Goal: Information Seeking & Learning: Learn about a topic

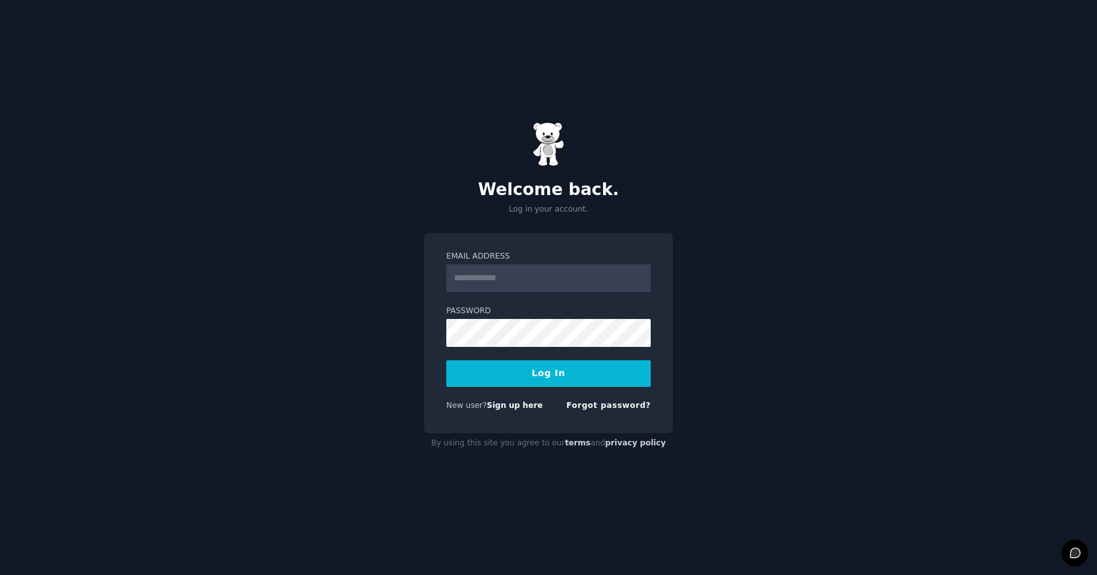
click at [565, 271] on input "Email Address" at bounding box center [548, 278] width 204 height 28
type input "**********"
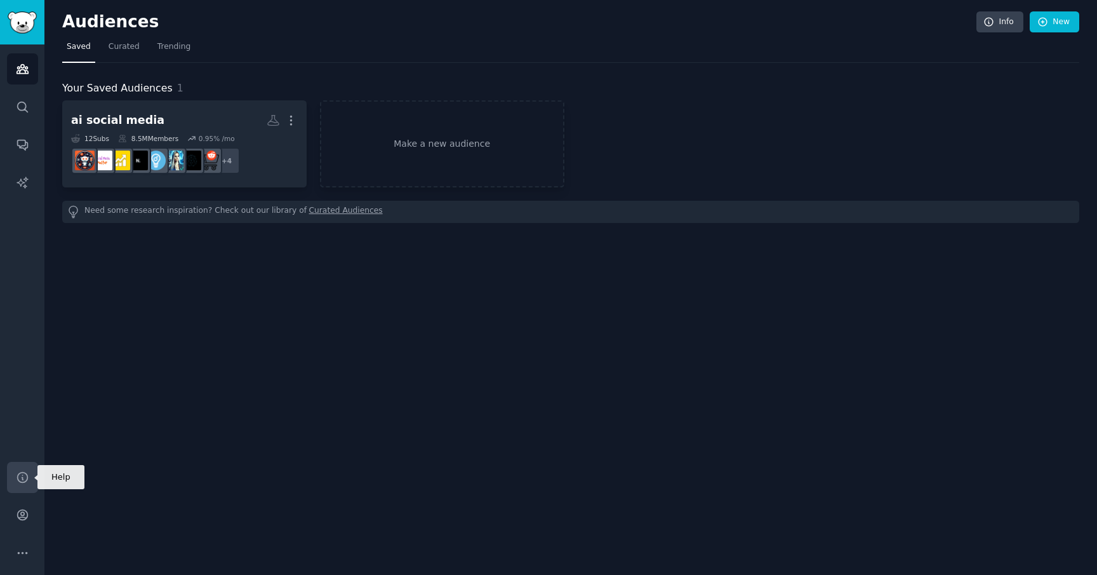
click at [22, 476] on icon "Sidebar" at bounding box center [22, 476] width 13 height 13
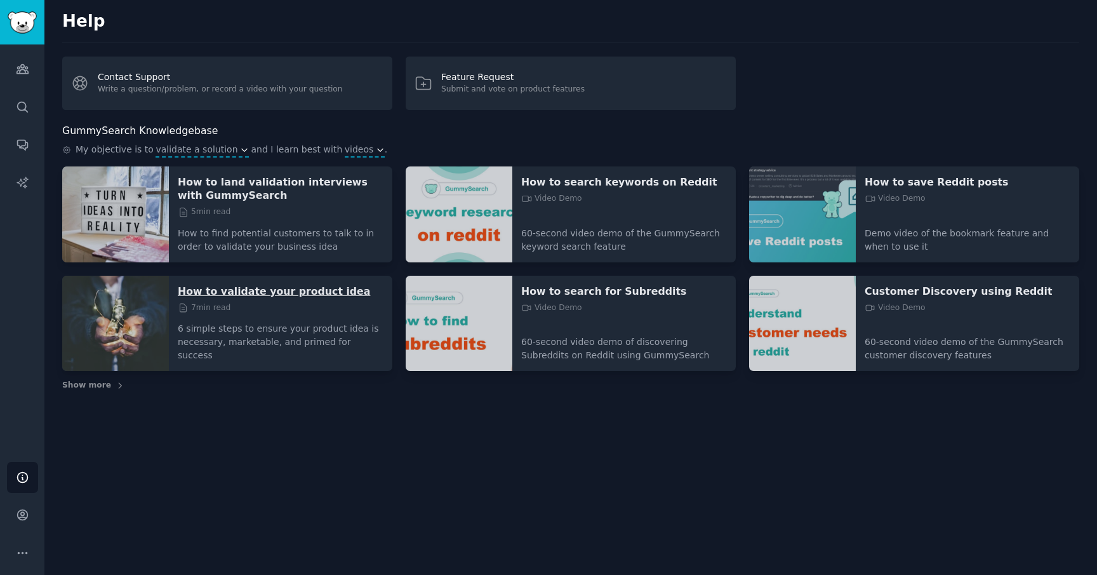
click at [295, 293] on p "How to validate your product idea" at bounding box center [281, 290] width 206 height 13
click at [506, 407] on div "Help Contact Support Write a question/problem, or record a video with your ques…" at bounding box center [570, 287] width 1053 height 575
click at [20, 67] on icon "Sidebar" at bounding box center [22, 68] width 13 height 13
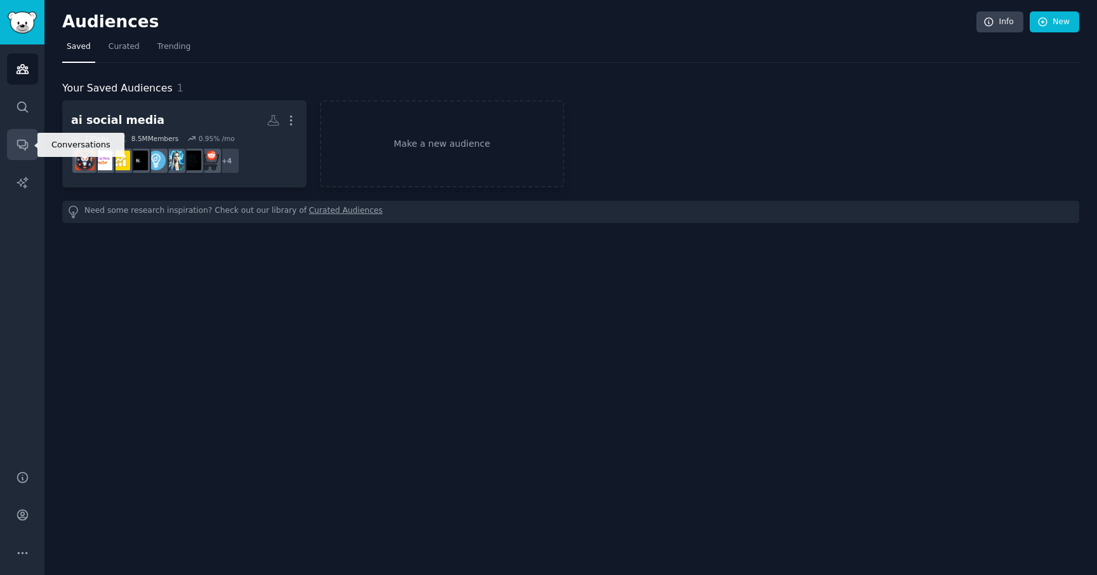
click at [24, 146] on icon "Sidebar" at bounding box center [22, 144] width 13 height 13
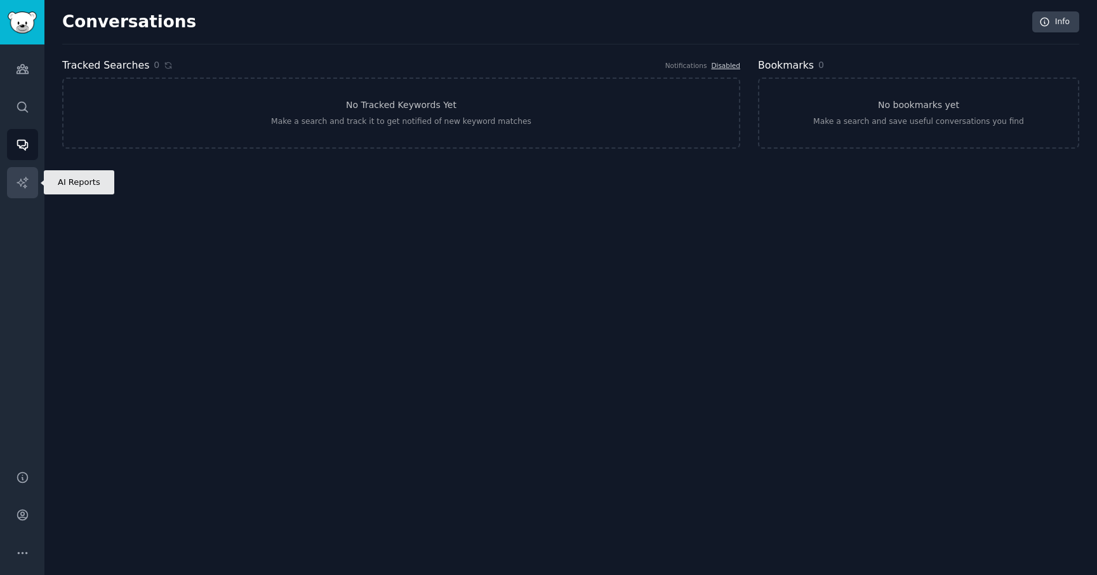
click at [24, 179] on icon "Sidebar" at bounding box center [22, 182] width 11 height 11
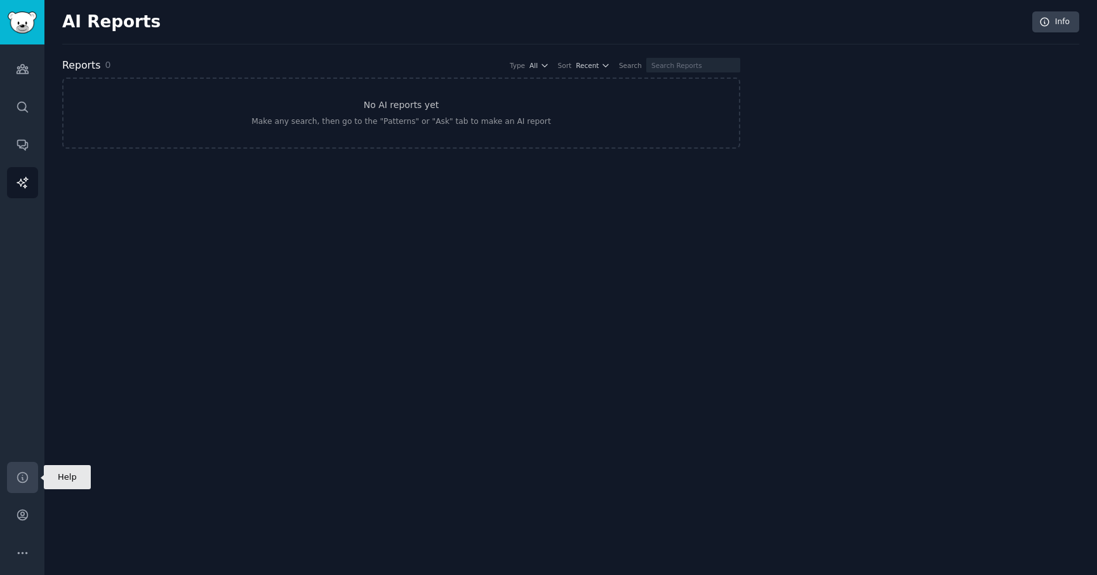
click at [24, 476] on icon "Sidebar" at bounding box center [22, 476] width 13 height 13
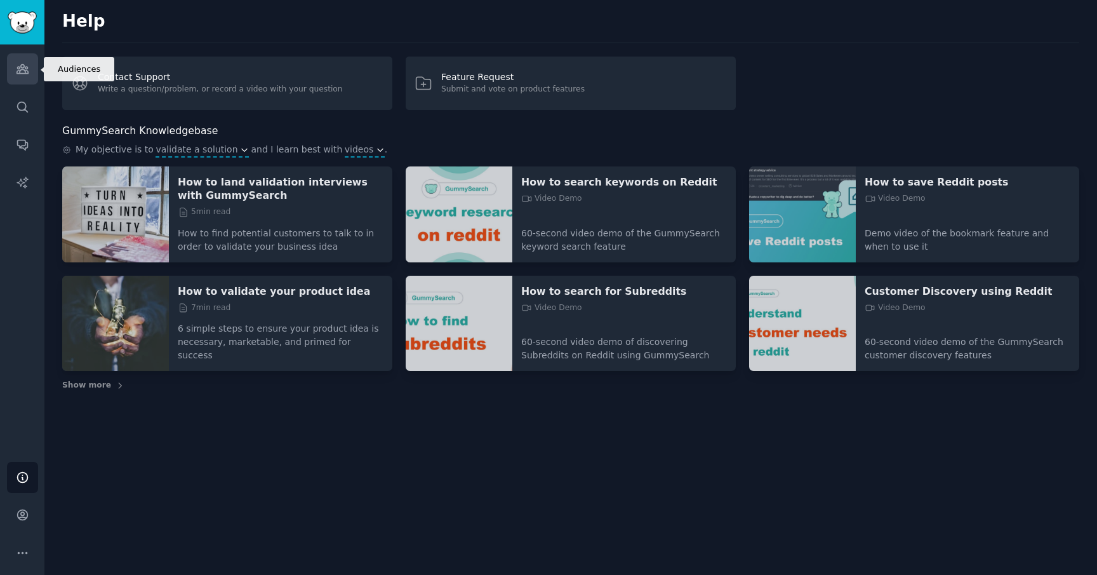
click at [22, 73] on icon "Sidebar" at bounding box center [22, 69] width 11 height 9
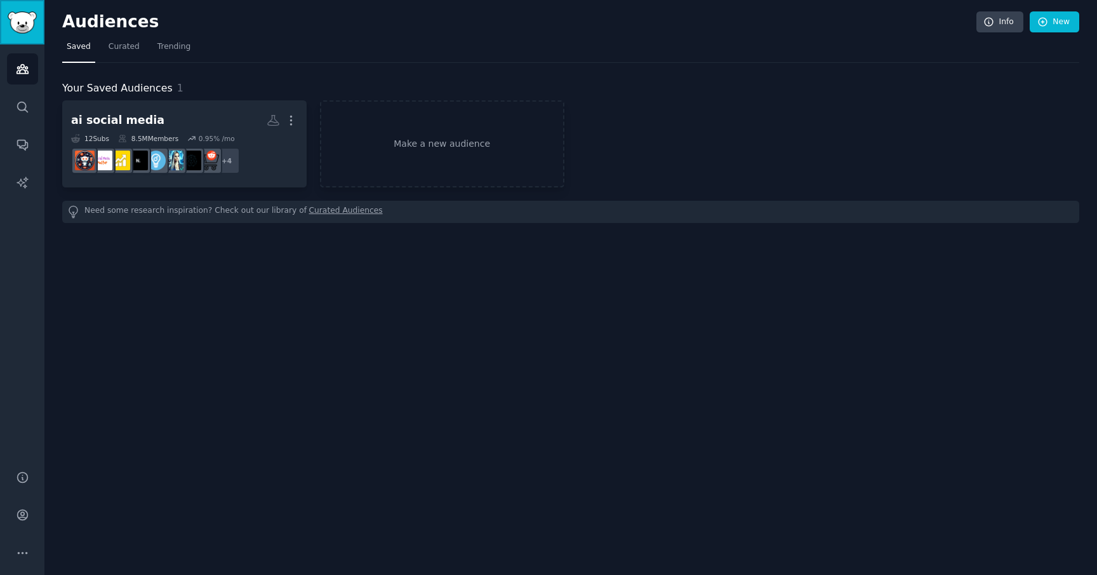
click at [27, 10] on link "Sidebar" at bounding box center [22, 22] width 44 height 44
click at [1047, 23] on icon at bounding box center [1043, 22] width 8 height 8
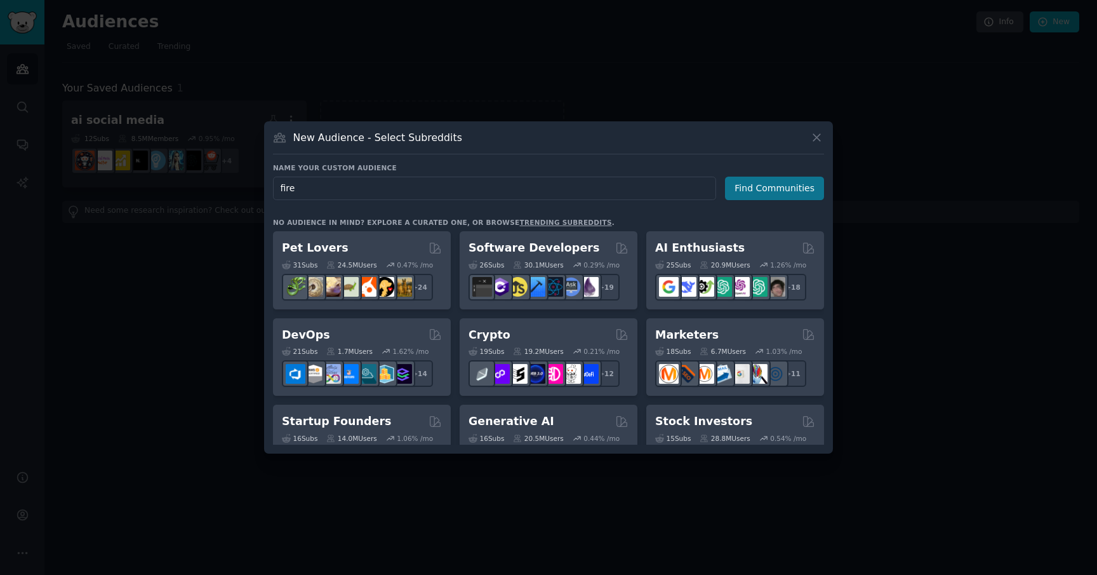
type input "fire"
click at [788, 192] on button "Find Communities" at bounding box center [774, 188] width 99 height 23
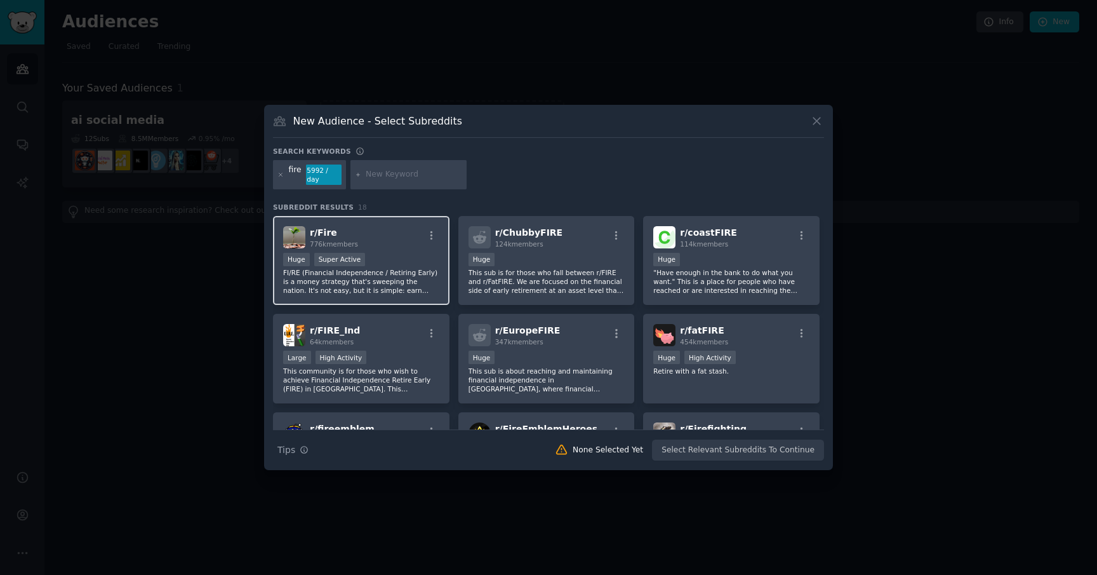
click at [404, 273] on p "FI/RE (Financial Independence / Retiring Early) is a money strategy that's swee…" at bounding box center [361, 281] width 156 height 27
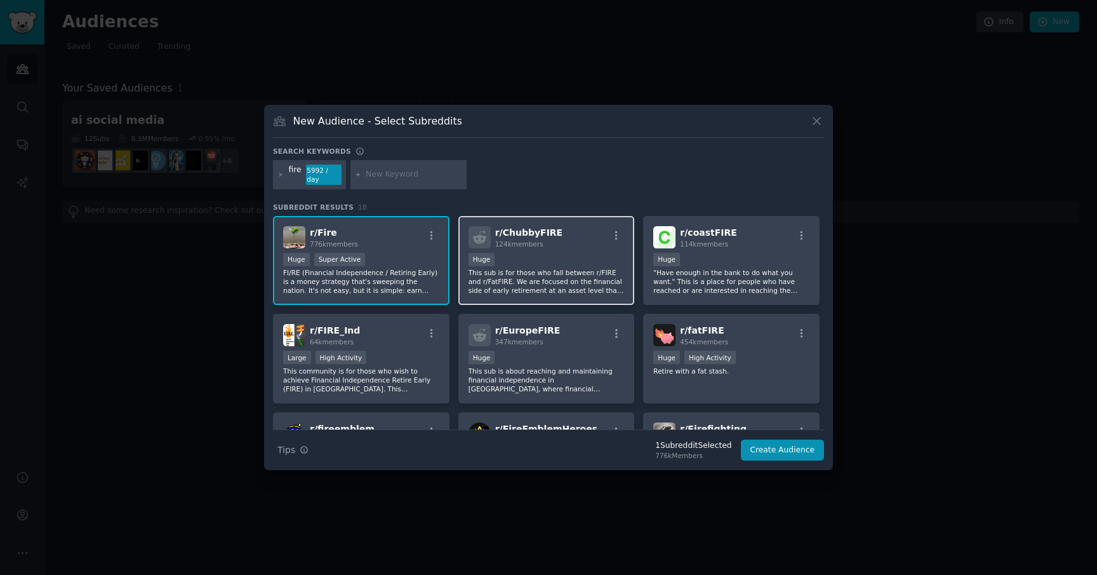
click at [563, 254] on div "Huge" at bounding box center [547, 261] width 156 height 16
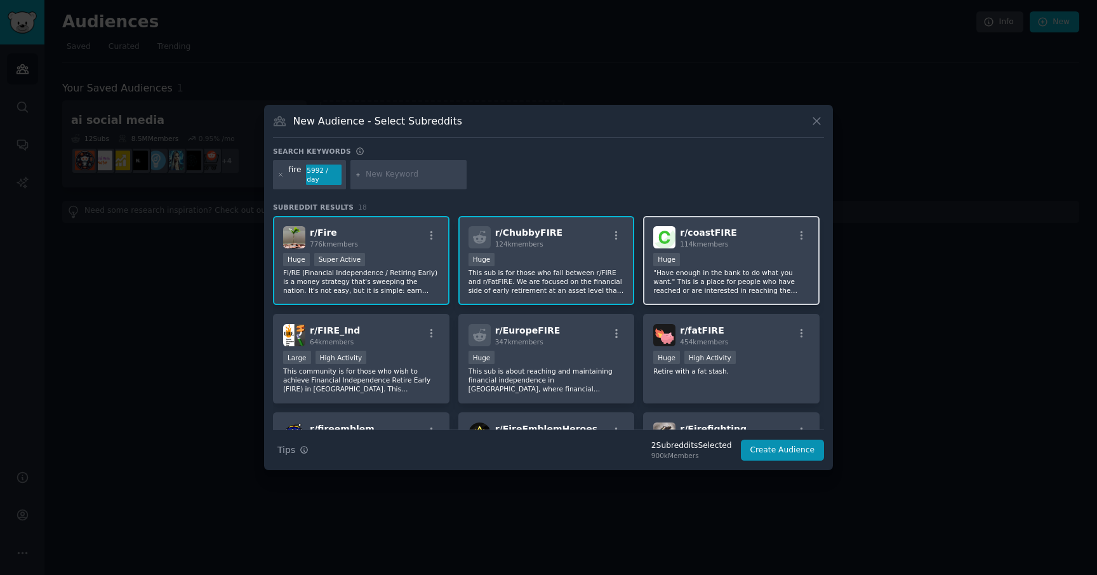
click at [733, 265] on div "100,000 - 1,000,000 members Huge" at bounding box center [731, 261] width 156 height 16
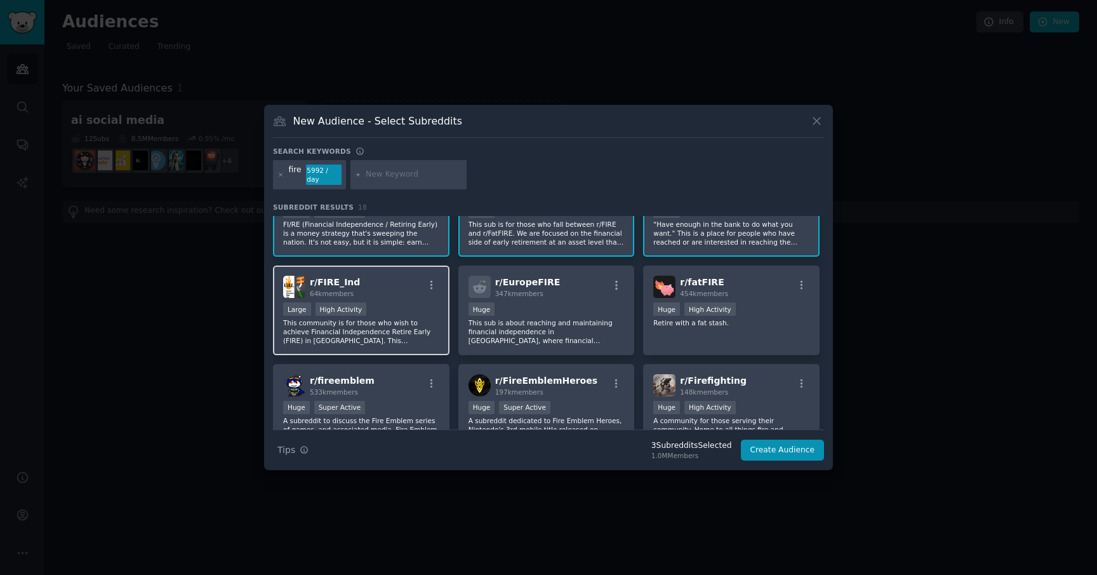
scroll to position [53, 0]
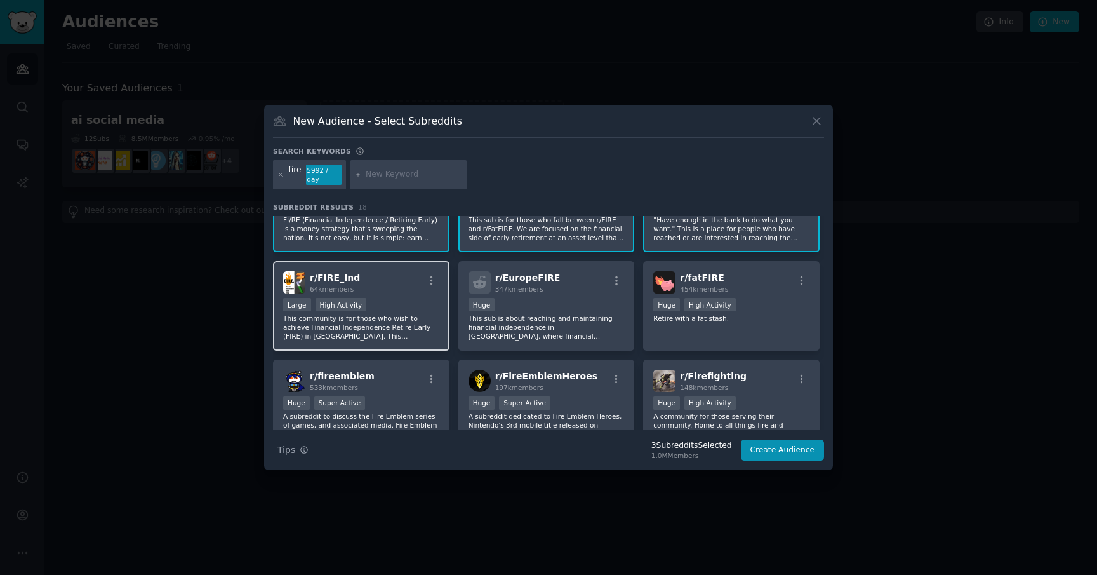
click at [380, 318] on p "This community is for those who wish to achieve Financial Independence Retire E…" at bounding box center [361, 327] width 156 height 27
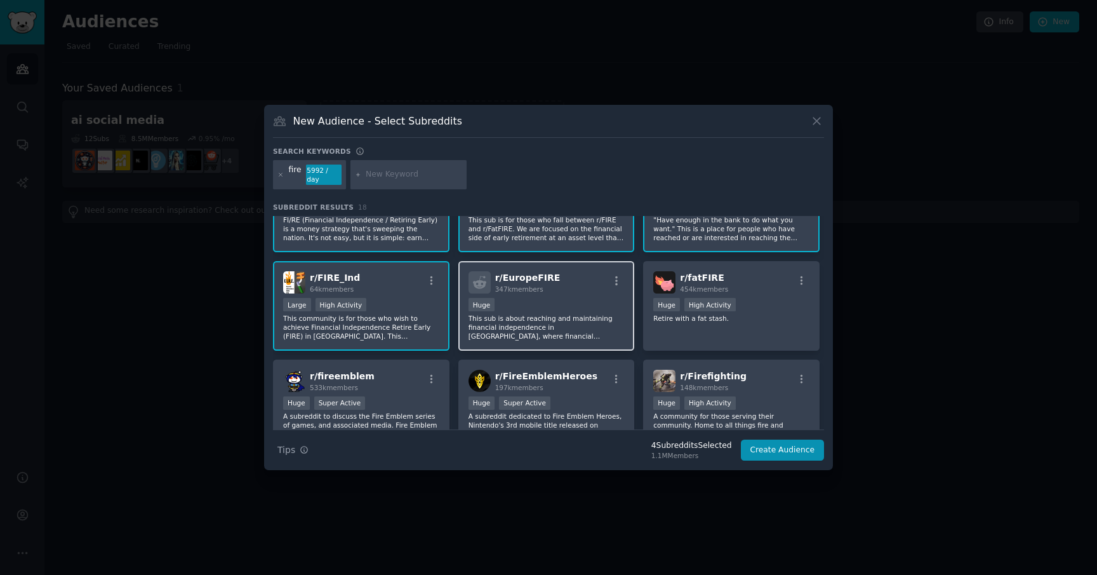
click at [554, 309] on div "100,000 - 1,000,000 members Huge" at bounding box center [547, 306] width 156 height 16
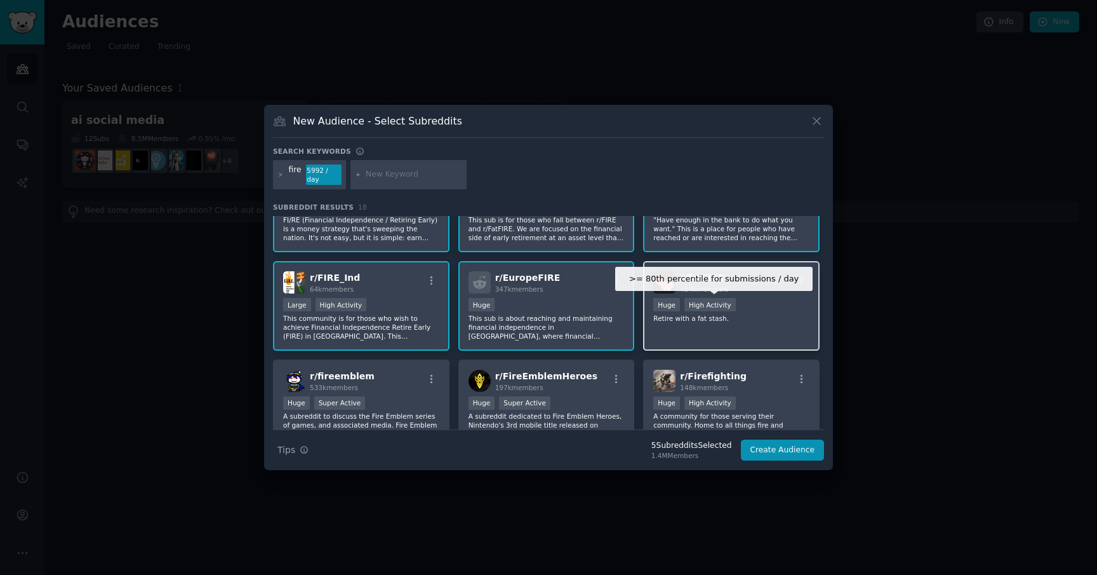
click at [707, 302] on div "High Activity" at bounding box center [709, 304] width 51 height 13
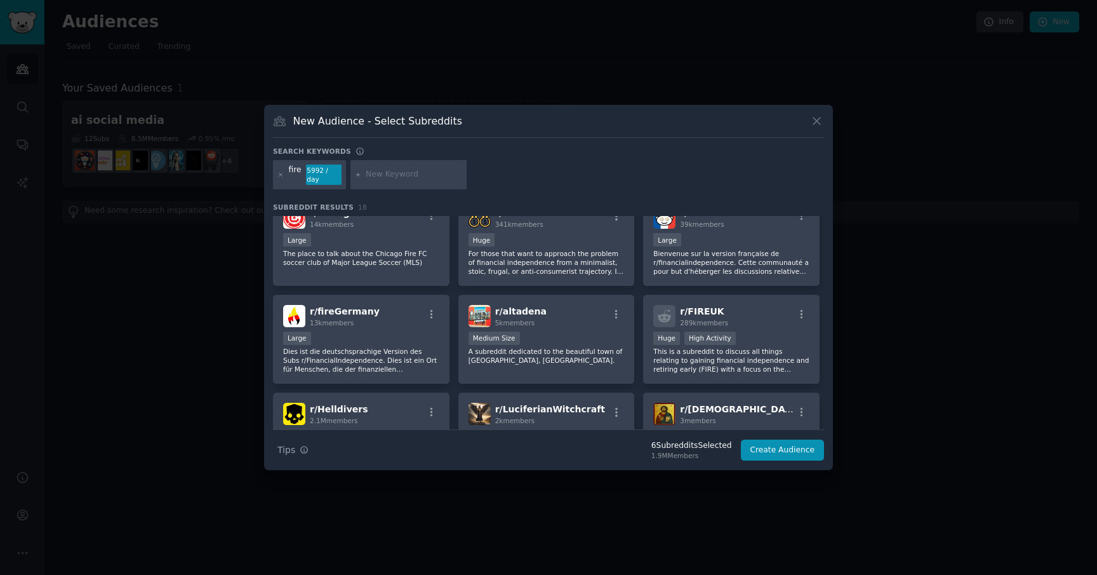
scroll to position [265, 0]
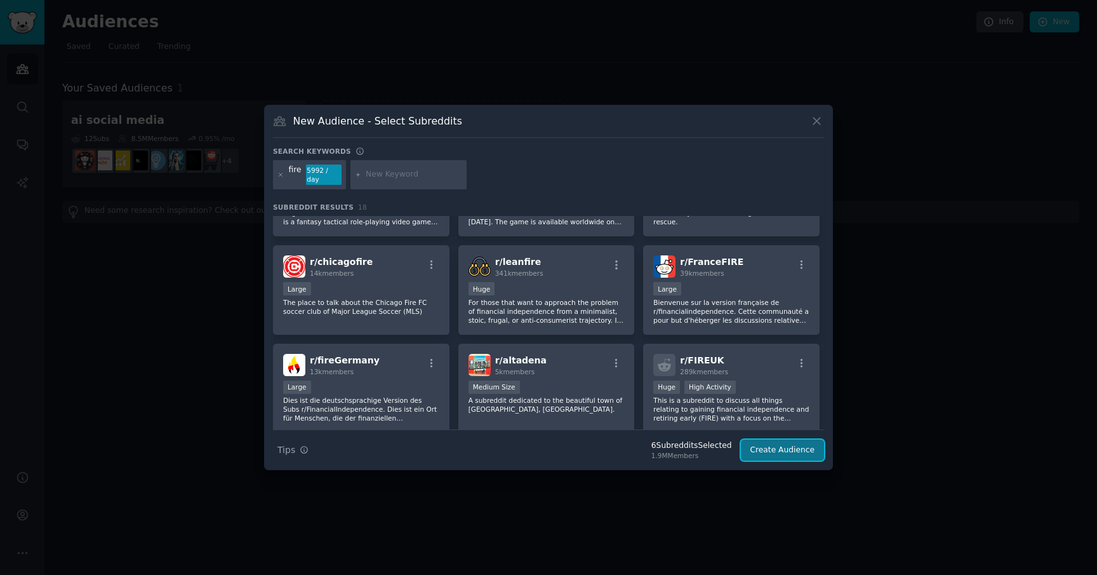
click at [791, 451] on button "Create Audience" at bounding box center [783, 450] width 84 height 22
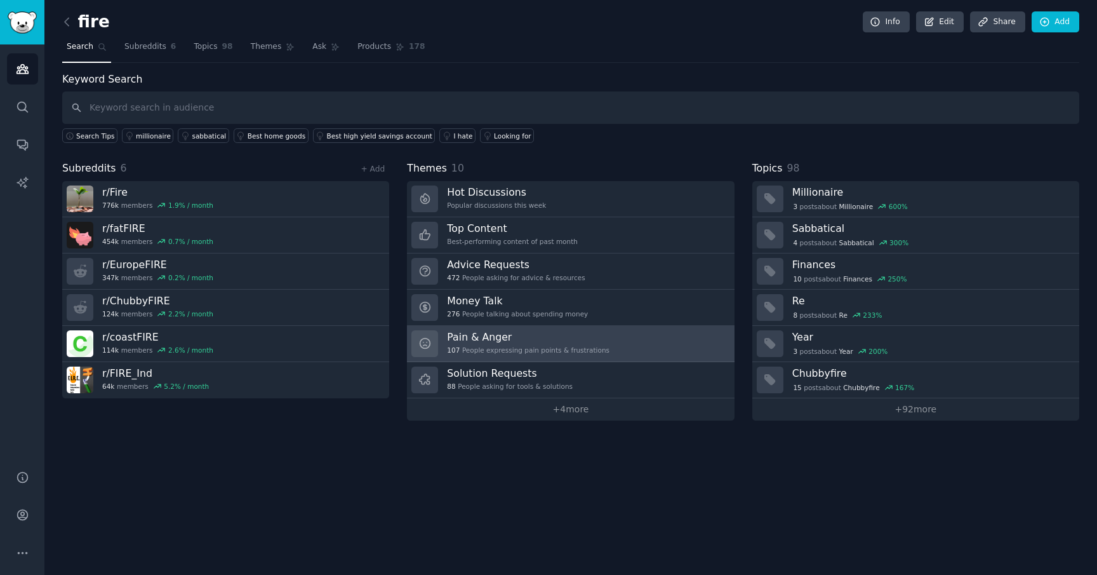
click at [509, 338] on h3 "Pain & Anger" at bounding box center [528, 336] width 163 height 13
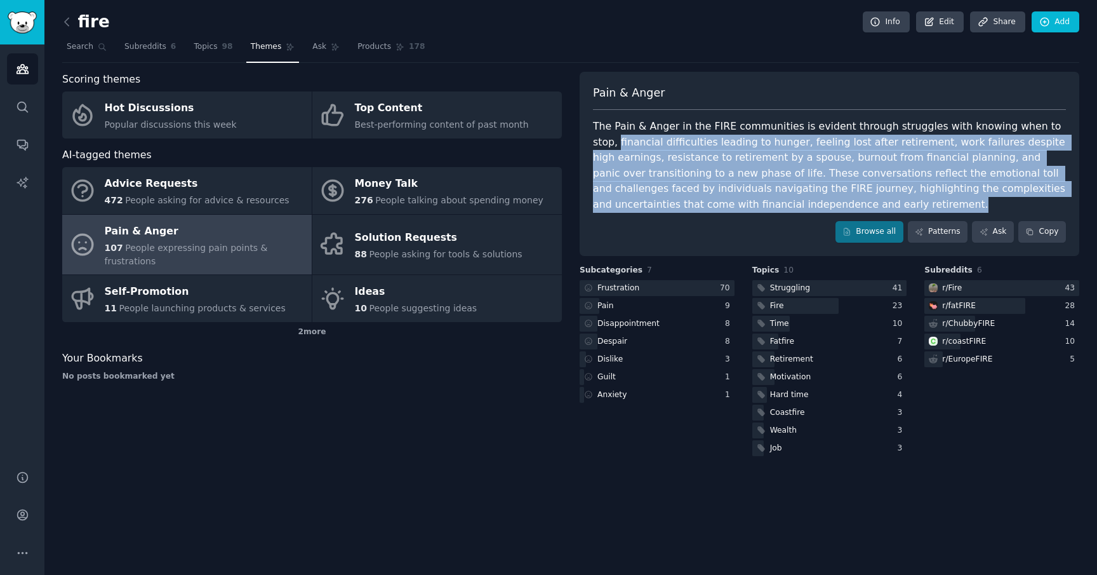
drag, startPoint x: 594, startPoint y: 140, endPoint x: 841, endPoint y: 202, distance: 255.3
click at [841, 202] on div "The Pain & Anger in the FIRE communities is evident through struggles with know…" at bounding box center [829, 165] width 473 height 93
click at [797, 289] on div "Struggling" at bounding box center [790, 288] width 40 height 11
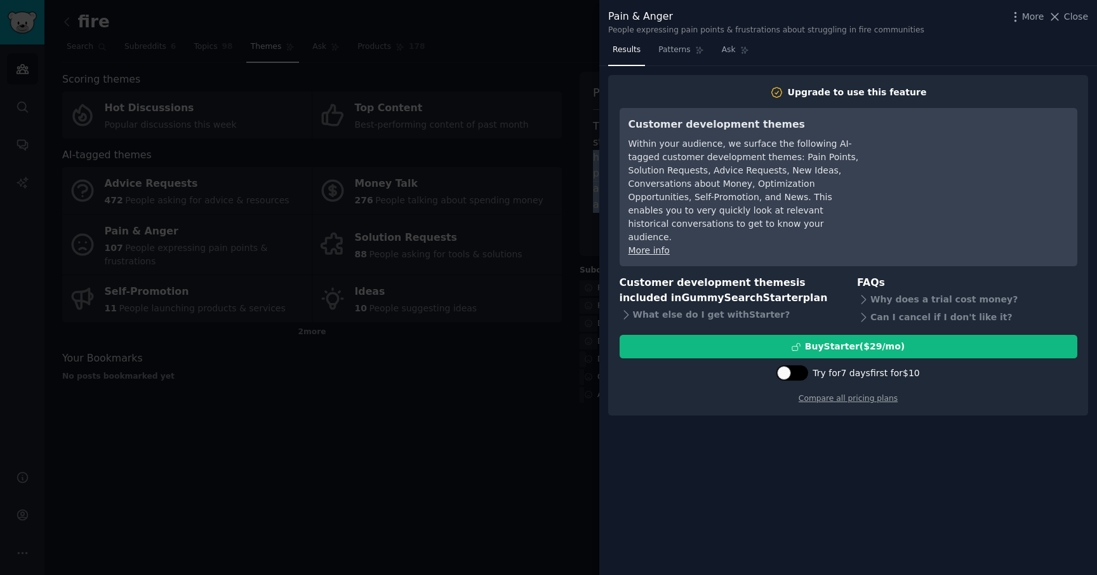
click at [796, 365] on div at bounding box center [793, 372] width 32 height 15
checkbox input "true"
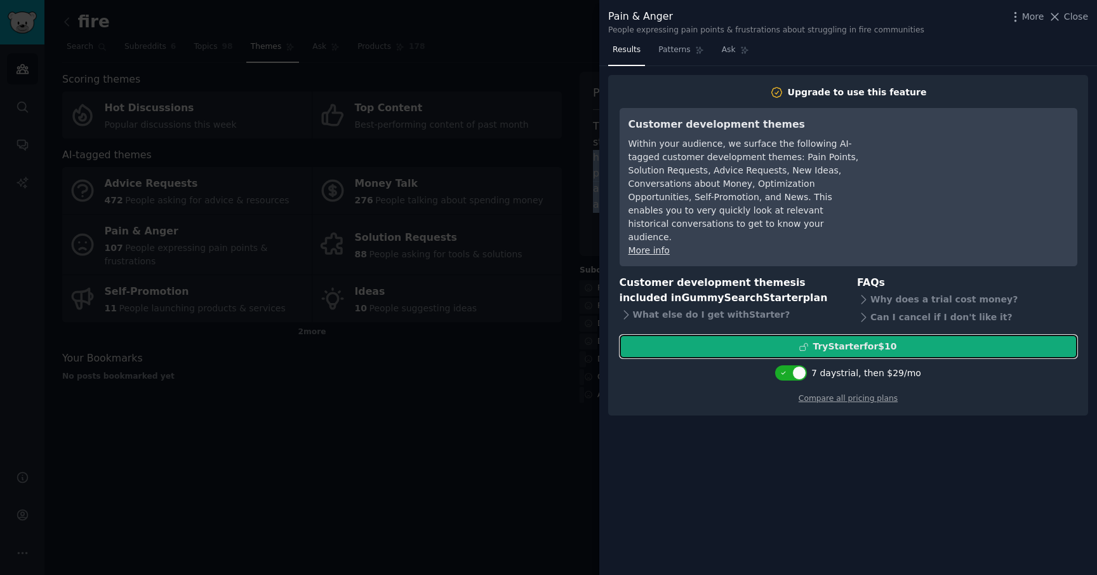
click at [769, 340] on div "Try Starter for $10" at bounding box center [848, 346] width 457 height 13
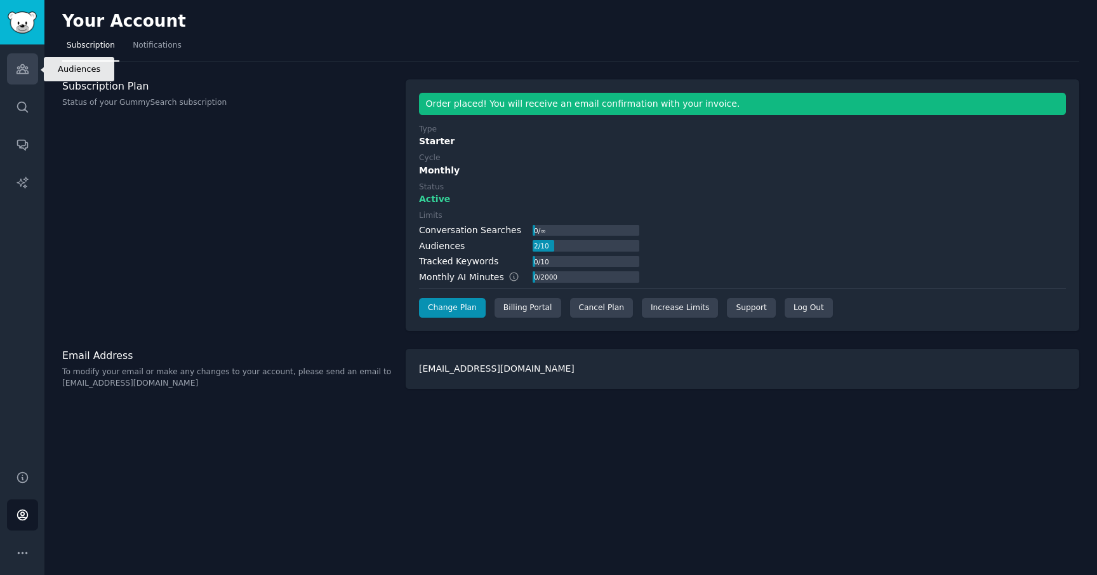
click at [15, 76] on link "Audiences" at bounding box center [22, 68] width 31 height 31
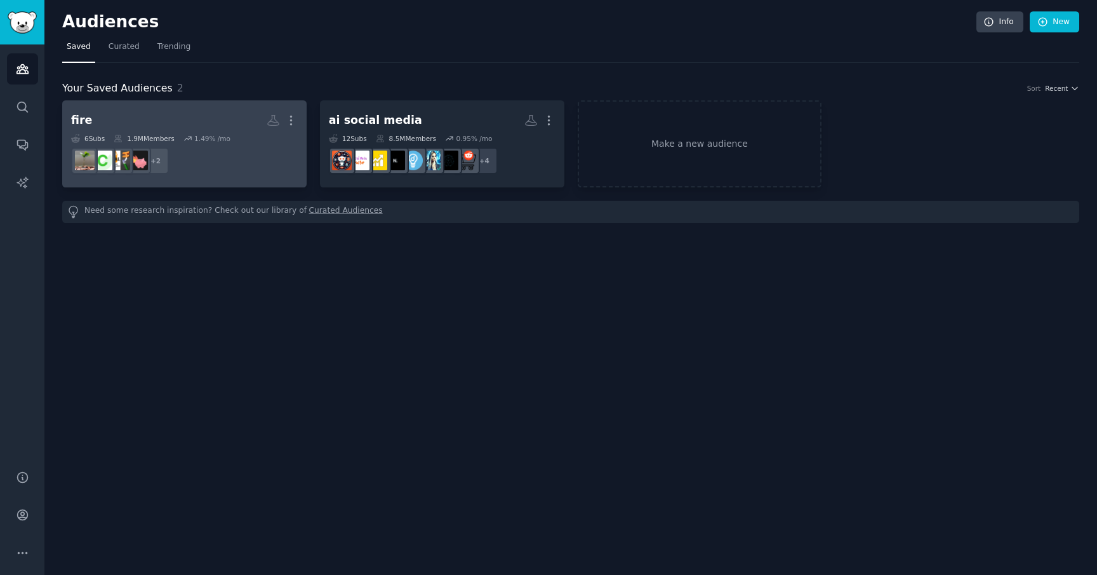
click at [257, 121] on h2 "fire More" at bounding box center [184, 120] width 227 height 22
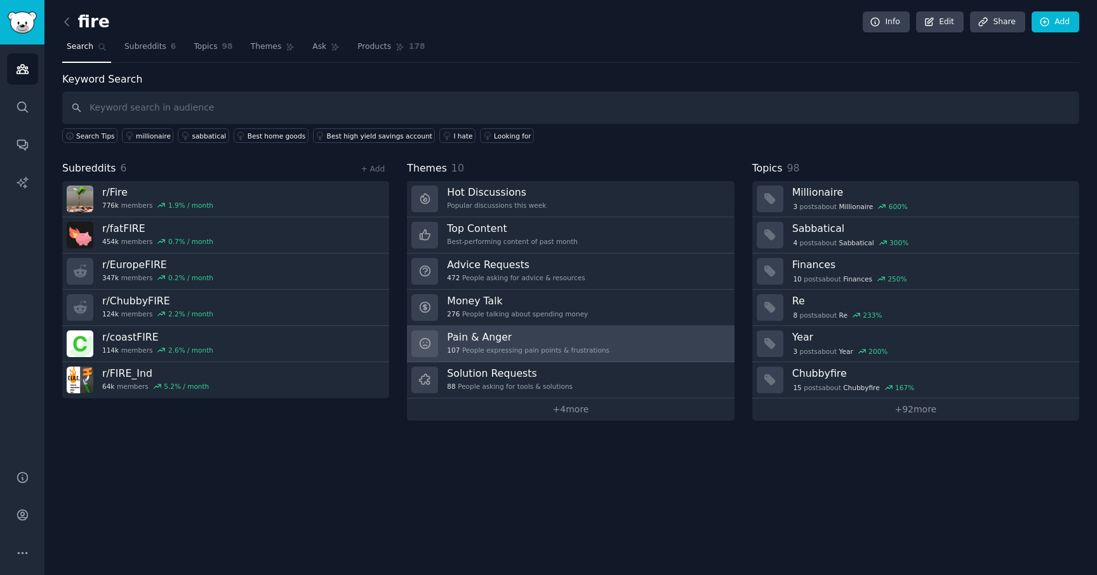
click at [572, 334] on h3 "Pain & Anger" at bounding box center [528, 336] width 163 height 13
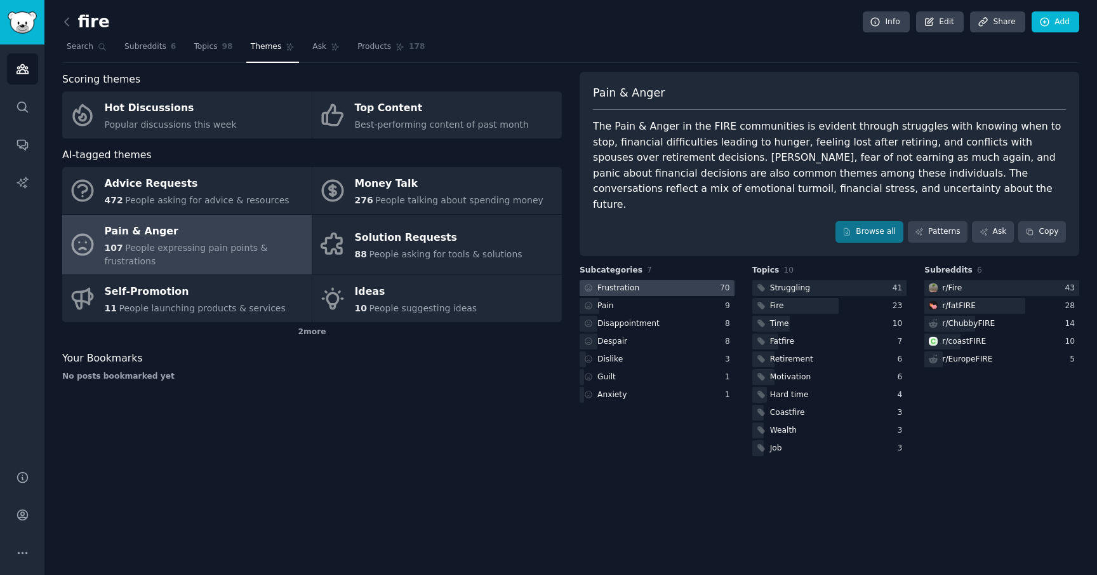
click at [686, 280] on div at bounding box center [657, 288] width 155 height 16
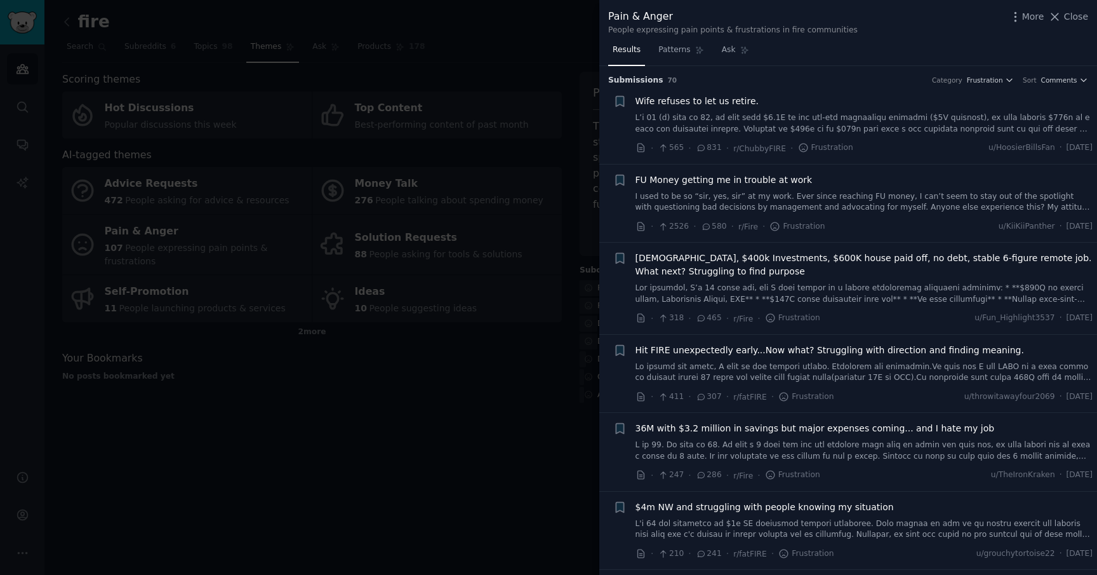
click at [789, 112] on link at bounding box center [865, 123] width 458 height 22
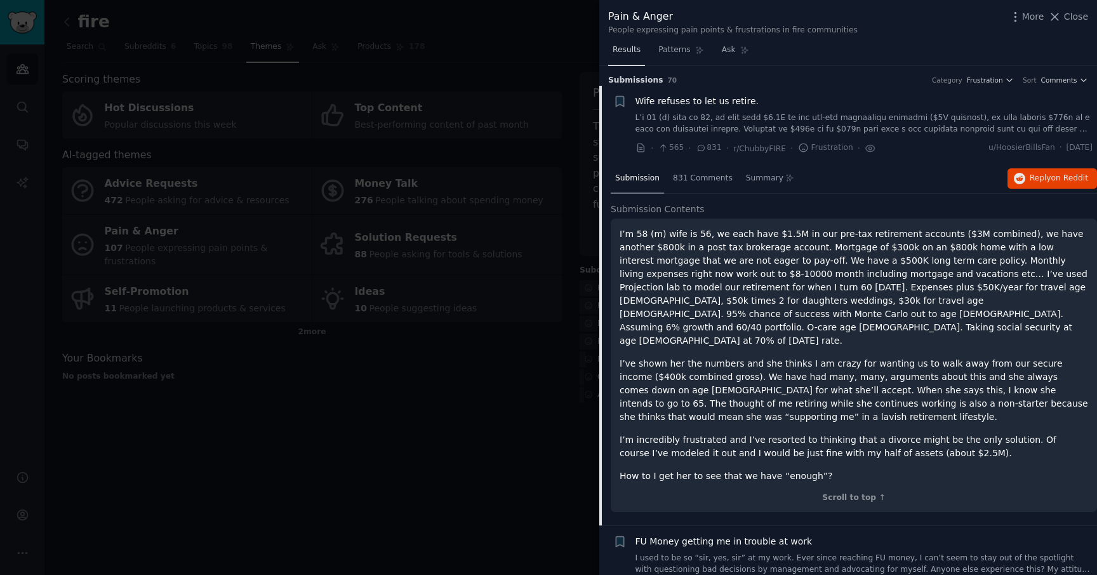
click at [641, 53] on link "Results" at bounding box center [626, 53] width 37 height 26
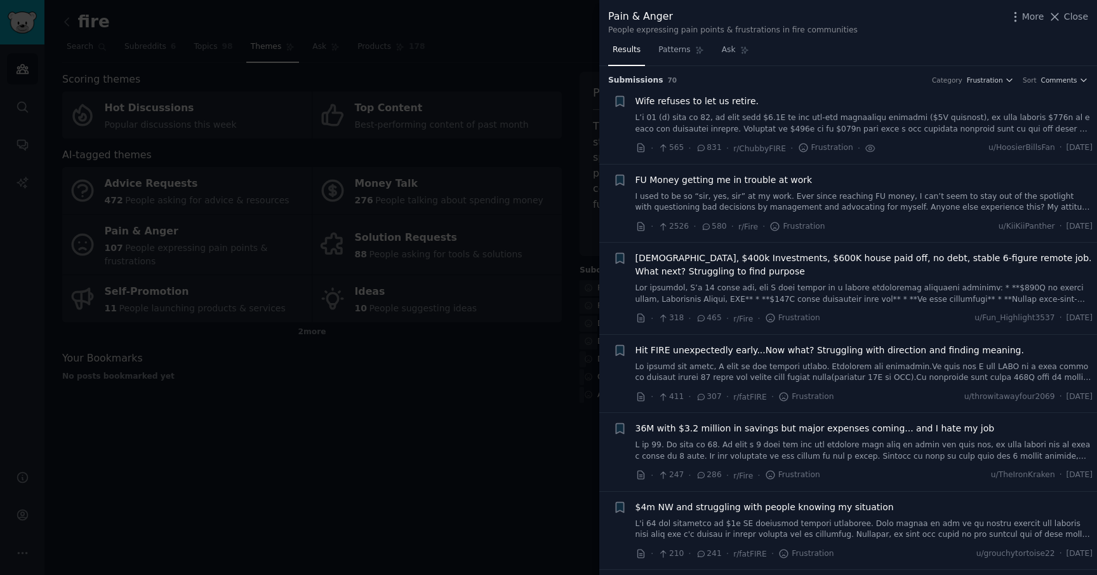
click at [721, 199] on link "I used to be so “sir, yes, sir” at my work. Ever since reaching FU money, I can…" at bounding box center [865, 202] width 458 height 22
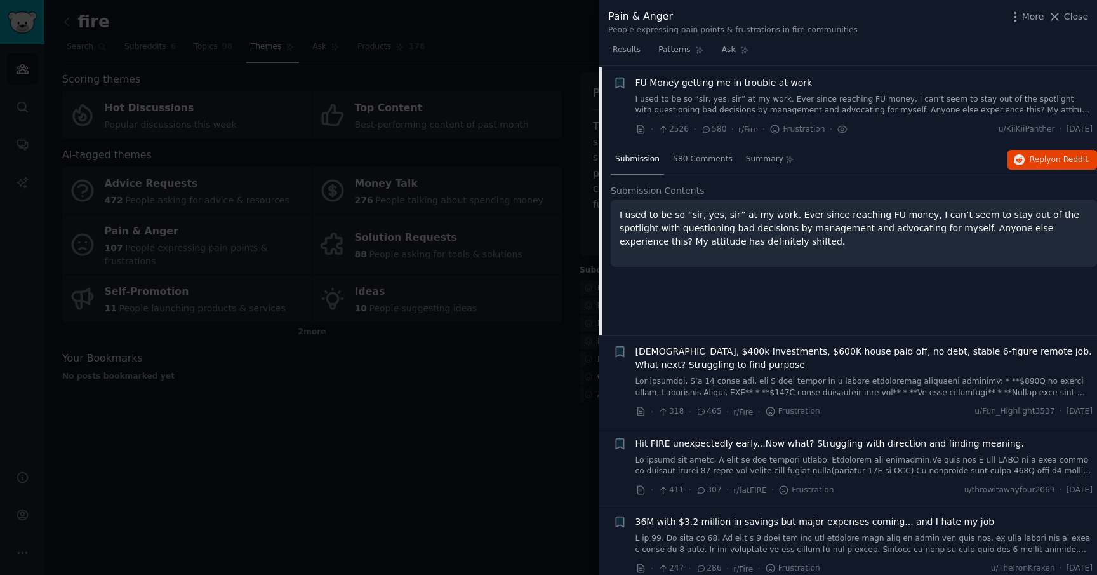
scroll to position [98, 0]
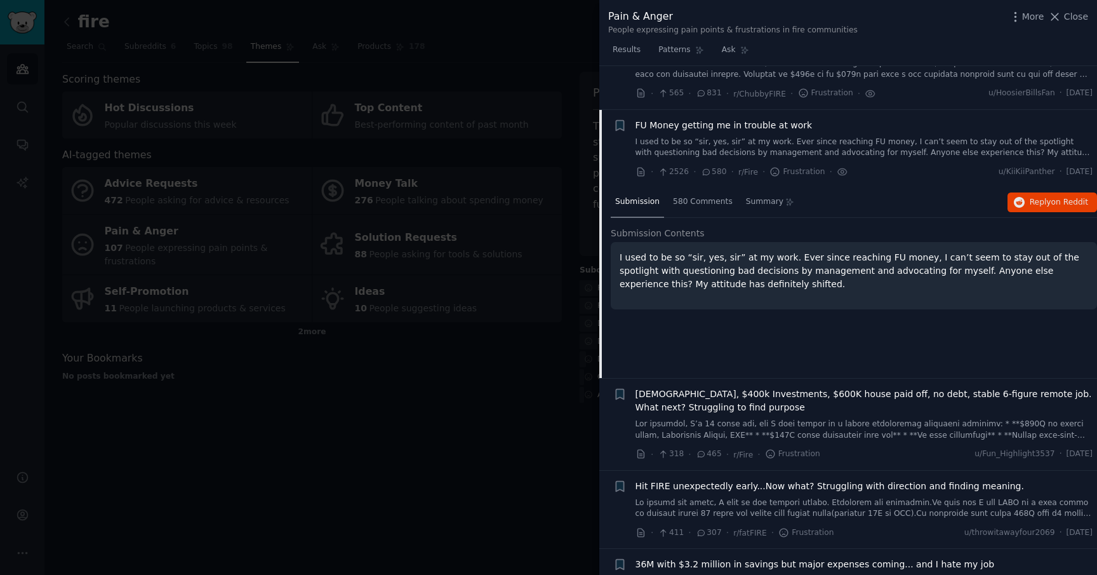
click at [746, 140] on link "I used to be so “sir, yes, sir” at my work. Ever since reaching FU money, I can…" at bounding box center [865, 148] width 458 height 22
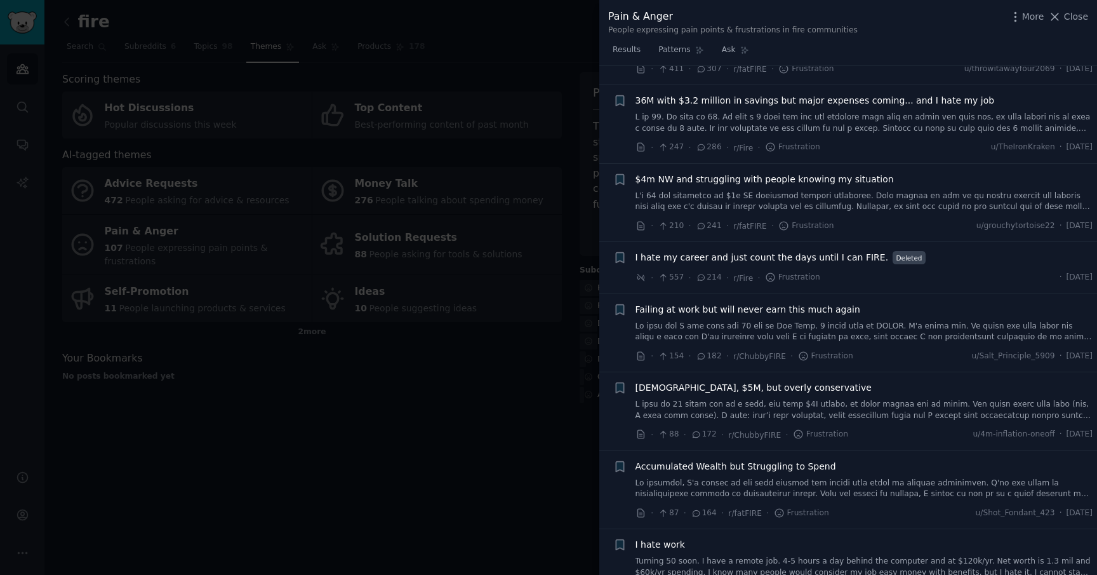
scroll to position [329, 0]
click at [757, 196] on link at bounding box center [865, 200] width 458 height 22
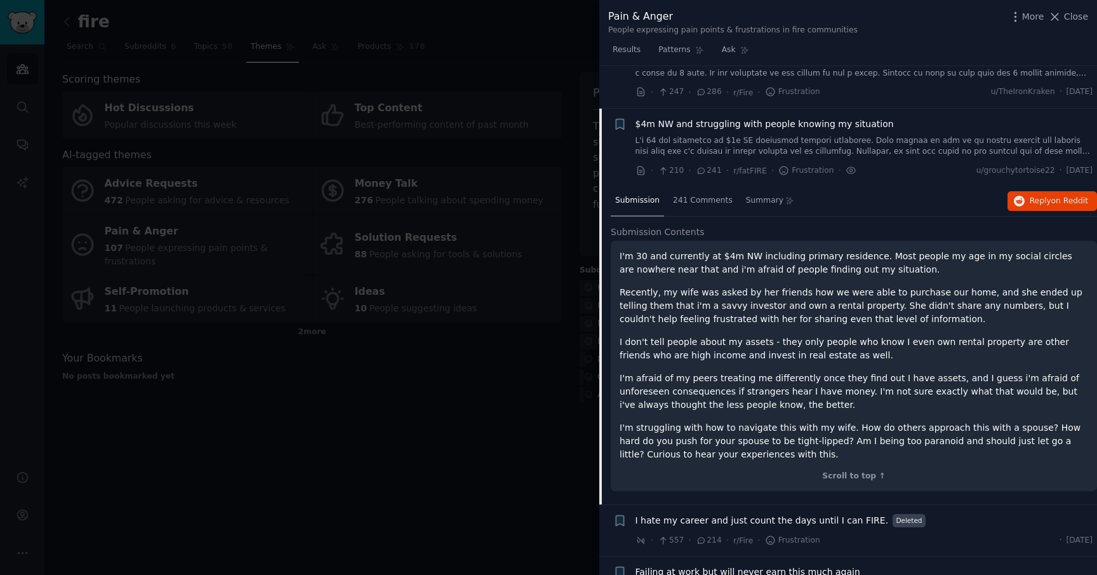
click at [761, 140] on link at bounding box center [865, 146] width 458 height 22
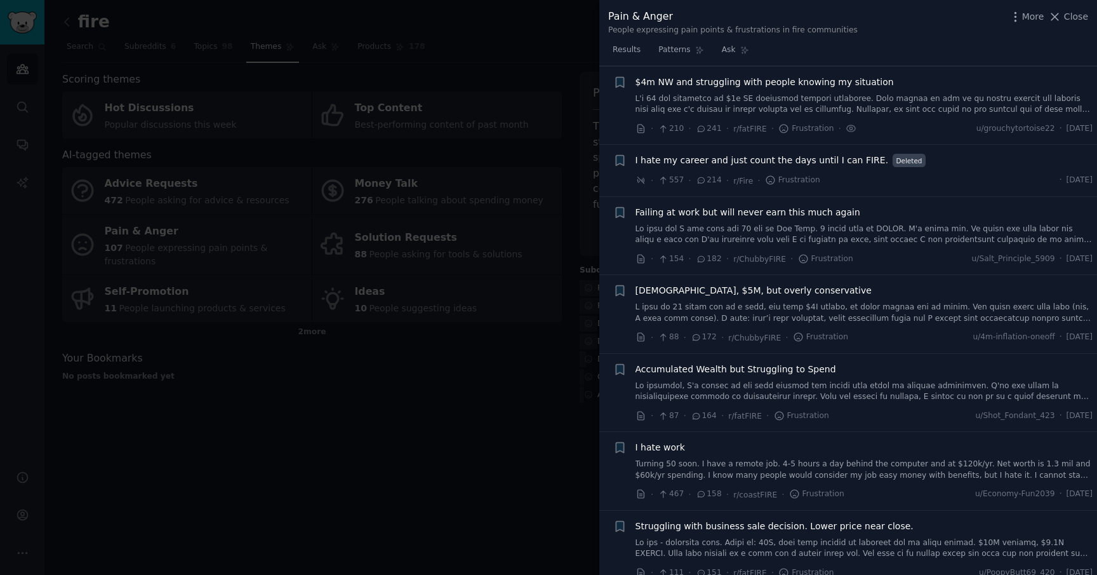
scroll to position [442, 0]
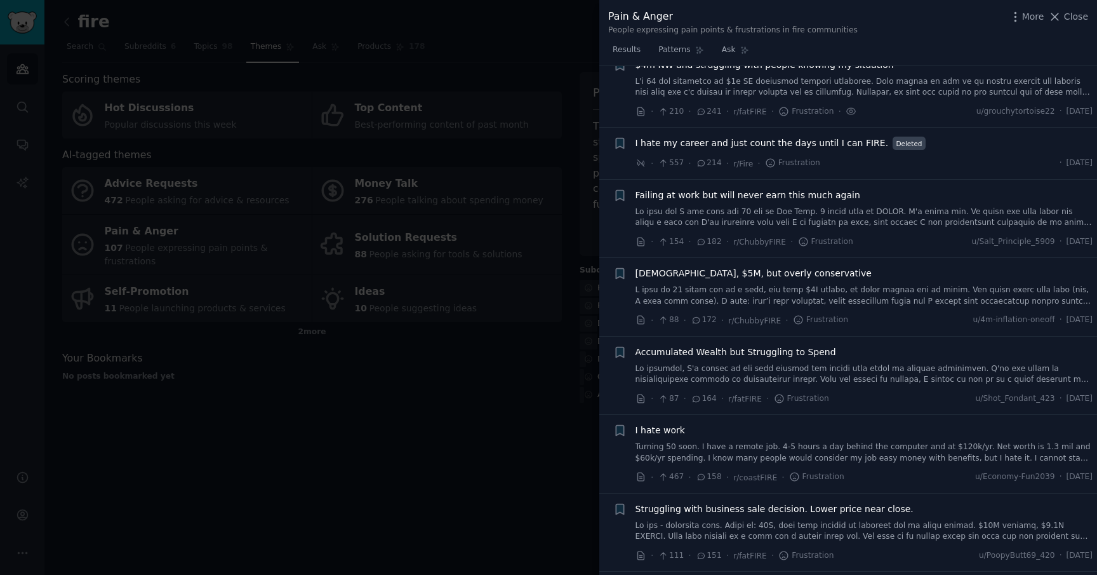
click at [926, 146] on div "I hate my career and just count the days until I can FIRE. Deleted" at bounding box center [865, 143] width 458 height 13
click at [804, 144] on span "I hate my career and just count the days until I can FIRE." at bounding box center [762, 143] width 253 height 13
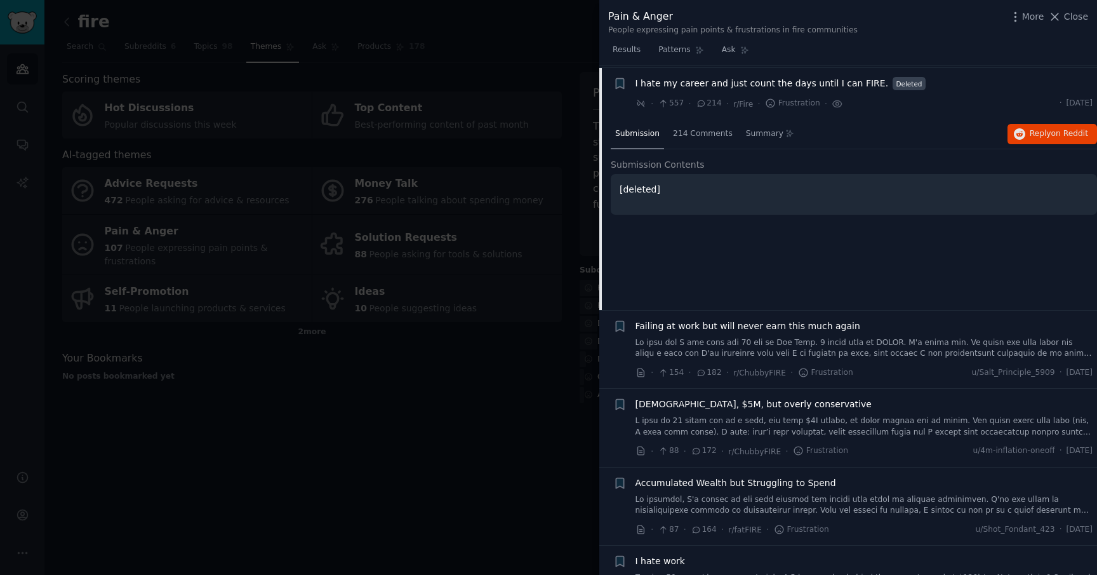
scroll to position [504, 0]
click at [771, 89] on div "I hate my career and just count the days until I can FIRE. Deleted · 557 · 214 …" at bounding box center [865, 92] width 458 height 34
click at [770, 81] on span "I hate my career and just count the days until I can FIRE." at bounding box center [762, 81] width 253 height 13
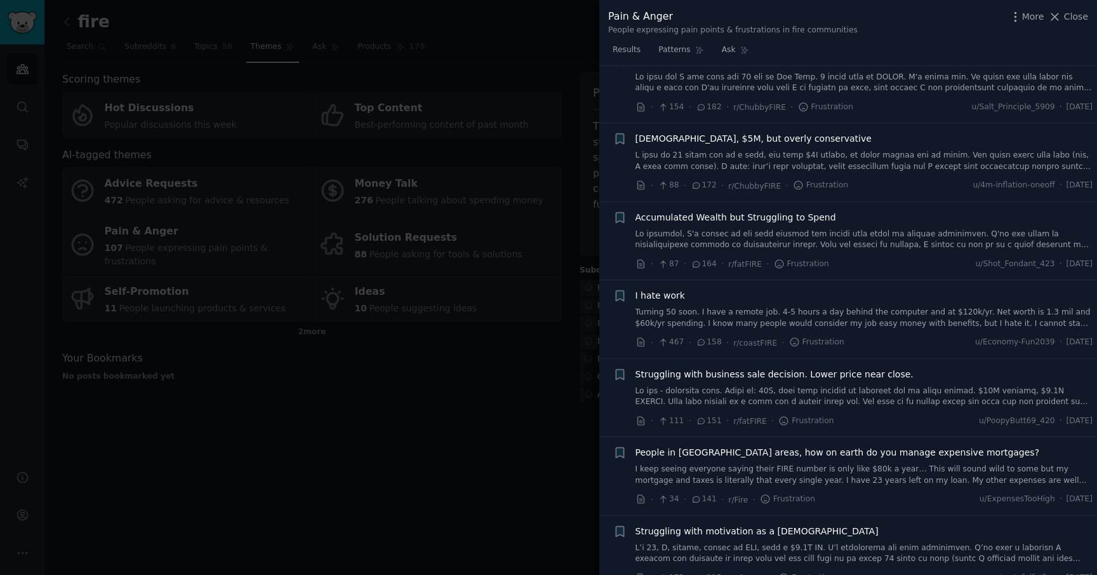
scroll to position [579, 0]
click at [745, 153] on link at bounding box center [865, 158] width 458 height 22
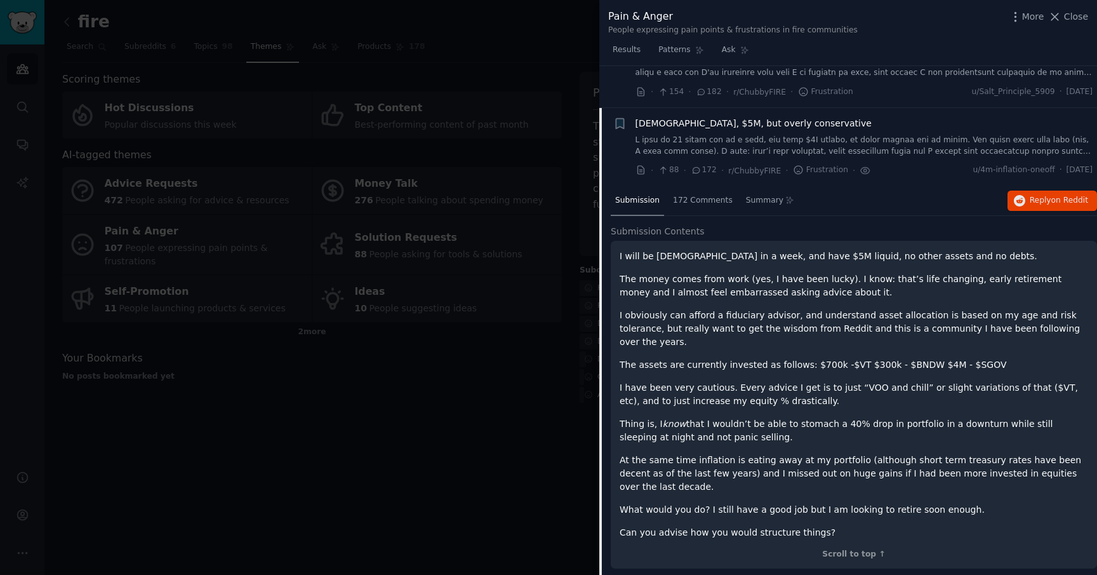
scroll to position [577, 0]
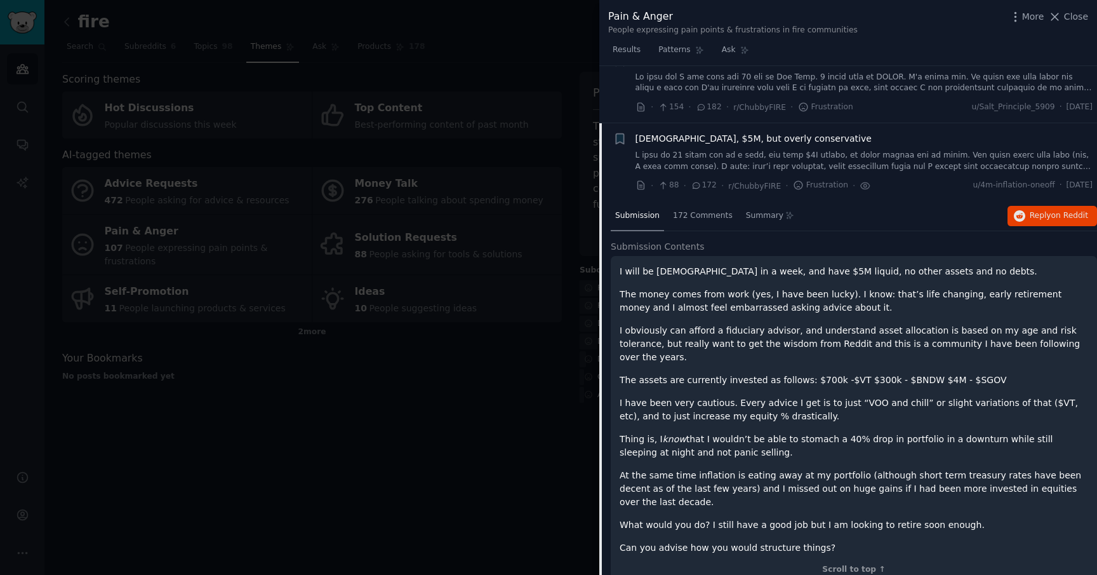
click at [732, 161] on link at bounding box center [865, 161] width 458 height 22
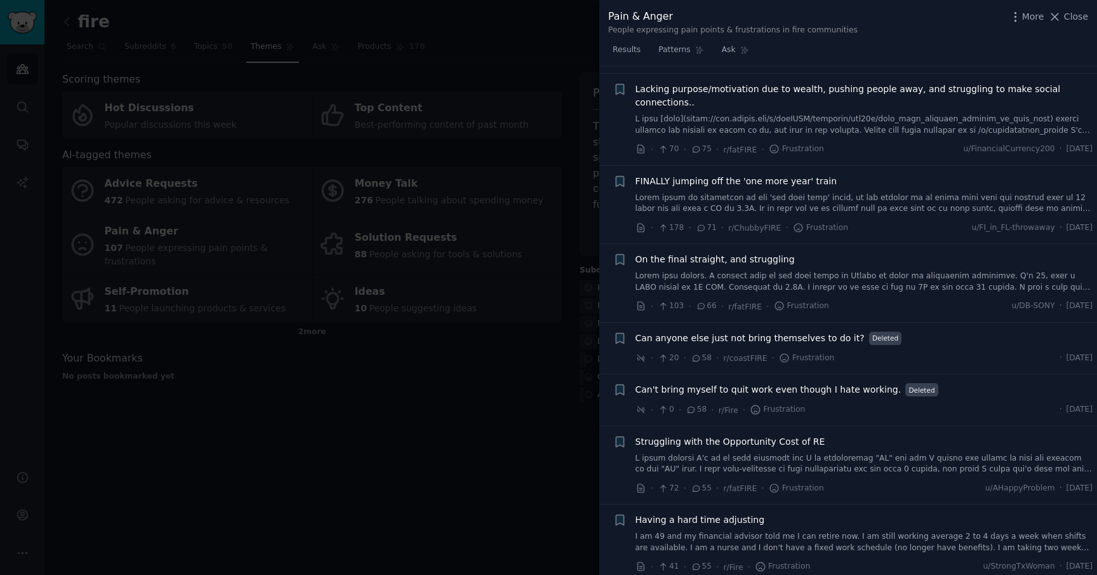
scroll to position [1568, 0]
click at [500, 439] on div at bounding box center [548, 287] width 1097 height 575
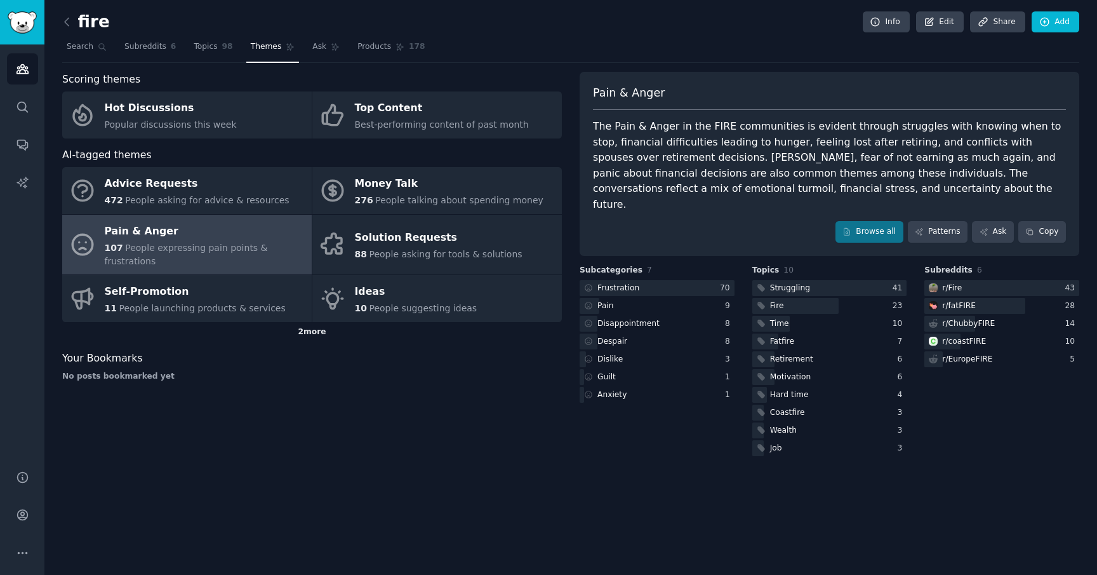
click at [310, 322] on div "2 more" at bounding box center [312, 332] width 500 height 20
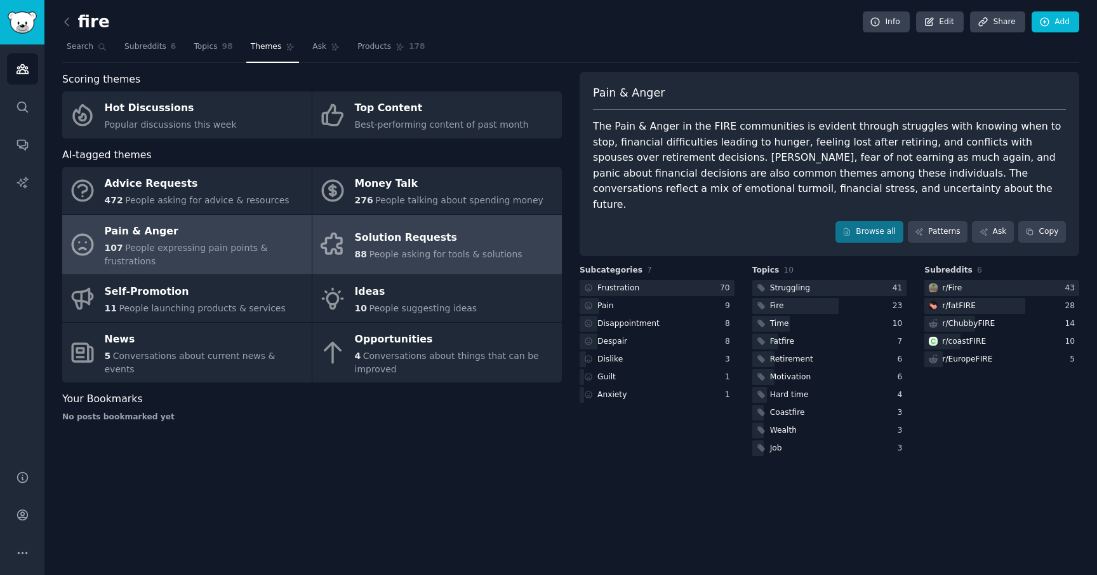
click at [397, 237] on div "Solution Requests" at bounding box center [439, 238] width 168 height 20
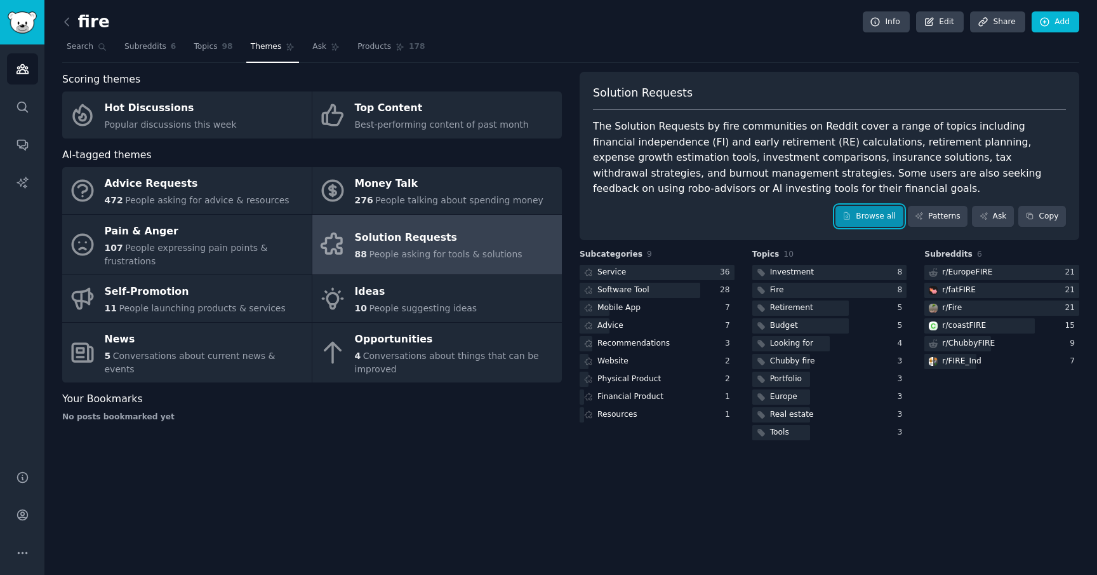
click at [870, 220] on link "Browse all" at bounding box center [870, 217] width 68 height 22
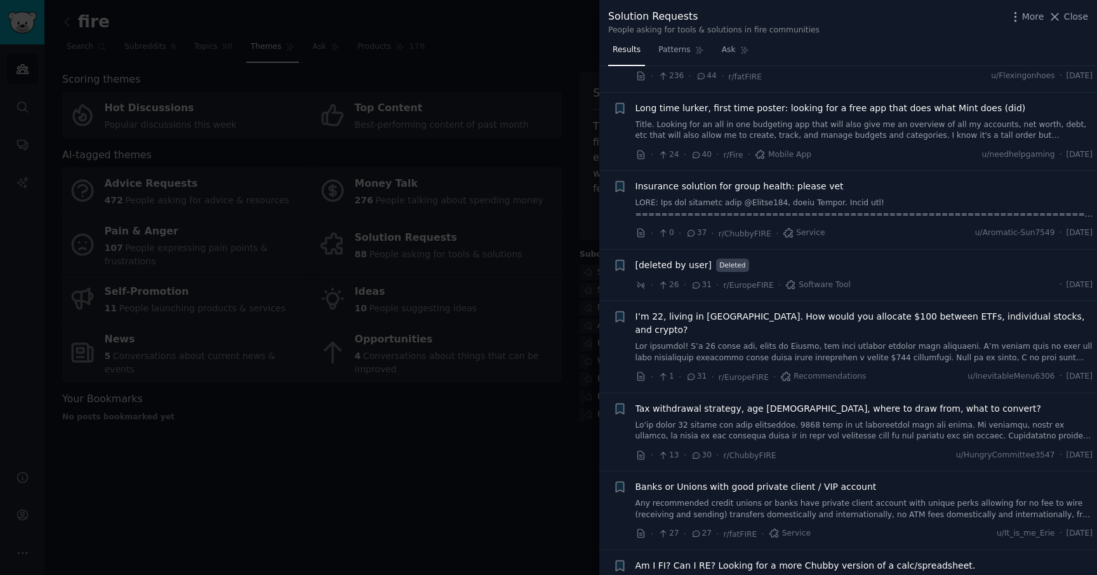
scroll to position [695, 0]
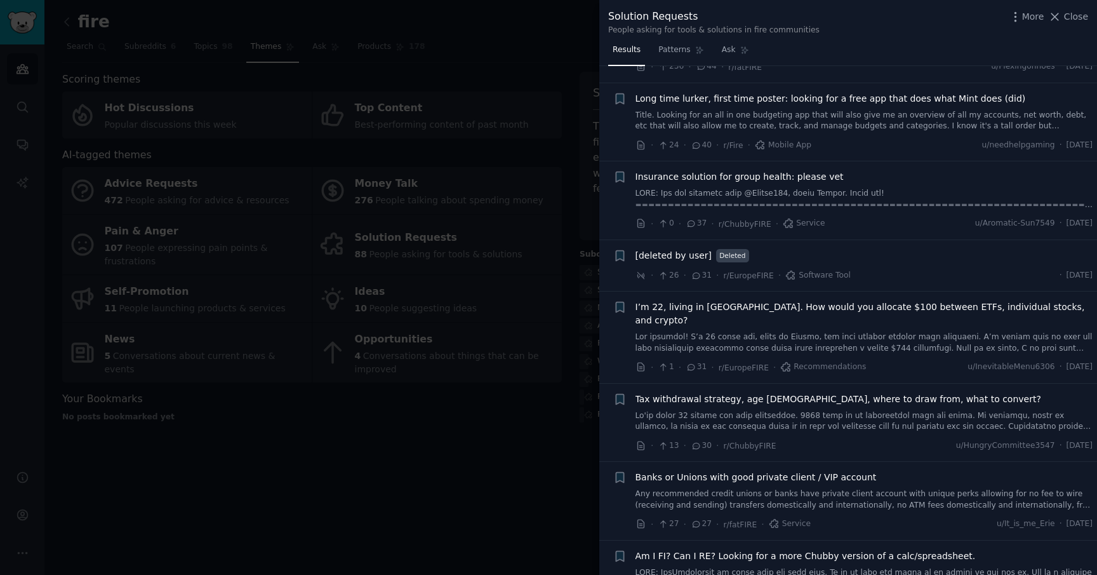
click at [879, 118] on link "Title. Looking for an all in one budgeting app that will also give me an overvi…" at bounding box center [865, 121] width 458 height 22
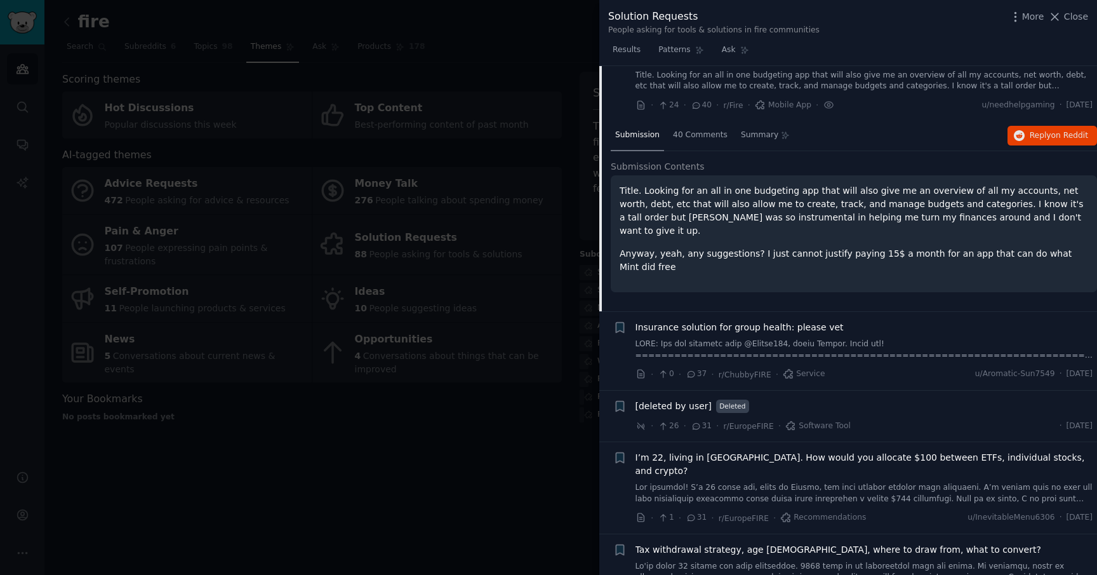
scroll to position [737, 0]
drag, startPoint x: 688, startPoint y: 130, endPoint x: 689, endPoint y: 146, distance: 16.6
click at [689, 146] on div "40 Comments" at bounding box center [700, 134] width 63 height 30
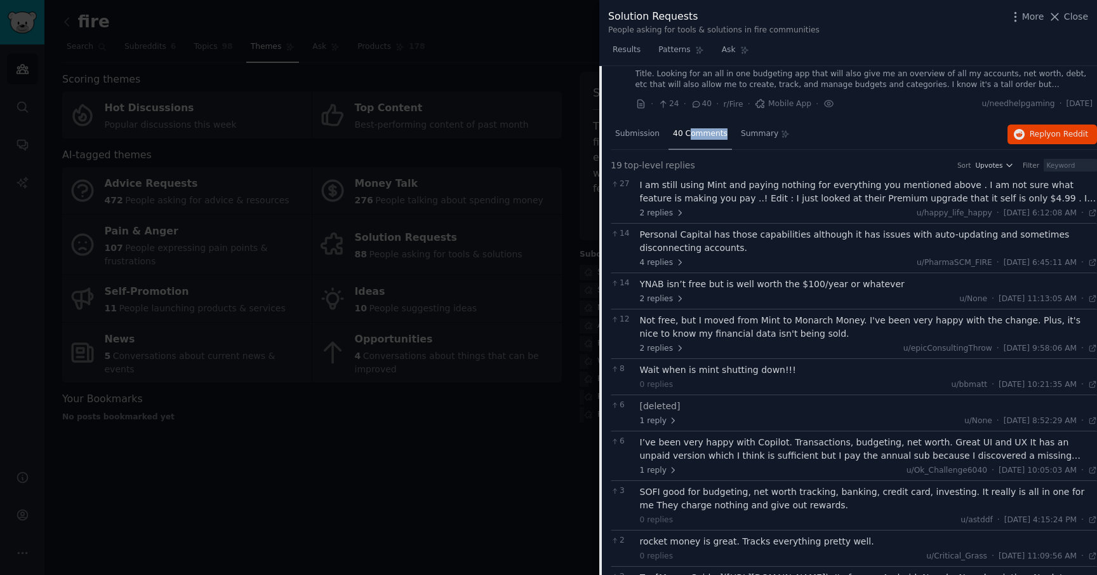
click at [702, 130] on span "40 Comments" at bounding box center [700, 133] width 55 height 11
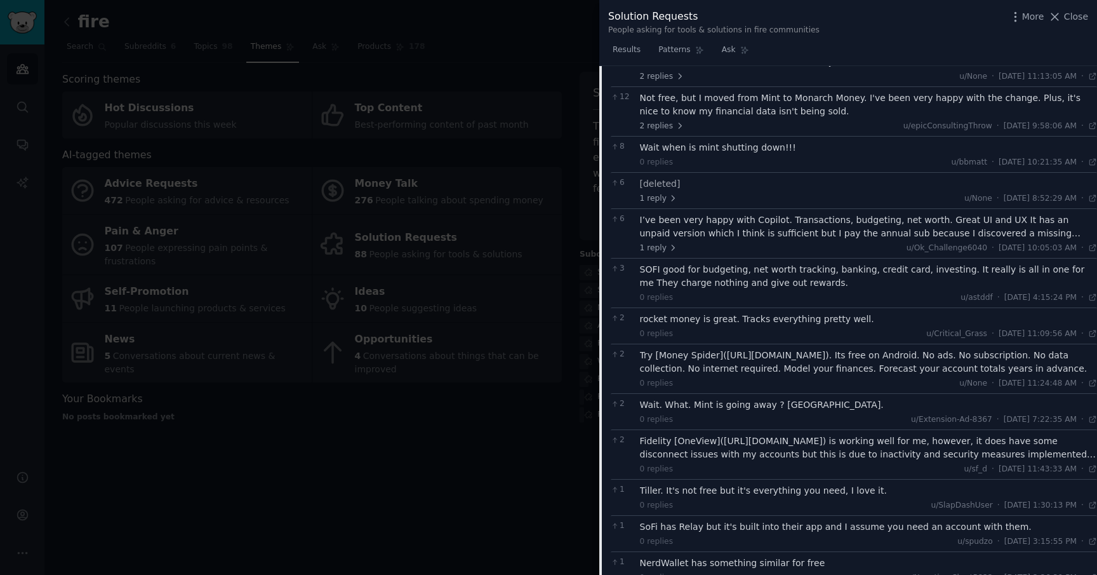
scroll to position [959, 0]
click at [735, 227] on div "I’ve been very happy with Copilot. Transactions, budgeting, net worth. Great UI…" at bounding box center [869, 226] width 458 height 27
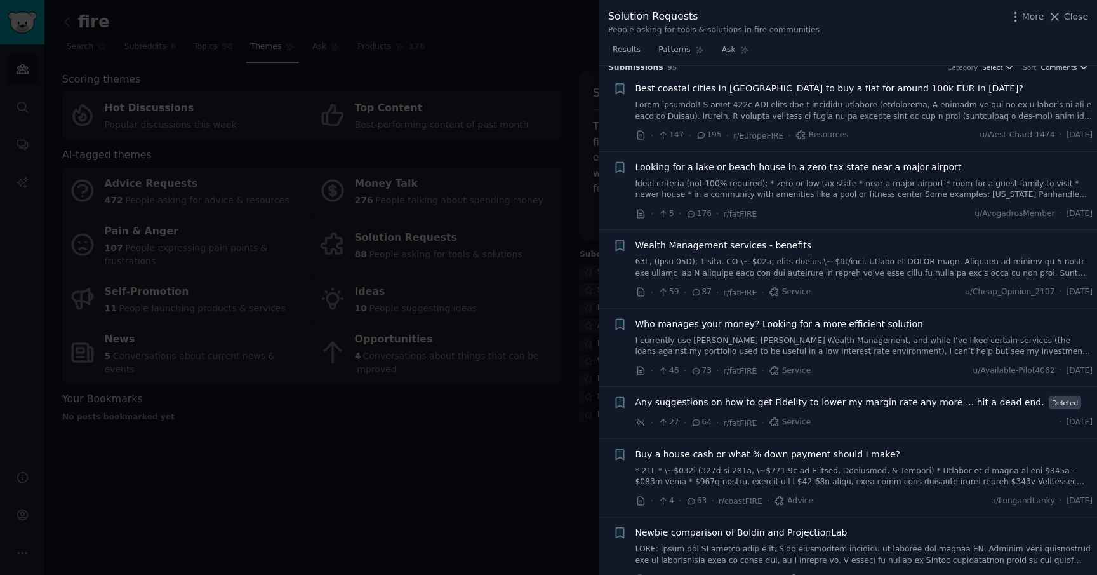
scroll to position [0, 0]
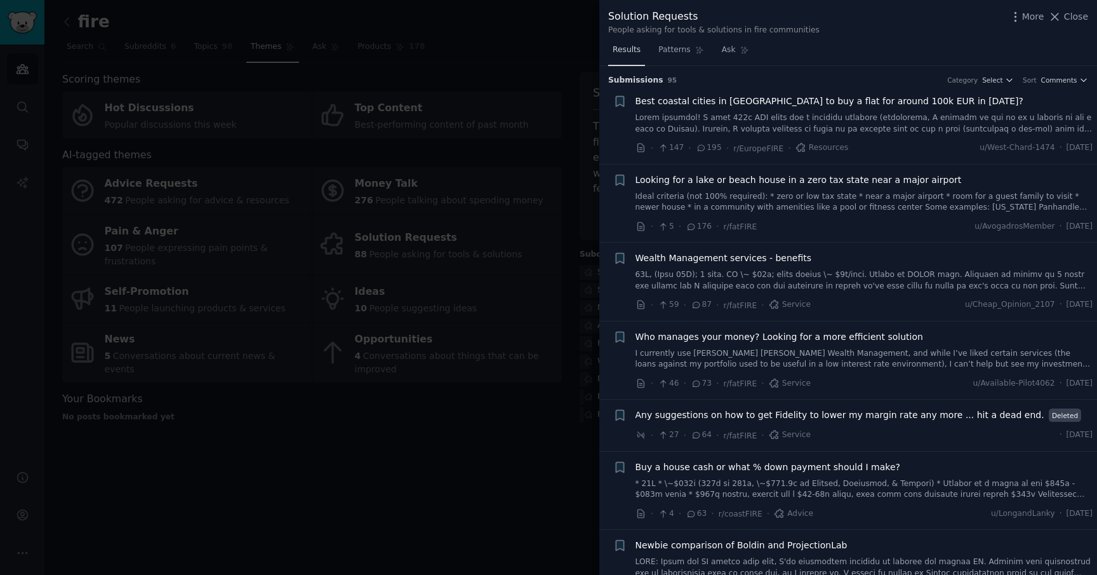
click at [636, 51] on span "Results" at bounding box center [627, 49] width 28 height 11
click at [674, 54] on span "Patterns" at bounding box center [674, 49] width 32 height 11
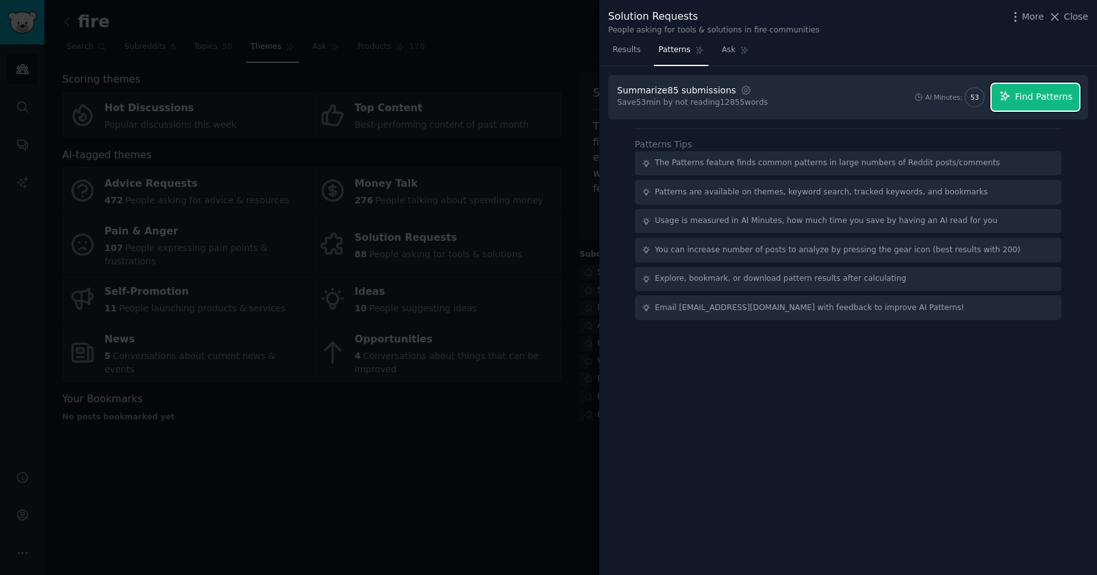
click at [1036, 100] on span "Find Patterns" at bounding box center [1044, 96] width 58 height 13
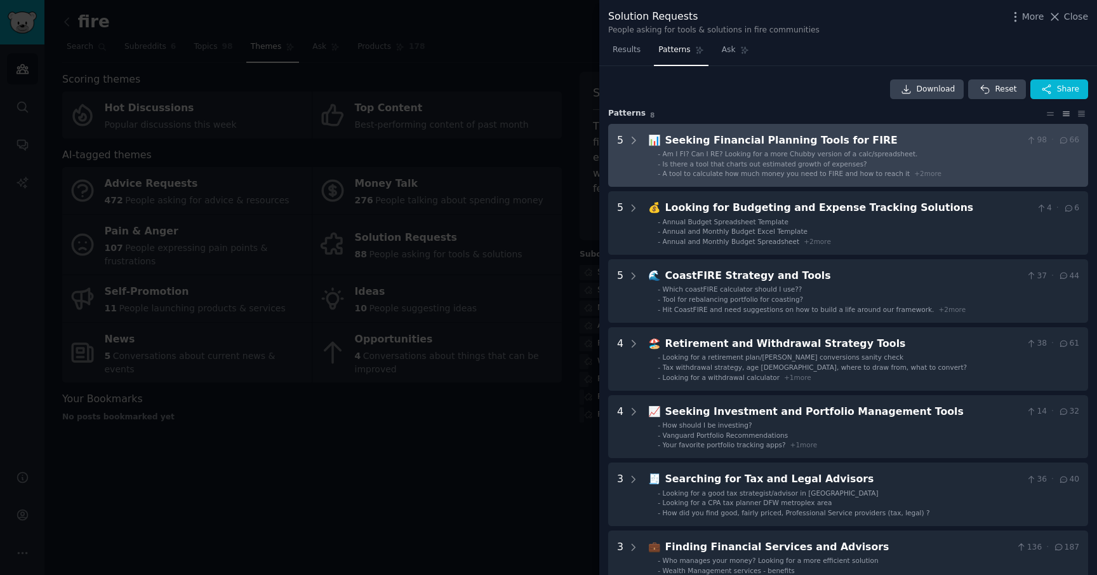
click at [801, 168] on ul "- Am I FI? Can I RE? Looking for a more Chubby version of a calc/spreadsheet. -…" at bounding box center [864, 163] width 430 height 29
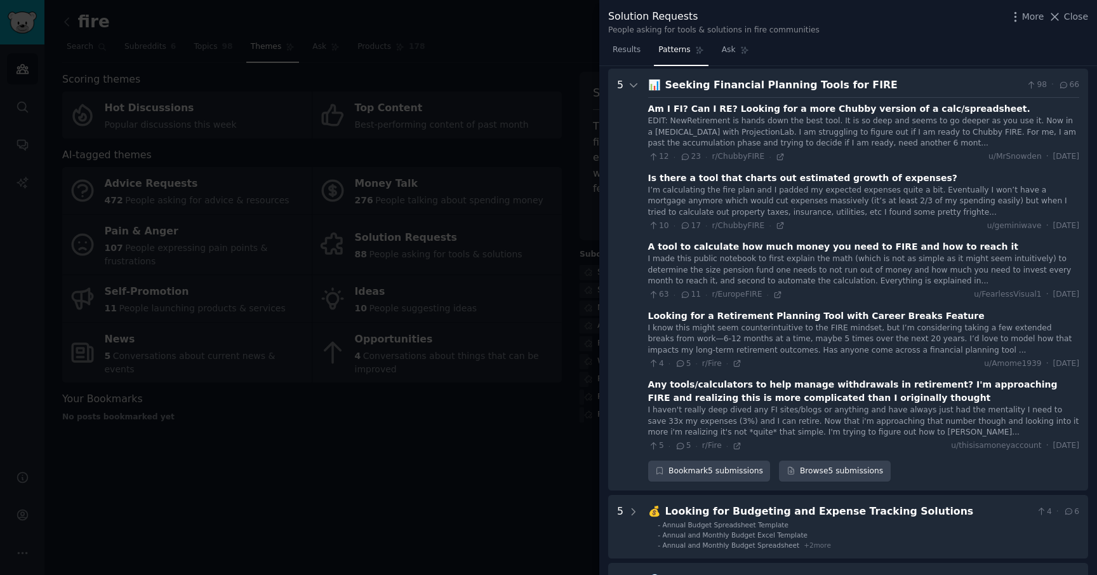
scroll to position [58, 0]
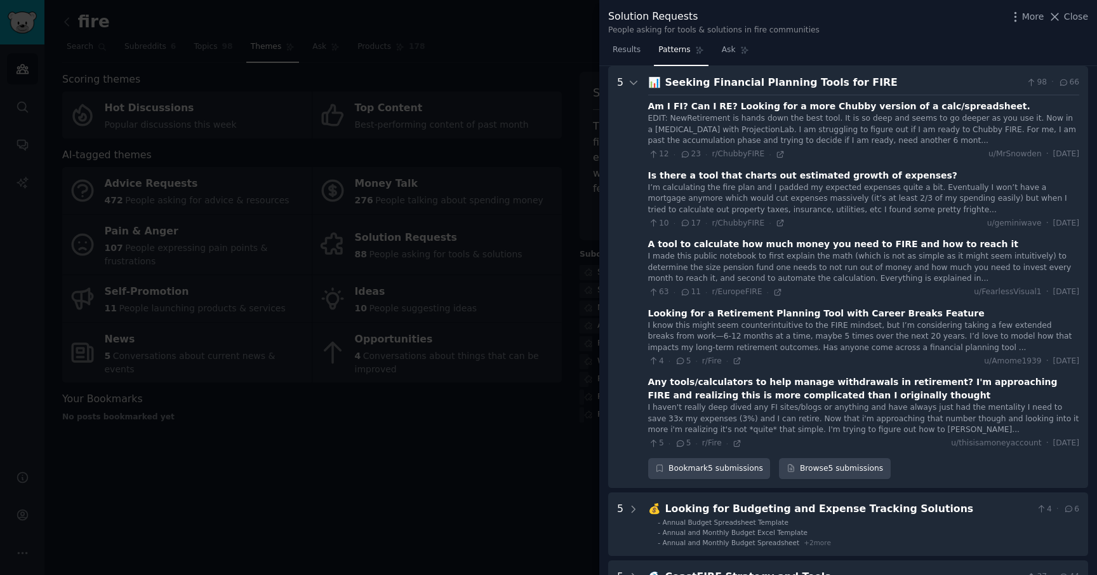
click at [753, 178] on div "Is there a tool that charts out estimated growth of expenses?" at bounding box center [802, 175] width 309 height 13
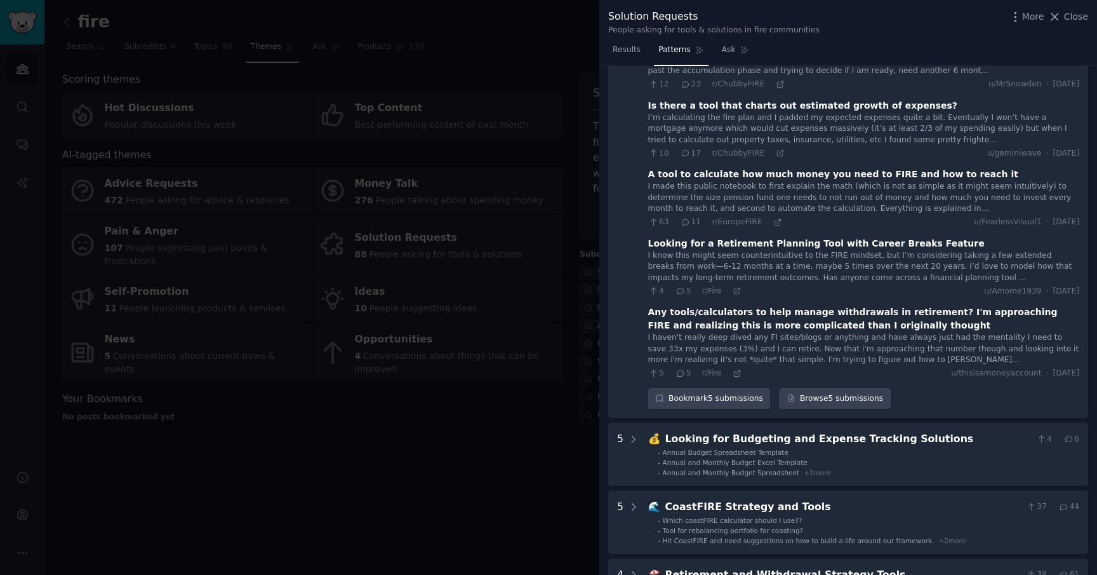
scroll to position [129, 0]
click at [733, 177] on div "A tool to calculate how much money you need to FIRE and how to reach it" at bounding box center [833, 172] width 370 height 13
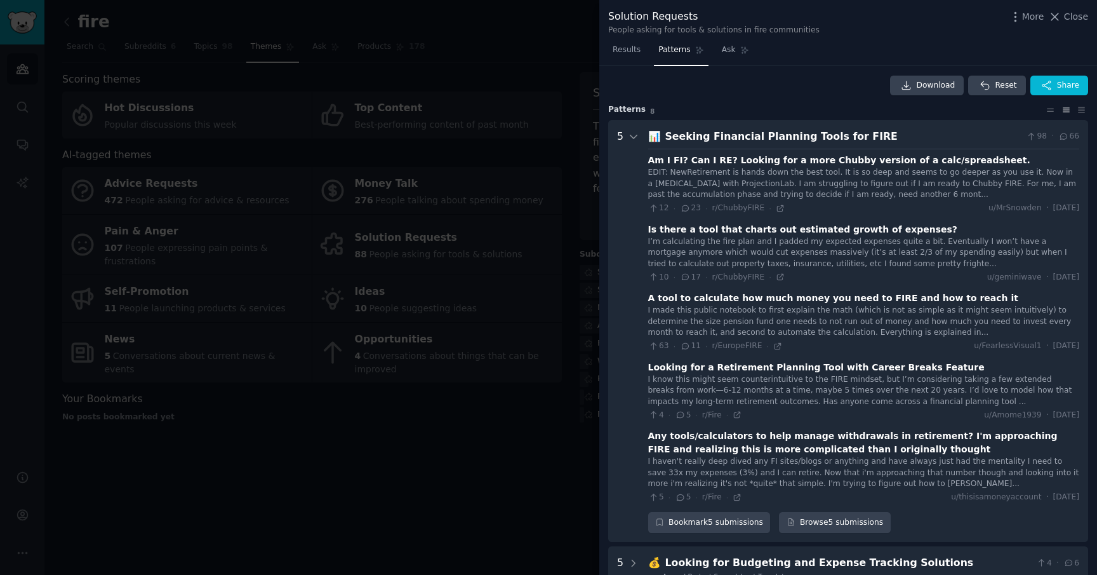
scroll to position [0, 0]
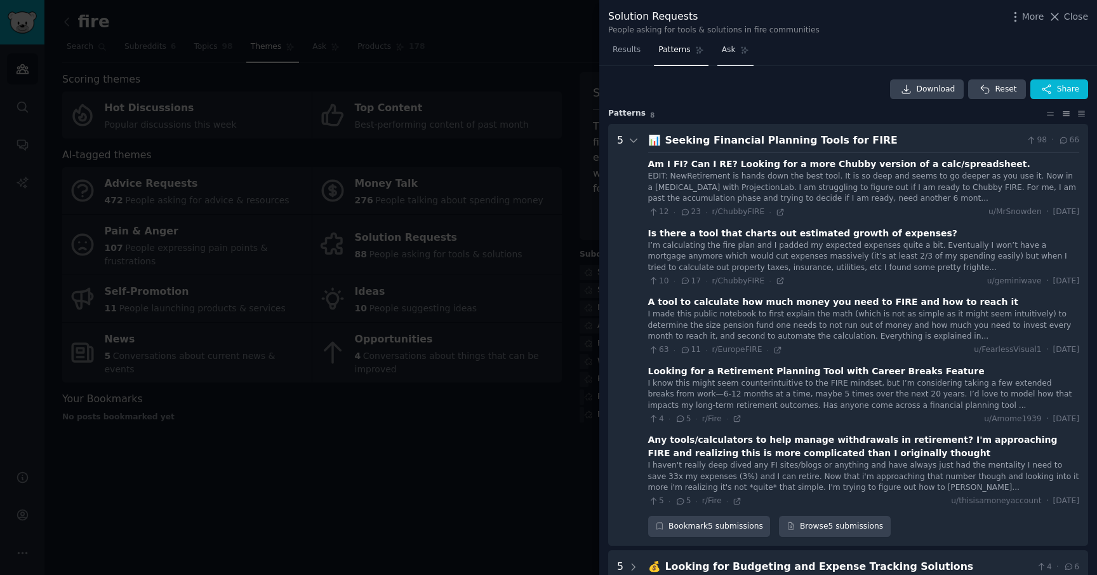
click at [725, 51] on span "Ask" at bounding box center [729, 49] width 14 height 11
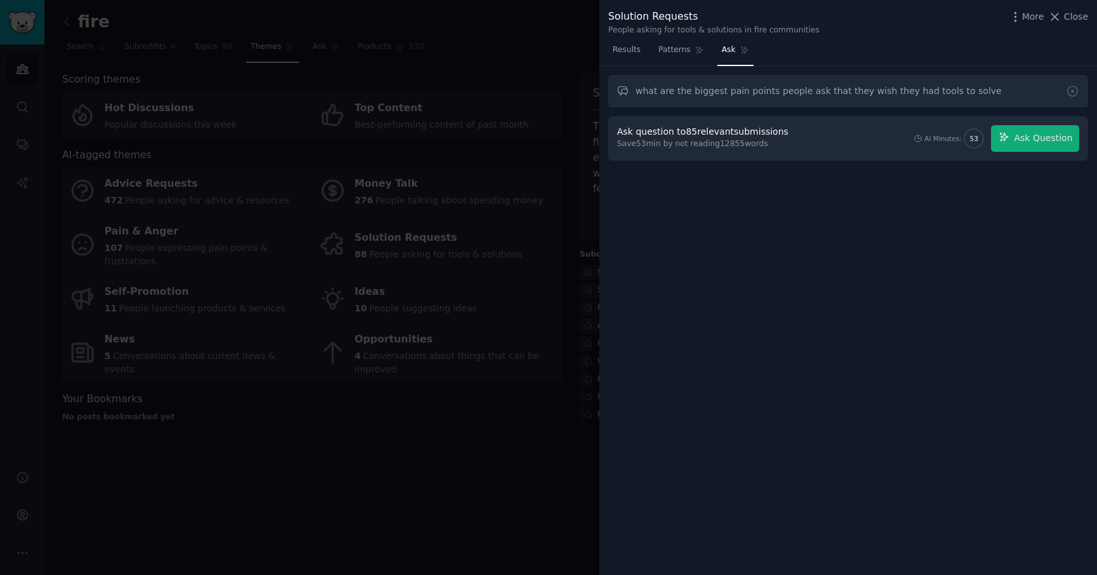
type input "what are the biggest pain points people ask that they wish they had tools to so…"
click at [1015, 140] on button "Ask Question" at bounding box center [1035, 138] width 88 height 27
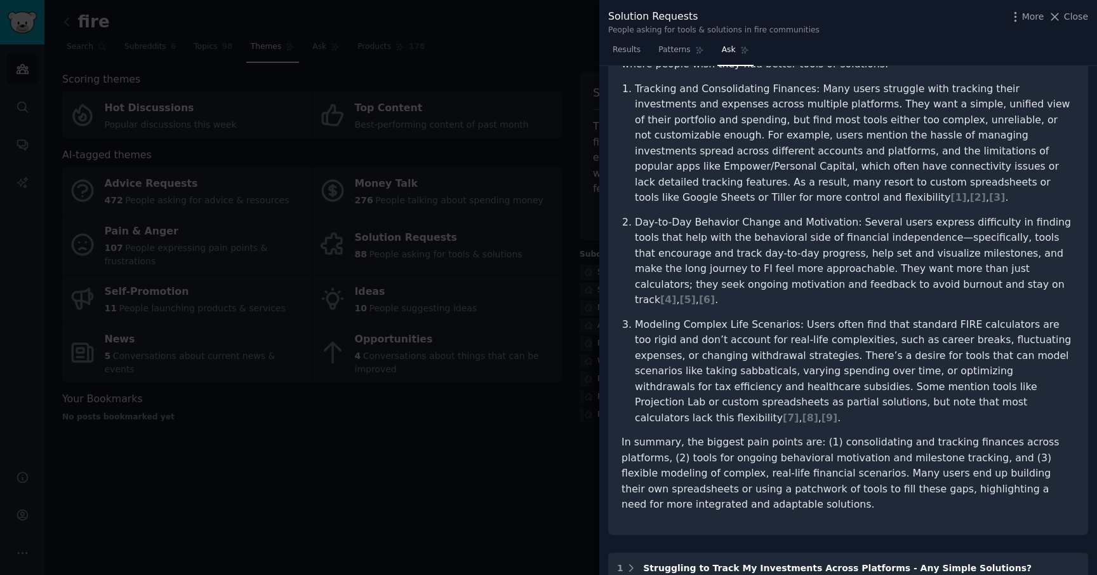
scroll to position [141, 0]
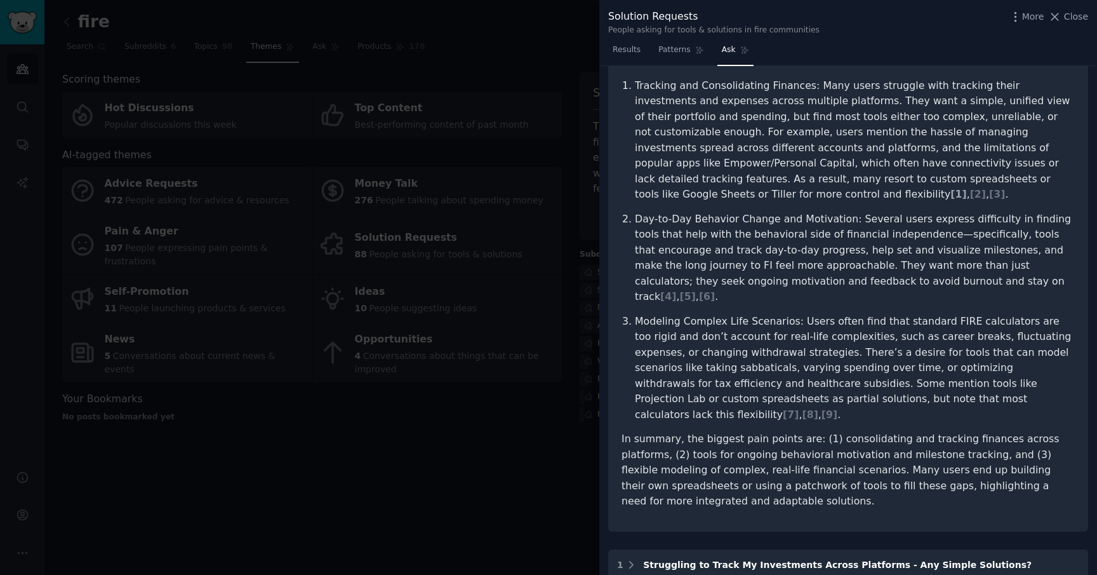
click at [966, 188] on span "[ 1 ]" at bounding box center [959, 194] width 16 height 12
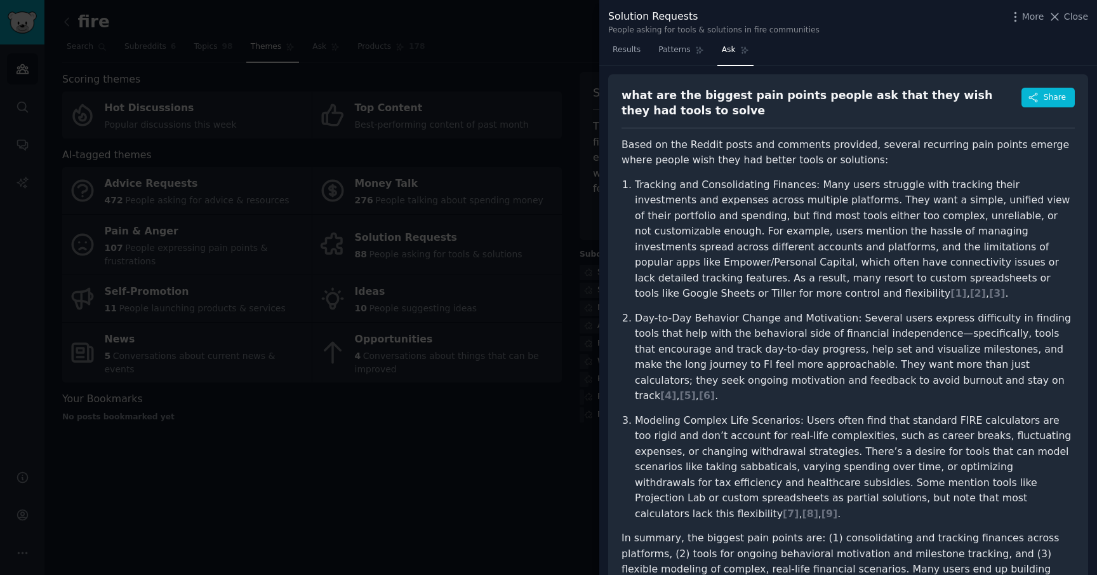
scroll to position [58, 0]
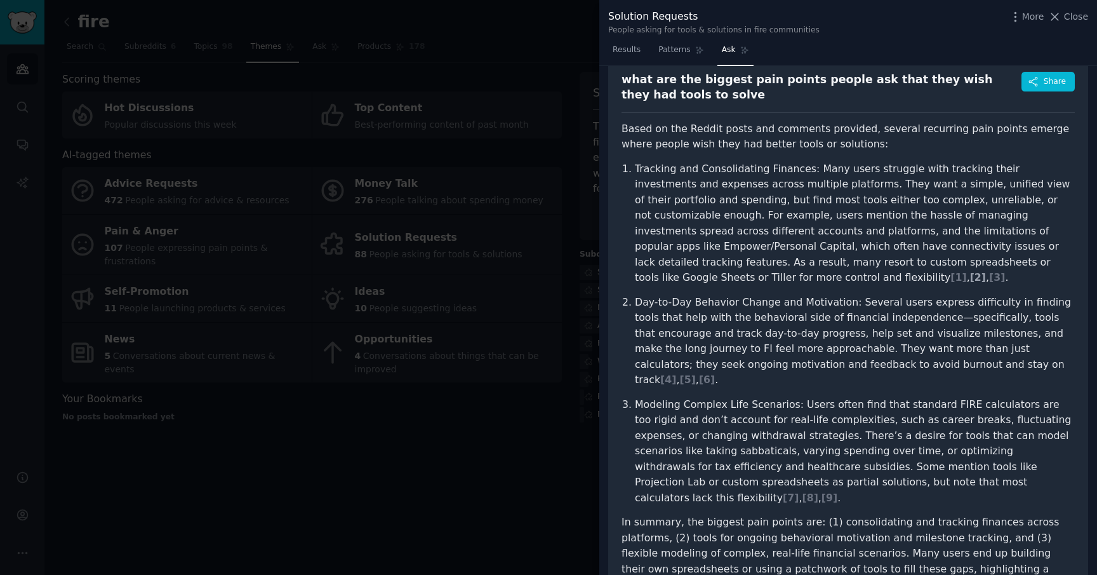
click at [986, 271] on span "[ 2 ]" at bounding box center [978, 277] width 16 height 12
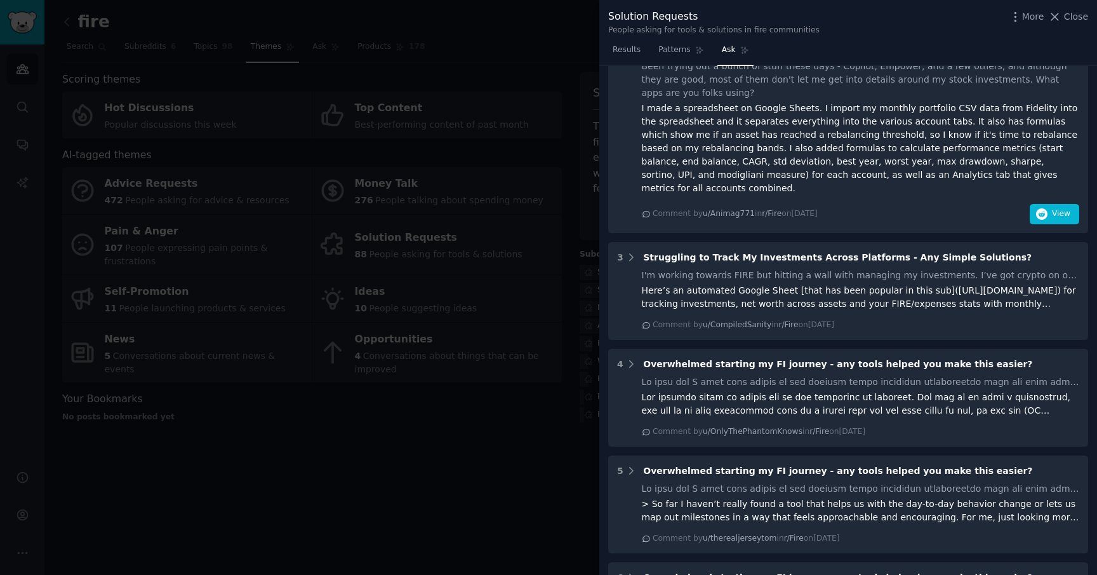
scroll to position [833, 0]
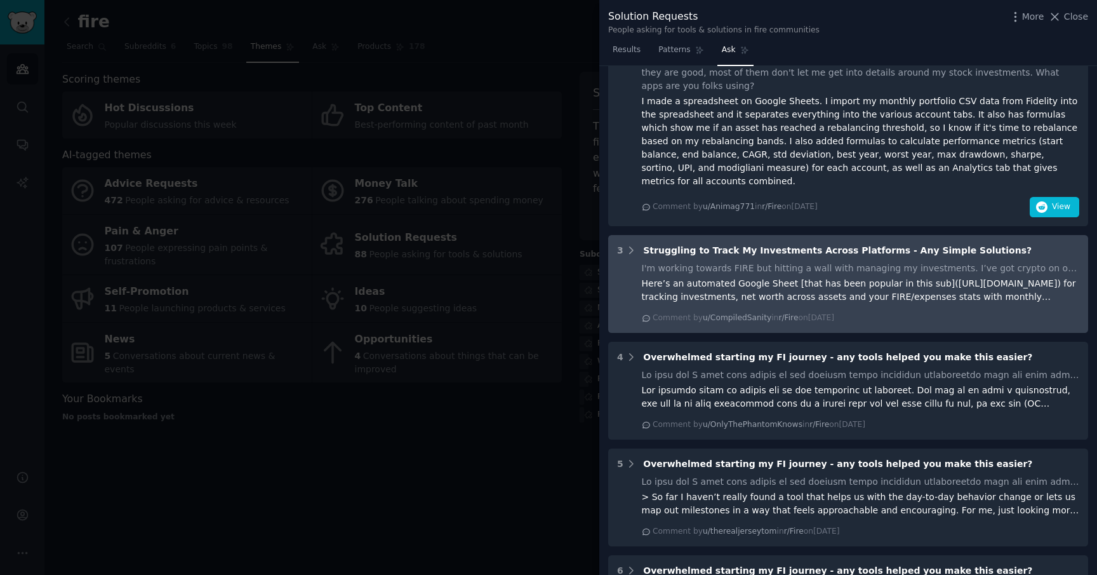
click at [925, 262] on div "I'm working towards FIRE but hitting a wall with managing my investments. I’ve …" at bounding box center [861, 293] width 438 height 62
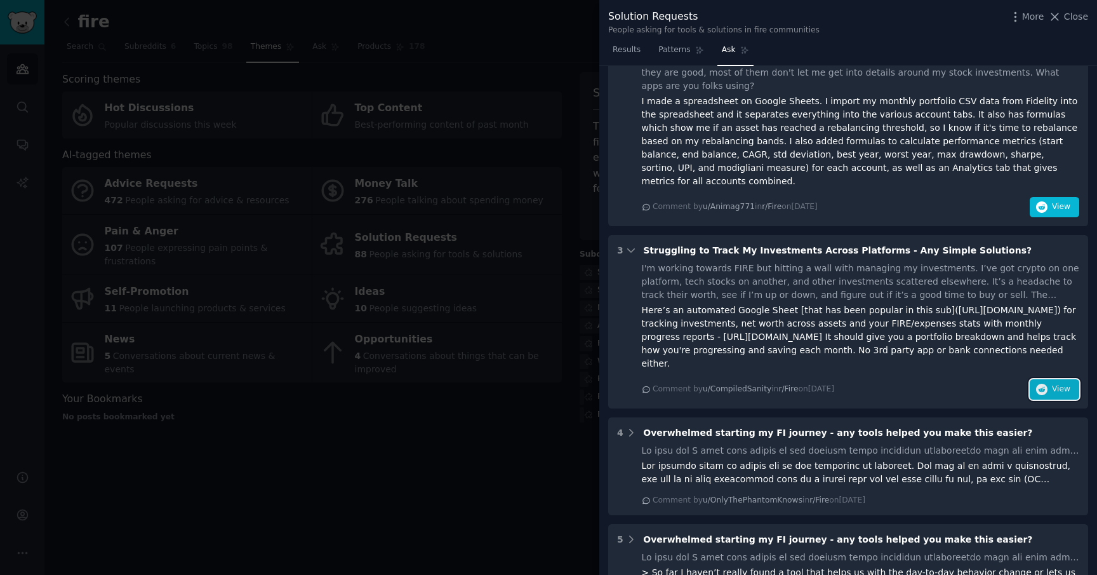
click at [1053, 379] on button "View" at bounding box center [1055, 389] width 50 height 20
click at [359, 214] on div at bounding box center [548, 287] width 1097 height 575
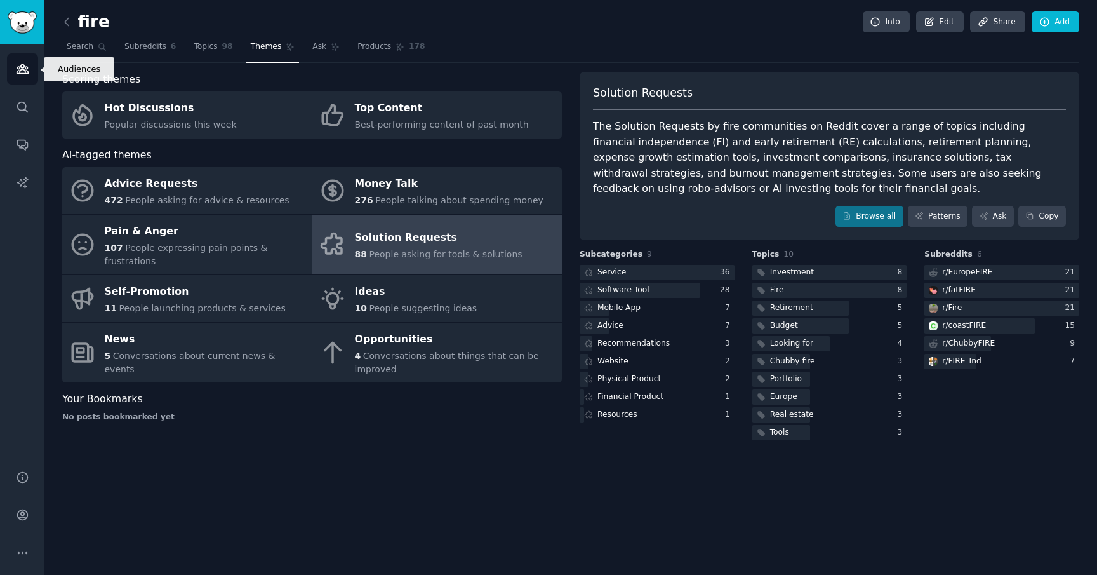
click at [22, 71] on icon "Sidebar" at bounding box center [22, 68] width 13 height 13
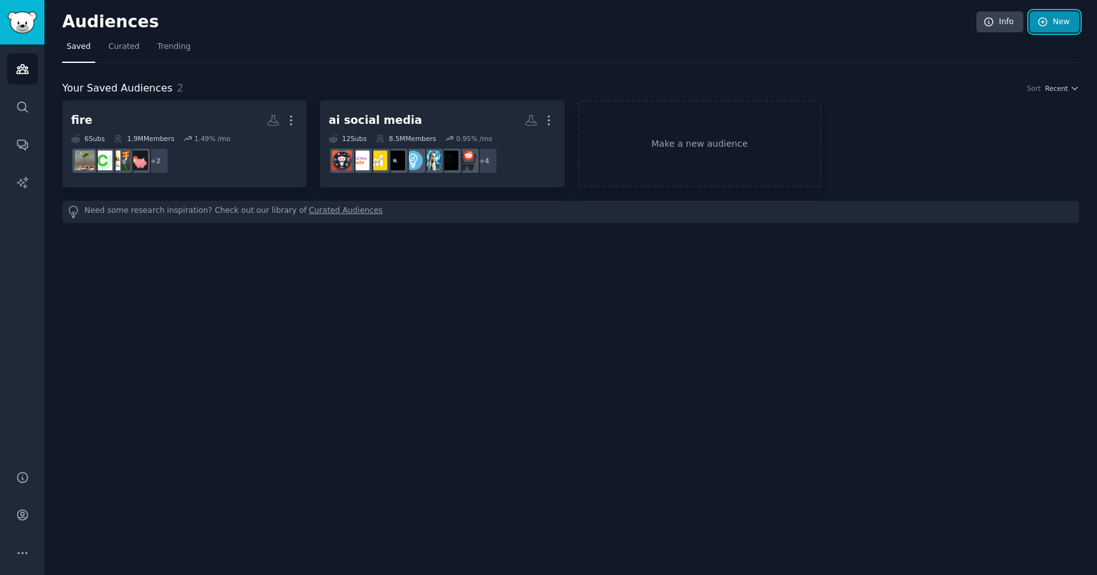
click at [1054, 25] on link "New" at bounding box center [1055, 22] width 50 height 22
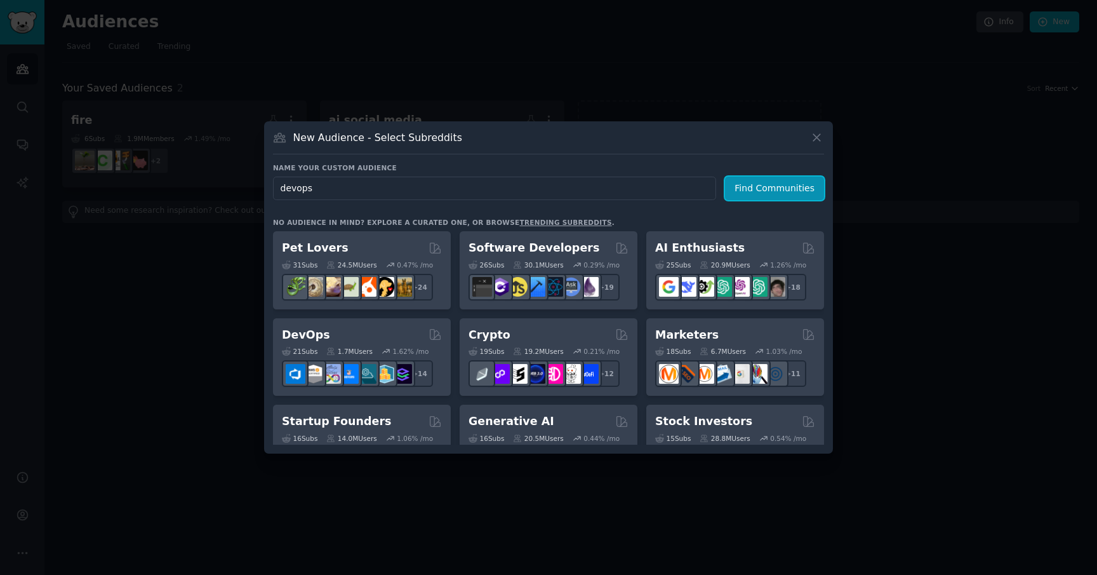
drag, startPoint x: 757, startPoint y: 193, endPoint x: 589, endPoint y: 208, distance: 169.5
click at [589, 208] on div "Name your custom audience Audience Name devops Find Communities No audience in …" at bounding box center [548, 303] width 551 height 281
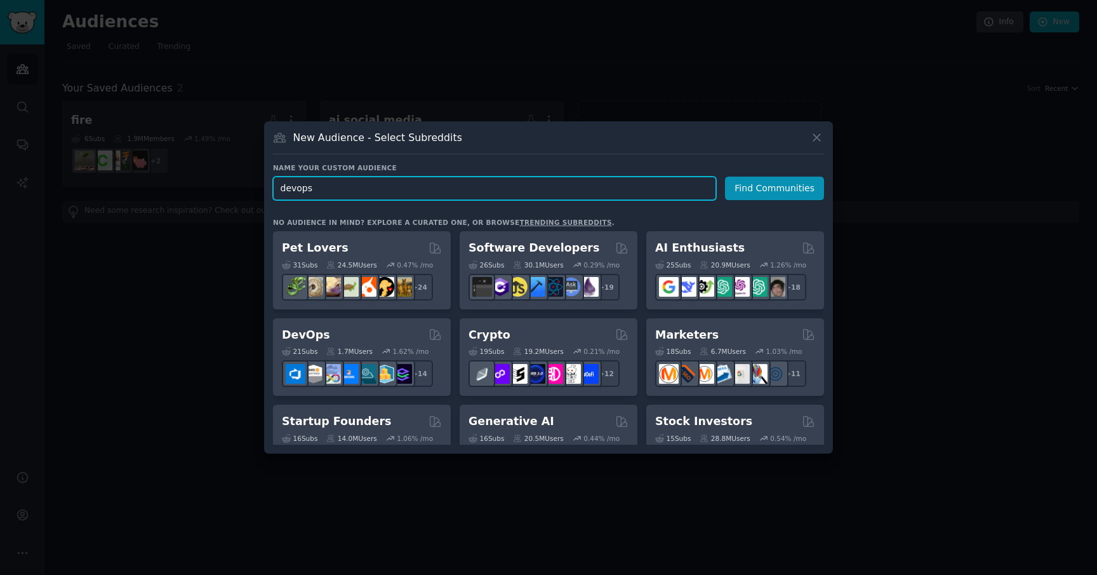
click at [581, 192] on input "devops" at bounding box center [494, 188] width 443 height 23
type input "devops and sre"
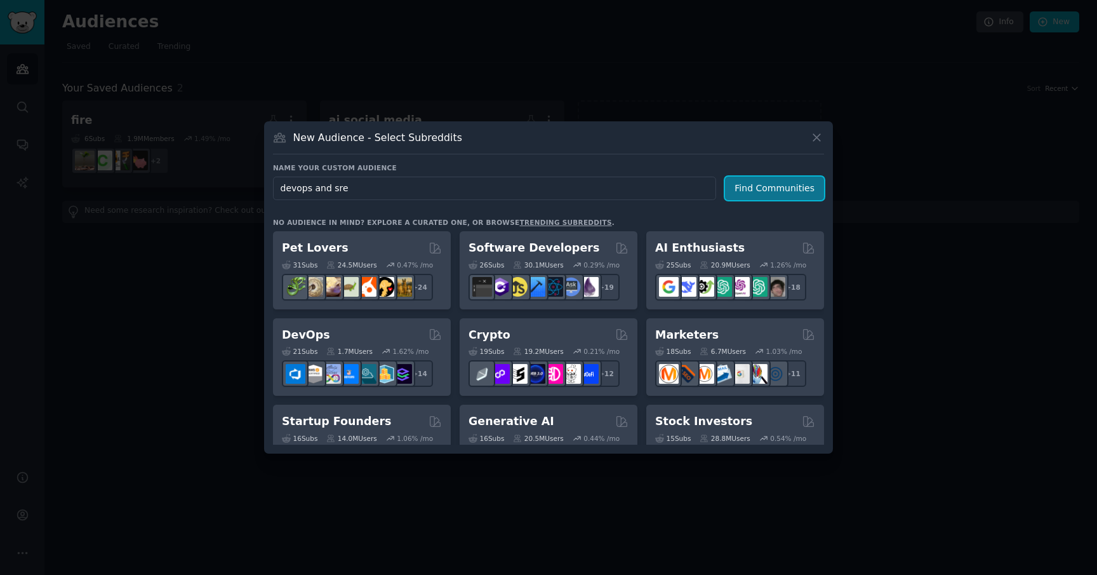
click at [762, 189] on button "Find Communities" at bounding box center [774, 188] width 99 height 23
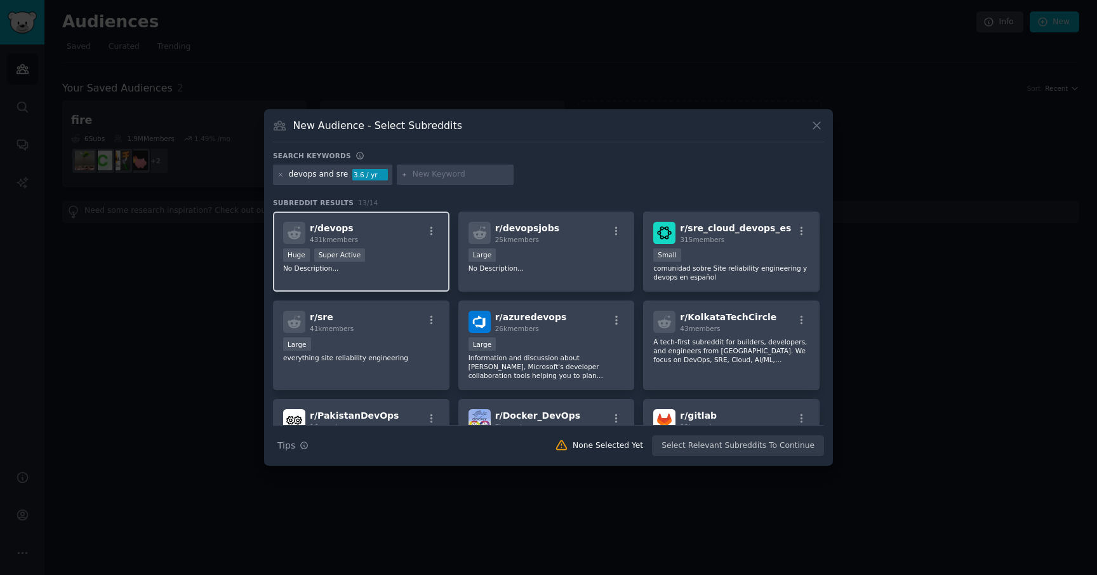
click at [401, 265] on p "No Description..." at bounding box center [361, 268] width 156 height 9
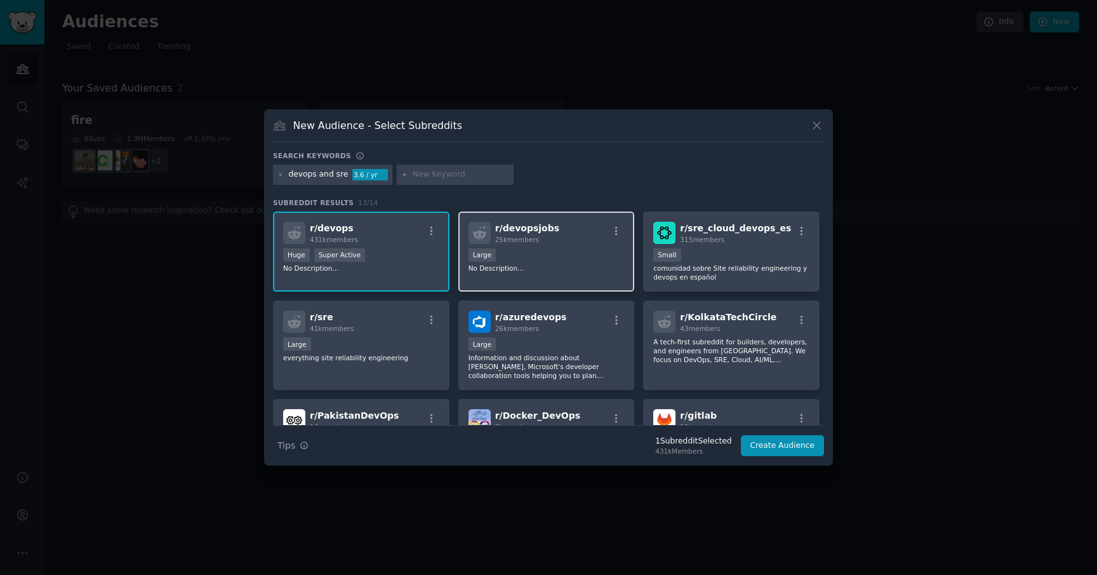
click at [531, 262] on div "Large" at bounding box center [547, 256] width 156 height 16
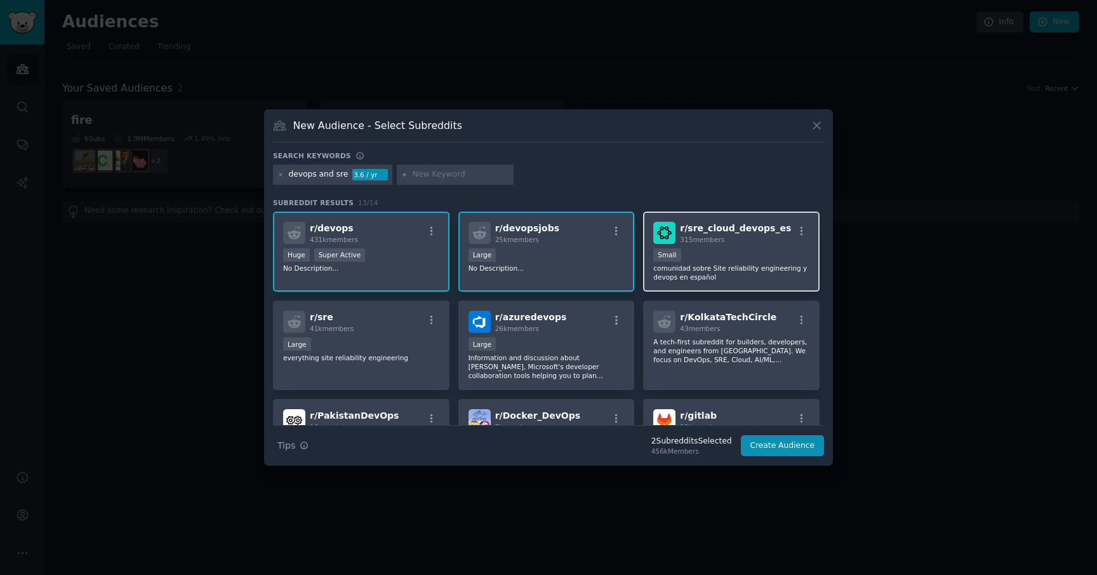
click at [745, 251] on div "100 - 1000 members Small" at bounding box center [731, 256] width 156 height 16
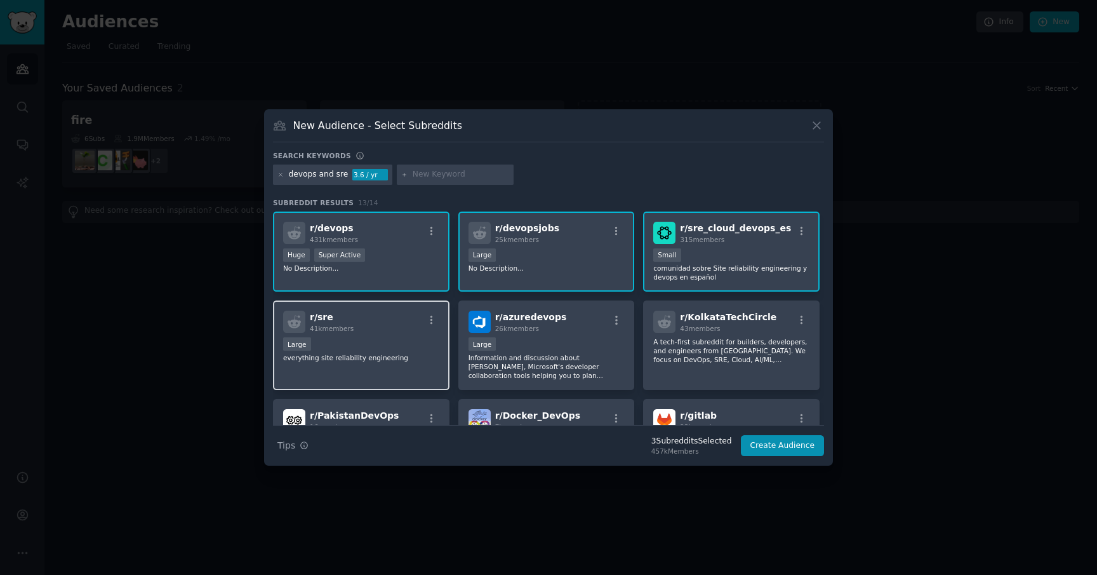
click at [368, 356] on p "everything site reliability engineering" at bounding box center [361, 357] width 156 height 9
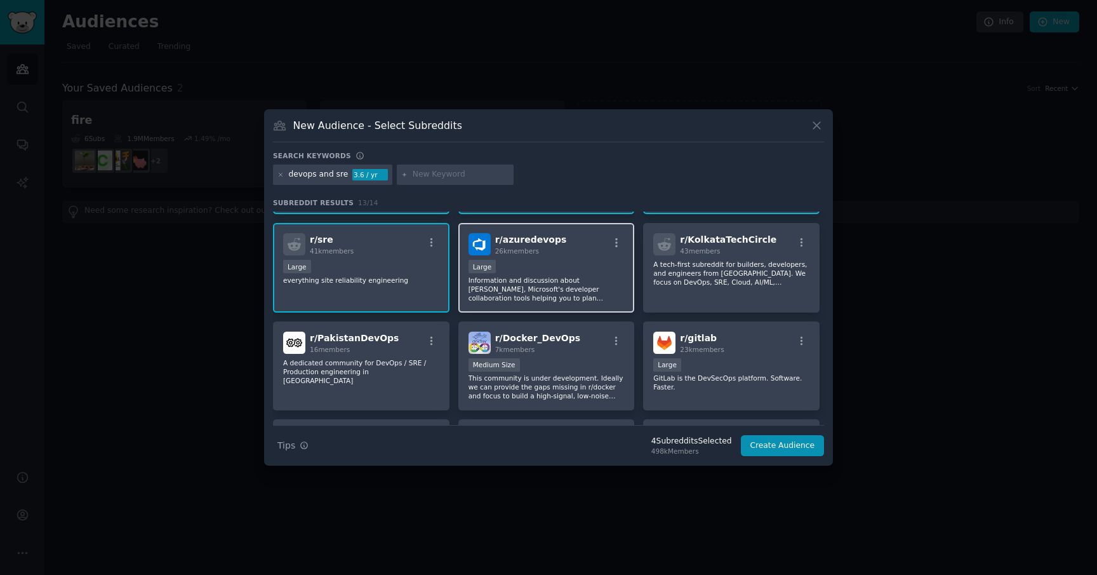
scroll to position [67, 0]
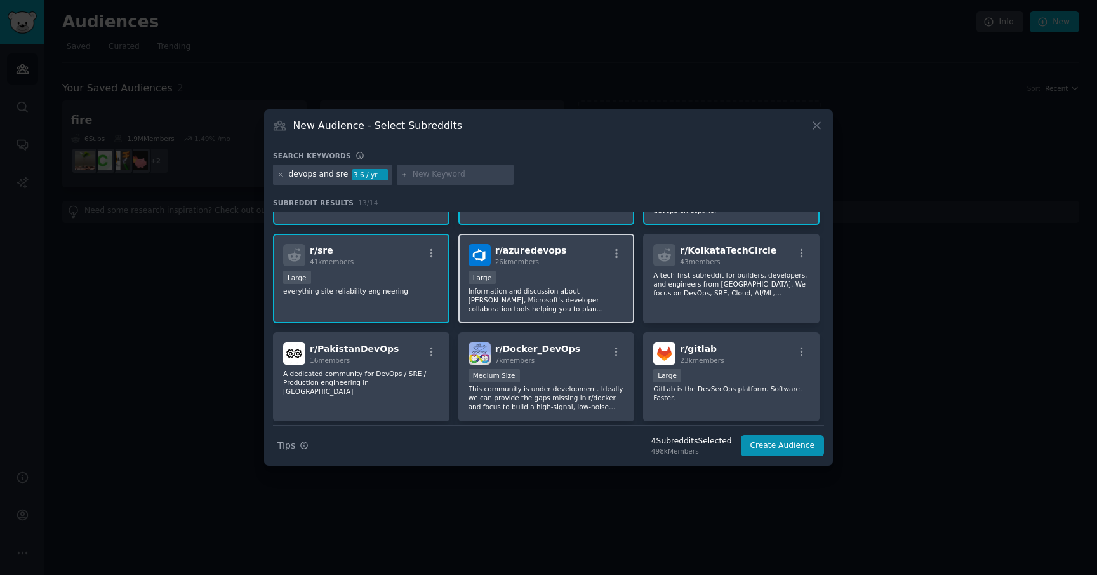
click at [585, 283] on div "Large" at bounding box center [547, 278] width 156 height 16
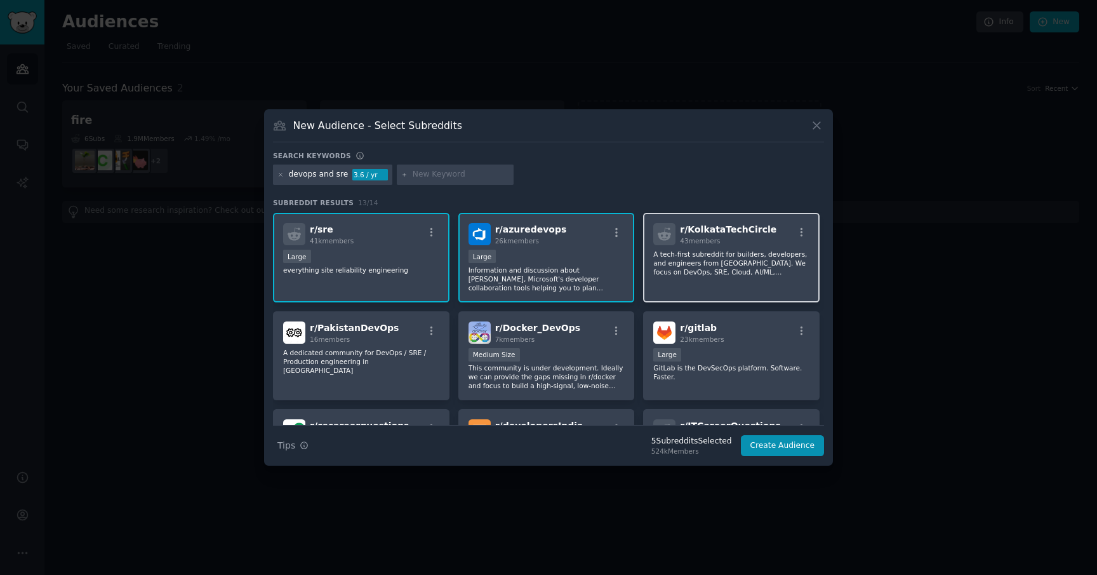
scroll to position [95, 0]
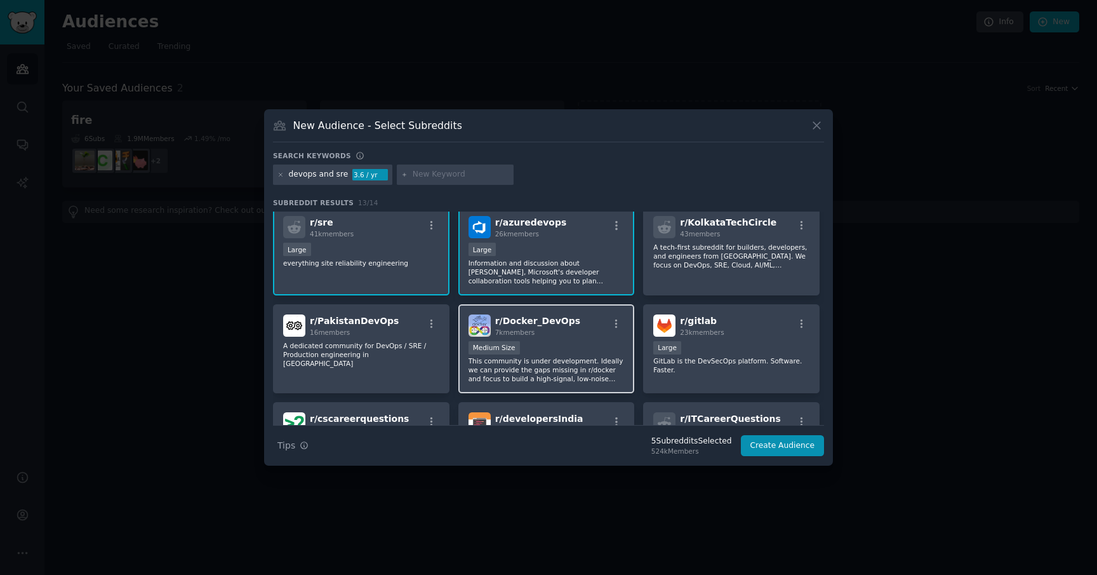
click at [556, 350] on div "Medium Size" at bounding box center [547, 349] width 156 height 16
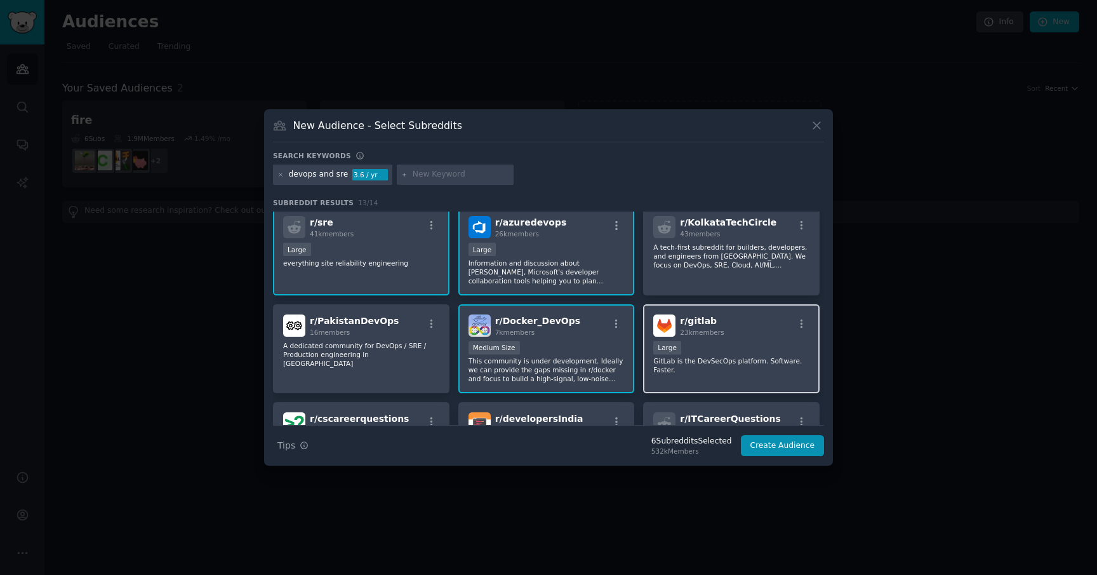
click at [726, 330] on div "r/ gitlab 23k members" at bounding box center [731, 325] width 156 height 22
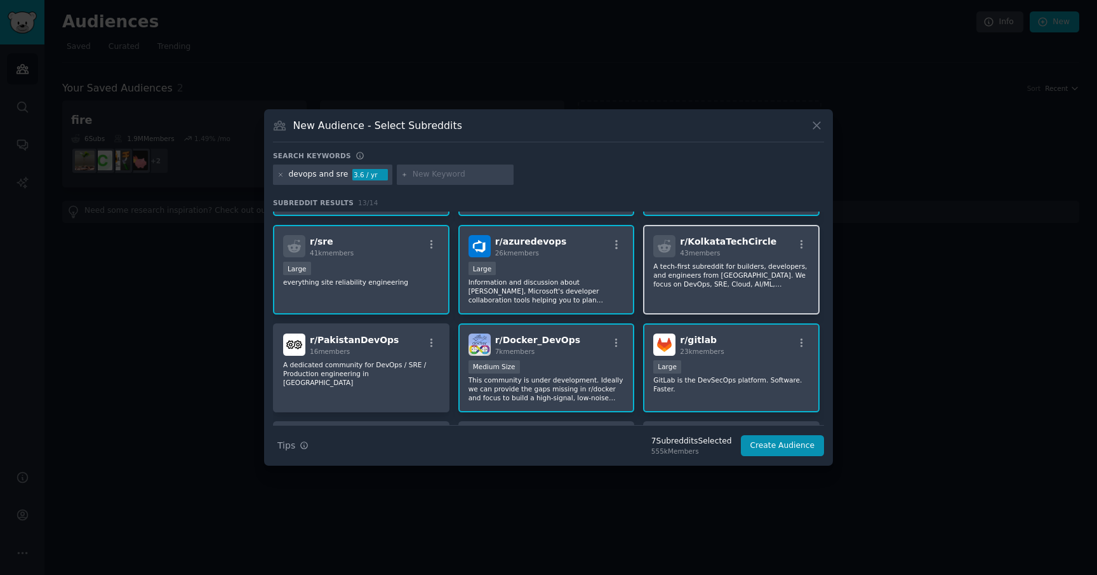
click at [721, 279] on p "A tech-first subreddit for builders, developers, and engineers from Kolkata. We…" at bounding box center [731, 275] width 156 height 27
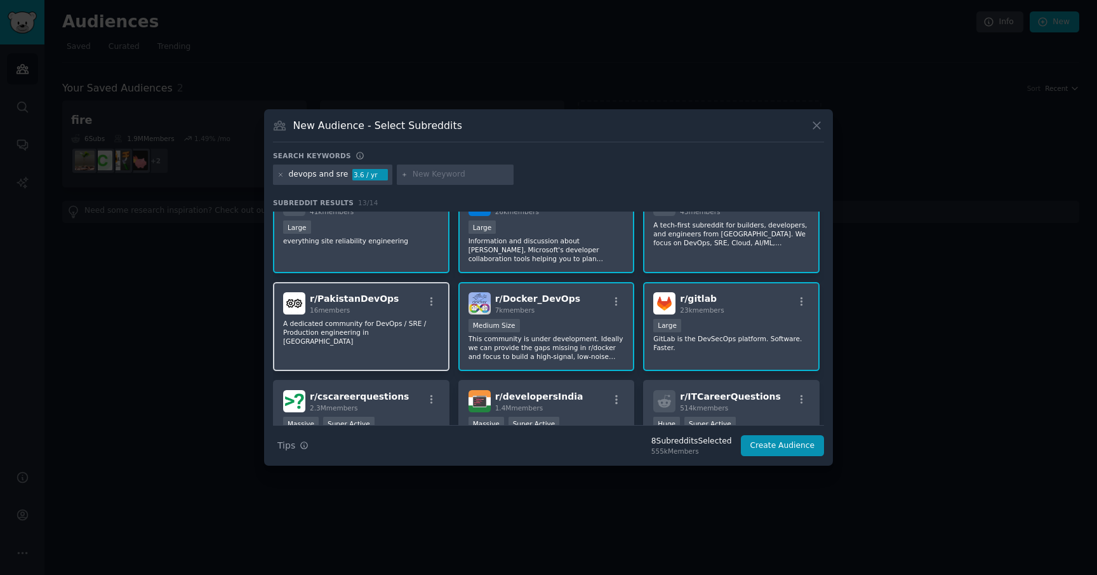
scroll to position [117, 0]
click at [384, 347] on div "r/ PakistanDevOps 16 members A dedicated community for DevOps / SRE / Productio…" at bounding box center [361, 326] width 177 height 90
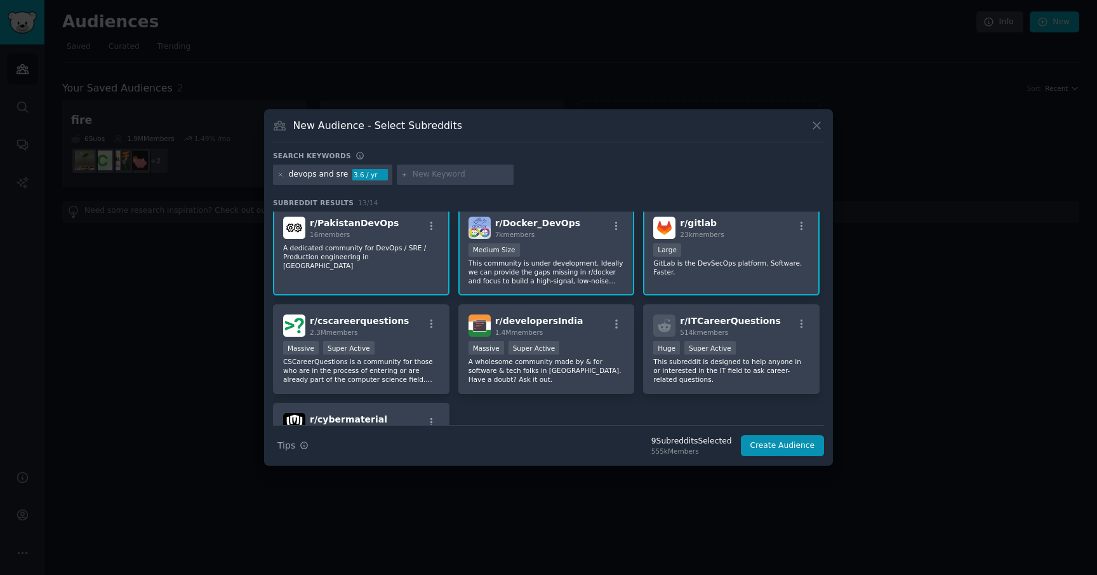
scroll to position [234, 0]
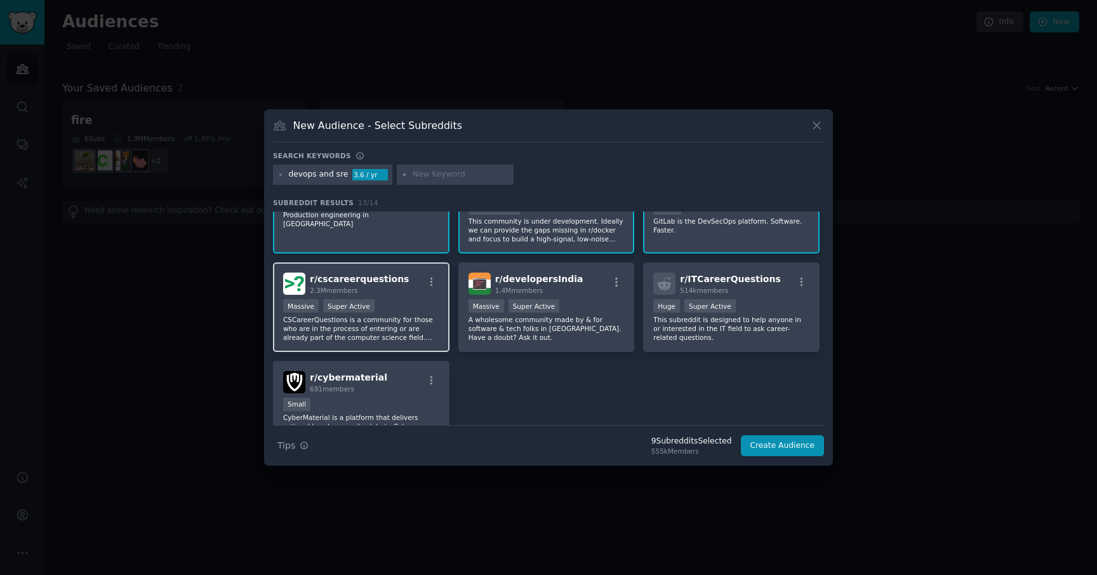
click at [406, 292] on div "r/ cscareerquestions 2.3M members" at bounding box center [361, 283] width 156 height 22
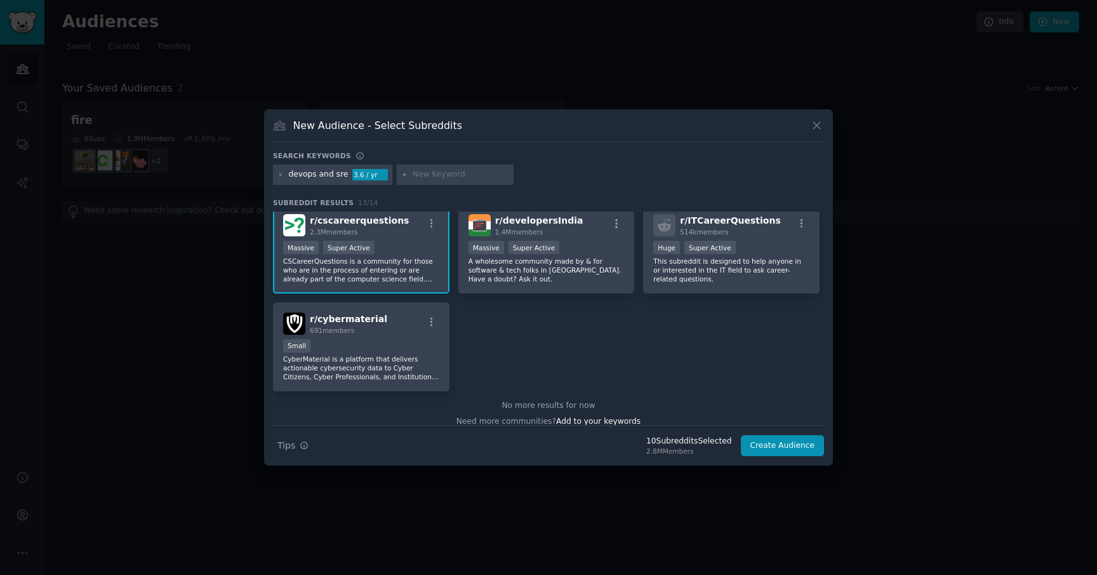
scroll to position [304, 0]
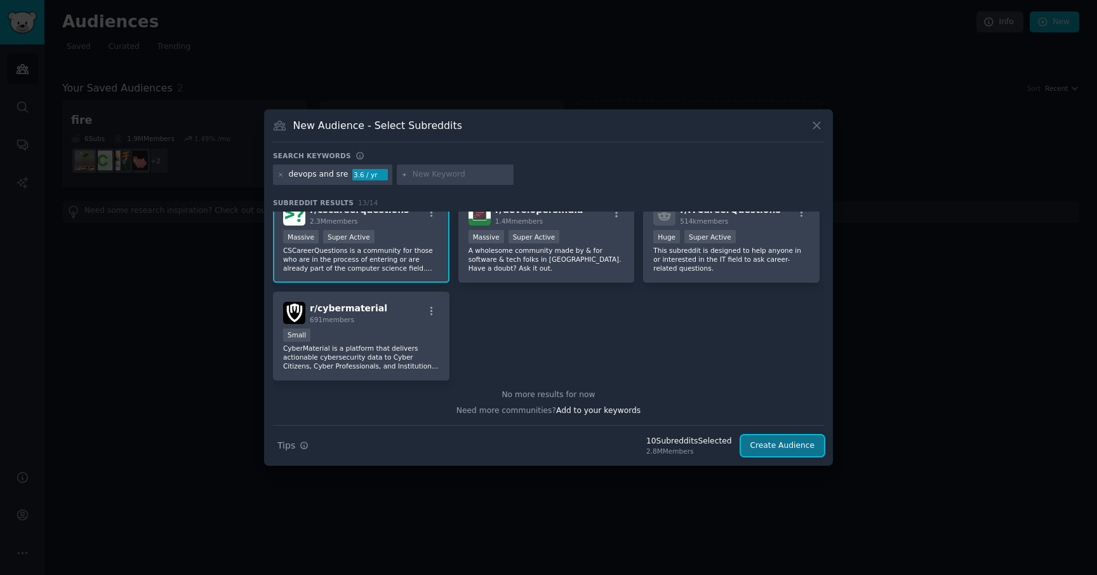
click at [780, 446] on button "Create Audience" at bounding box center [783, 446] width 84 height 22
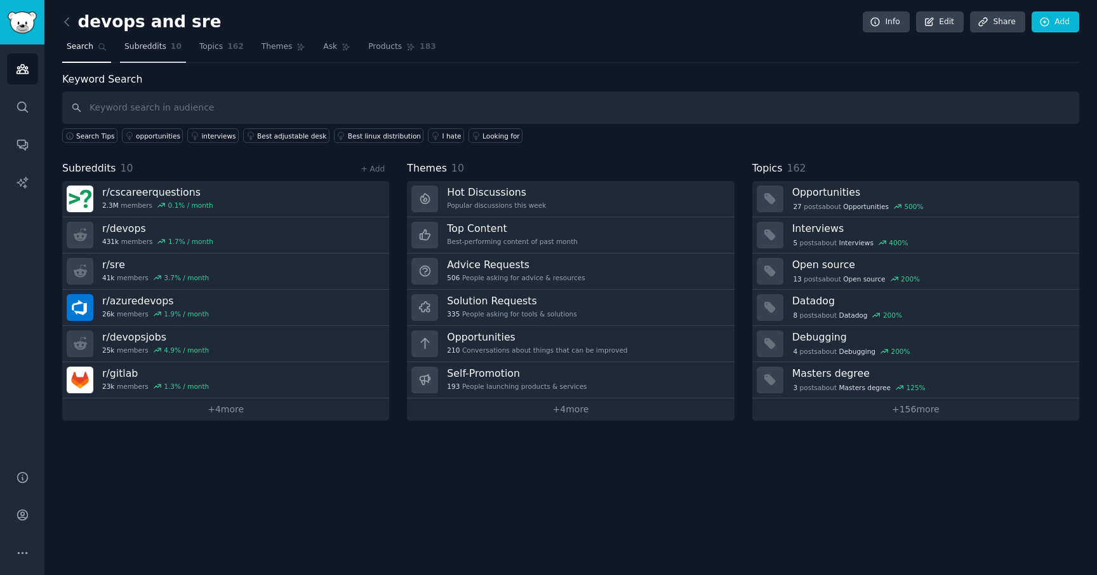
click at [144, 47] on span "Subreddits" at bounding box center [145, 46] width 42 height 11
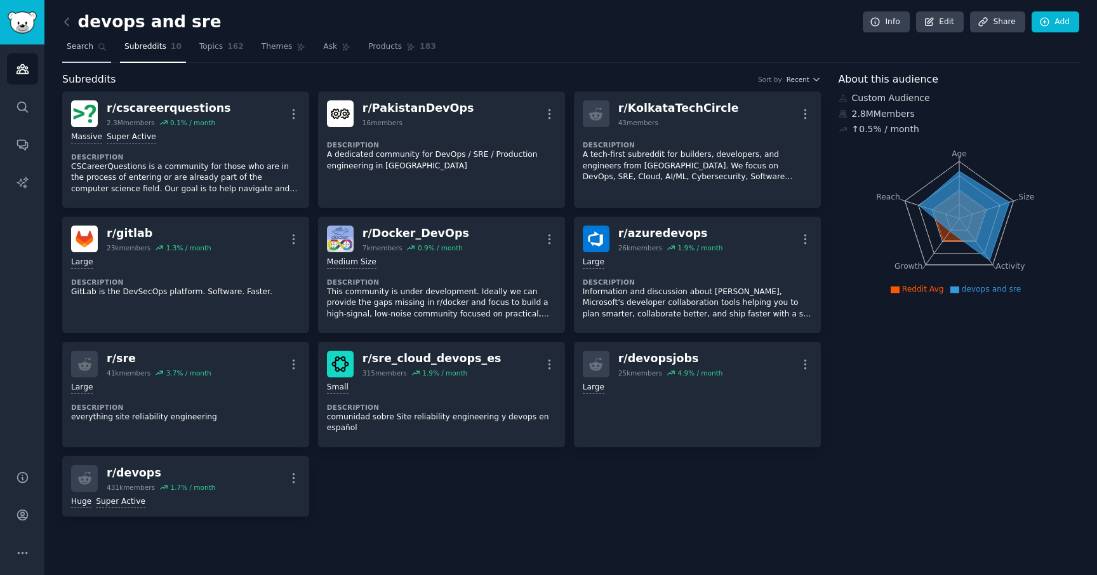
click at [88, 43] on span "Search" at bounding box center [80, 46] width 27 height 11
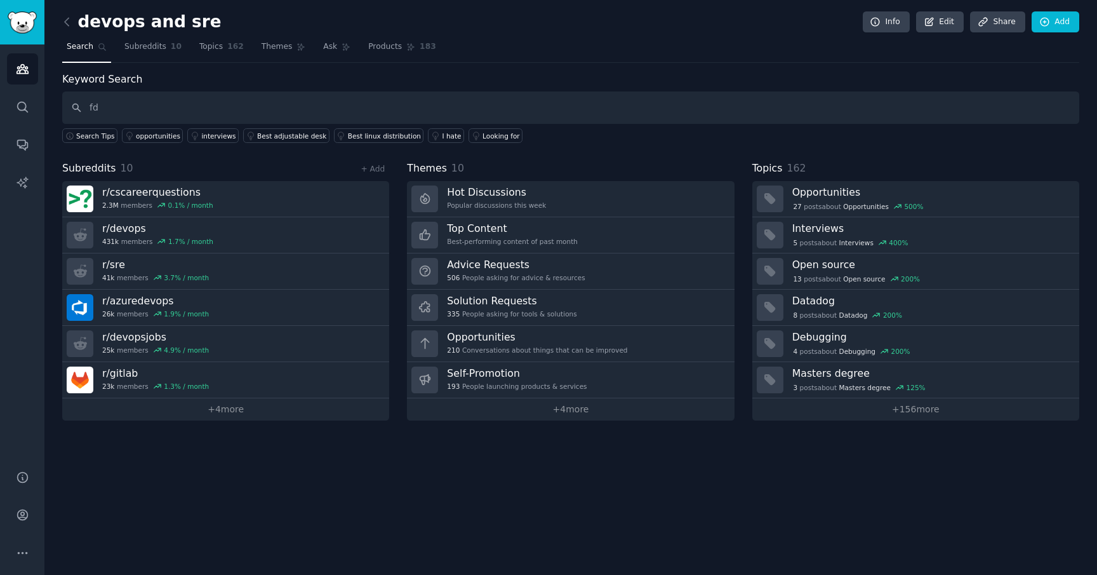
type input "fdf"
click at [183, 107] on input "text" at bounding box center [570, 107] width 1017 height 32
click at [22, 63] on icon "Sidebar" at bounding box center [22, 68] width 13 height 13
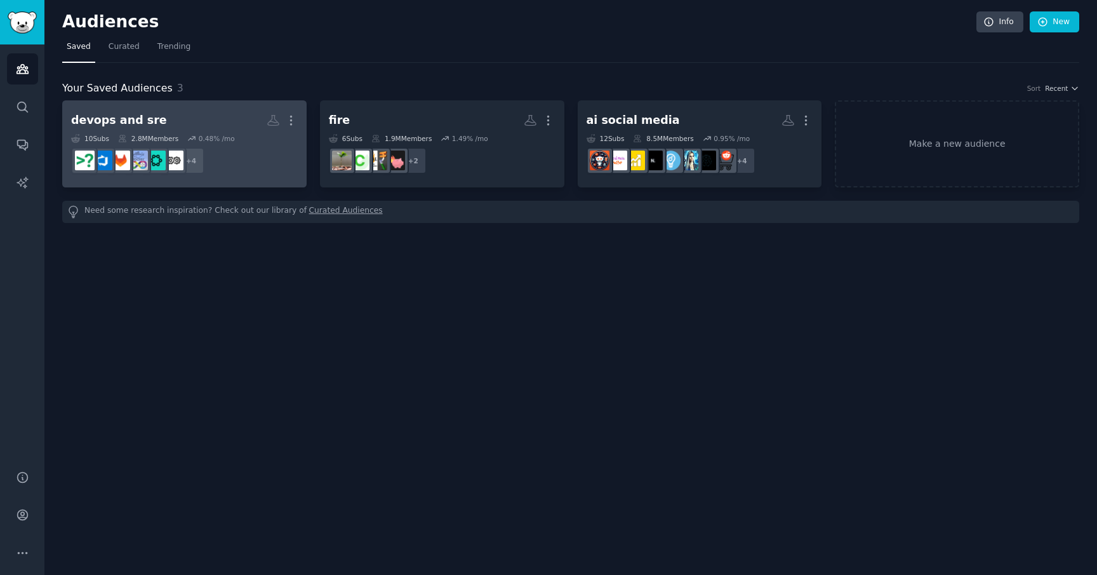
click at [189, 112] on h2 "devops and sre Custom Audience More" at bounding box center [184, 120] width 227 height 22
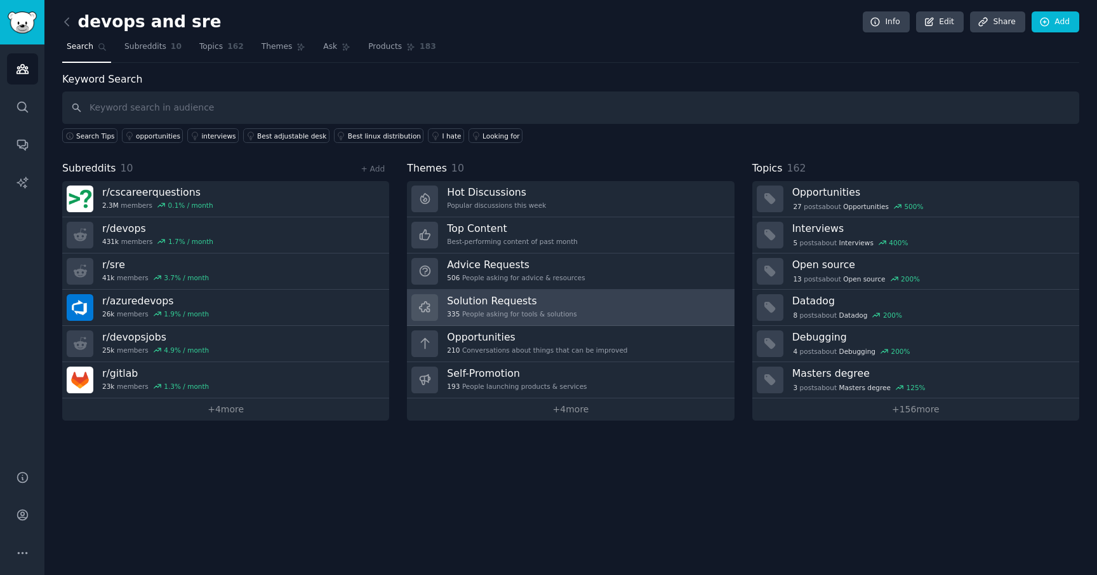
click at [538, 302] on h3 "Solution Requests" at bounding box center [512, 300] width 130 height 13
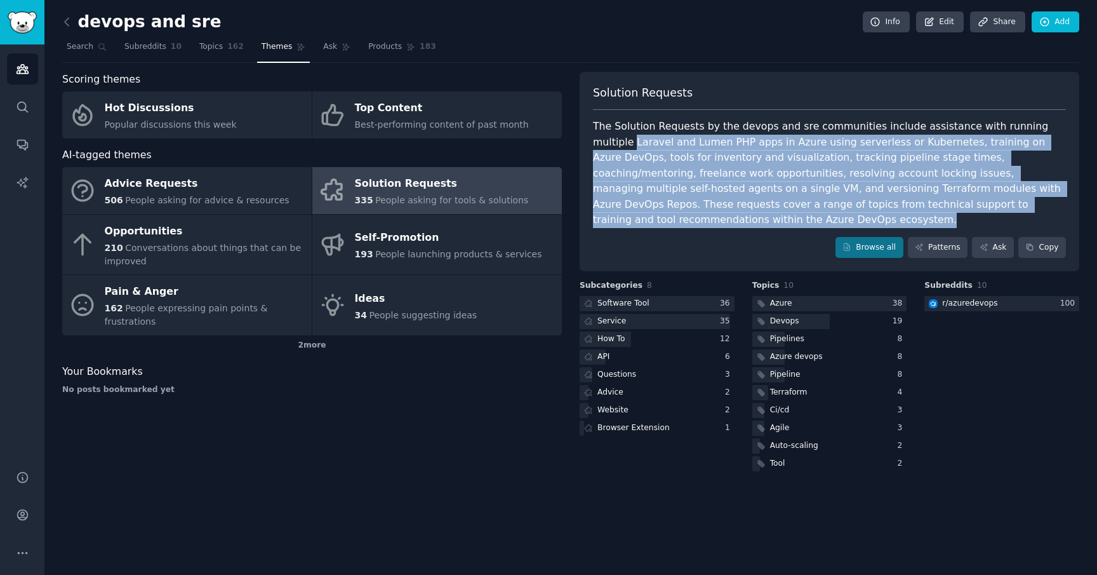
drag, startPoint x: 594, startPoint y: 142, endPoint x: 1038, endPoint y: 207, distance: 449.2
click at [1038, 207] on div "The Solution Requests by the devops and sre communities include assistance with…" at bounding box center [829, 173] width 473 height 109
click at [947, 237] on link "Patterns" at bounding box center [938, 248] width 60 height 22
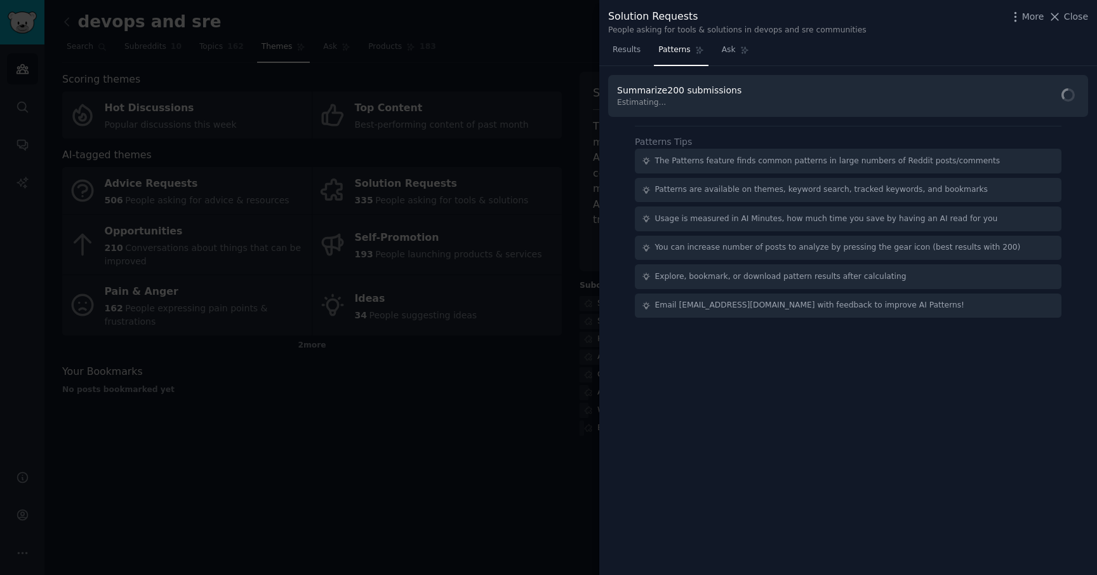
click at [735, 102] on span "Estimating..." at bounding box center [681, 102] width 129 height 11
click at [743, 88] on div "Summarize 200 submissions Estimating..." at bounding box center [848, 96] width 480 height 43
click at [1022, 100] on span "Find Patterns" at bounding box center [1044, 96] width 58 height 13
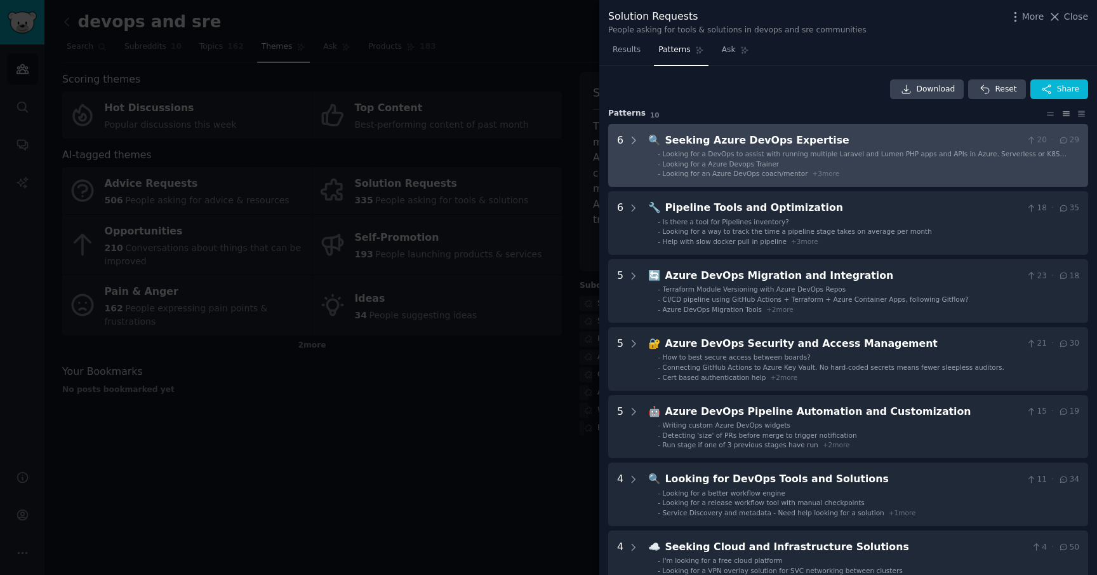
click at [754, 163] on span "Looking for a Azure Devops Trainer" at bounding box center [721, 164] width 117 height 8
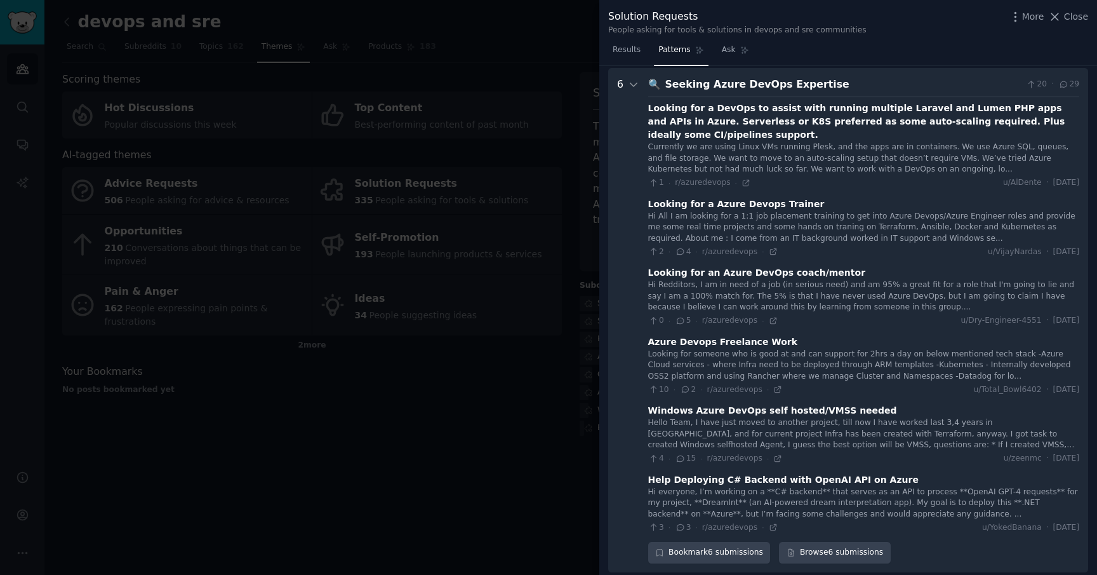
scroll to position [58, 0]
click at [511, 411] on div at bounding box center [548, 287] width 1097 height 575
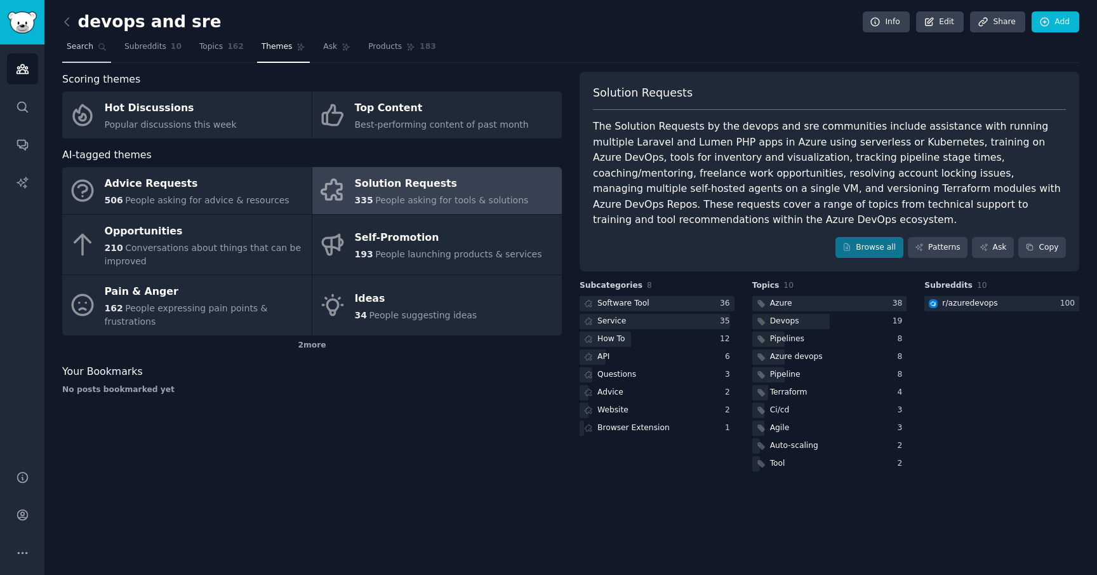
click at [84, 47] on span "Search" at bounding box center [80, 46] width 27 height 11
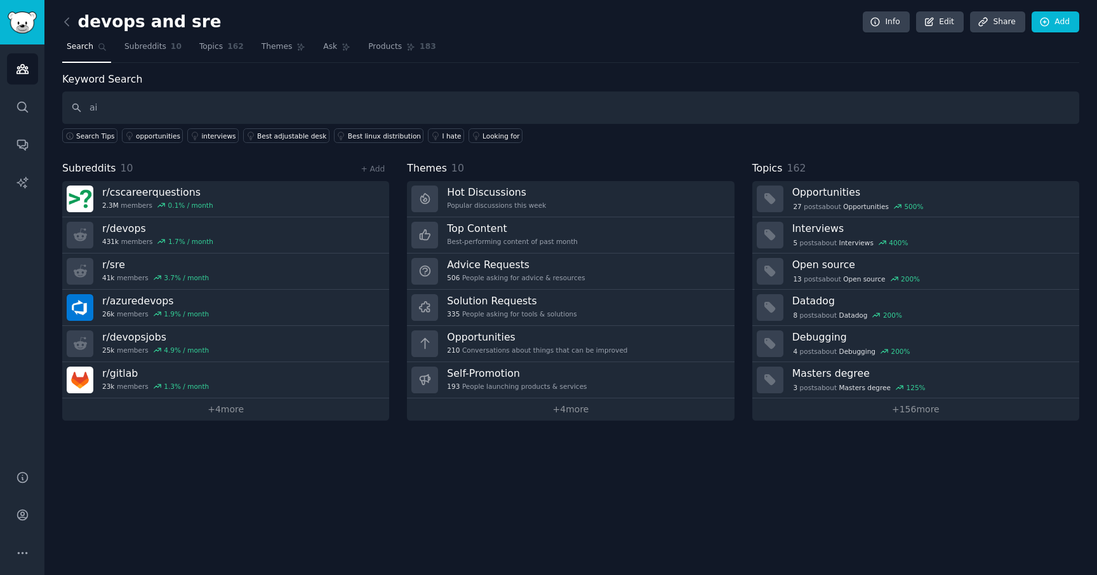
type input "ai"
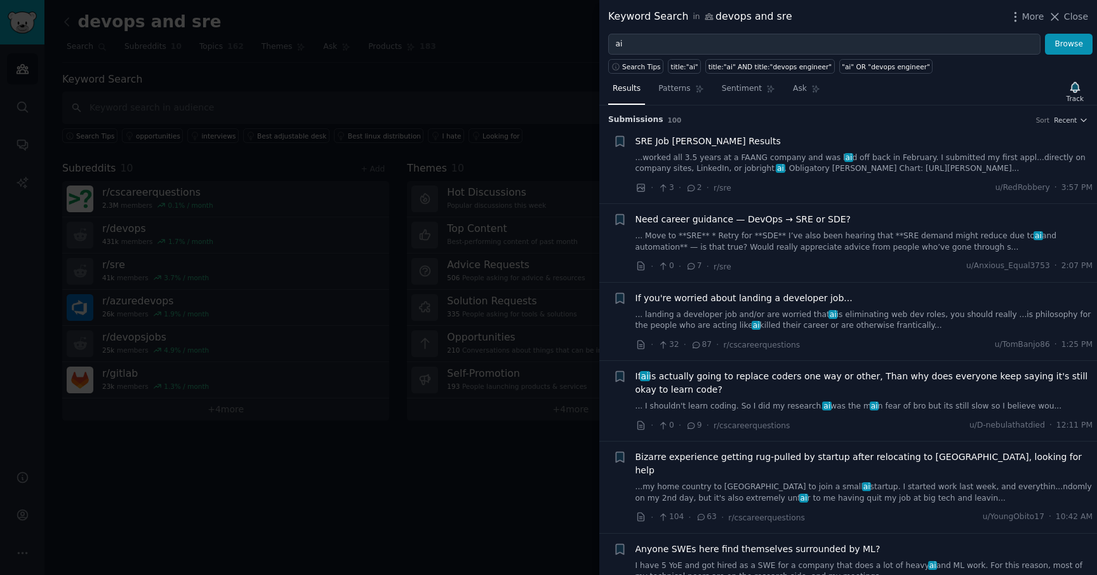
click at [737, 161] on link "...worked all 3.5 years at a FAANG company and was l ai d off back in February.…" at bounding box center [865, 163] width 458 height 22
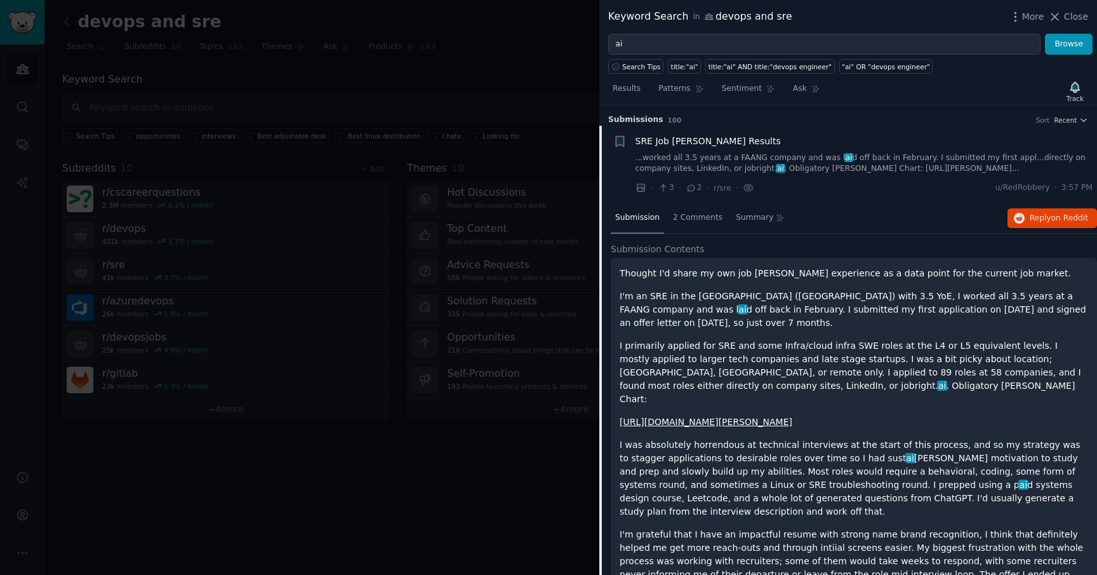
click at [534, 110] on div at bounding box center [548, 287] width 1097 height 575
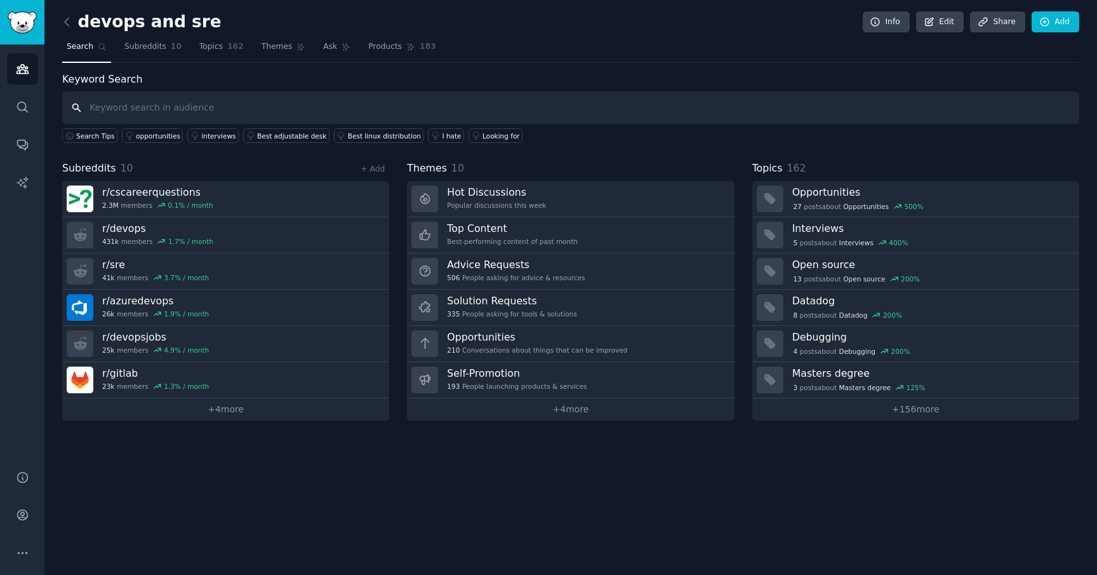
click at [351, 96] on input "text" at bounding box center [570, 107] width 1017 height 32
type input "ai tools"
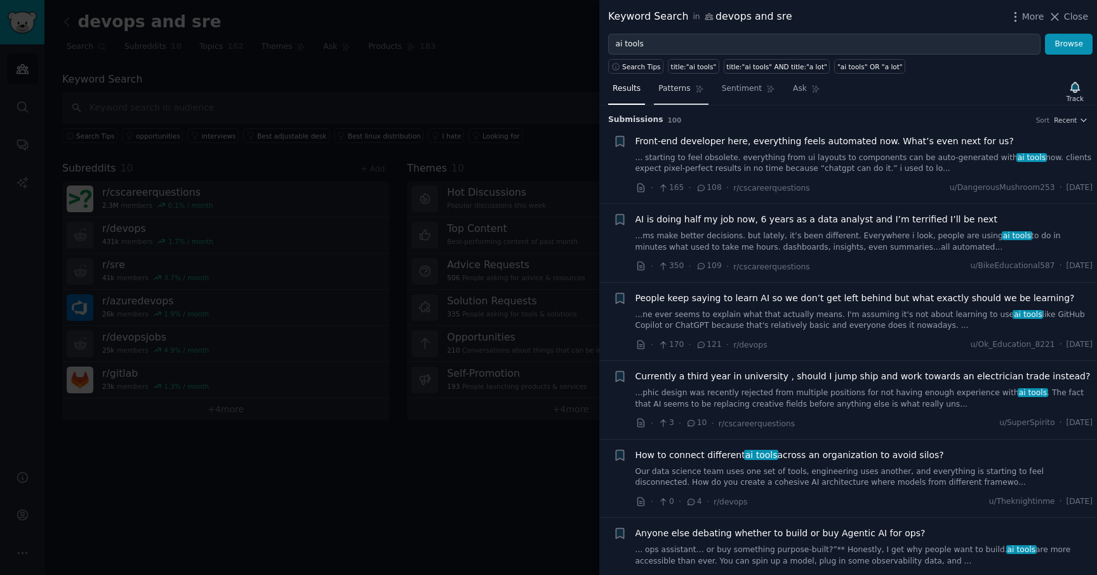
click at [674, 89] on span "Patterns" at bounding box center [674, 88] width 32 height 11
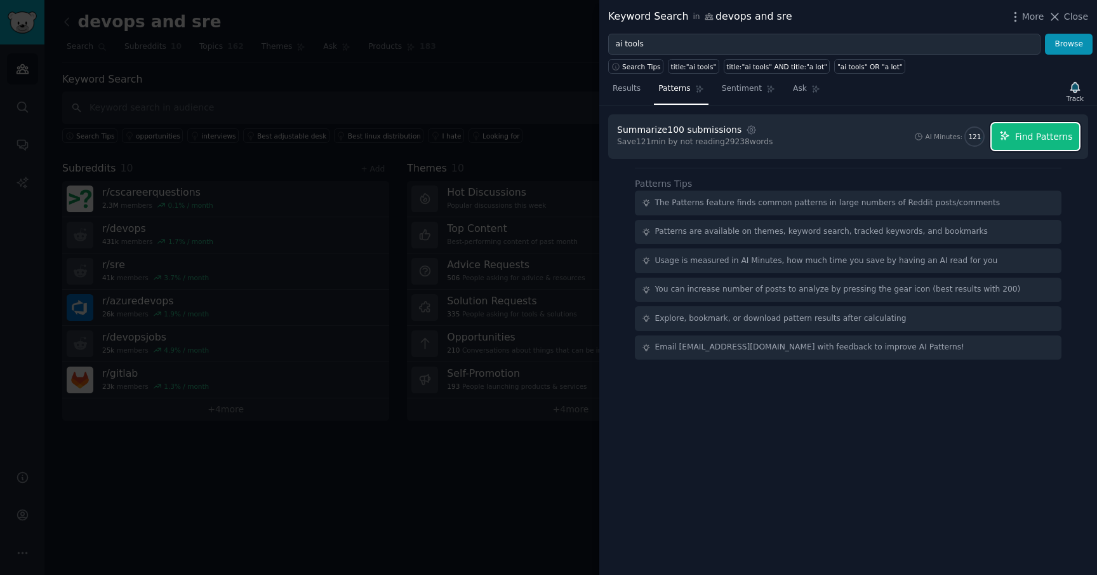
click at [1031, 131] on span "Find Patterns" at bounding box center [1044, 136] width 58 height 13
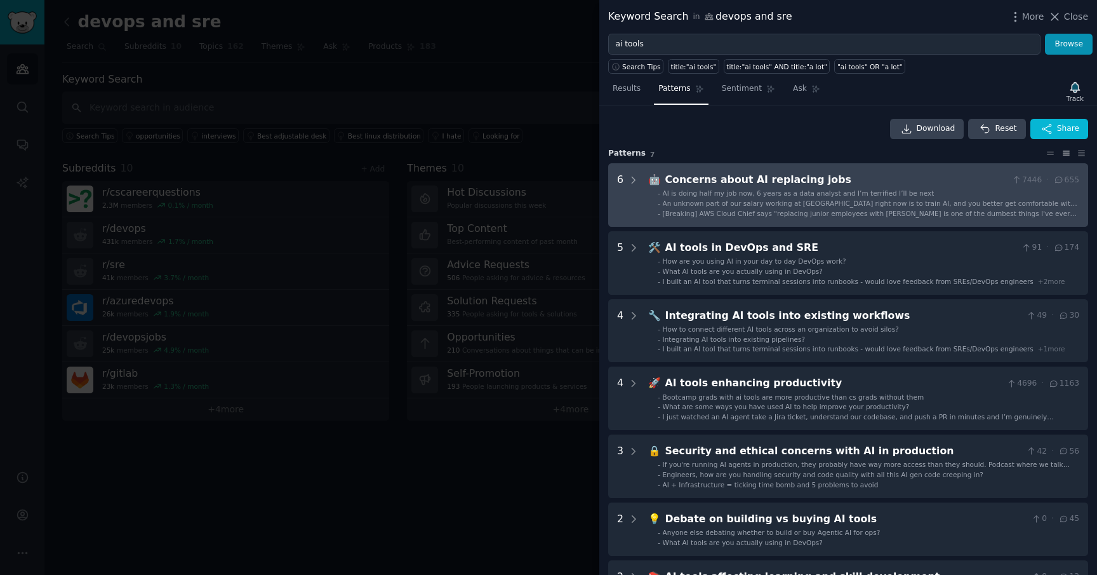
click at [758, 211] on span "[Breaking] AWS Cloud Chief says "replacing junior employees with AI is one of t…" at bounding box center [870, 218] width 414 height 17
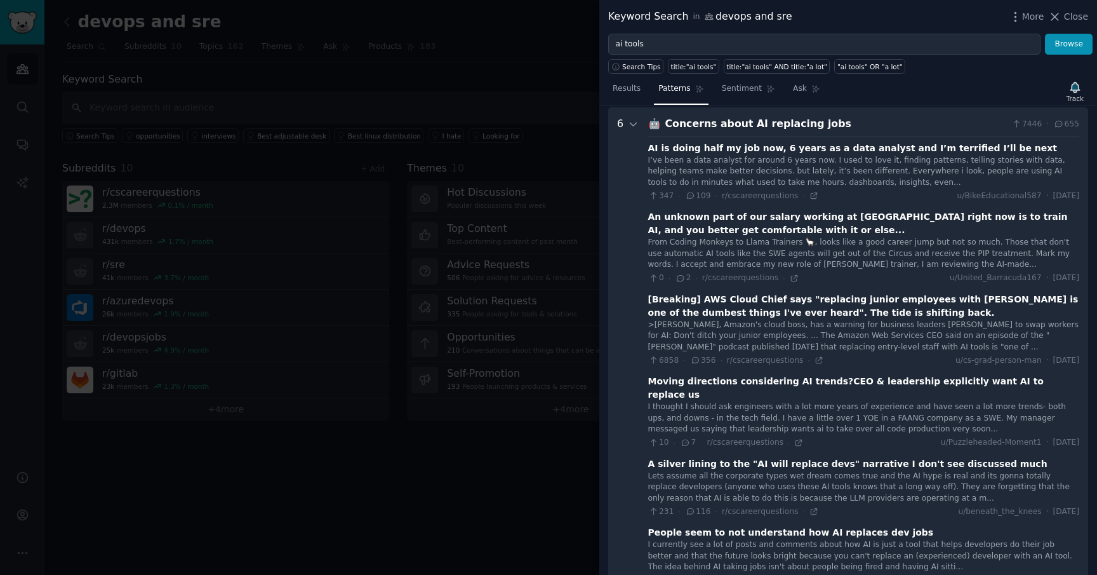
scroll to position [58, 0]
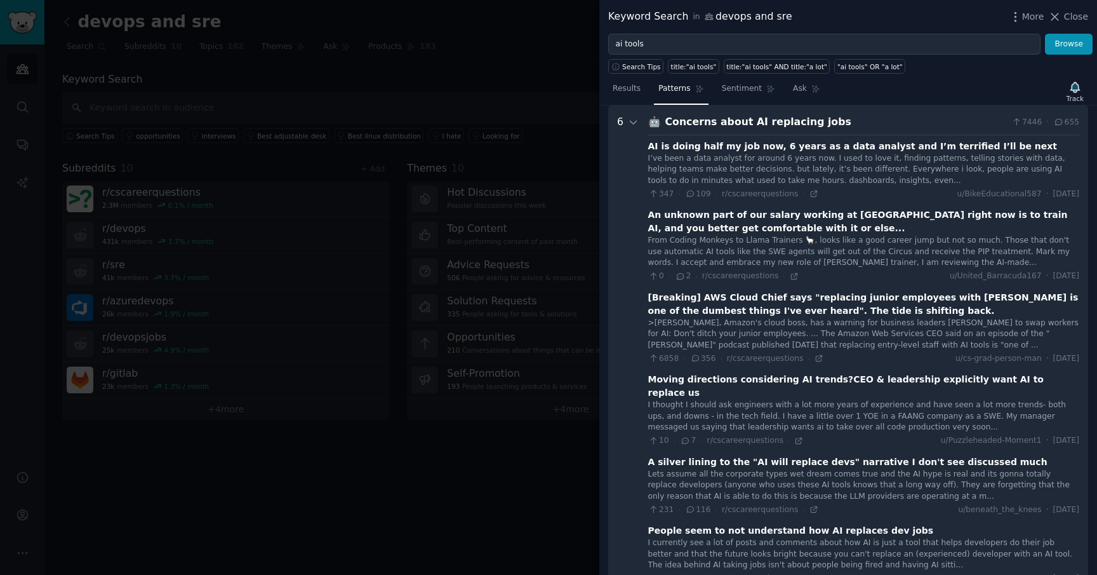
click at [742, 184] on div "I’ve been a data analyst for around 6 years now. I used to love it, finding pat…" at bounding box center [863, 170] width 431 height 34
click at [738, 151] on div "AI is doing half my job now, 6 years as a data analyst and I’m terrified I’ll b…" at bounding box center [853, 146] width 410 height 13
click at [742, 168] on div "I’ve been a data analyst for around 6 years now. I used to love it, finding pat…" at bounding box center [863, 170] width 431 height 34
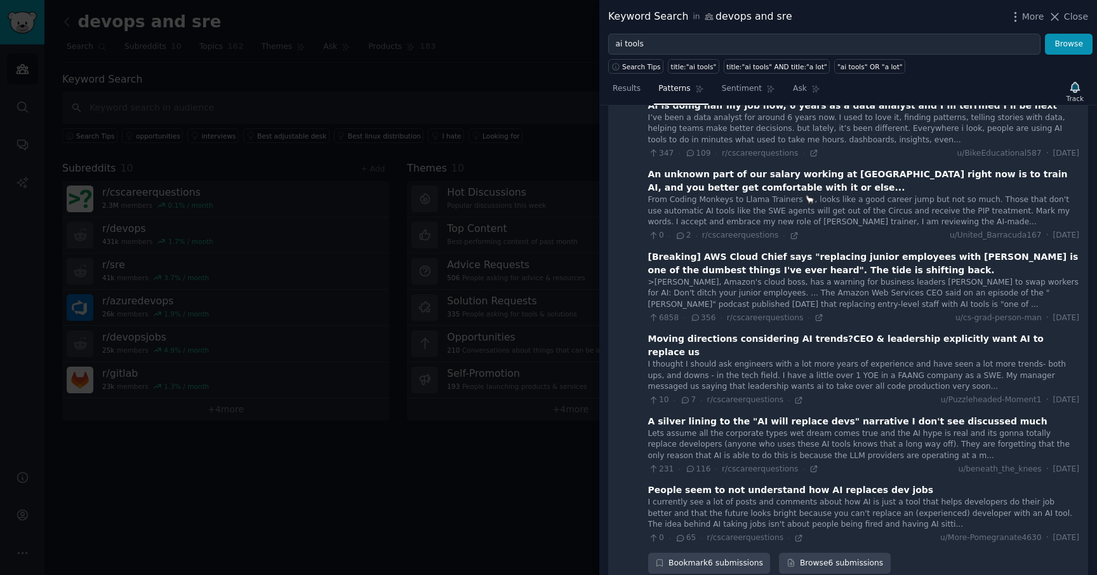
scroll to position [102, 0]
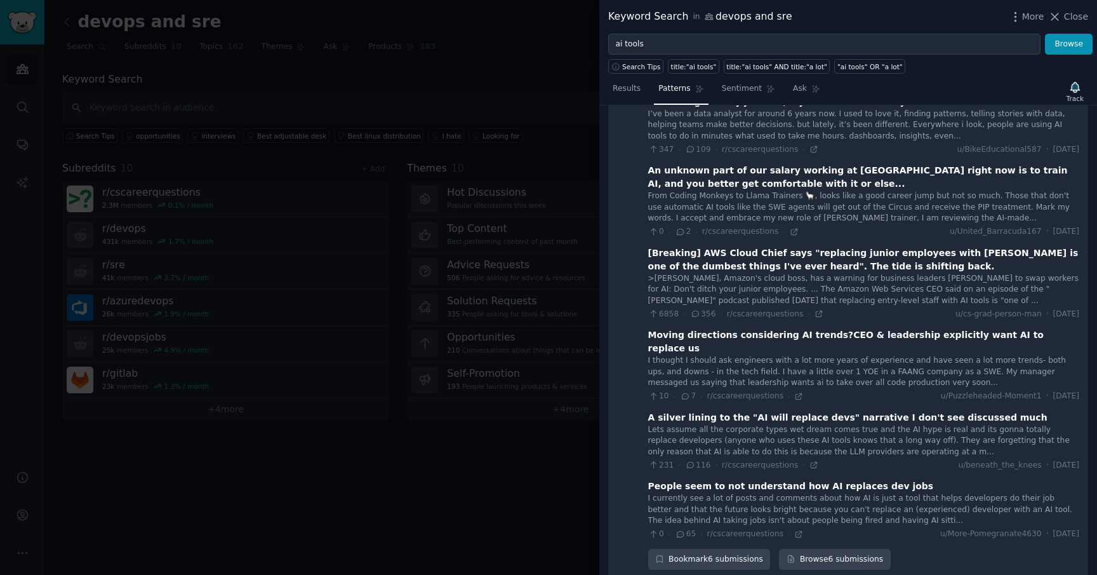
click at [740, 208] on div "From Coding Monkeys to Llama Trainers 🦙, looks like a good career jump but not …" at bounding box center [863, 207] width 431 height 34
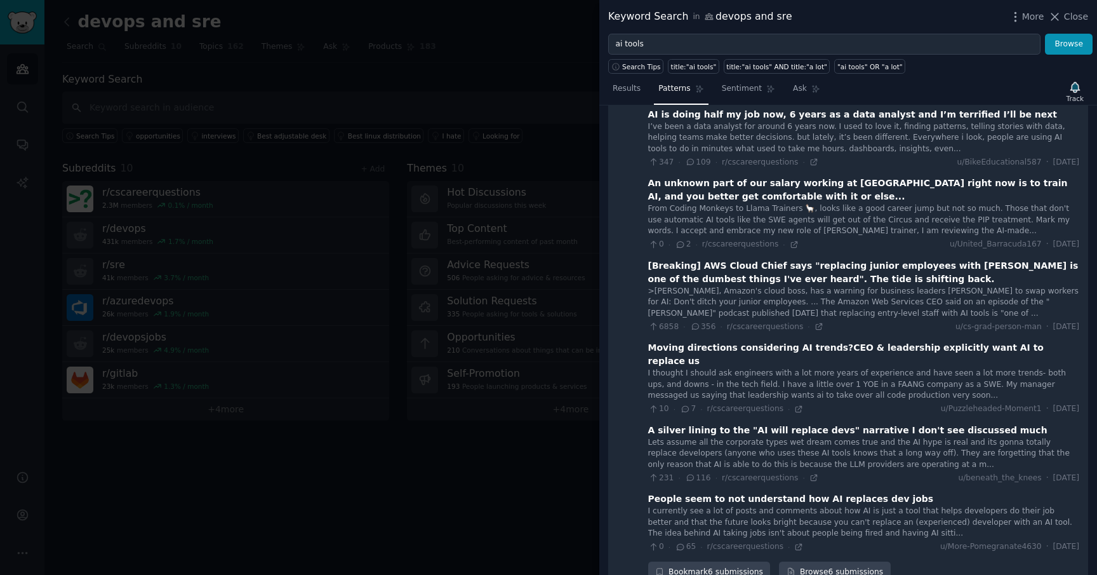
scroll to position [96, 0]
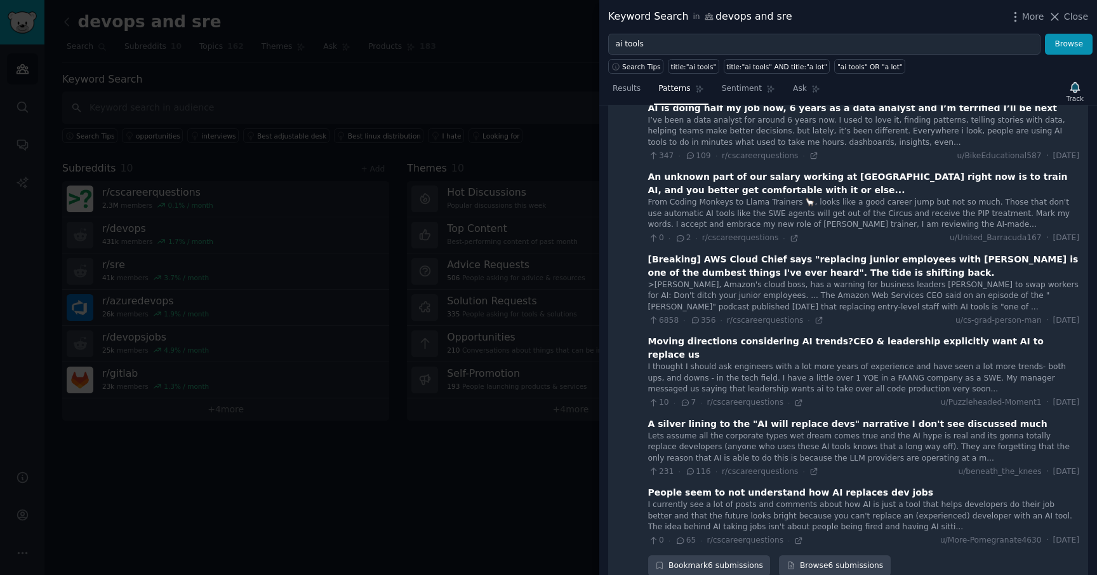
click at [785, 180] on div "An unknown part of our salary working at Big Tech right now is to train AI, and…" at bounding box center [863, 183] width 431 height 27
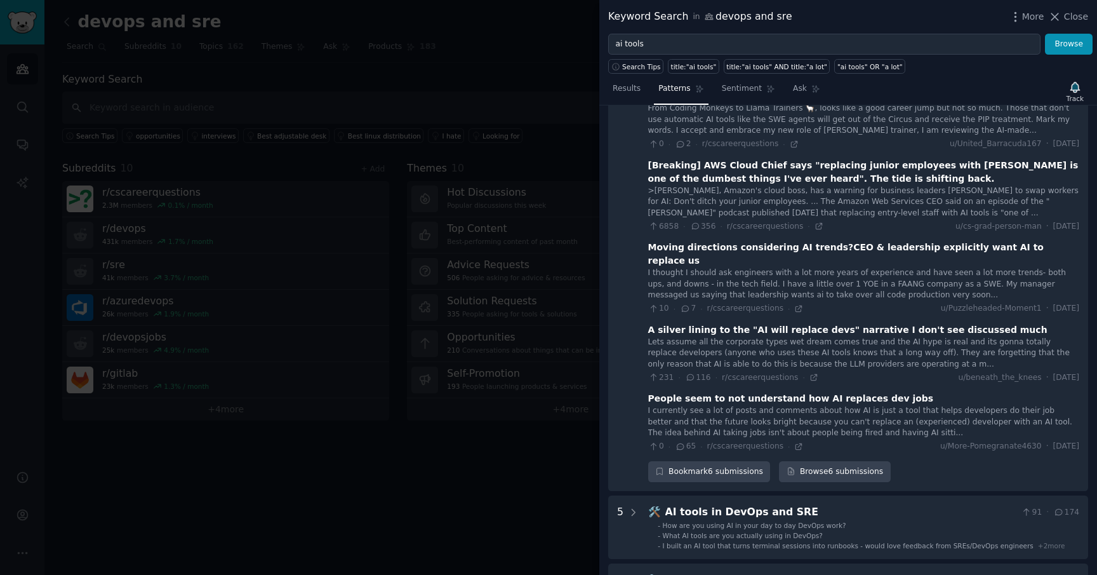
scroll to position [193, 0]
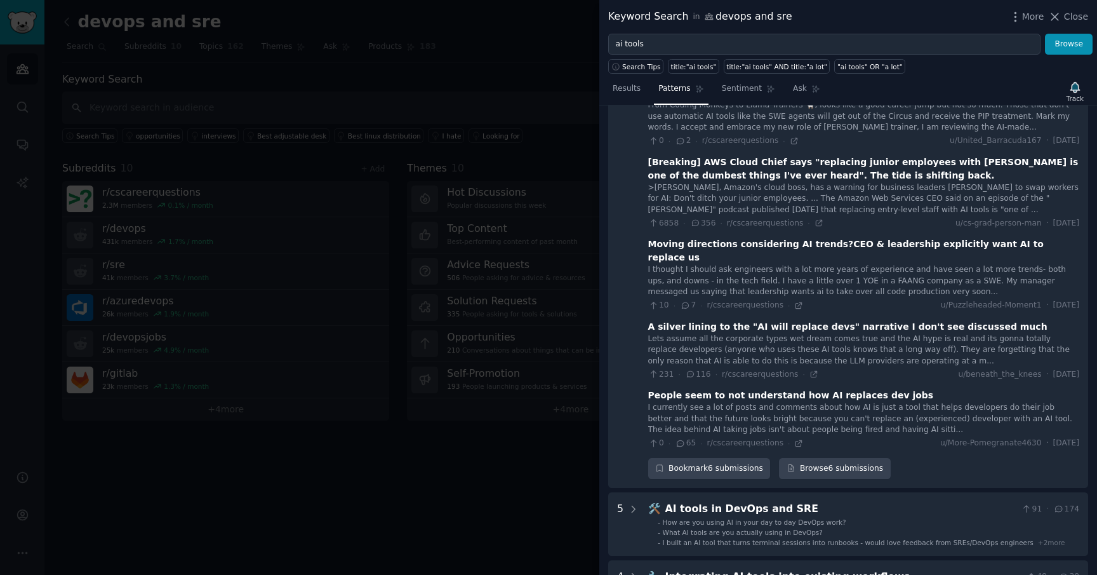
click at [775, 174] on div "[Breaking] AWS Cloud Chief says "replacing junior employees with AI is one of t…" at bounding box center [863, 169] width 431 height 27
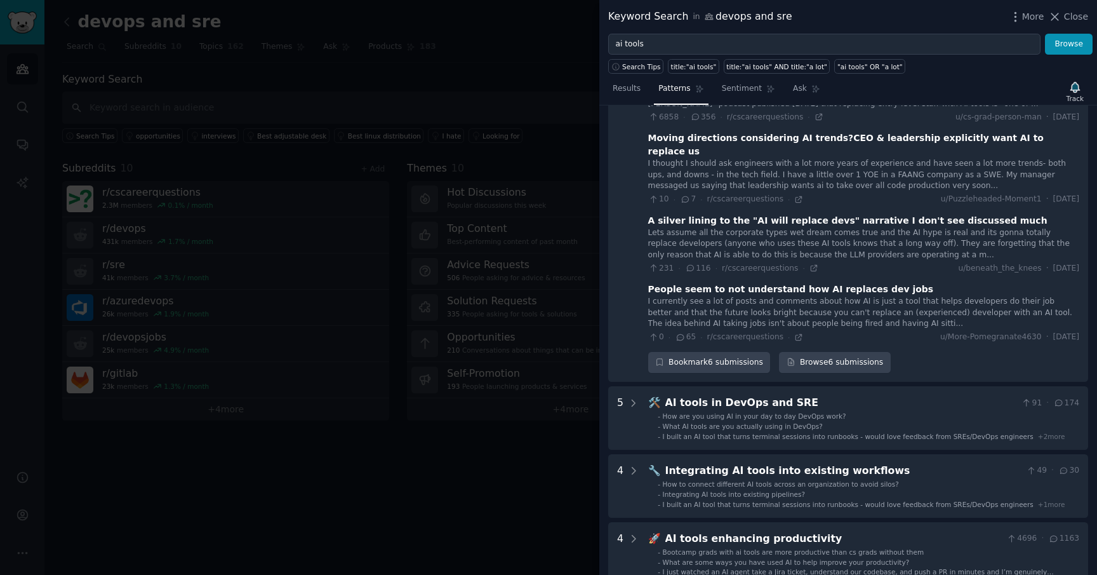
scroll to position [300, 0]
click at [728, 213] on div "A silver lining to the "AI will replace devs" narrative I don't see discussed m…" at bounding box center [847, 219] width 399 height 13
click at [727, 240] on div "Lets assume all the corporate types wet dream comes true and the AI hype is rea…" at bounding box center [863, 243] width 431 height 34
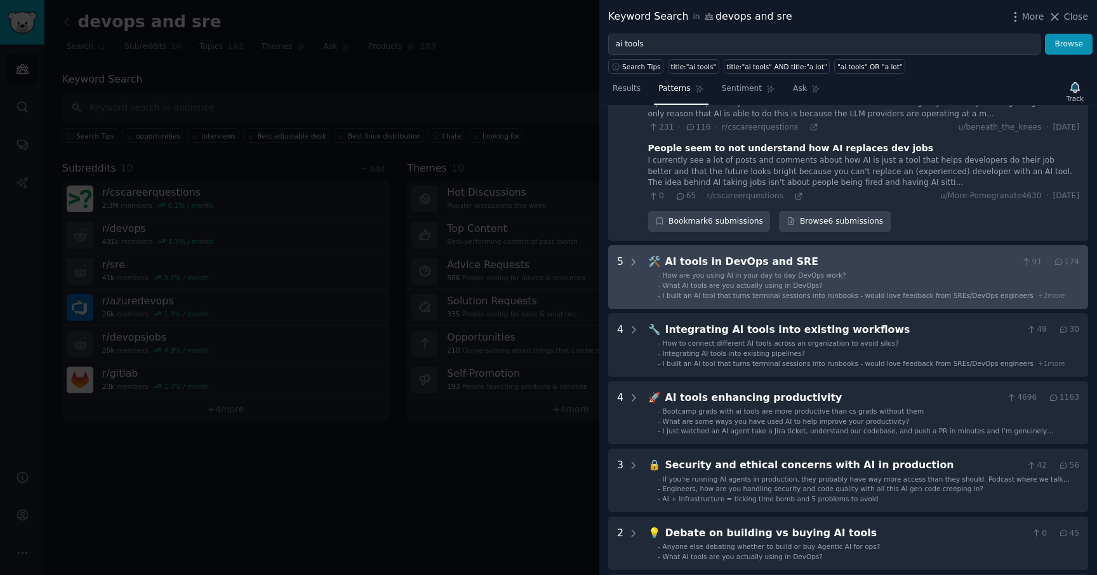
click at [726, 254] on div "AI tools in DevOps and SRE" at bounding box center [841, 262] width 352 height 16
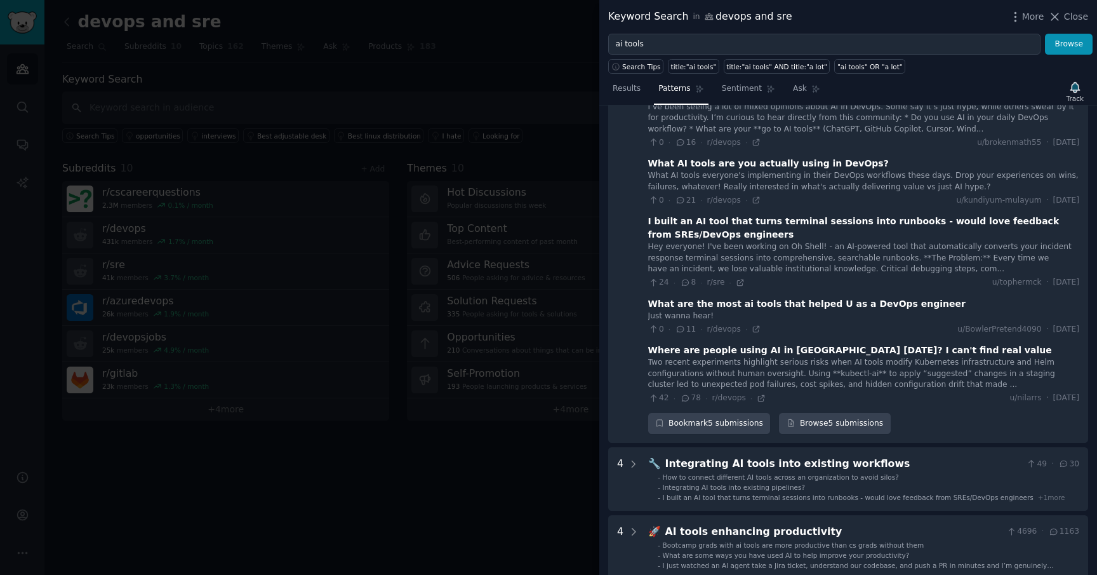
scroll to position [632, 0]
click at [698, 214] on div "I built an AI tool that turns terminal sessions into runbooks - would love feed…" at bounding box center [863, 227] width 431 height 27
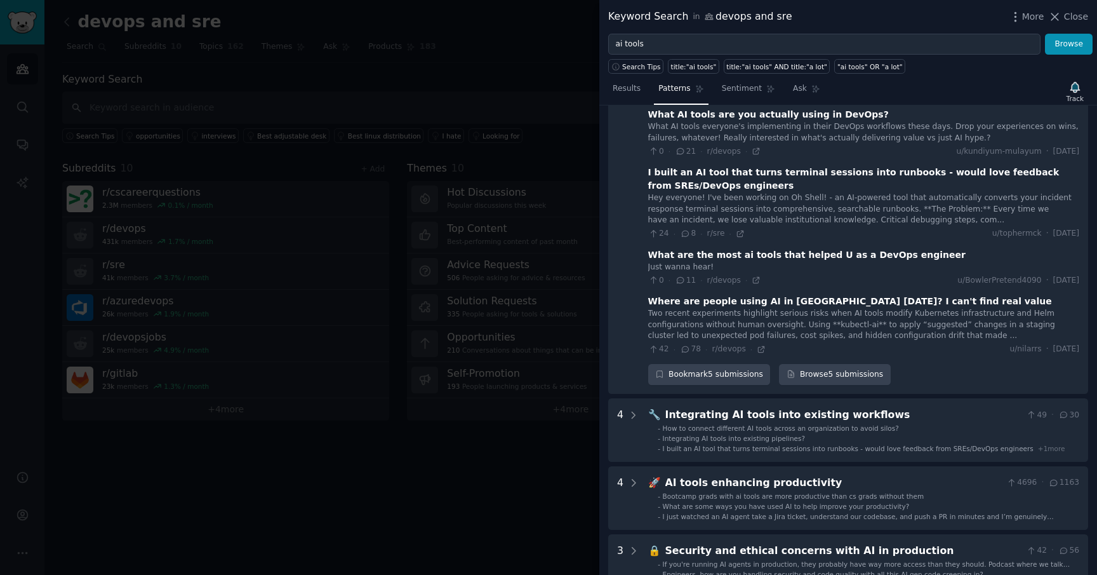
scroll to position [681, 0]
click at [819, 247] on div "What are the most ai tools that helped U as a DevOps engineer" at bounding box center [806, 253] width 317 height 13
click at [867, 247] on div "What are the most ai tools that helped U as a DevOps engineer" at bounding box center [806, 253] width 317 height 13
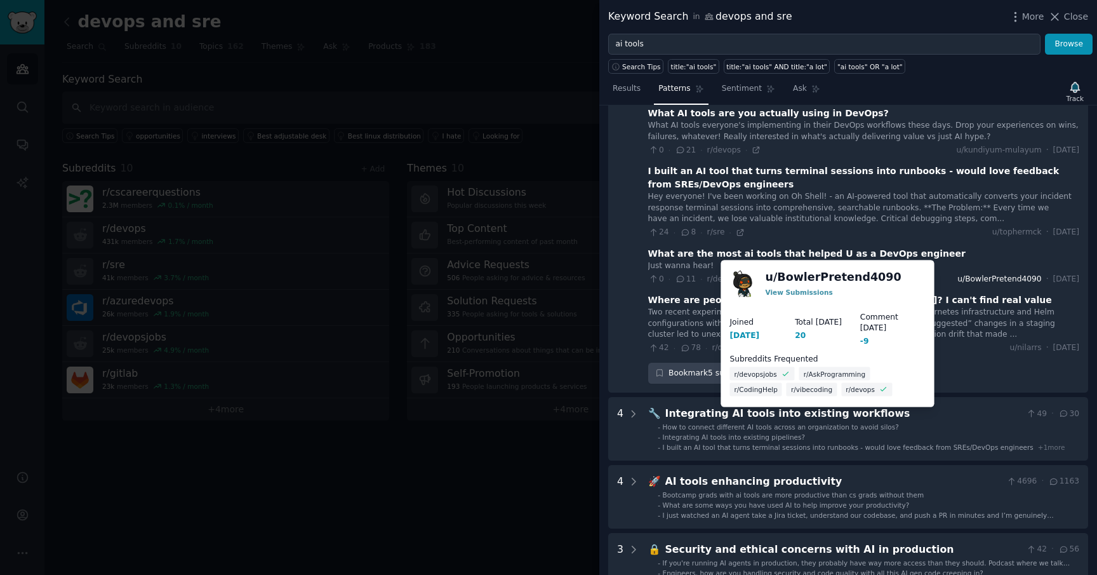
click at [957, 274] on span "u/BowlerPretend4090" at bounding box center [999, 279] width 84 height 11
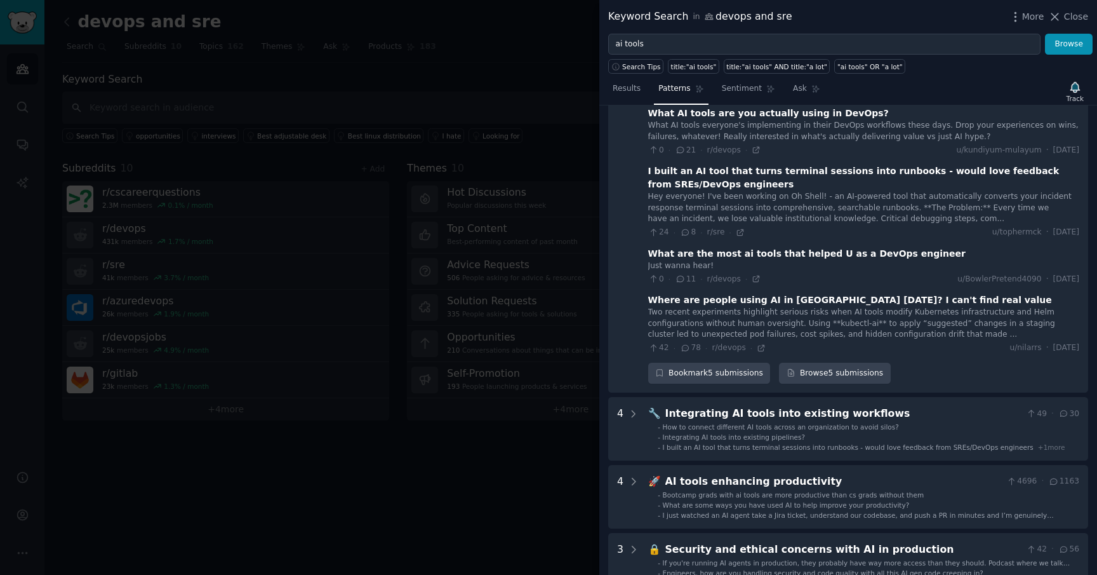
click at [1053, 274] on span "Sat 5/17/2025" at bounding box center [1066, 279] width 26 height 11
click at [820, 274] on div "0 · 11 · r/devops · u/BowlerPretend4090 · Sat 5/17/2025" at bounding box center [863, 279] width 431 height 11
click at [753, 274] on icon at bounding box center [756, 278] width 9 height 9
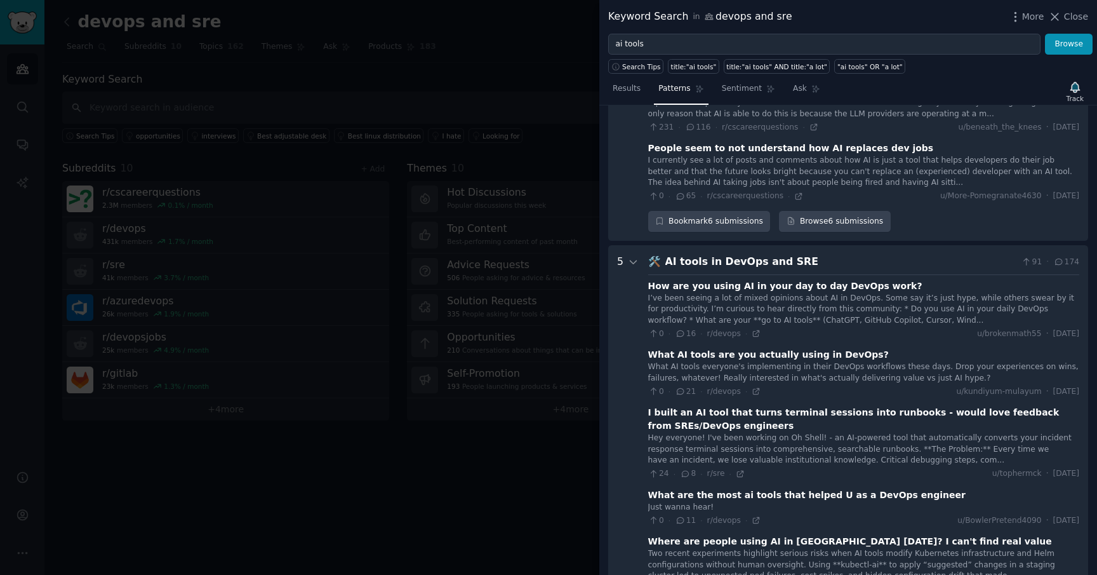
scroll to position [448, 0]
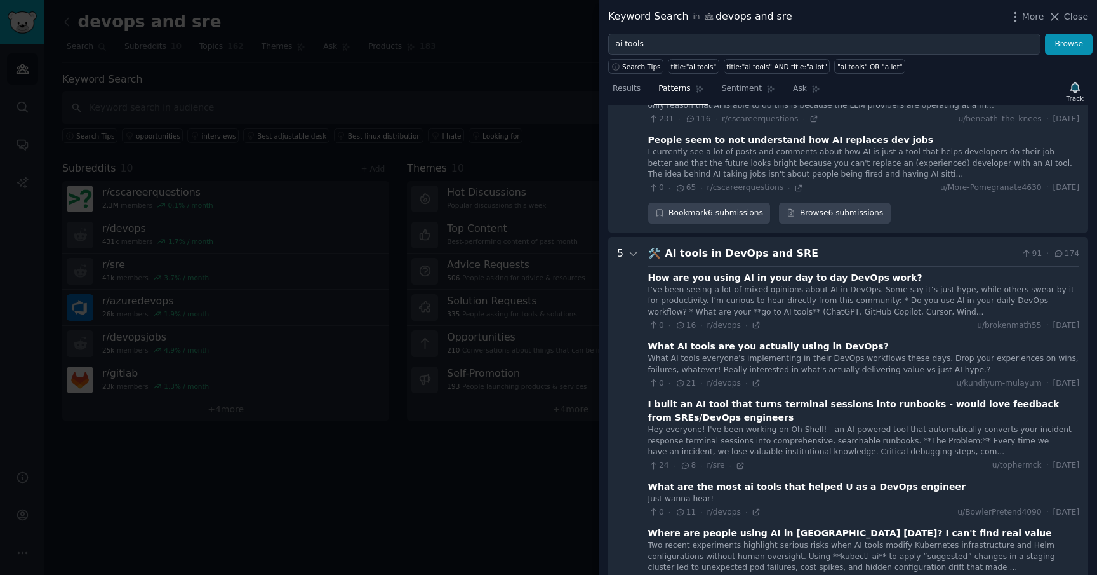
click at [864, 246] on div "AI tools in DevOps and SRE" at bounding box center [841, 254] width 352 height 16
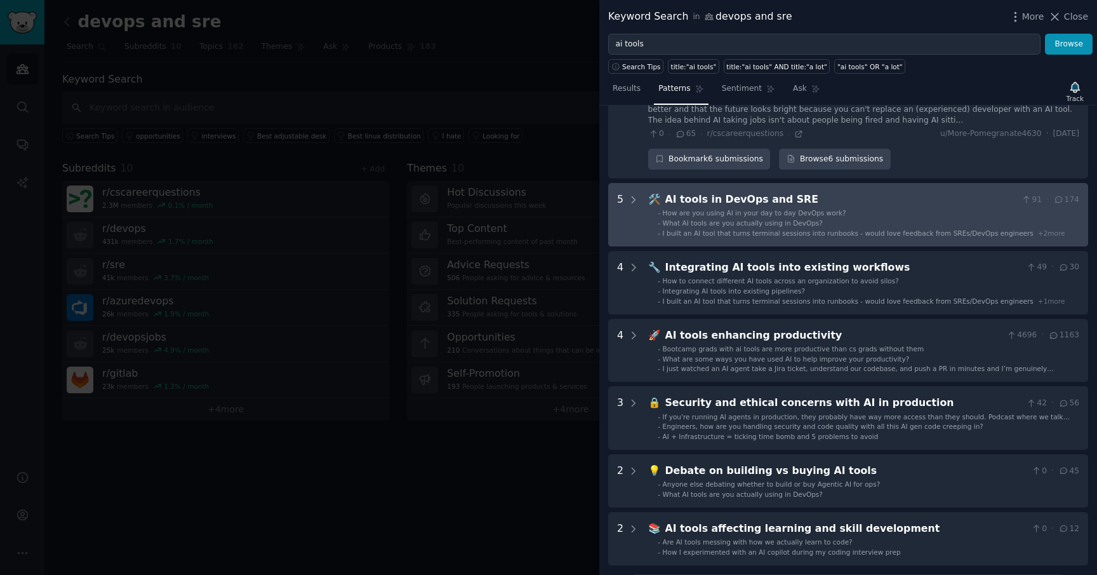
scroll to position [526, 0]
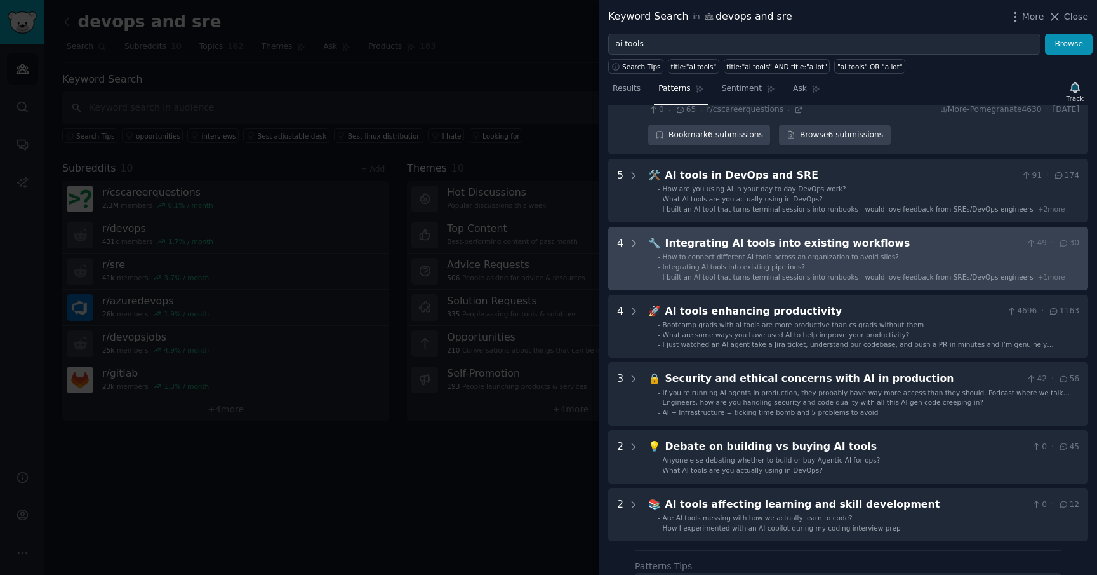
click at [771, 263] on span "Integrating AI tools into existing pipelines?" at bounding box center [734, 267] width 142 height 8
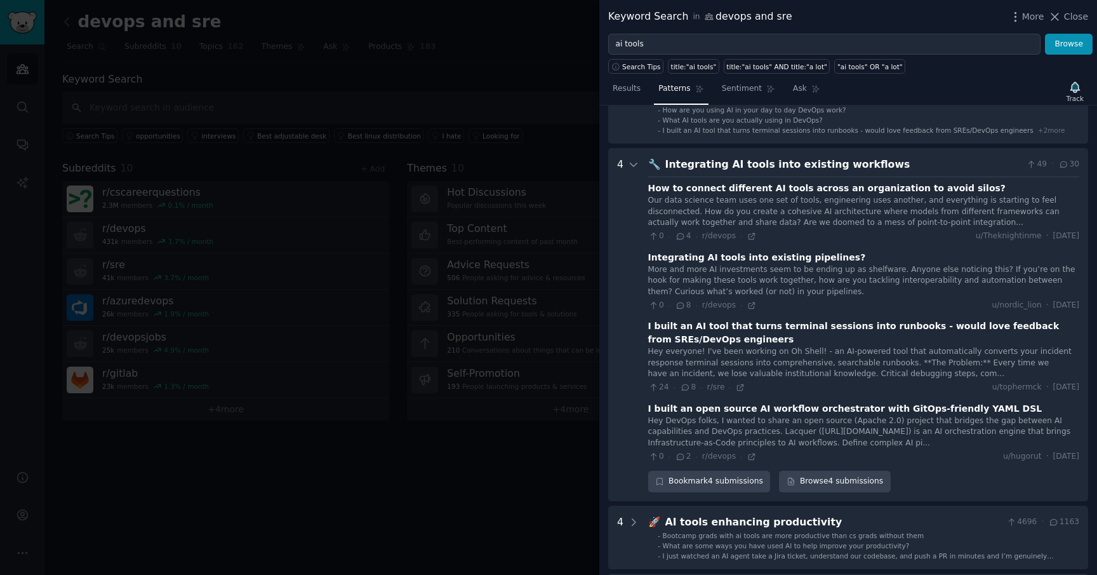
scroll to position [601, 0]
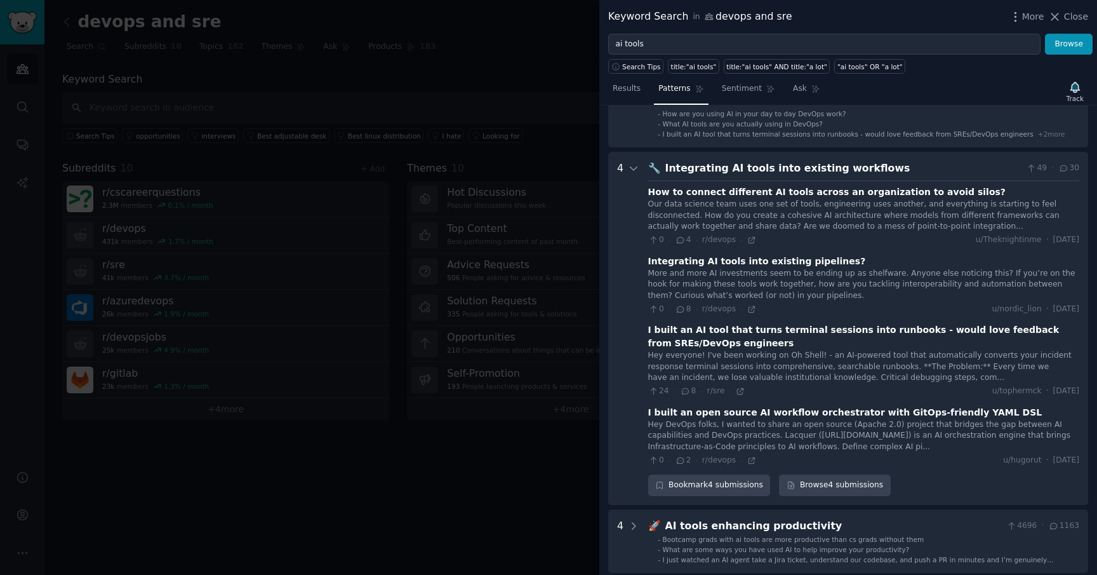
click at [771, 199] on div "Our data science team uses one set of tools, engineering uses another, and ever…" at bounding box center [863, 216] width 431 height 34
click at [894, 199] on div "Our data science team uses one set of tools, engineering uses another, and ever…" at bounding box center [863, 216] width 431 height 34
click at [749, 236] on icon at bounding box center [751, 240] width 9 height 9
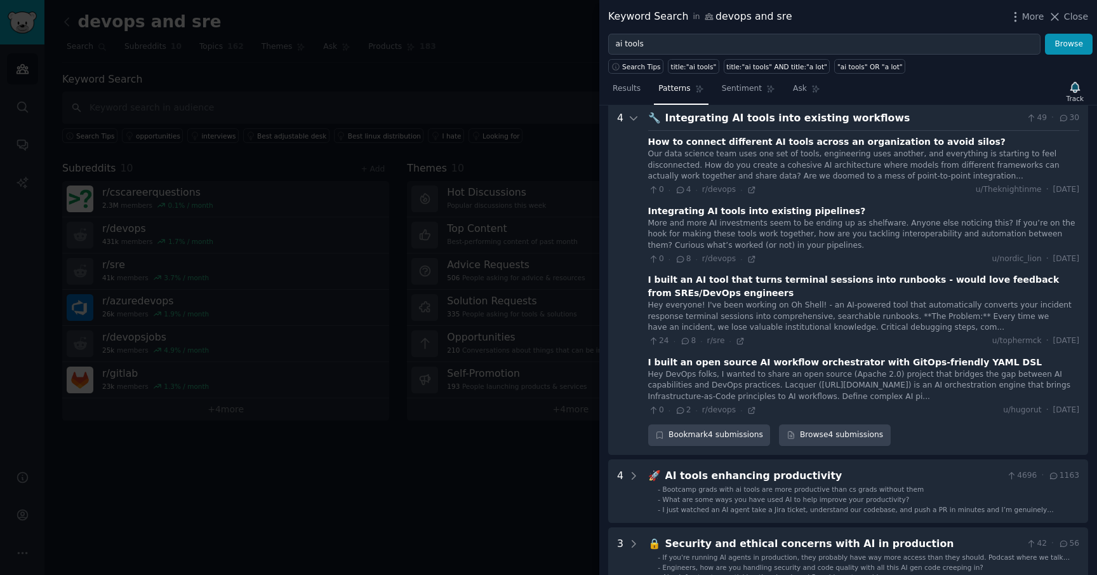
scroll to position [655, 0]
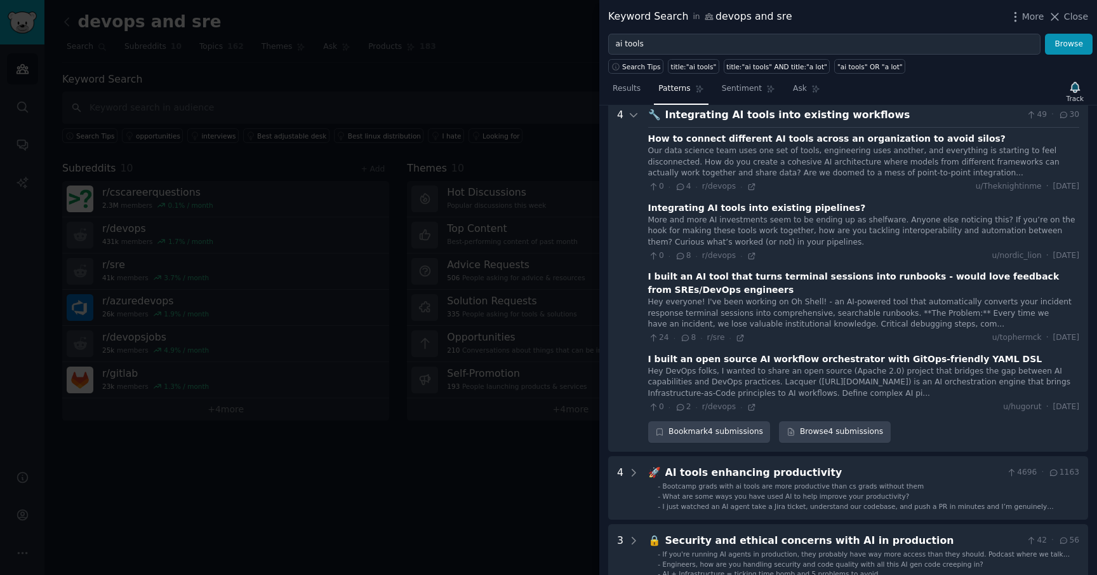
click at [763, 279] on div "I built an AI tool that turns terminal sessions into runbooks - would love feed…" at bounding box center [863, 283] width 431 height 27
click at [717, 352] on div "I built an open source AI workflow orchestrator with GitOps-friendly YAML DSL" at bounding box center [845, 358] width 394 height 13
click at [719, 374] on div "Hey DevOps folks, I wanted to share an open source (Apache 2.0) project that br…" at bounding box center [863, 383] width 431 height 34
click at [750, 404] on icon at bounding box center [752, 407] width 6 height 6
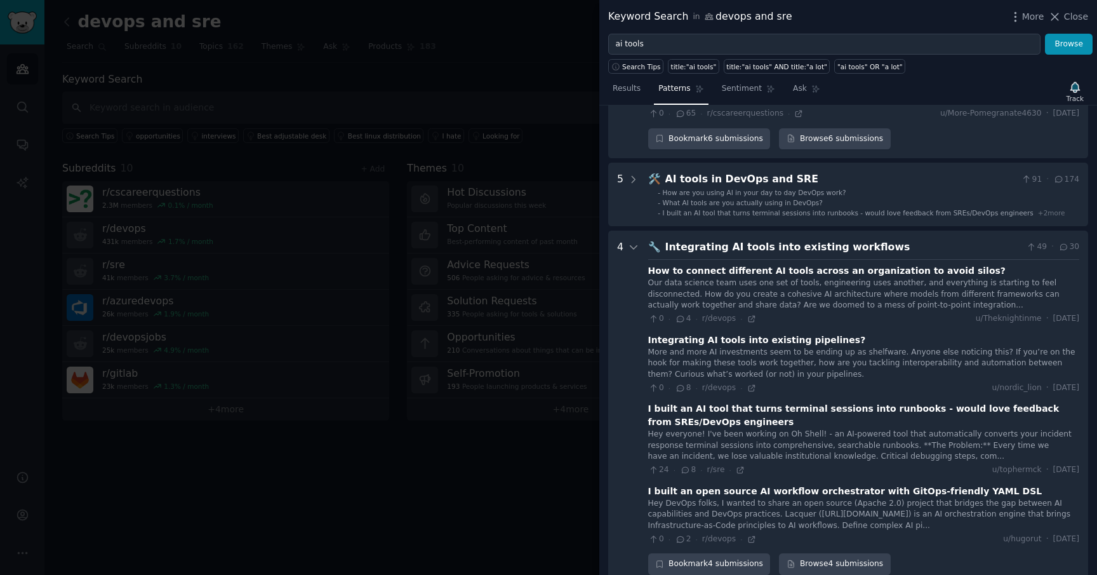
scroll to position [502, 0]
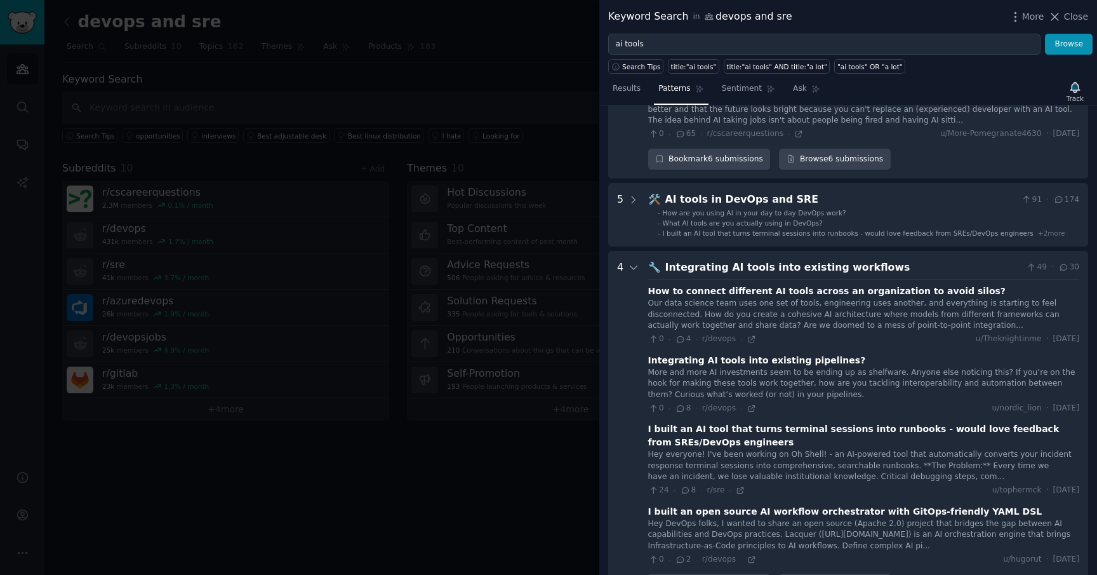
click at [816, 260] on div "Integrating AI tools into existing workflows" at bounding box center [843, 268] width 356 height 16
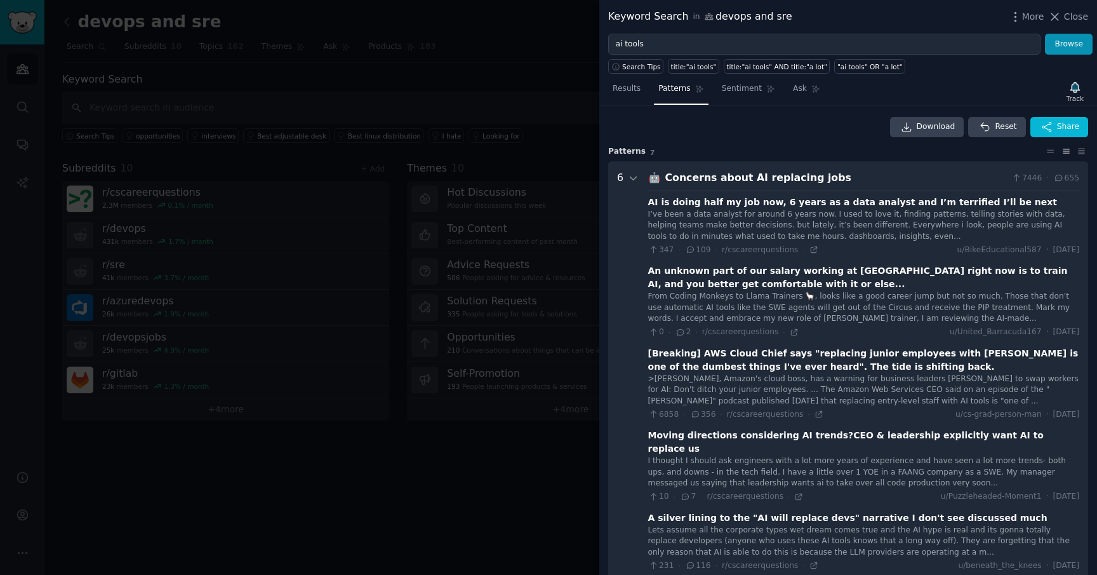
scroll to position [0, 0]
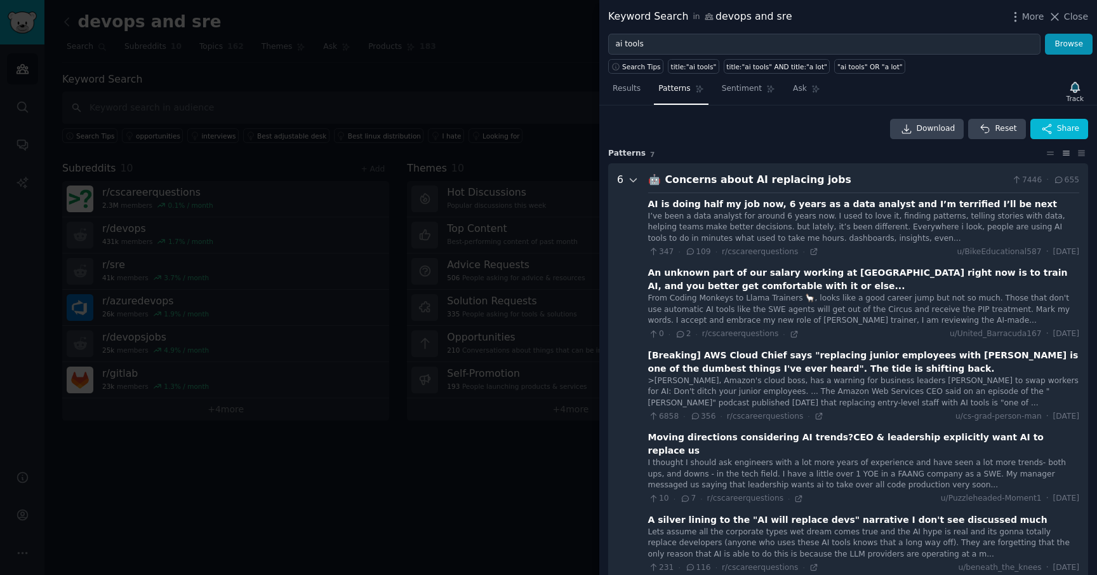
click at [635, 177] on icon at bounding box center [633, 180] width 11 height 11
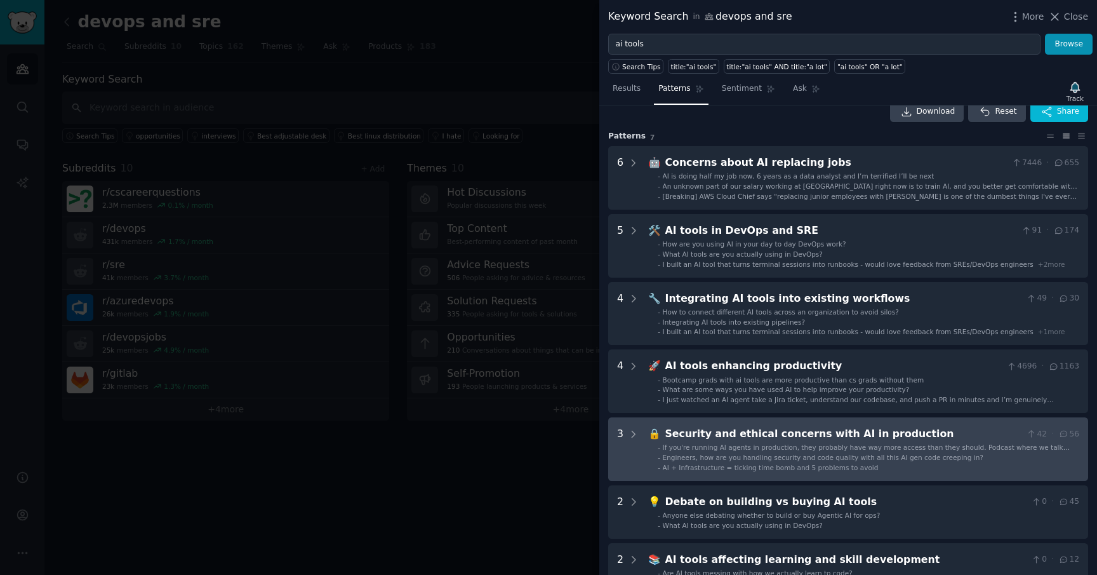
scroll to position [16, 0]
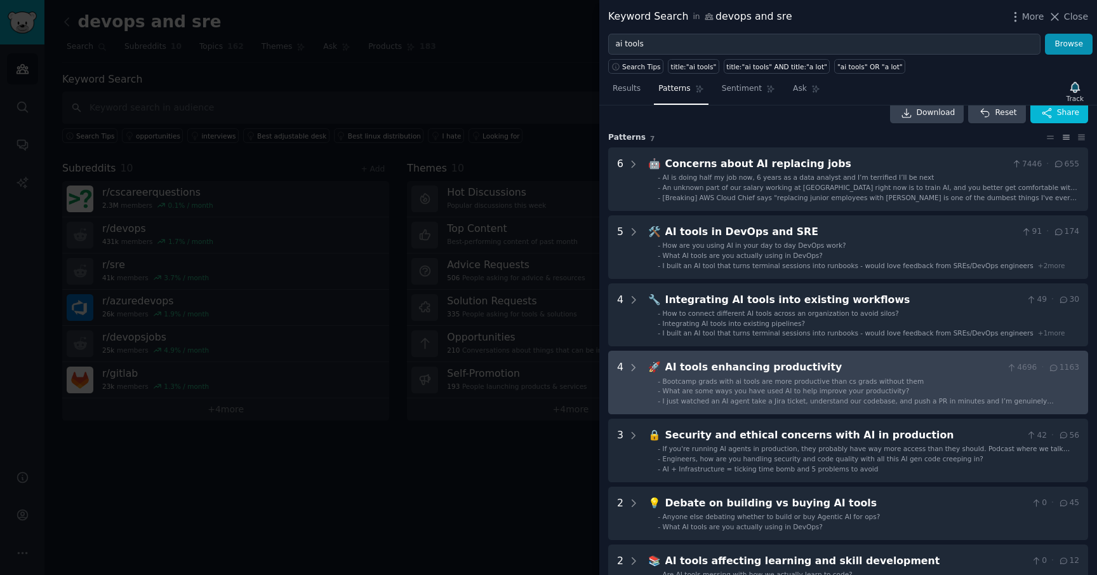
click at [674, 400] on span "I just watched an AI agent take a Jira ticket, understand our codebase, and pus…" at bounding box center [858, 405] width 391 height 17
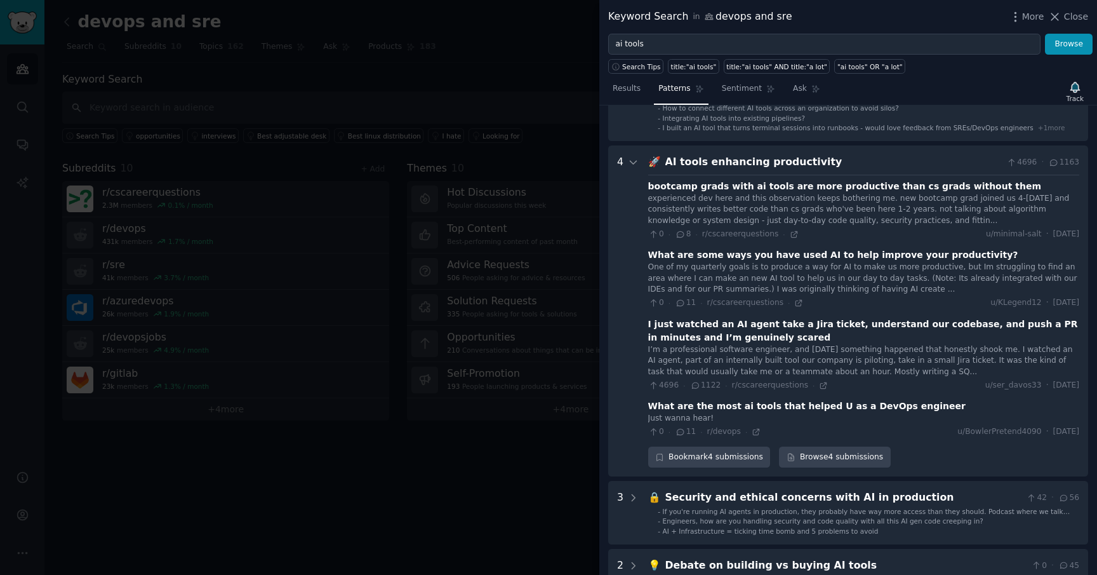
scroll to position [220, 0]
click at [761, 189] on div "bootcamp grads with ai tools are more productive than cs grads without them" at bounding box center [844, 187] width 393 height 13
click at [793, 232] on icon at bounding box center [794, 235] width 6 height 6
click at [542, 175] on div at bounding box center [548, 287] width 1097 height 575
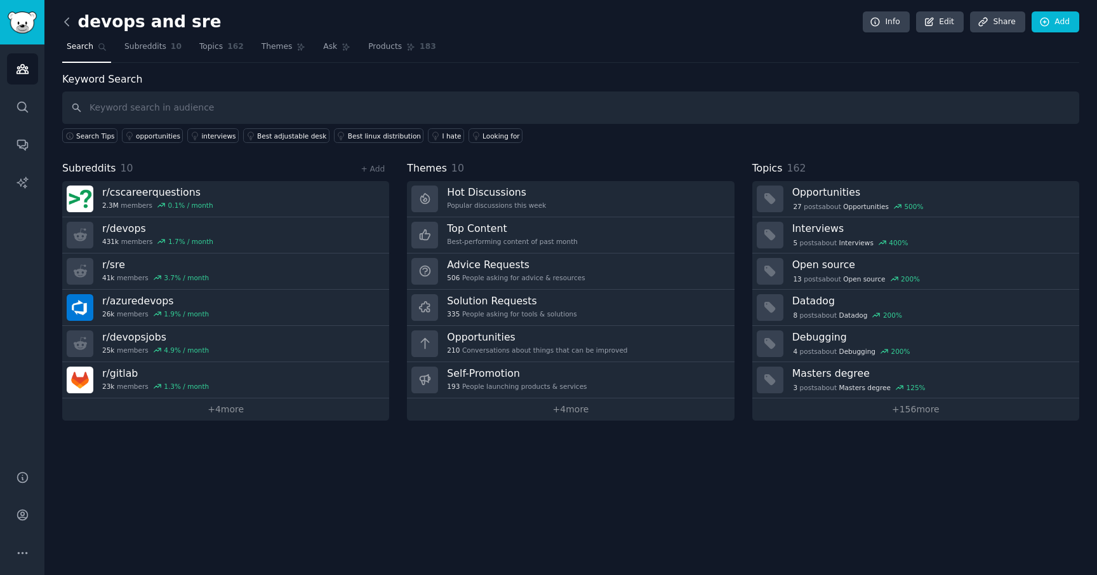
click at [62, 19] on icon at bounding box center [66, 21] width 13 height 13
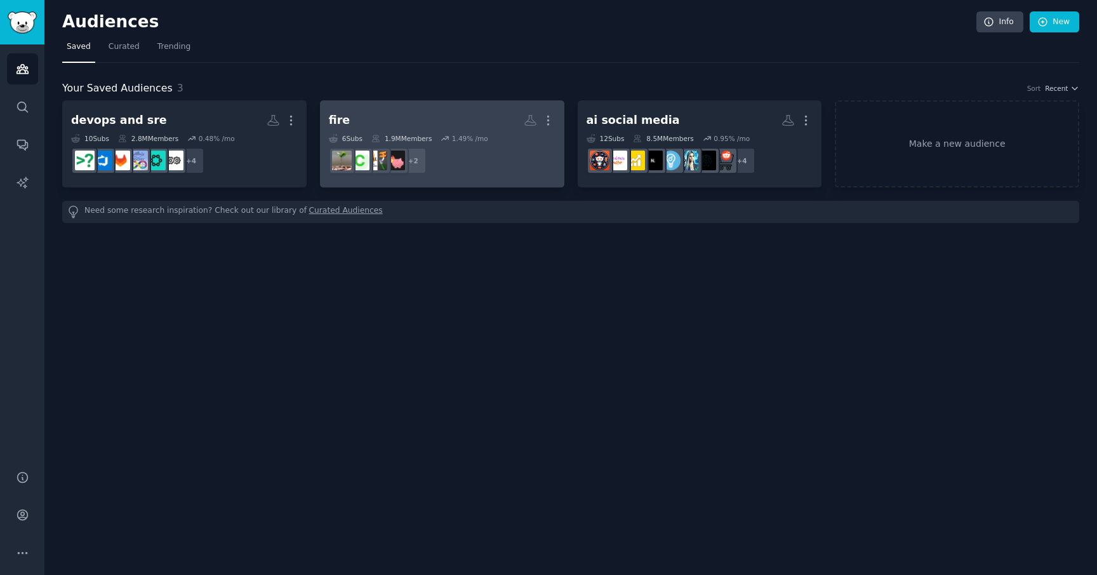
click at [400, 112] on h2 "fire More" at bounding box center [442, 120] width 227 height 22
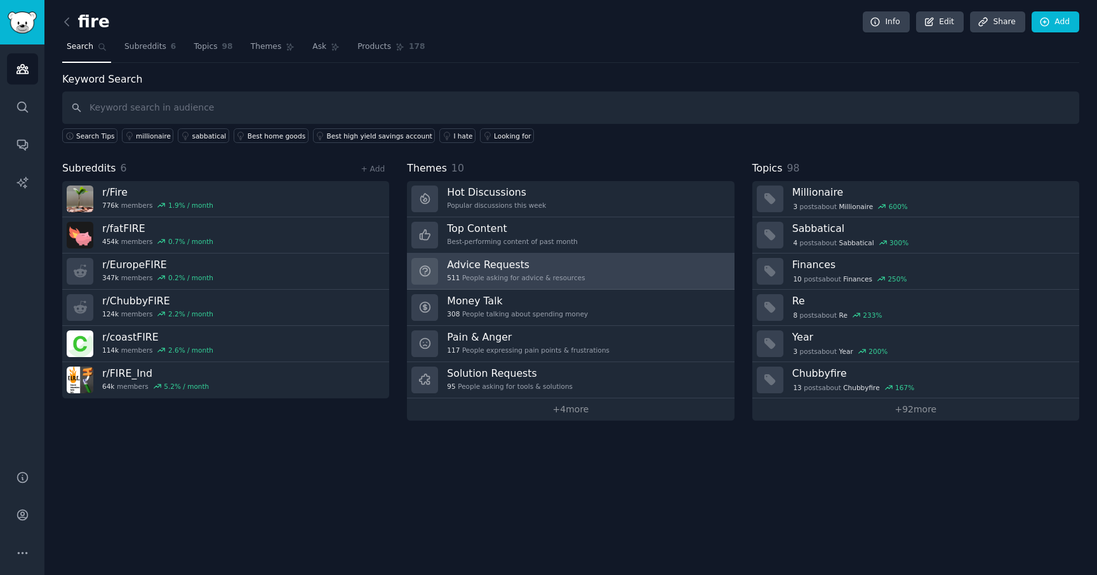
click at [587, 267] on link "Advice Requests 511 People asking for advice & resources" at bounding box center [570, 271] width 327 height 36
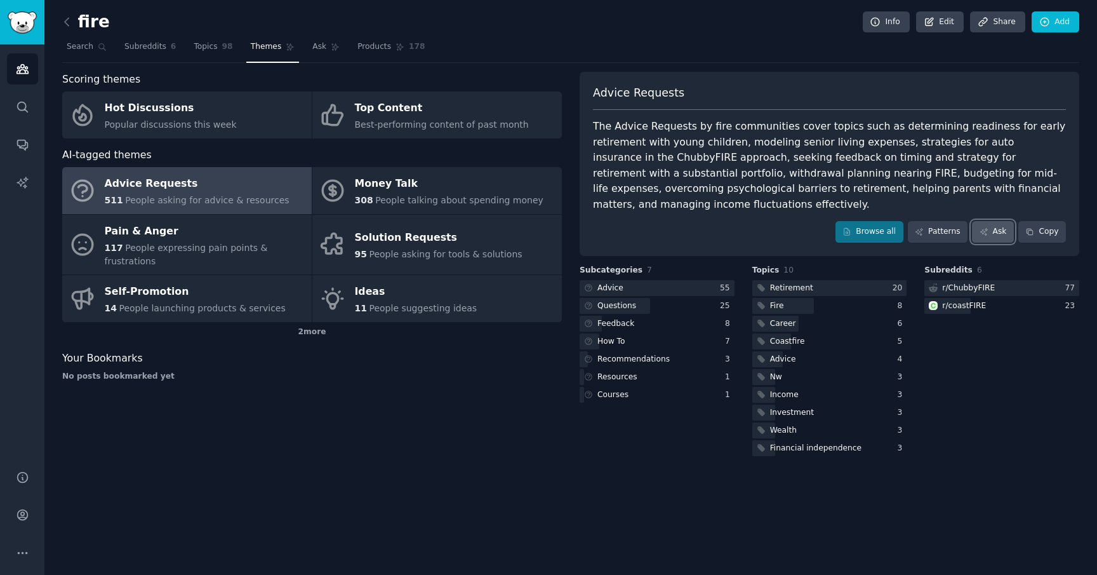
click at [997, 230] on link "Ask" at bounding box center [993, 232] width 42 height 22
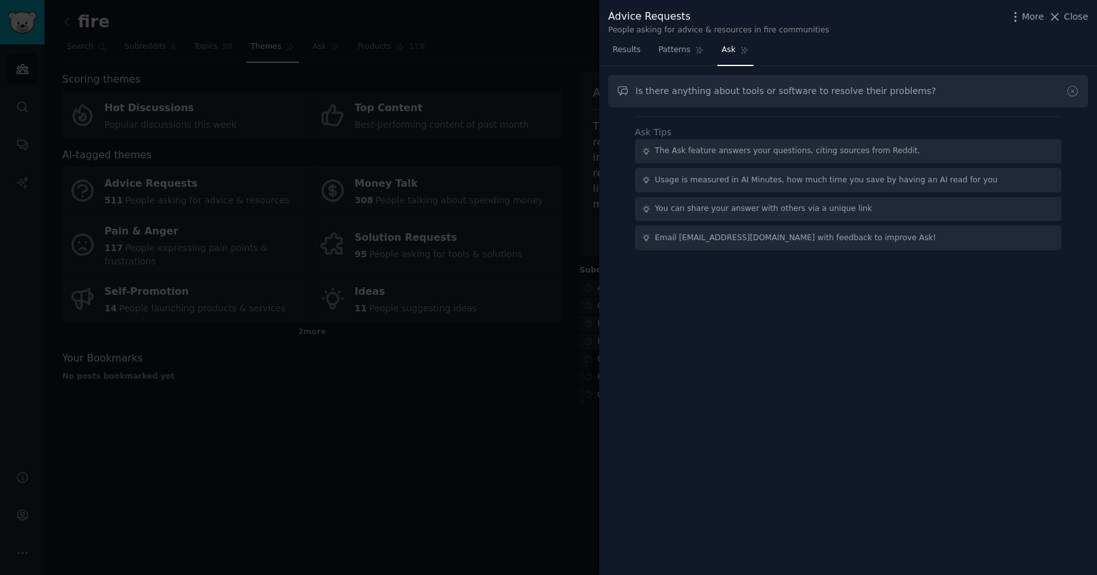
type input "Is there anything about tools or software to resolve their problems?"
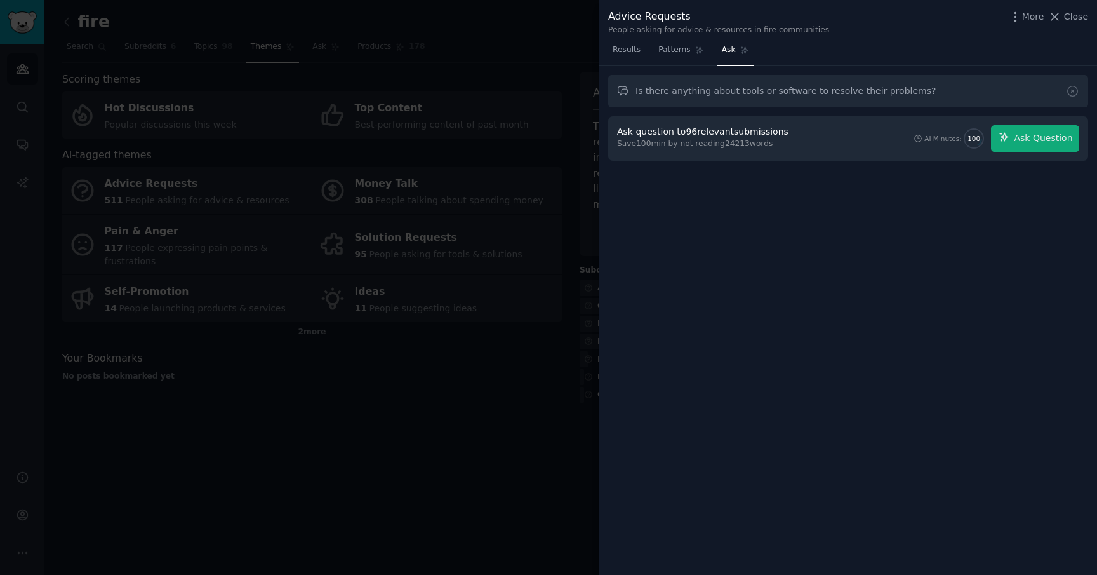
click at [820, 145] on div "Ask question to 96 relevant submissions Save 100 min by not reading 24213 words…" at bounding box center [848, 138] width 462 height 27
click at [942, 91] on input "Is there anything about tools or software to resolve their problems?" at bounding box center [848, 91] width 480 height 32
click at [836, 156] on div "Ask question to 96 relevant submissions Save 100 min by not reading 24213 words…" at bounding box center [848, 138] width 480 height 44
click at [1031, 145] on button "Ask Question" at bounding box center [1035, 138] width 88 height 27
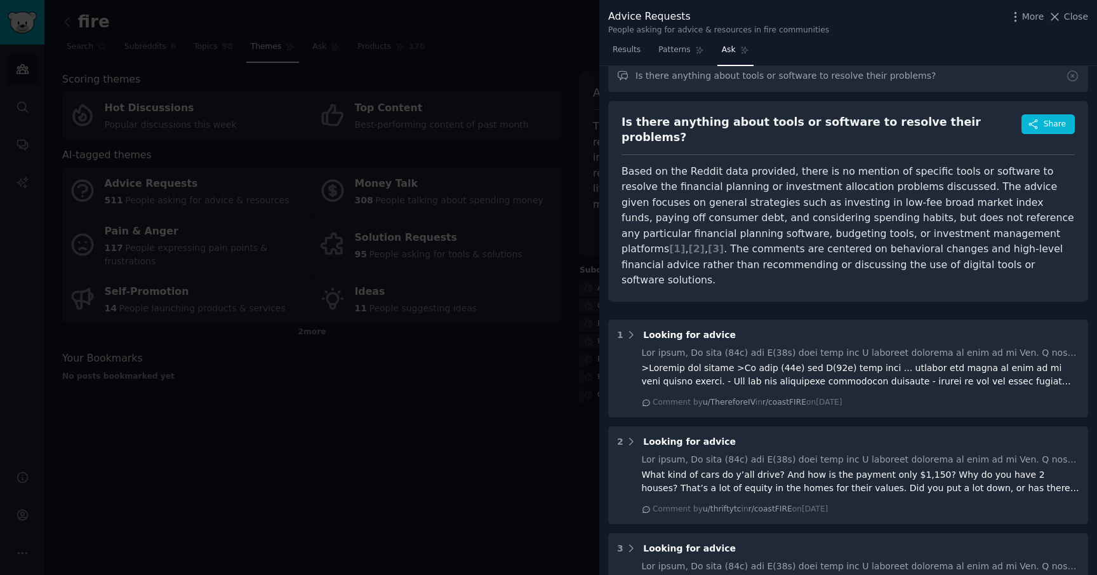
scroll to position [15, 0]
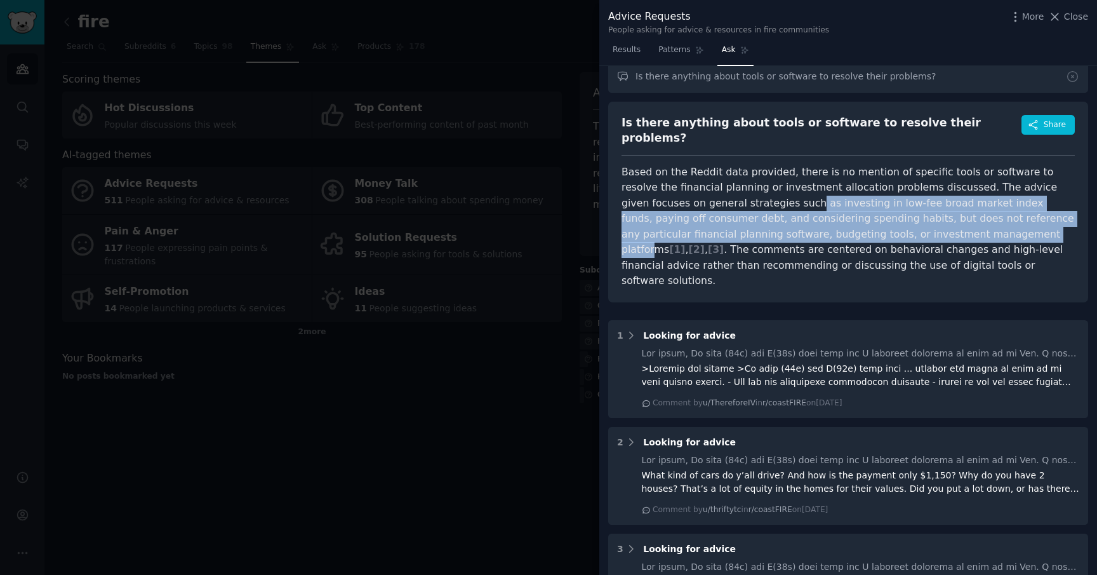
drag, startPoint x: 727, startPoint y: 195, endPoint x: 902, endPoint y: 220, distance: 177.1
click at [902, 220] on article "Based on the Reddit data provided, there is no mention of specific tools or sof…" at bounding box center [848, 226] width 453 height 124
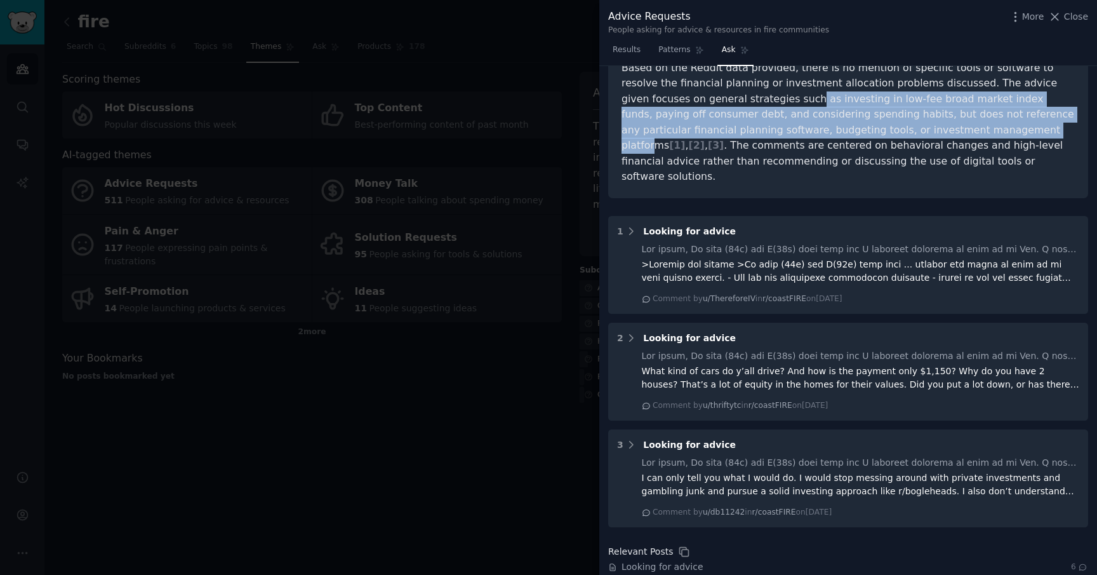
scroll to position [119, 0]
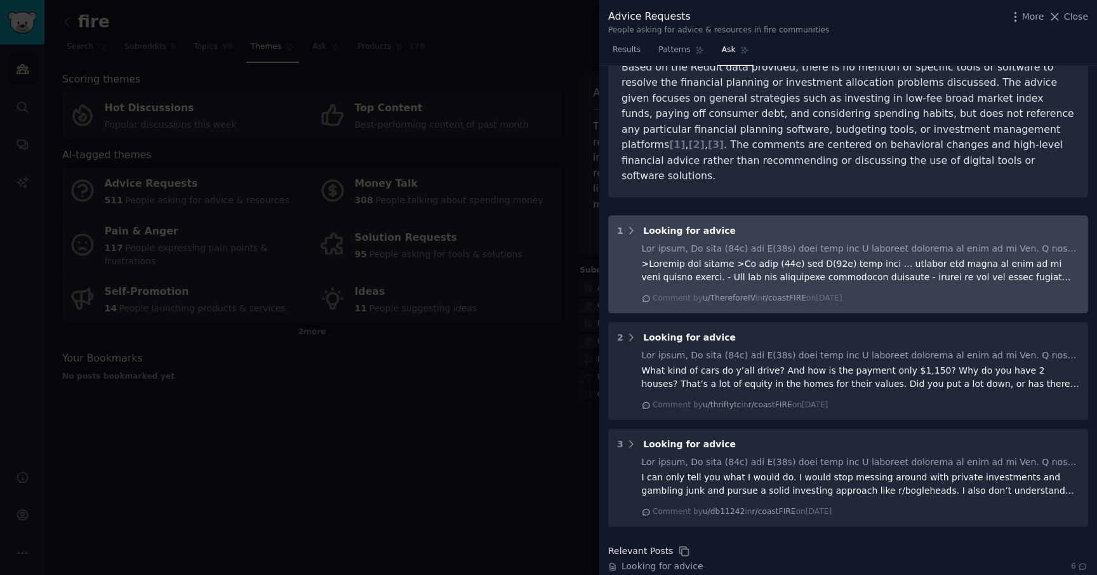
click at [851, 257] on div at bounding box center [861, 270] width 438 height 27
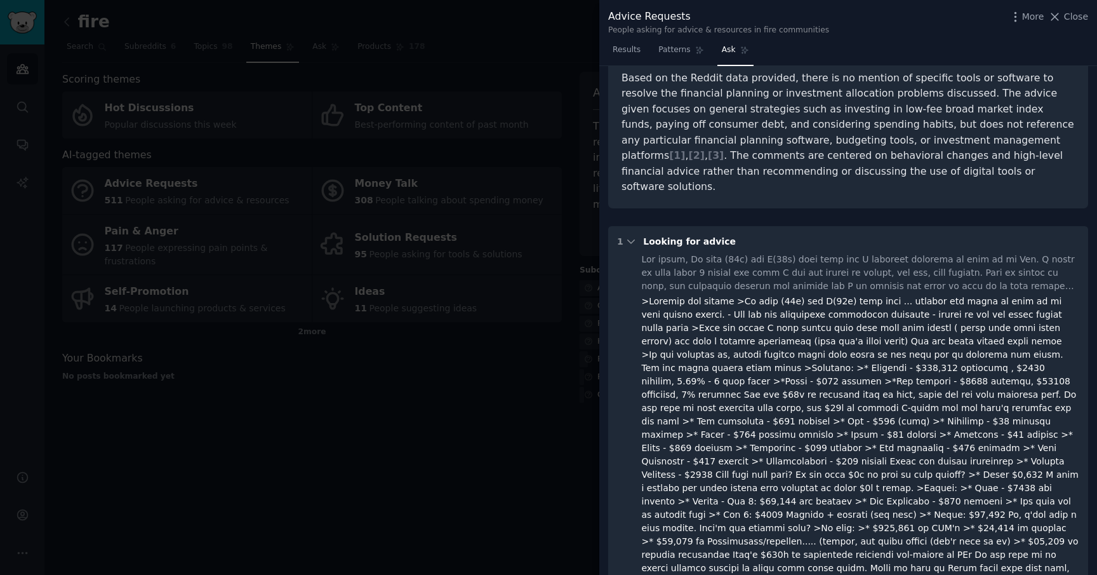
scroll to position [105, 0]
click at [851, 256] on div at bounding box center [861, 276] width 438 height 40
click at [732, 238] on div "1 Looking for advice" at bounding box center [848, 244] width 462 height 13
click at [634, 239] on icon at bounding box center [630, 244] width 11 height 11
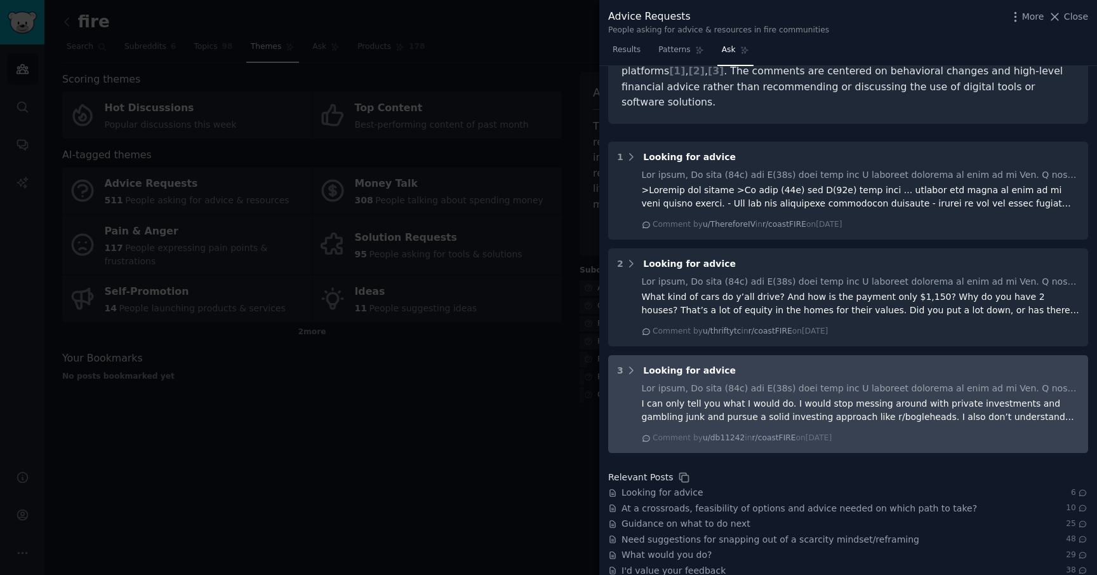
scroll to position [184, 0]
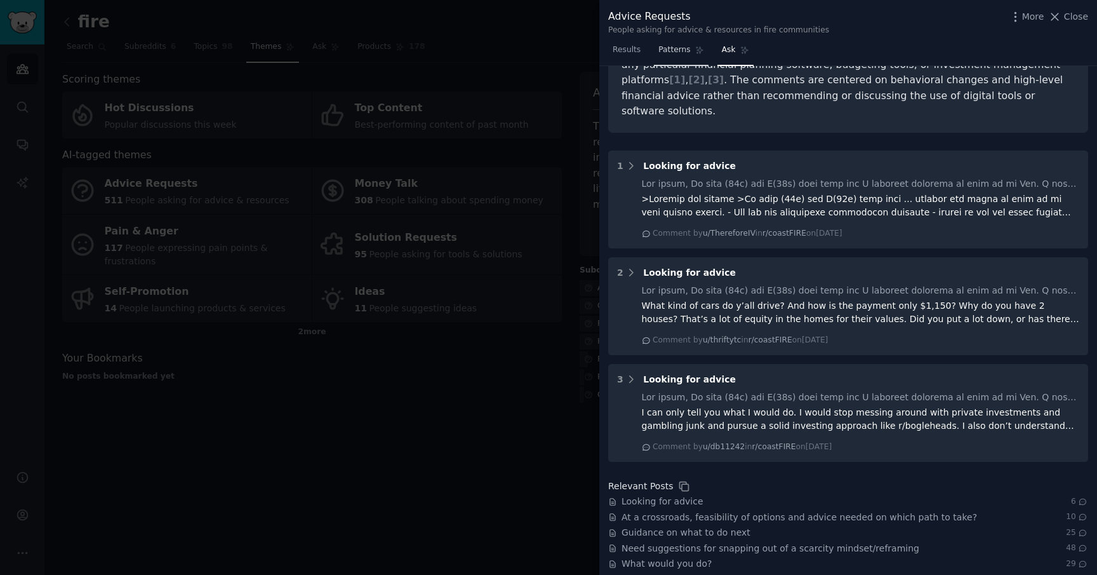
click at [671, 56] on link "Patterns" at bounding box center [681, 53] width 54 height 26
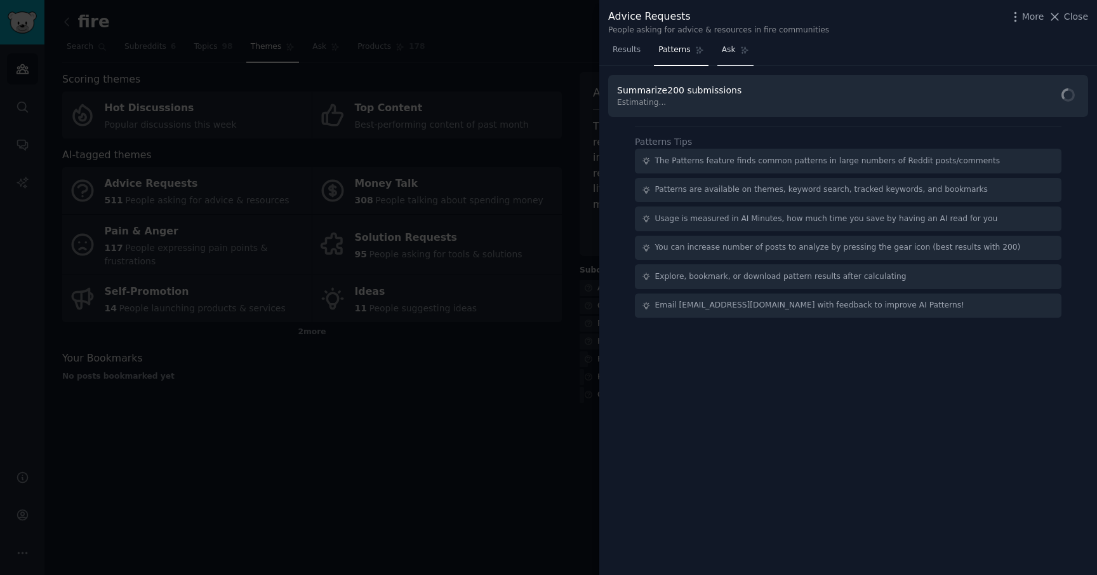
click at [731, 45] on span "Ask" at bounding box center [729, 49] width 14 height 11
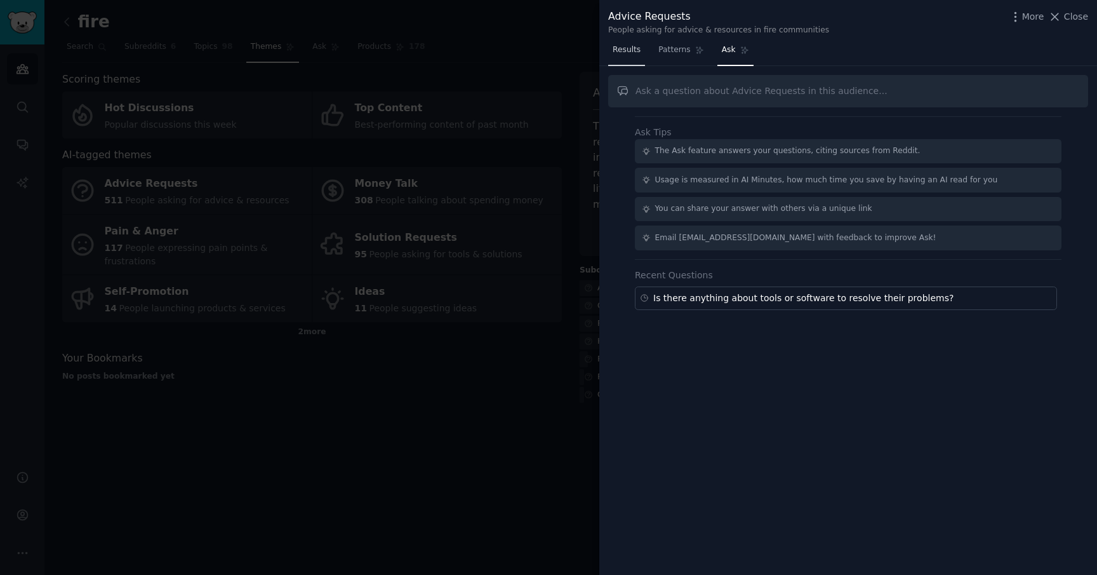
click at [630, 56] on link "Results" at bounding box center [626, 53] width 37 height 26
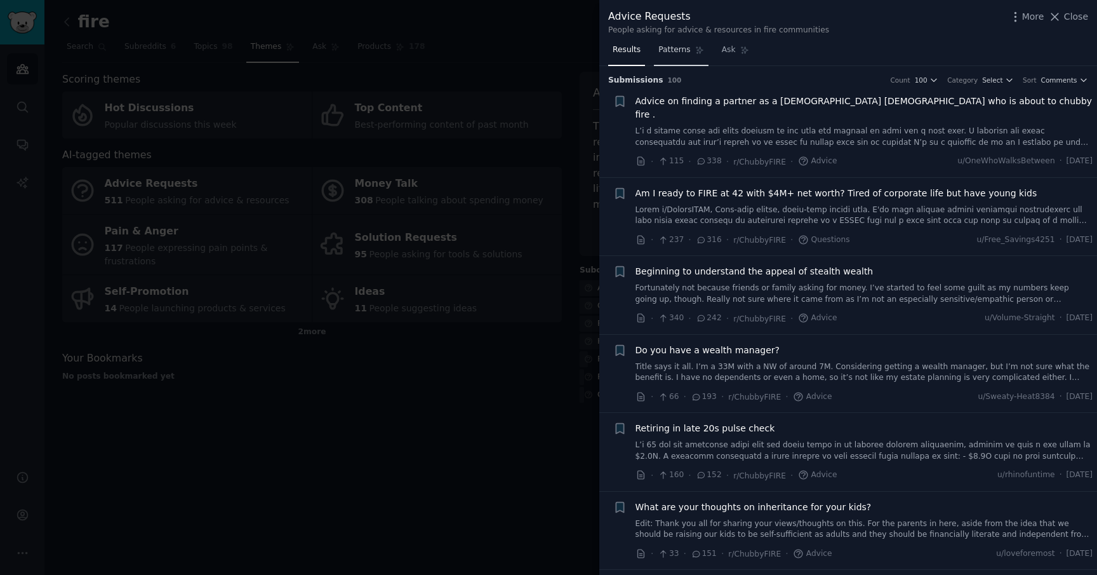
click at [667, 55] on link "Patterns" at bounding box center [681, 53] width 54 height 26
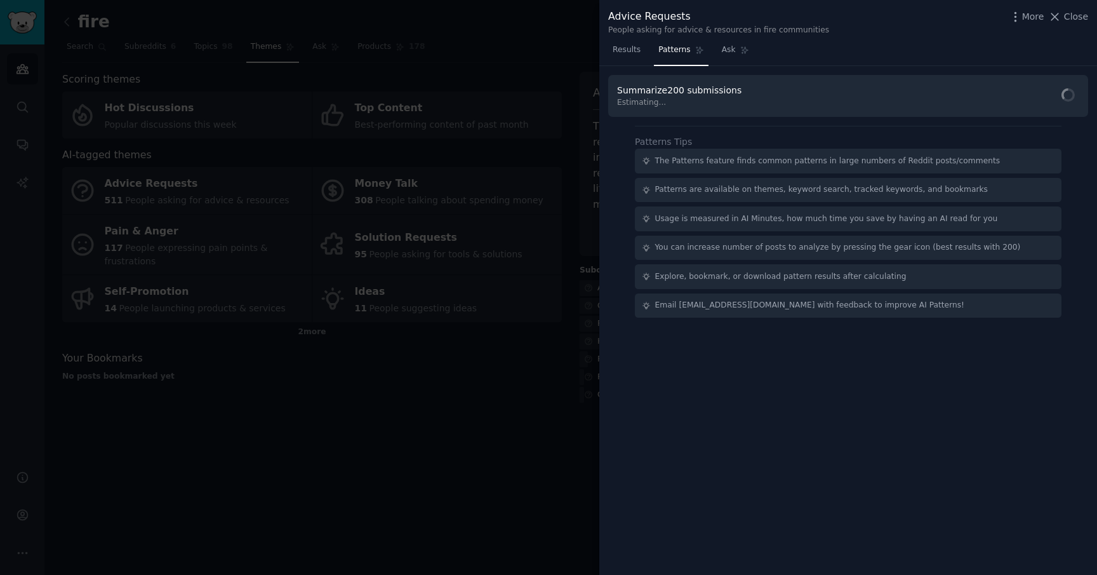
click at [541, 392] on div at bounding box center [548, 287] width 1097 height 575
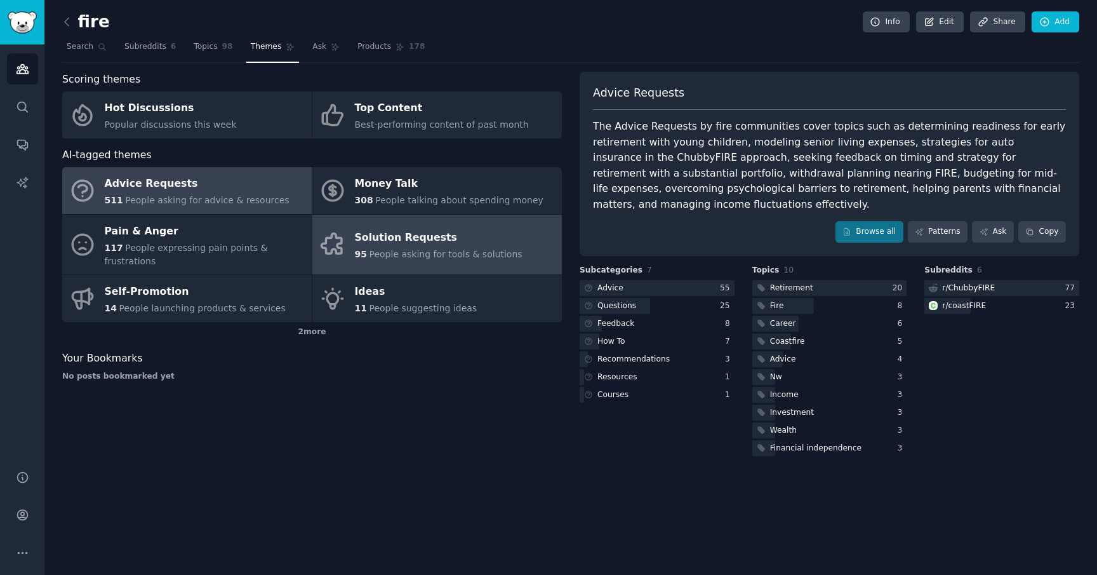
click at [430, 236] on div "Solution Requests" at bounding box center [439, 238] width 168 height 20
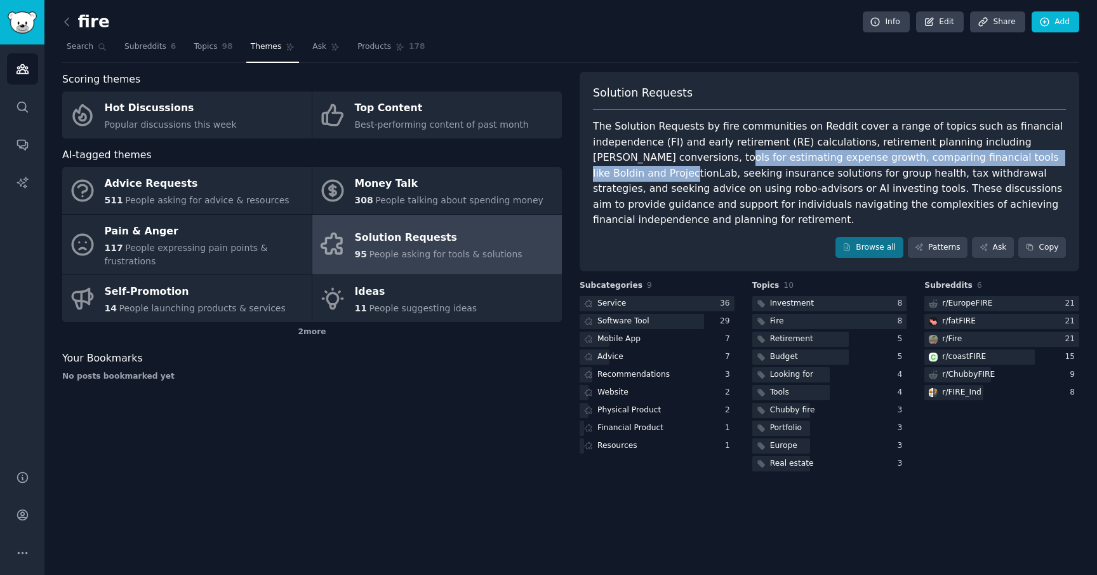
drag, startPoint x: 698, startPoint y: 159, endPoint x: 662, endPoint y: 180, distance: 42.1
click at [662, 180] on div "The Solution Requests by fire communities on Reddit cover a range of topics suc…" at bounding box center [829, 173] width 473 height 109
click at [940, 248] on link "Patterns" at bounding box center [938, 248] width 60 height 22
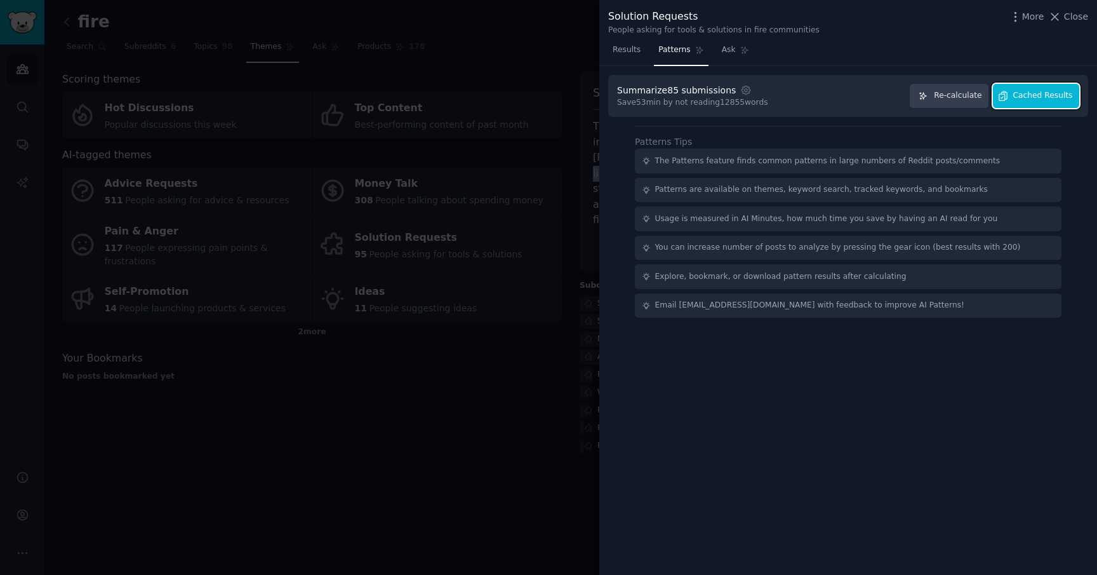
click at [1015, 99] on span "Cached Results" at bounding box center [1043, 95] width 60 height 11
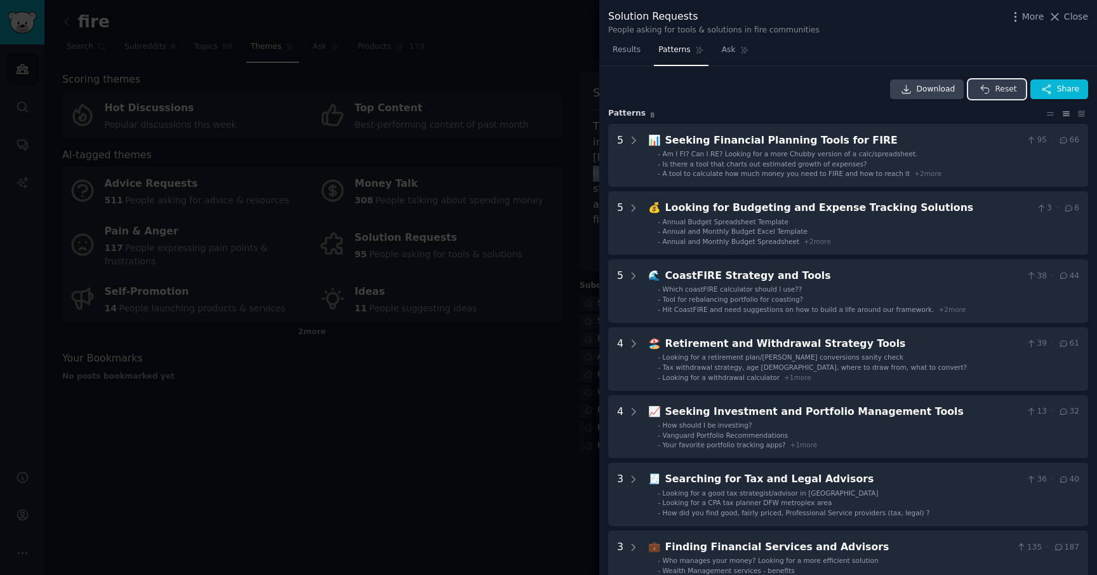
click at [995, 88] on span "Reset" at bounding box center [1006, 89] width 22 height 11
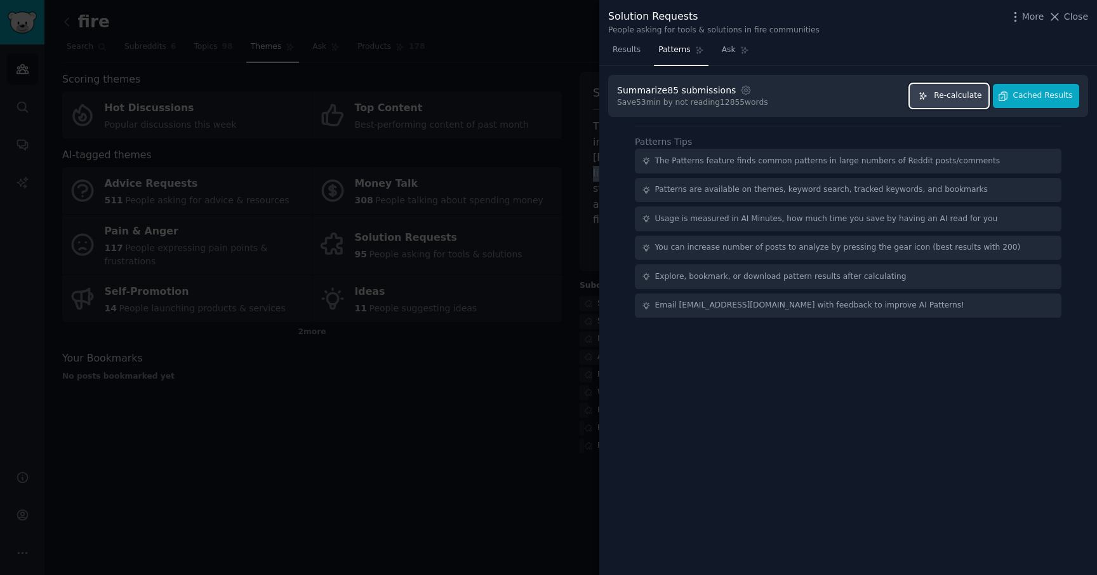
click at [956, 101] on button "Re-calculate" at bounding box center [949, 96] width 79 height 25
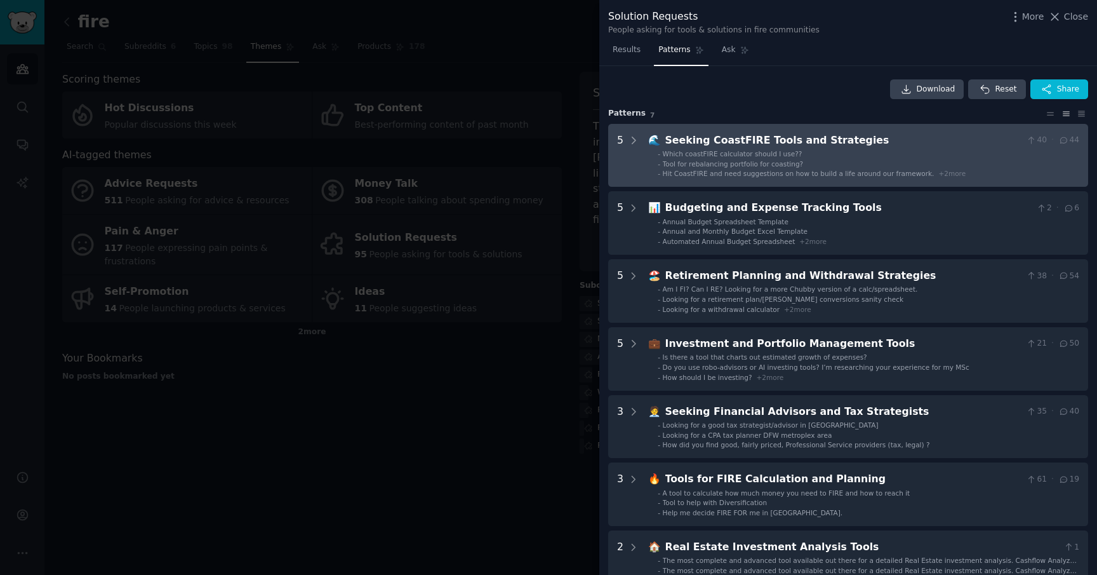
click at [713, 160] on span "Tool for rebalancing portfolio for coasting?" at bounding box center [733, 164] width 141 height 8
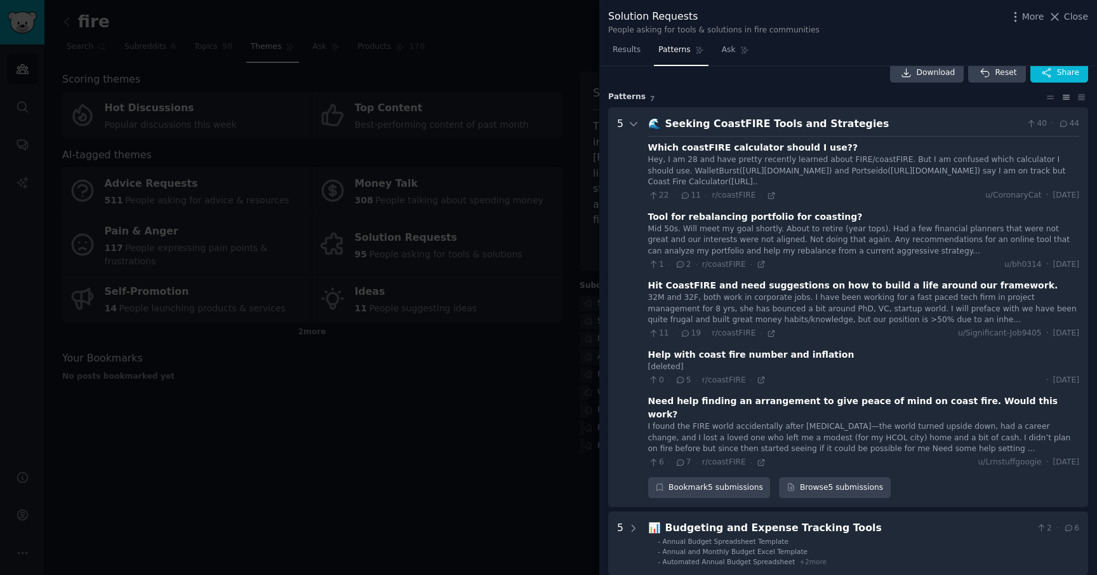
scroll to position [15, 0]
click at [727, 149] on div "Which coastFIRE calculator should I use??" at bounding box center [753, 148] width 210 height 13
click at [768, 196] on icon at bounding box center [771, 197] width 6 height 6
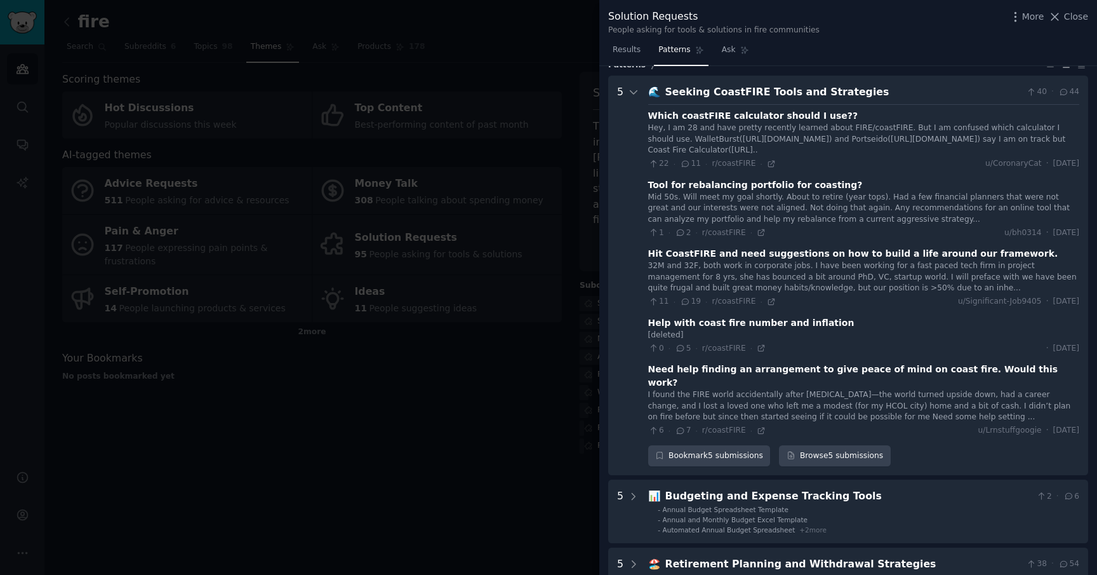
scroll to position [45, 0]
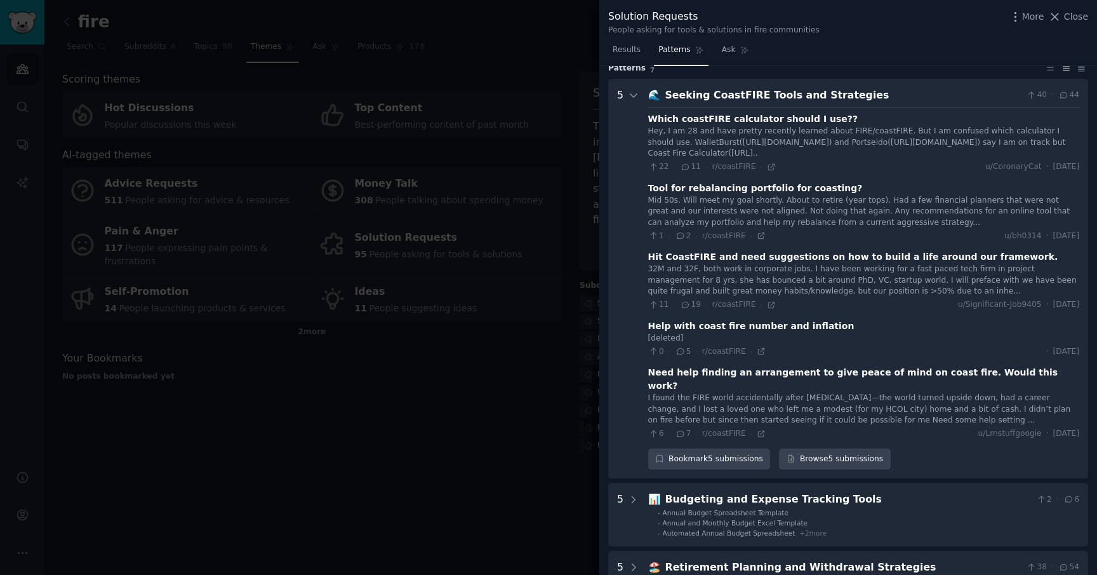
click at [694, 272] on div "32M and 32F, both work in corporate jobs. I have been working for a fast paced …" at bounding box center [863, 281] width 431 height 34
click at [721, 277] on div "32M and 32F, both work in corporate jobs. I have been working for a fast paced …" at bounding box center [863, 281] width 431 height 34
click at [767, 300] on icon at bounding box center [771, 304] width 9 height 9
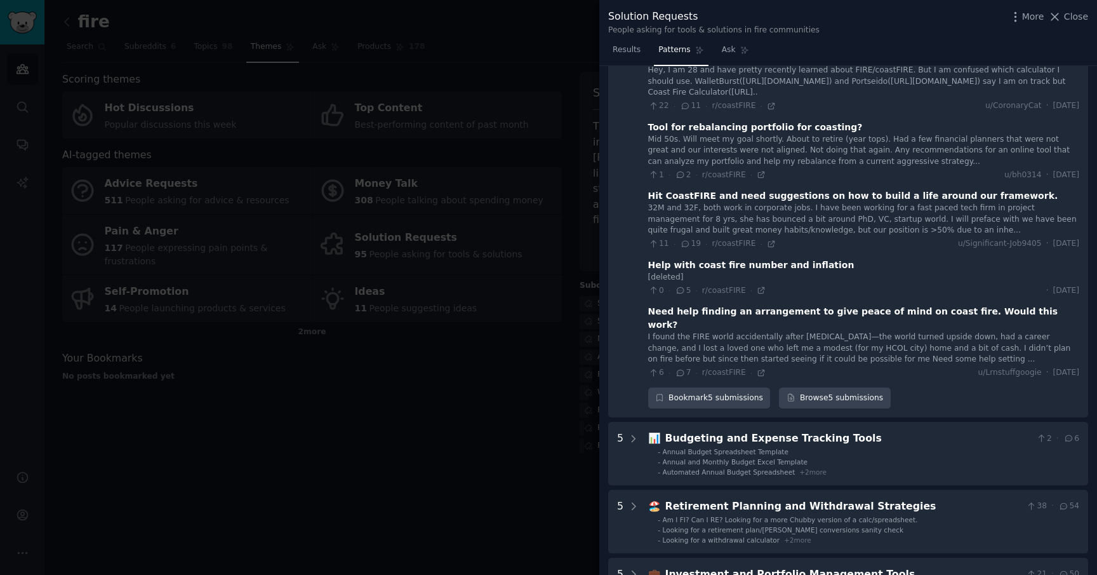
scroll to position [0, 0]
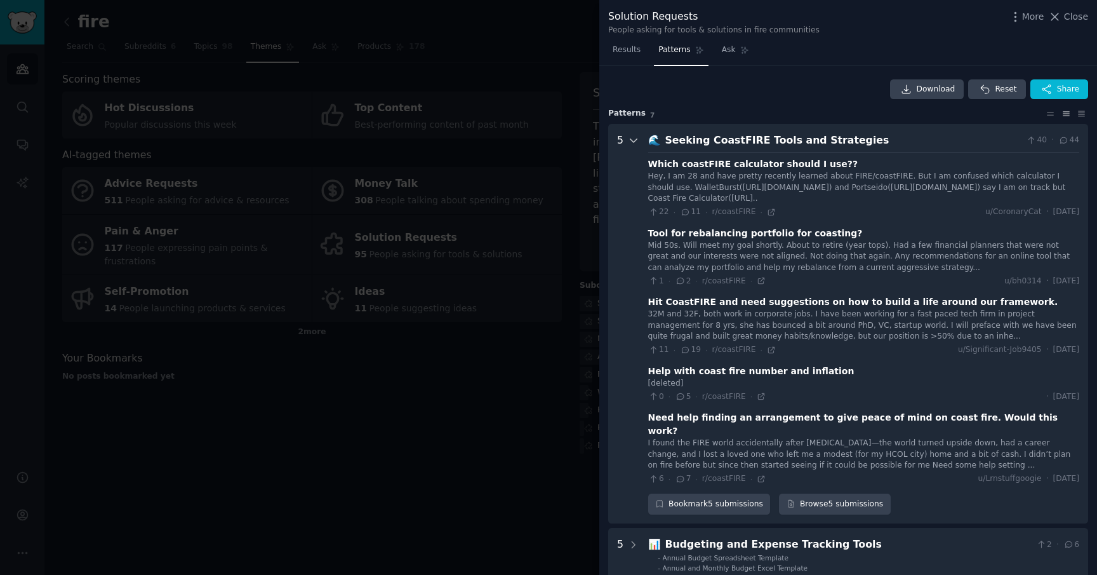
click at [632, 140] on icon at bounding box center [633, 140] width 11 height 11
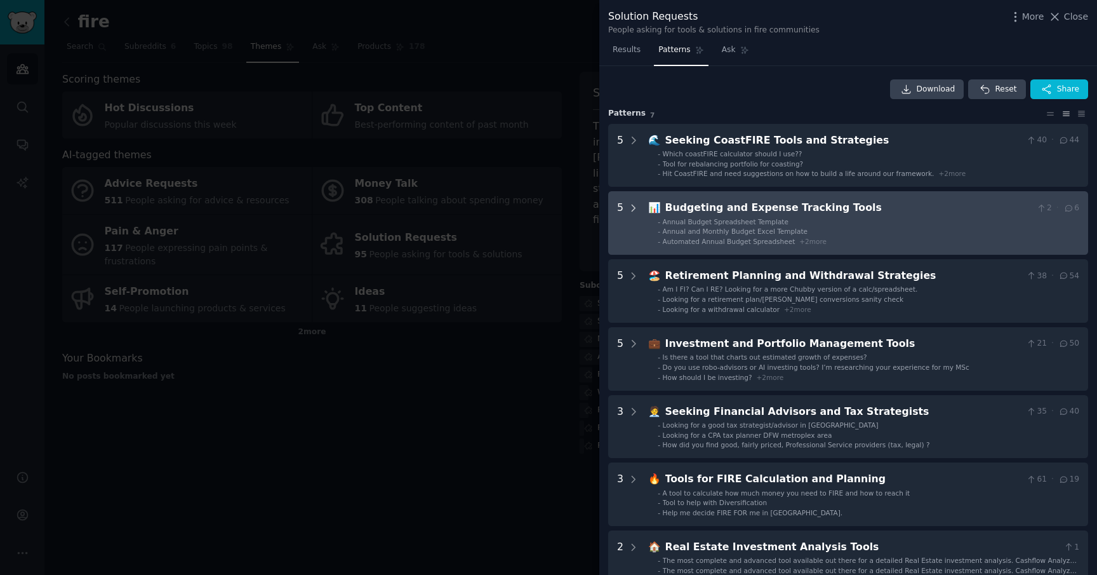
click at [635, 212] on icon at bounding box center [633, 208] width 11 height 11
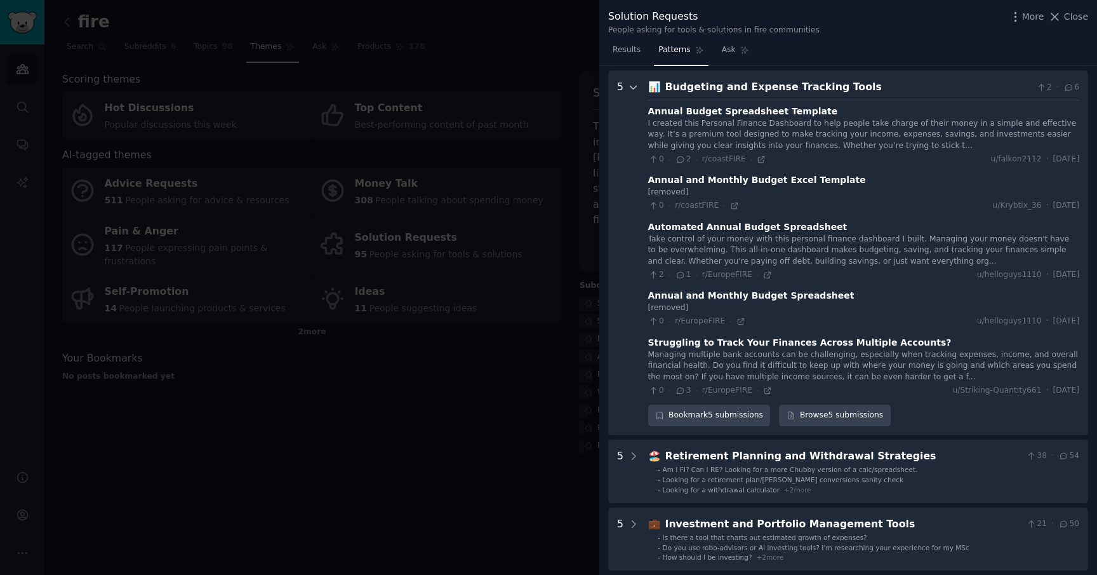
scroll to position [126, 0]
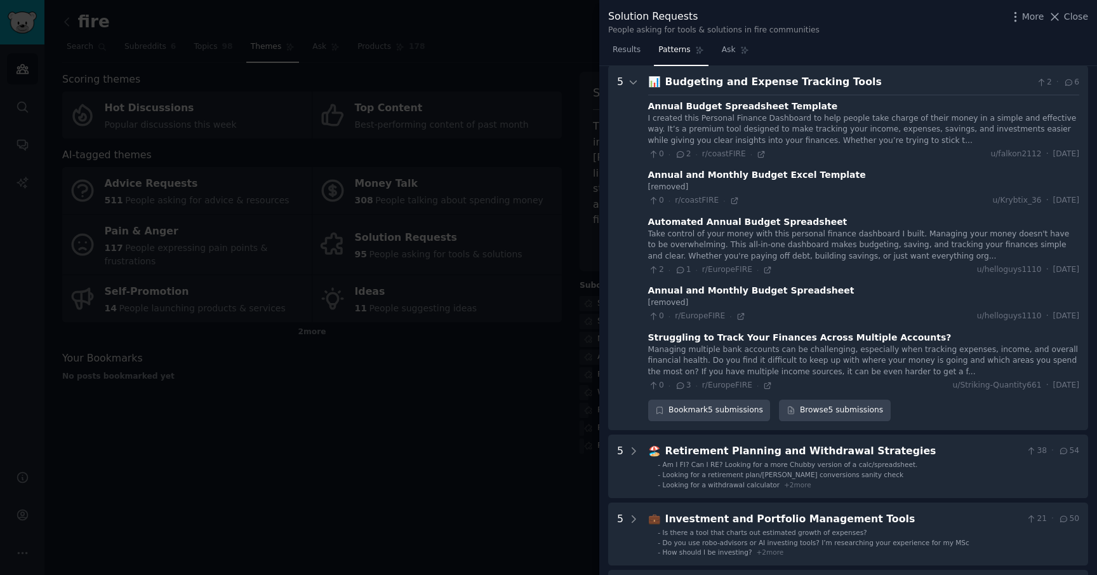
click at [737, 130] on div "I created this Personal Finance Dashboard to help people take charge of their m…" at bounding box center [863, 130] width 431 height 34
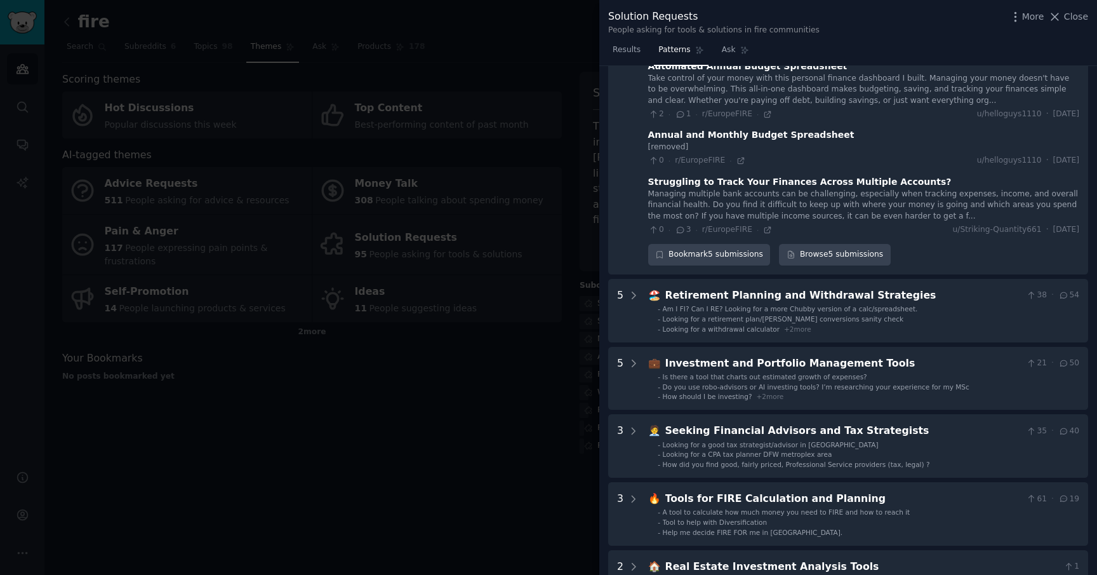
scroll to position [293, 0]
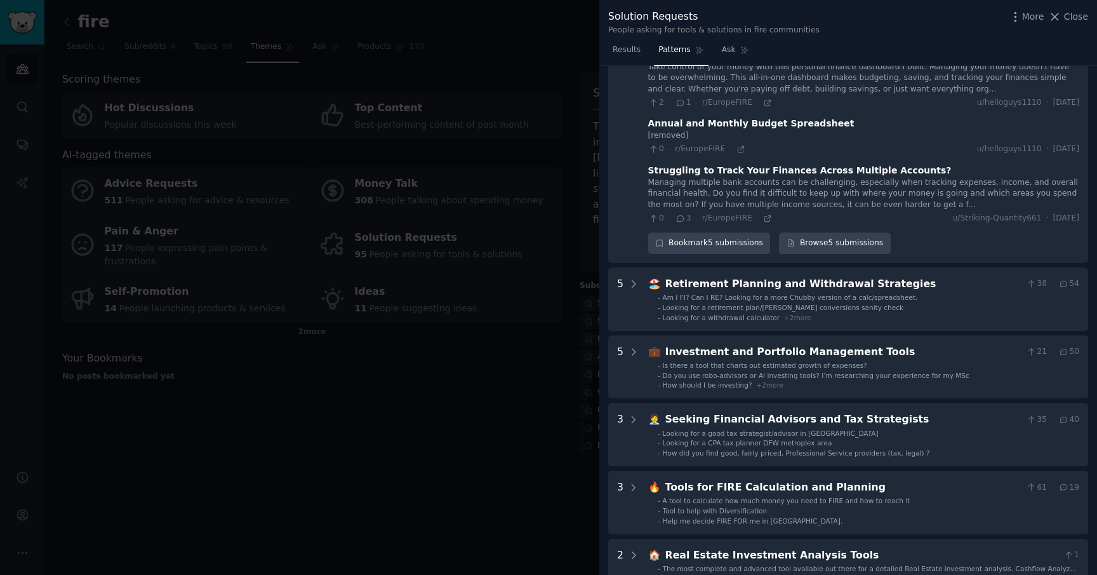
click at [729, 194] on div "Managing multiple bank accounts can be challenging, especially when tracking ex…" at bounding box center [863, 194] width 431 height 34
click at [763, 220] on icon at bounding box center [767, 218] width 9 height 9
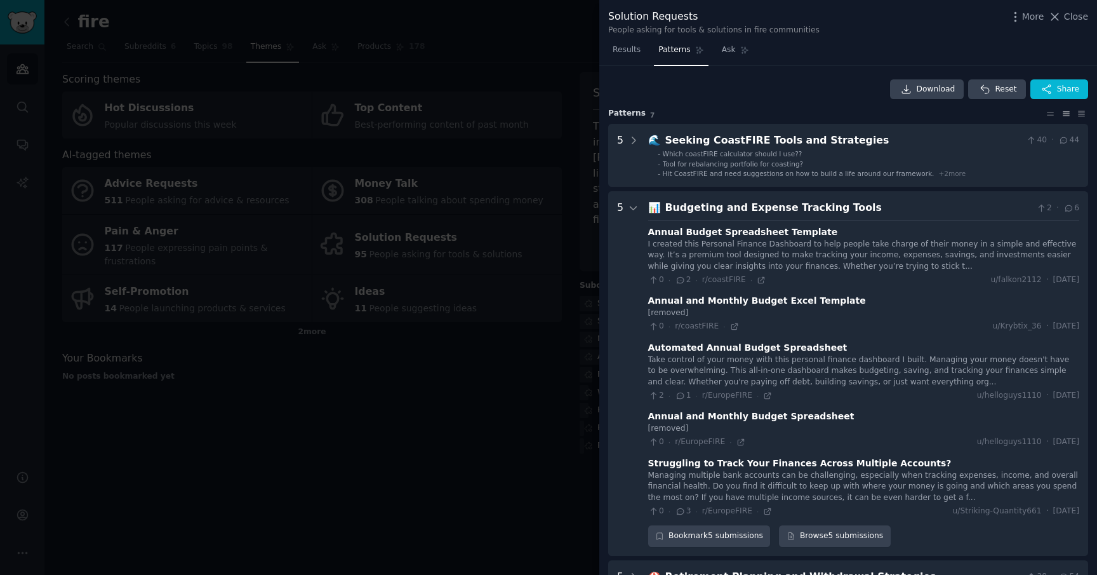
scroll to position [19, 0]
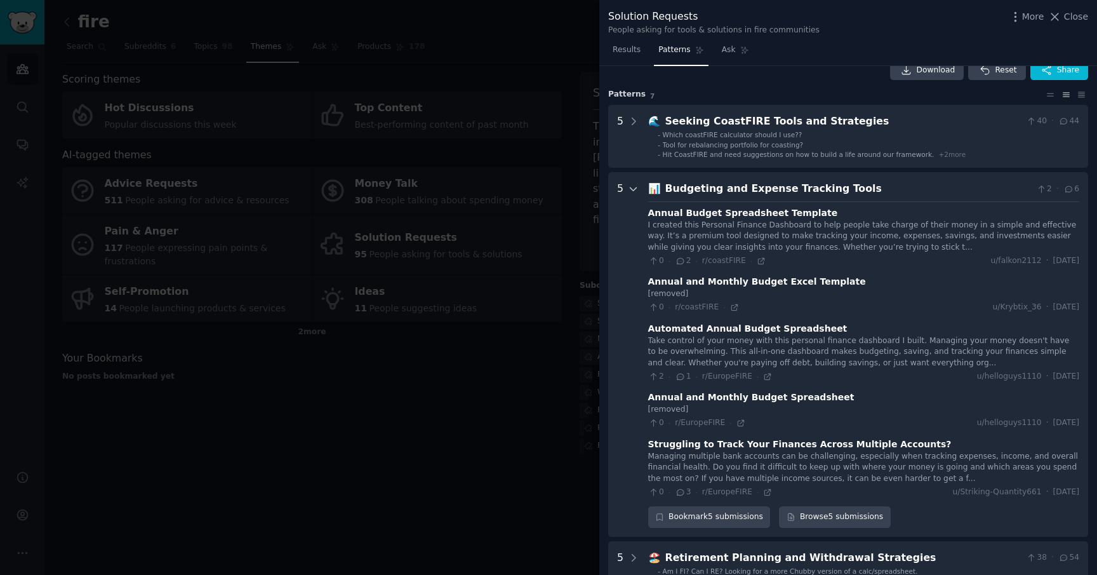
click at [632, 189] on icon at bounding box center [633, 188] width 6 height 3
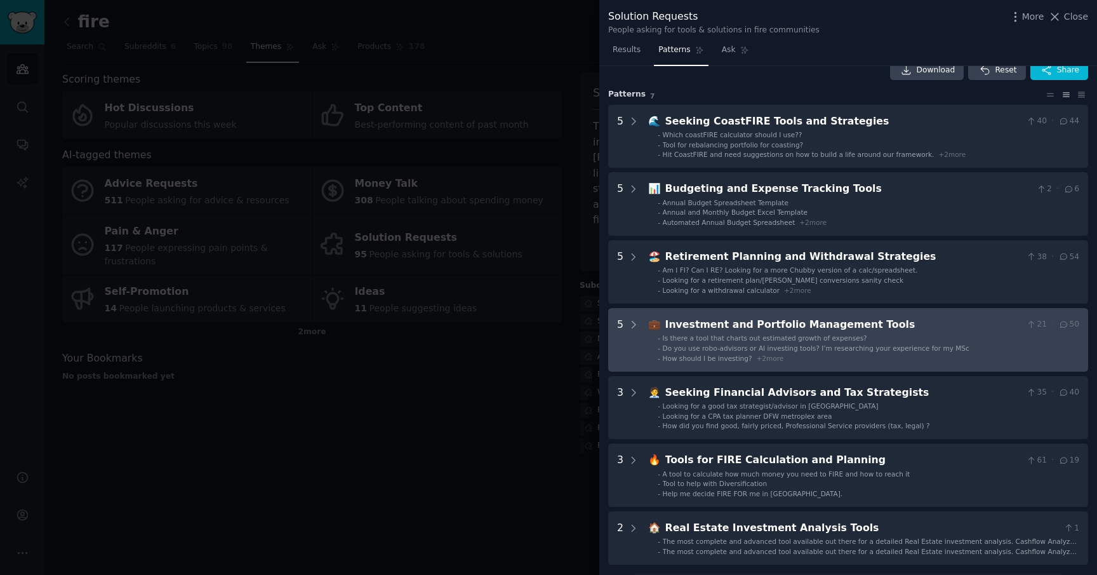
click at [718, 332] on div "💼 Investment and Portfolio Management Tools 21 · 50 - Is there a tool that char…" at bounding box center [863, 340] width 431 height 46
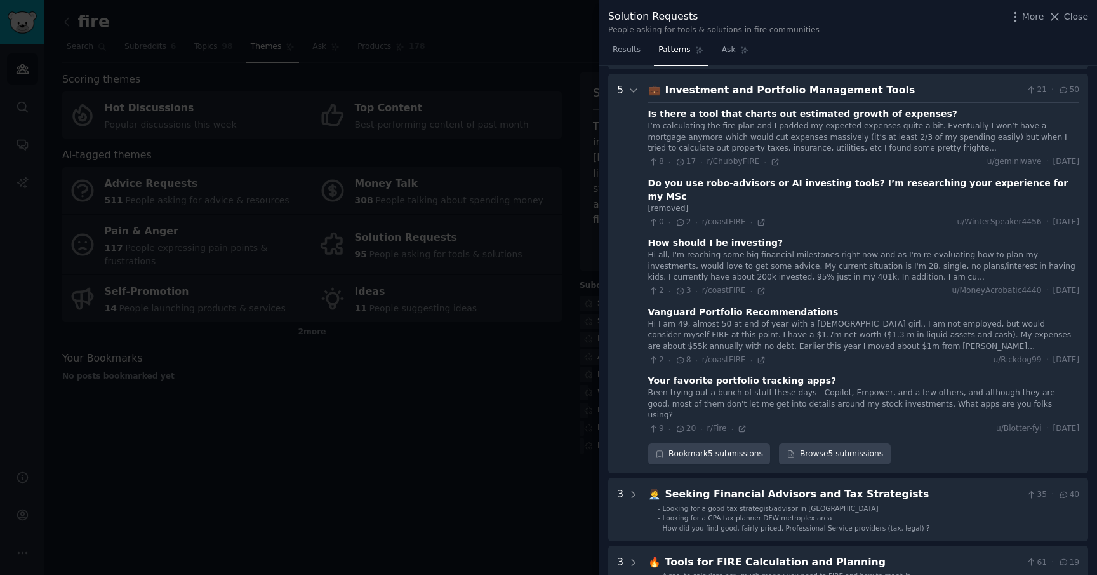
scroll to position [261, 0]
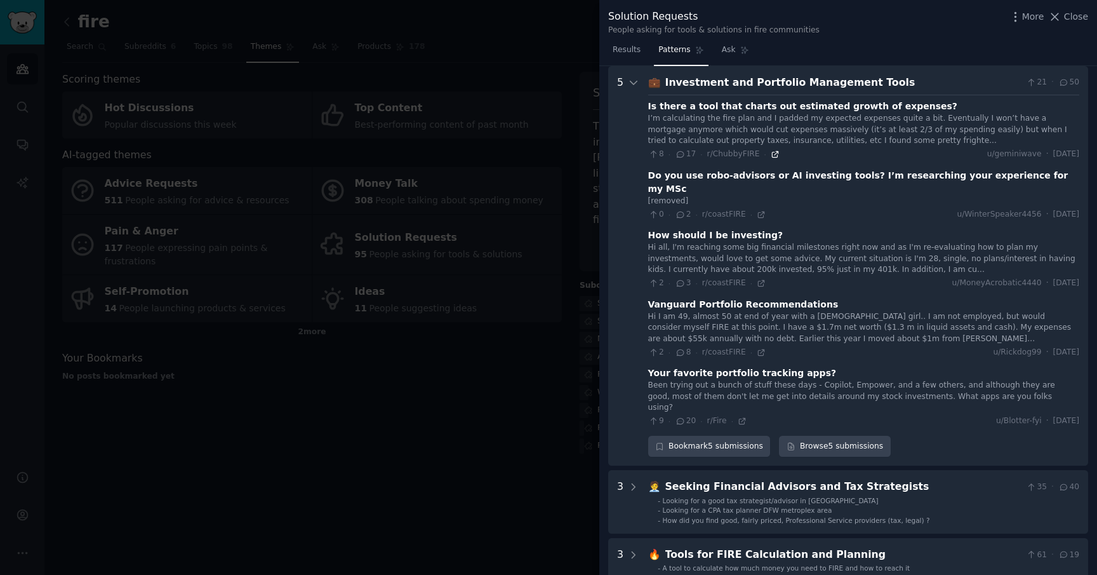
click at [772, 154] on icon at bounding box center [775, 154] width 9 height 9
click at [632, 84] on icon at bounding box center [633, 82] width 11 height 11
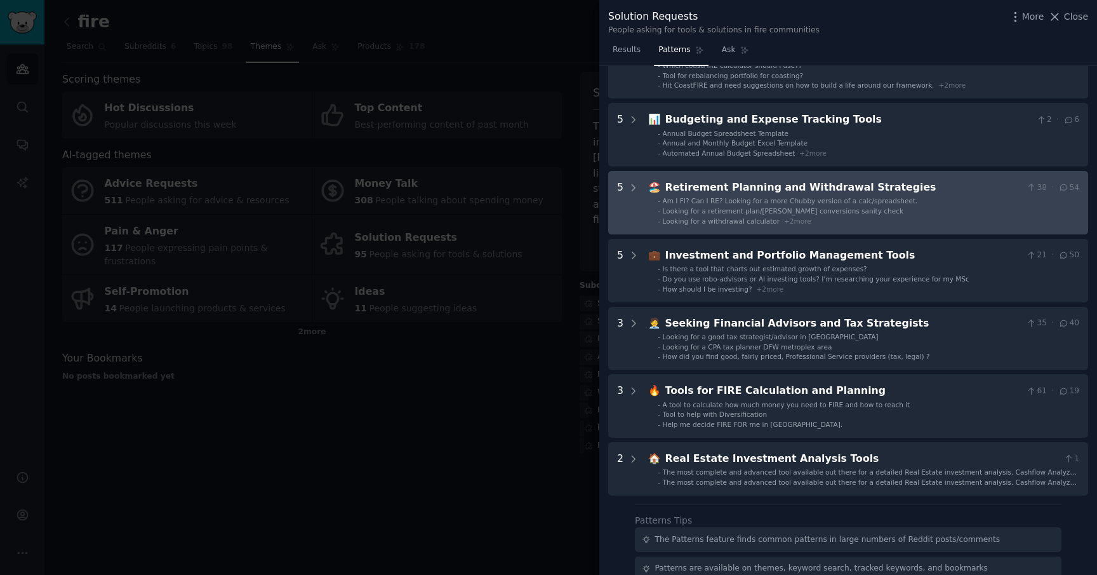
scroll to position [98, 0]
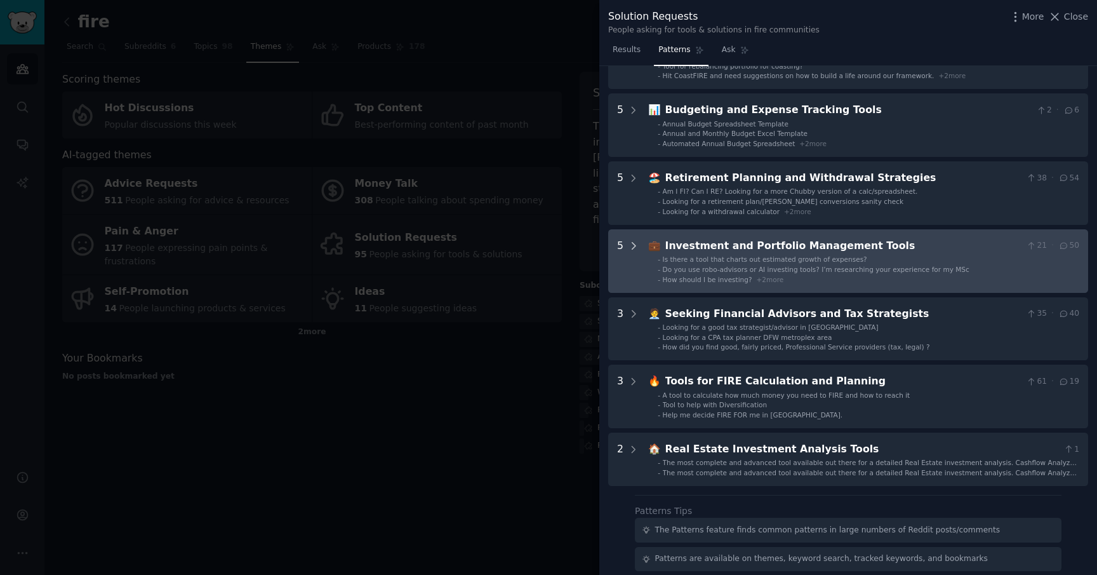
click at [634, 242] on icon at bounding box center [633, 245] width 11 height 11
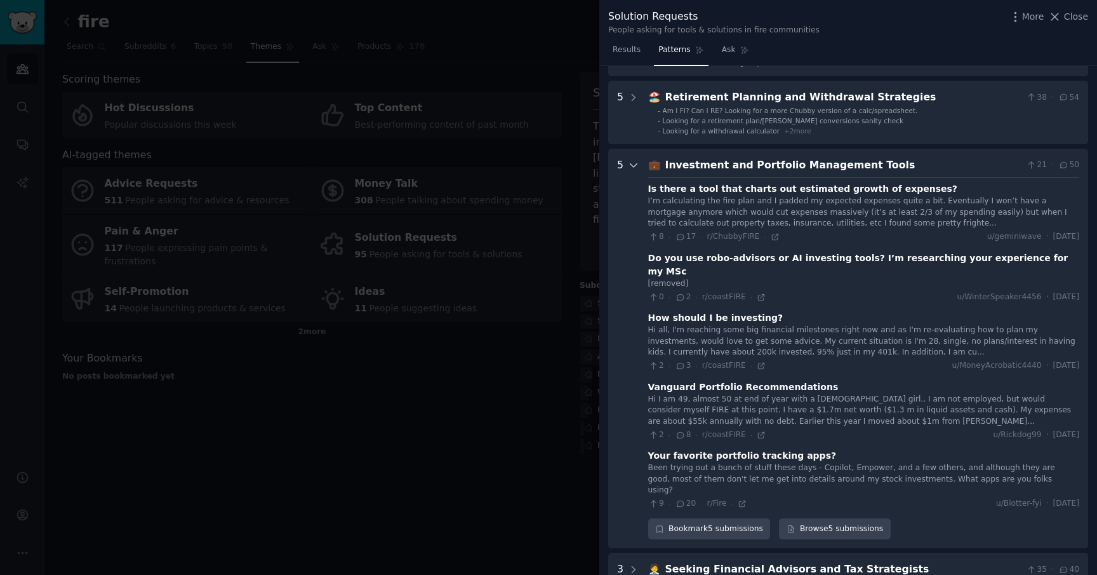
scroll to position [169, 0]
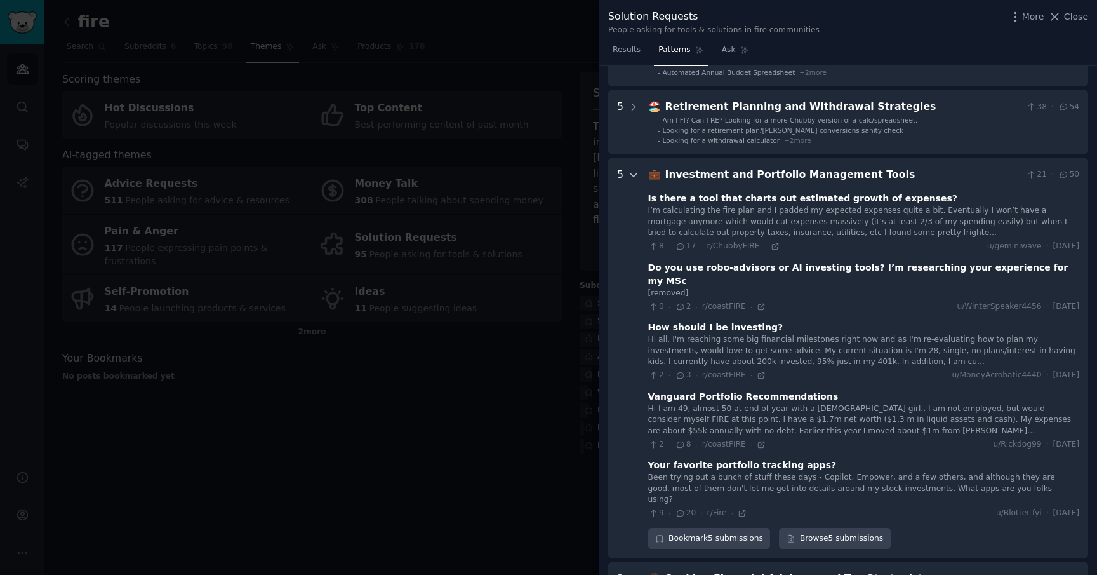
click at [636, 176] on icon at bounding box center [633, 174] width 11 height 11
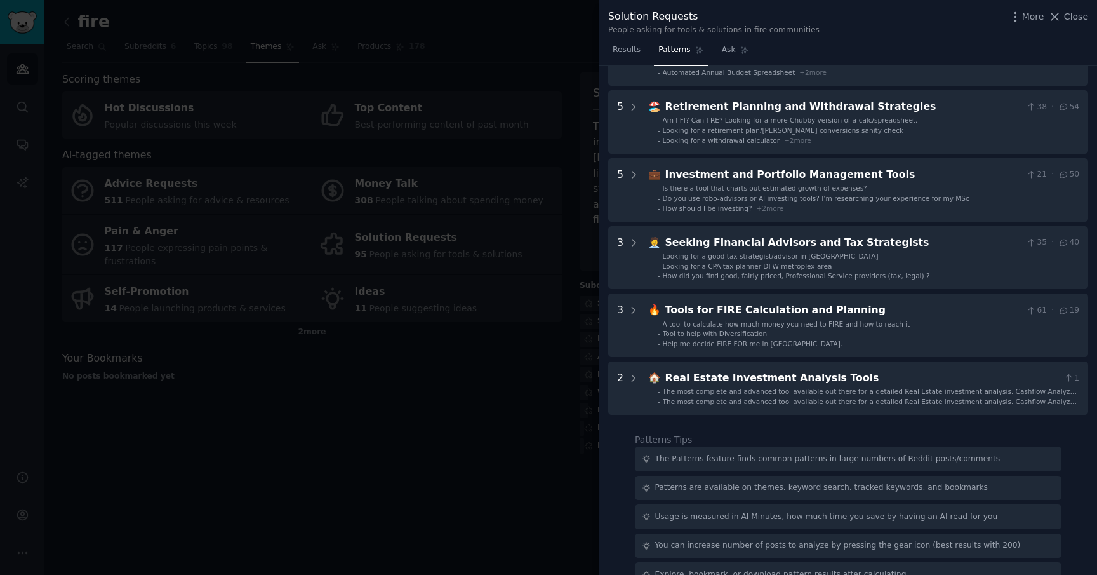
click at [550, 371] on div at bounding box center [548, 287] width 1097 height 575
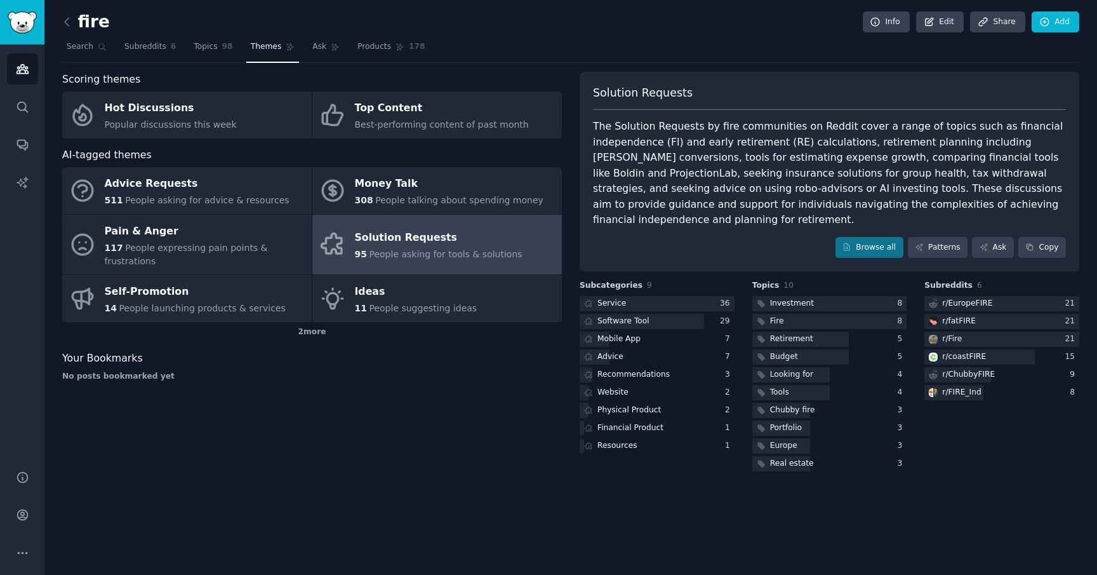
click at [658, 184] on div "The Solution Requests by fire communities on Reddit cover a range of topics suc…" at bounding box center [829, 173] width 473 height 109
click at [642, 389] on div "Website" at bounding box center [657, 393] width 155 height 16
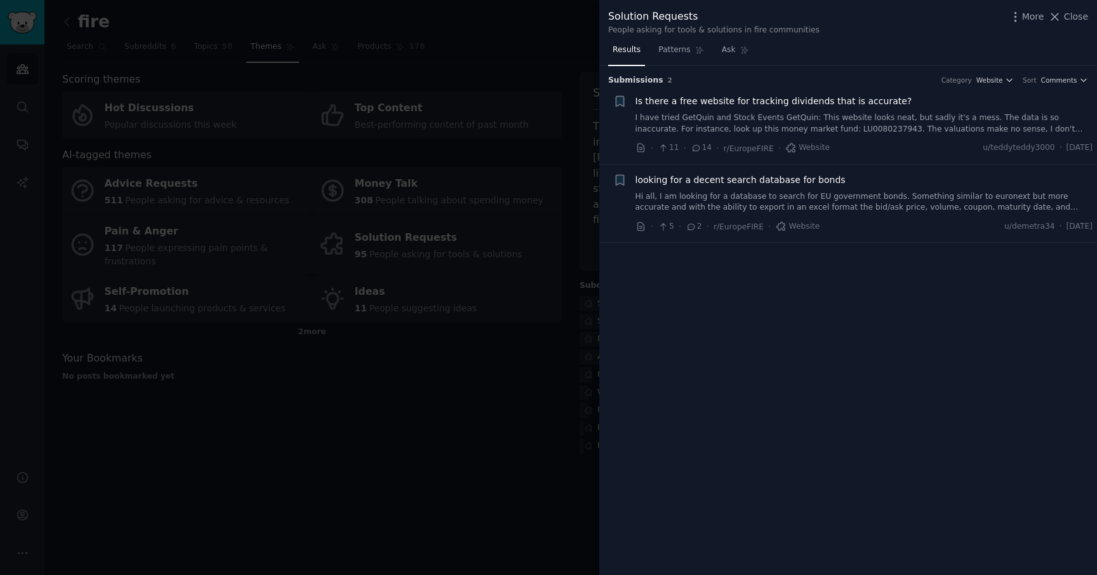
click at [571, 260] on div at bounding box center [548, 287] width 1097 height 575
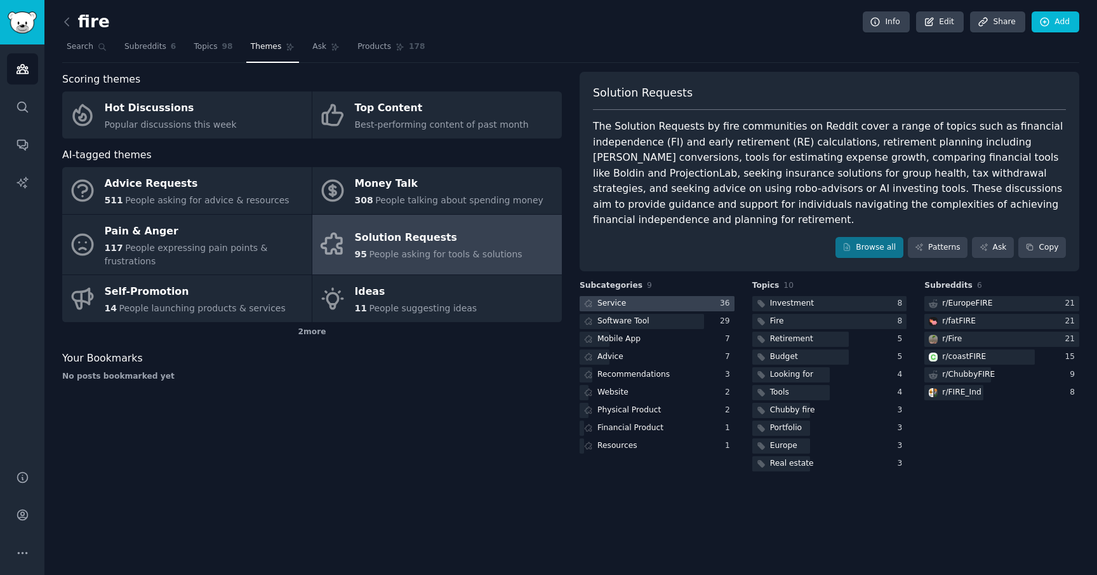
click at [656, 306] on div at bounding box center [657, 304] width 155 height 16
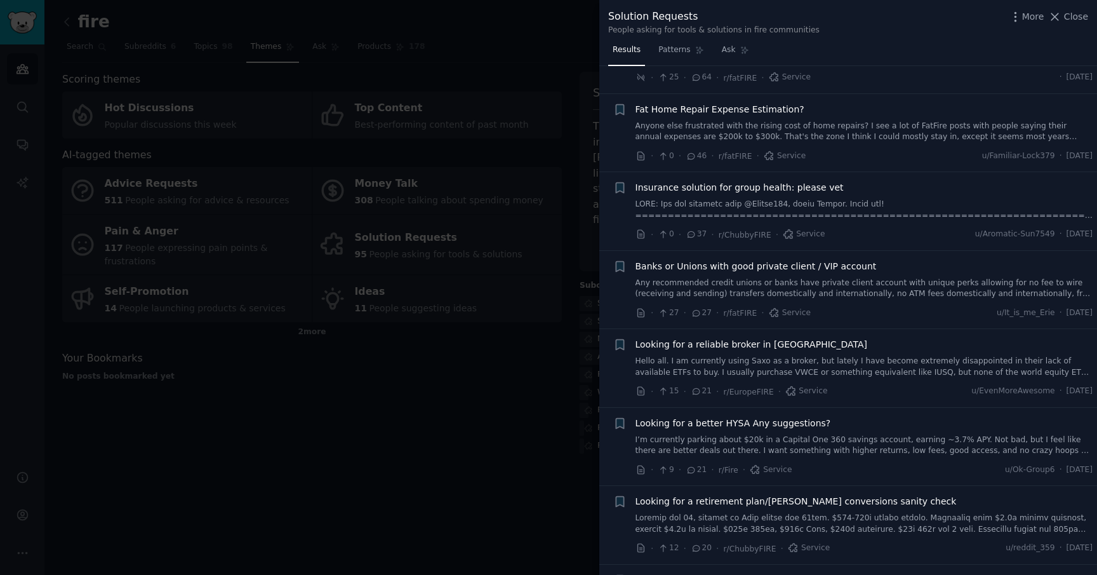
scroll to position [199, 0]
click at [726, 159] on span "r/fatFIRE" at bounding box center [736, 158] width 34 height 9
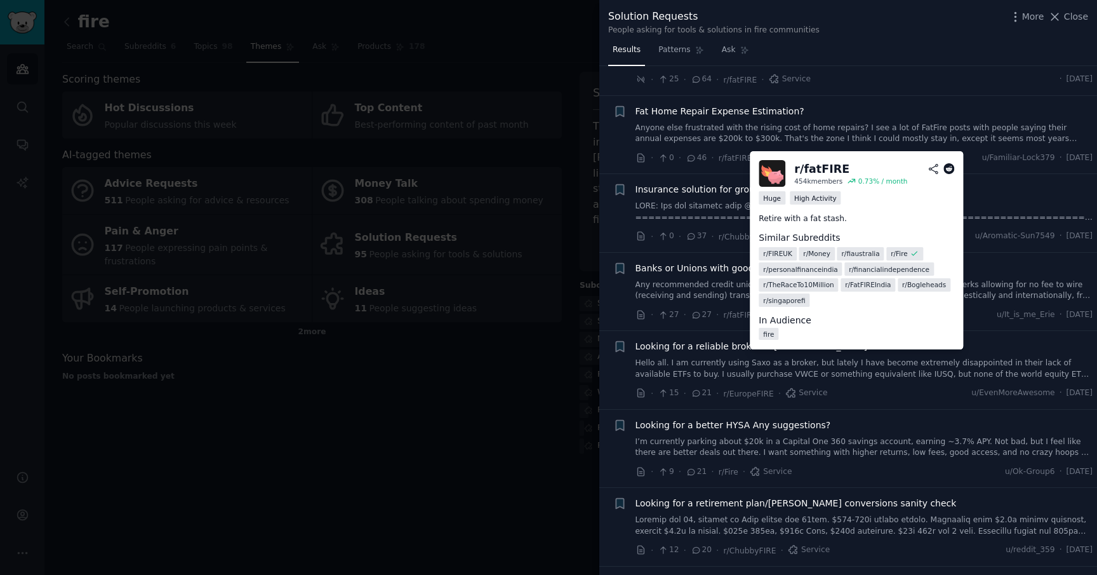
click at [947, 165] on icon at bounding box center [949, 168] width 11 height 11
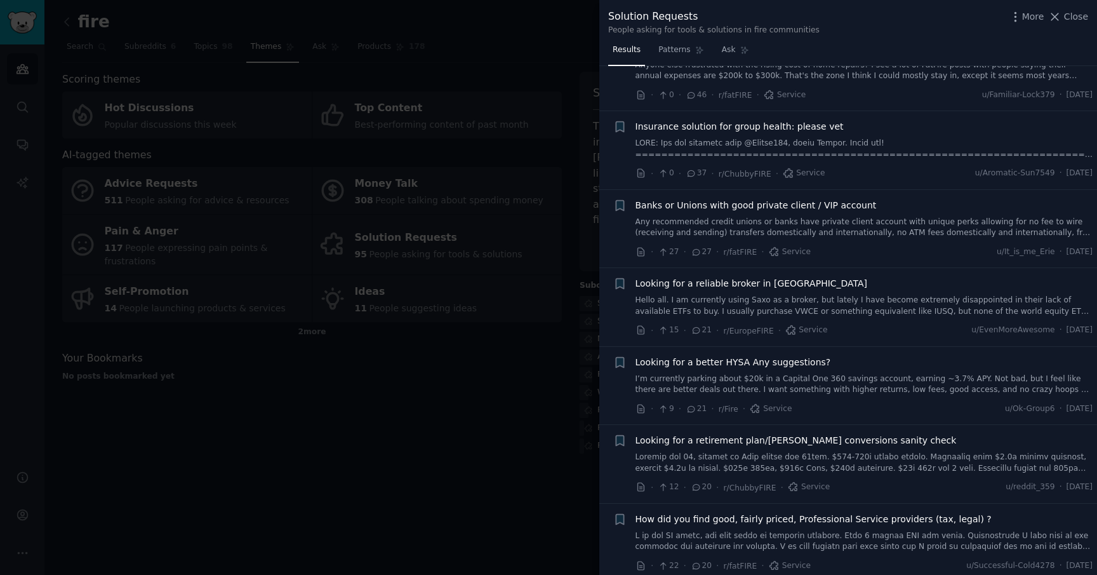
scroll to position [196, 0]
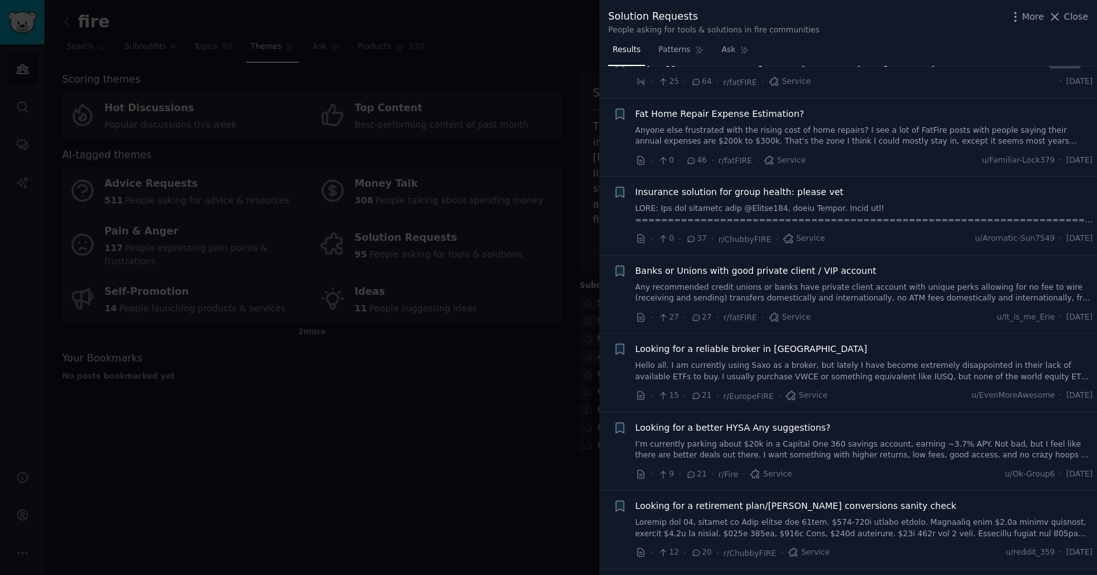
click at [530, 403] on div at bounding box center [548, 287] width 1097 height 575
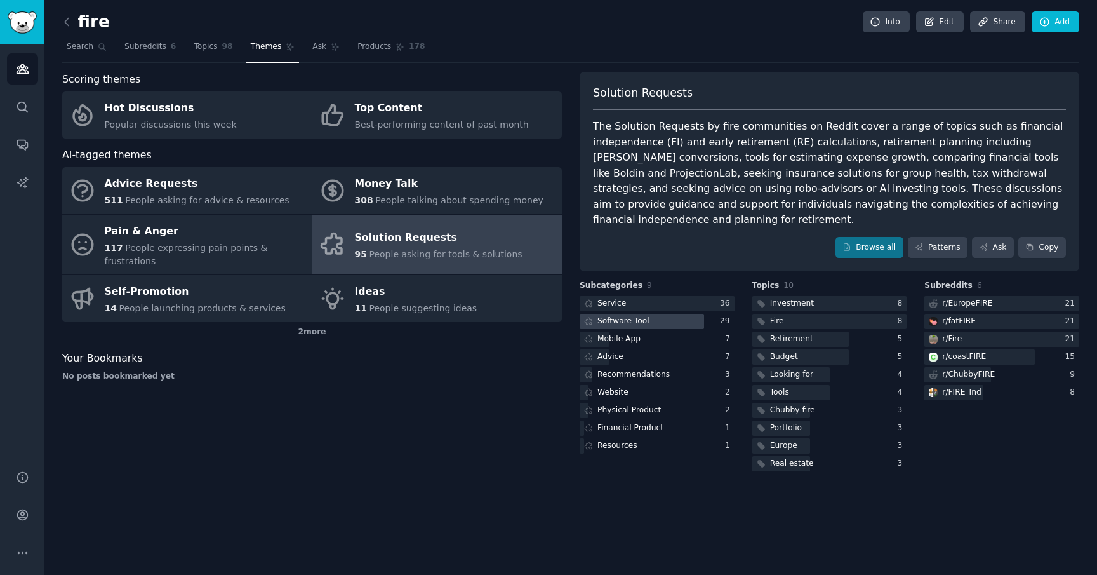
click at [655, 323] on div at bounding box center [642, 322] width 124 height 16
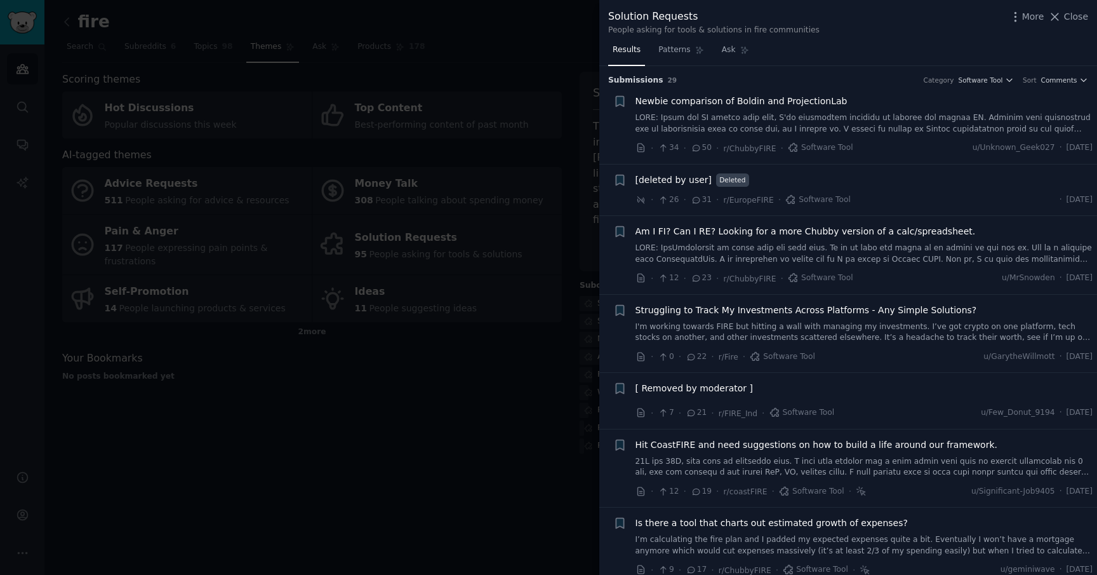
click at [666, 122] on link at bounding box center [865, 123] width 458 height 22
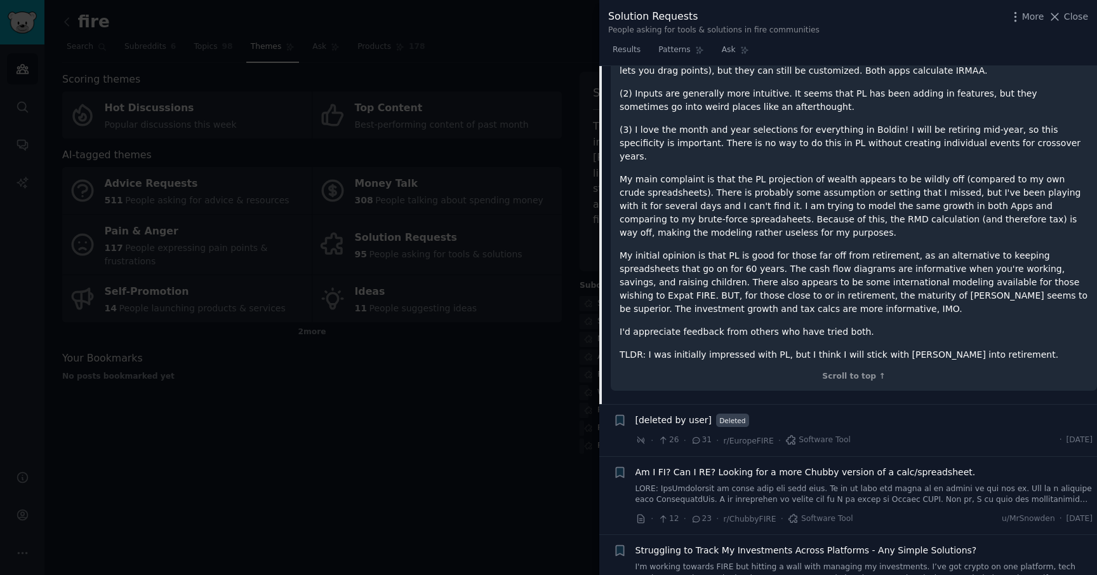
scroll to position [459, 0]
click at [543, 416] on div at bounding box center [548, 287] width 1097 height 575
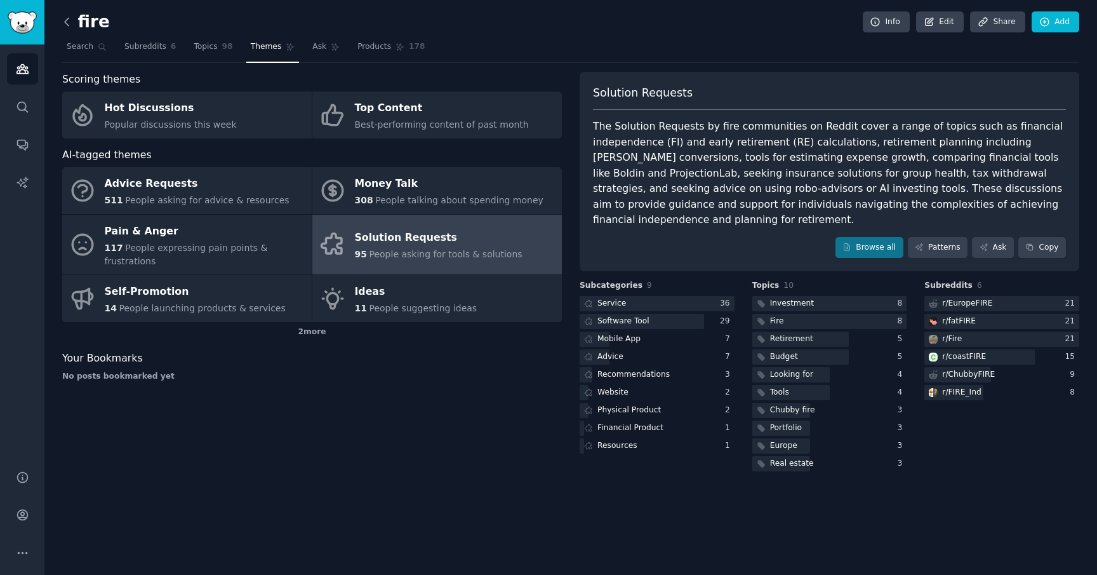
click at [70, 17] on icon at bounding box center [66, 21] width 13 height 13
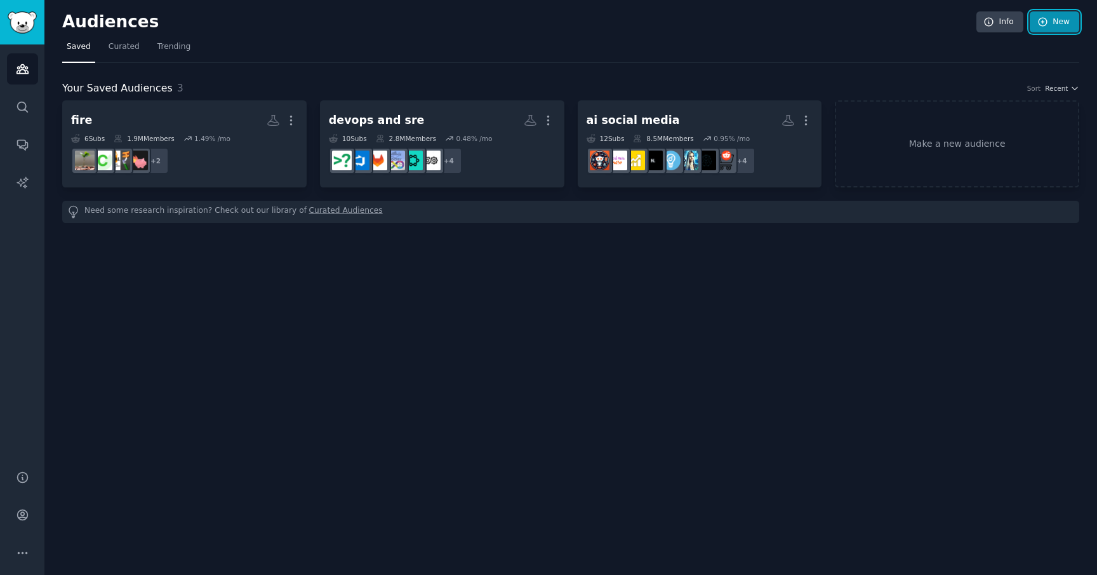
click at [1048, 20] on icon at bounding box center [1042, 22] width 11 height 11
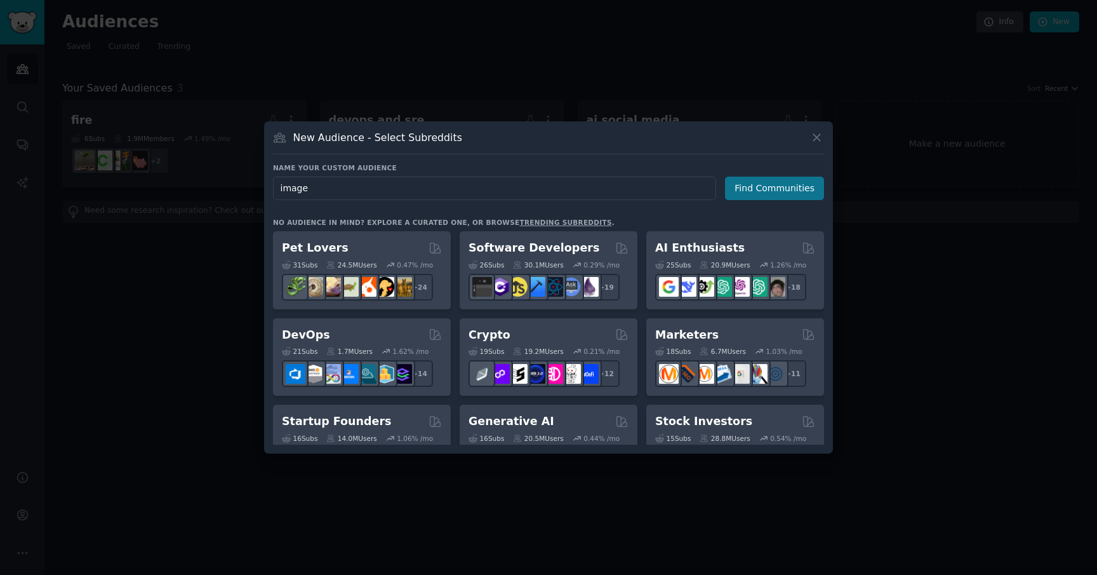
type input "image"
type input "ai image"
click button "Find Communities" at bounding box center [774, 188] width 99 height 23
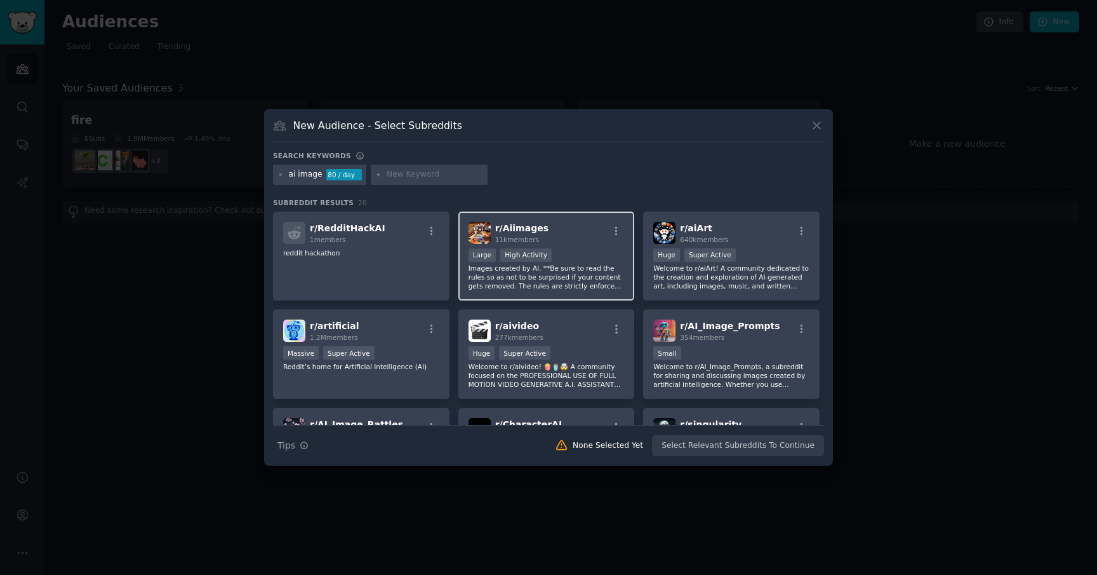
click at [578, 273] on p "Images created by AI. **Be sure to read the rules so as not to be surprised if …" at bounding box center [547, 277] width 156 height 27
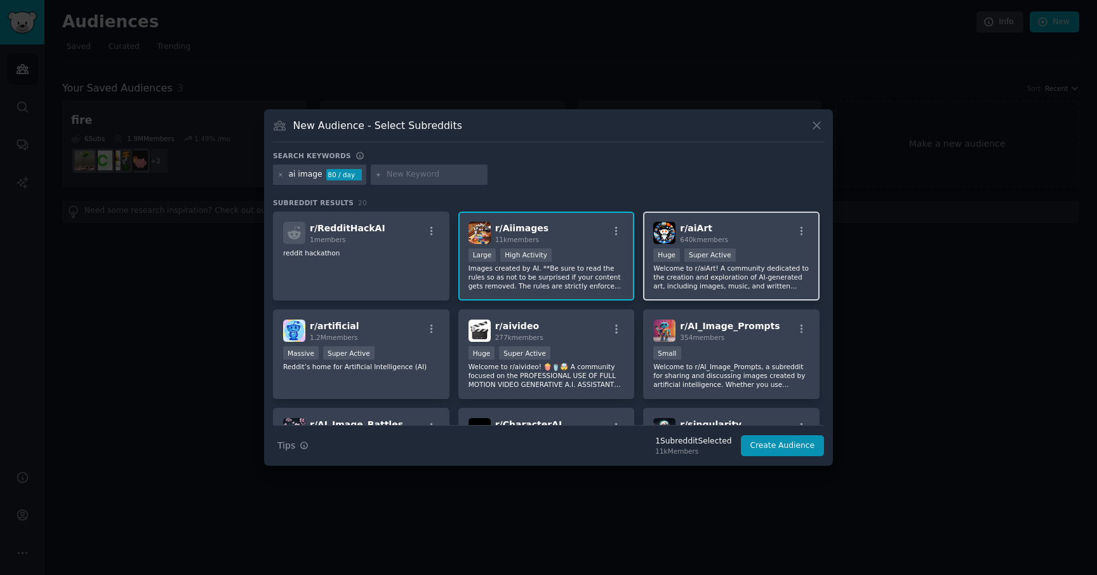
click at [747, 253] on div ">= 95th percentile for submissions / day Huge Super Active" at bounding box center [731, 256] width 156 height 16
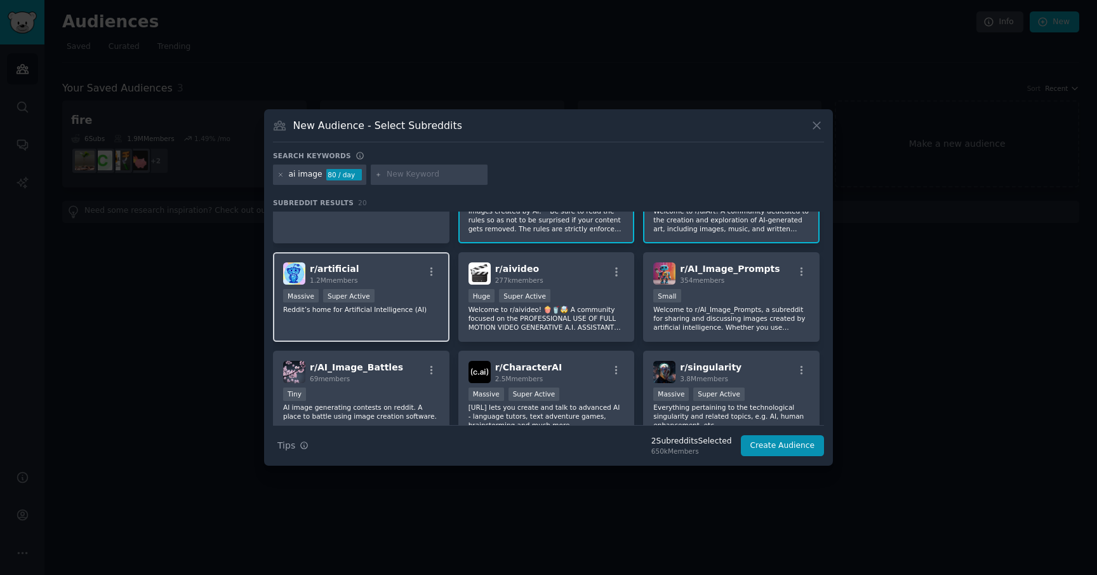
scroll to position [61, 0]
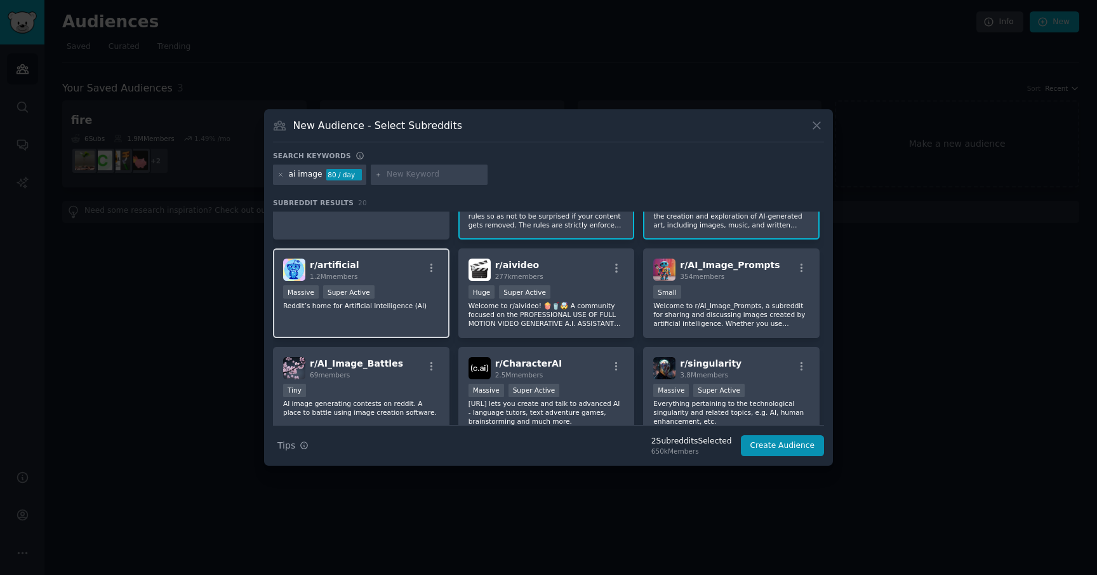
click at [370, 301] on p "Reddit’s home for Artificial Intelligence (AI)" at bounding box center [361, 305] width 156 height 9
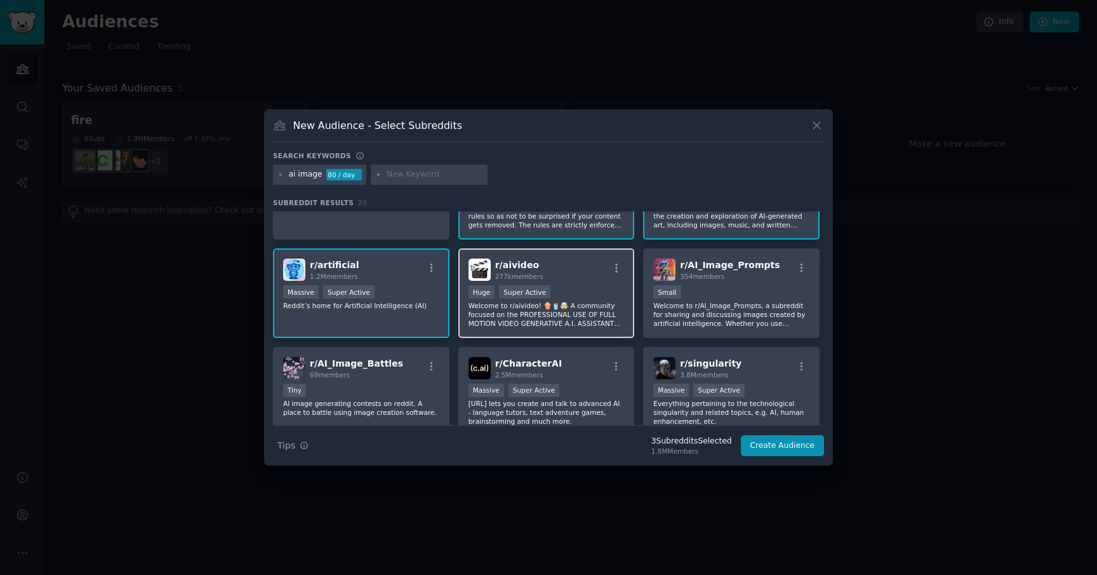
click at [590, 287] on div ">= 95th percentile for submissions / day Huge Super Active" at bounding box center [547, 293] width 156 height 16
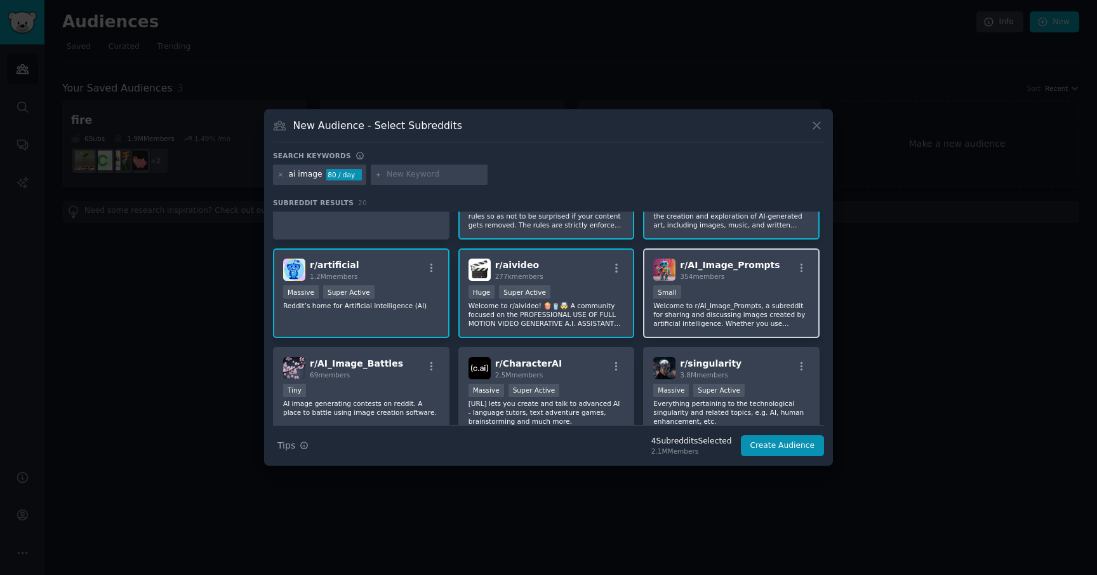
click at [727, 283] on div "r/ AI_Image_Prompts 354 members Small Welcome to r/AI_Image_Prompts, a subreddi…" at bounding box center [731, 293] width 177 height 90
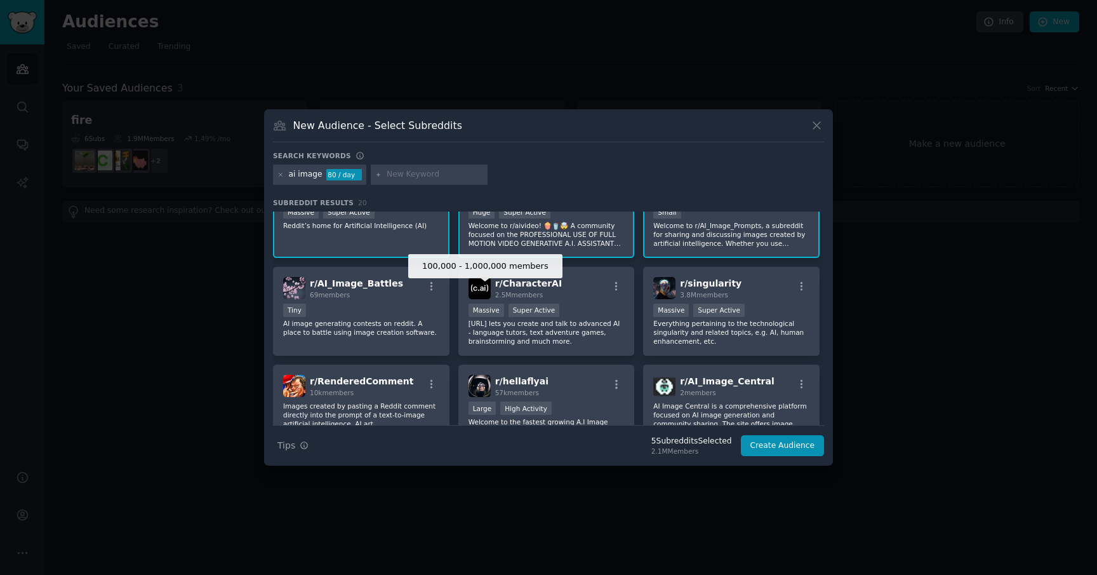
scroll to position [147, 0]
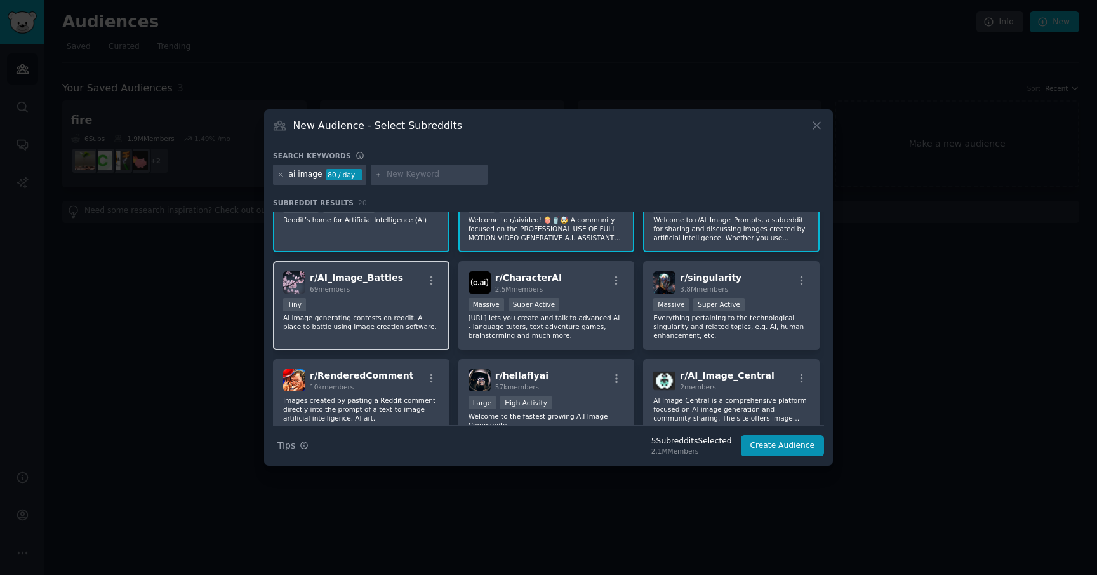
click at [378, 302] on div "Tiny" at bounding box center [361, 306] width 156 height 16
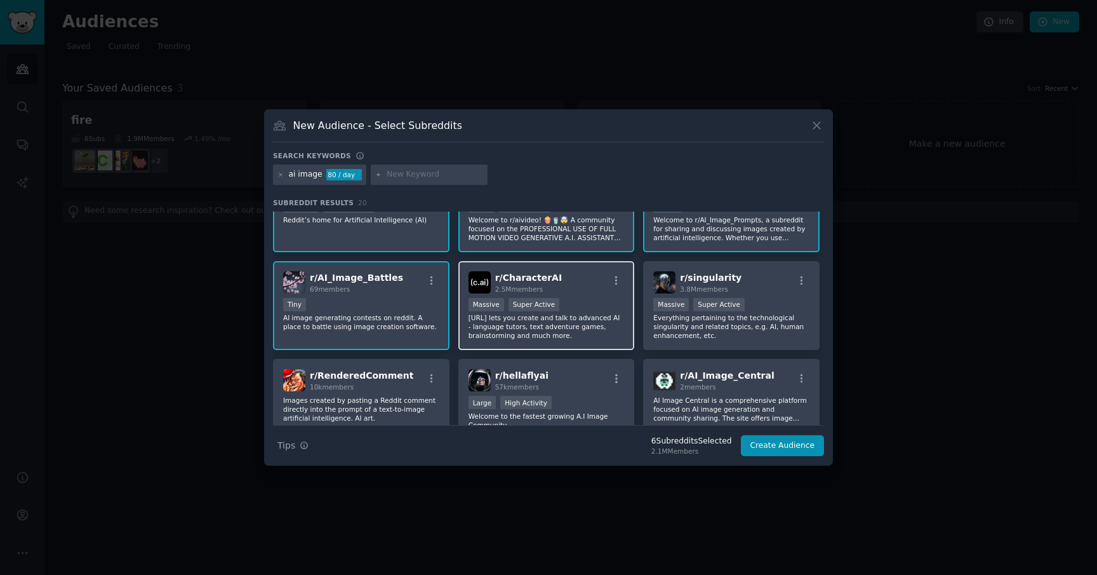
click at [573, 307] on div ">= 95th percentile for submissions / day Massive Super Active" at bounding box center [547, 306] width 156 height 16
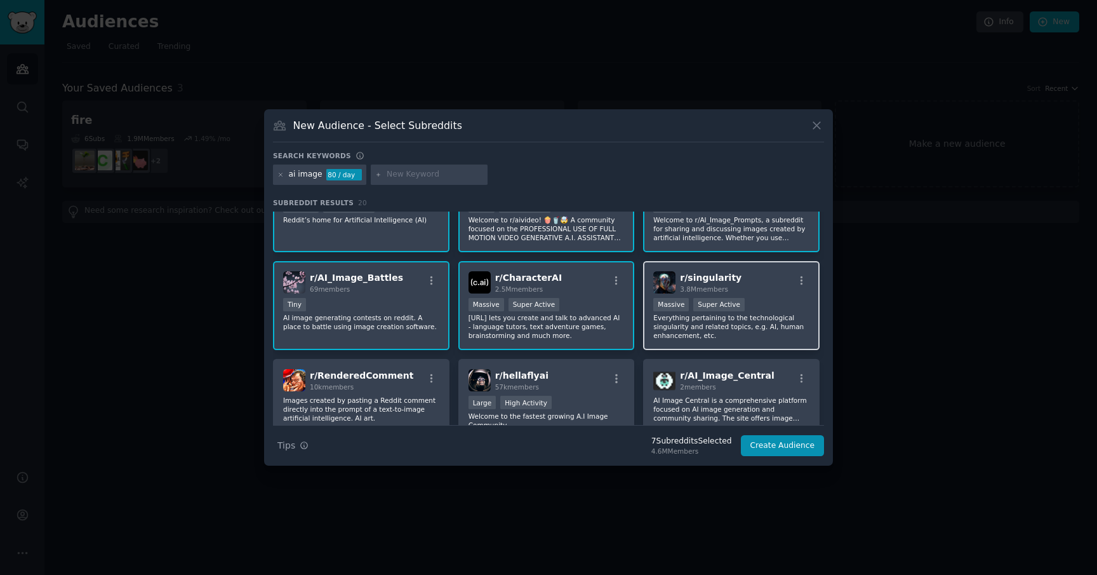
click at [766, 316] on p "Everything pertaining to the technological singularity and related topics, e.g.…" at bounding box center [731, 326] width 156 height 27
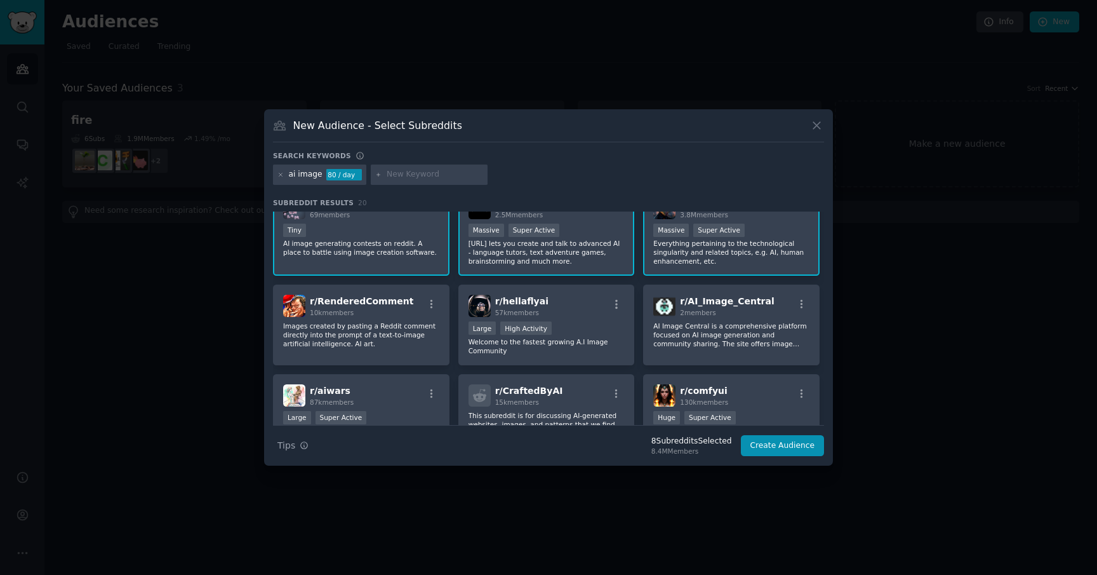
scroll to position [225, 0]
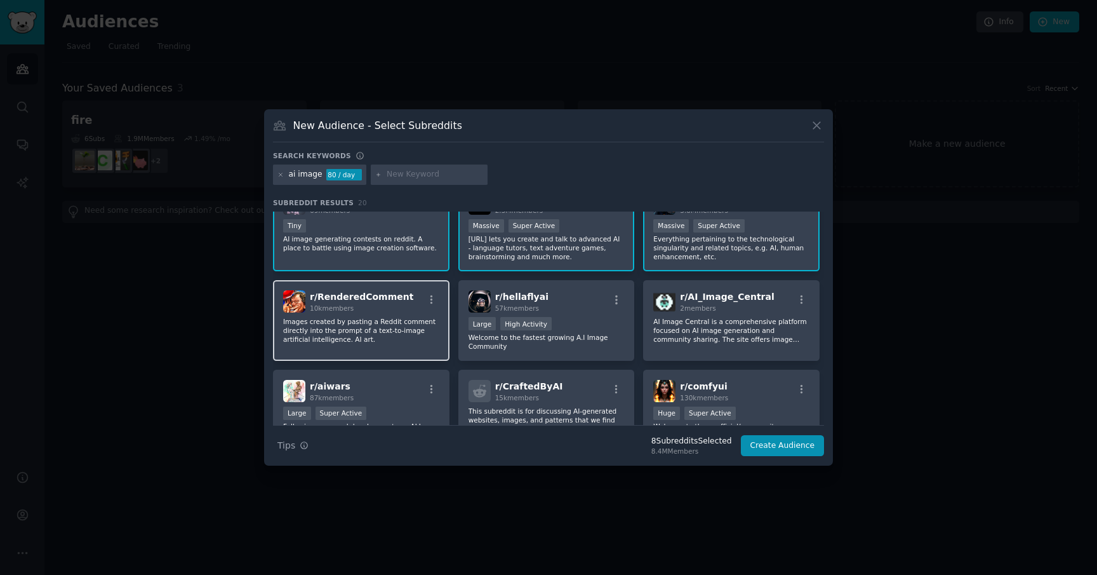
click at [362, 343] on p "Images created by pasting a Reddit comment directly into the prompt of a text-t…" at bounding box center [361, 330] width 156 height 27
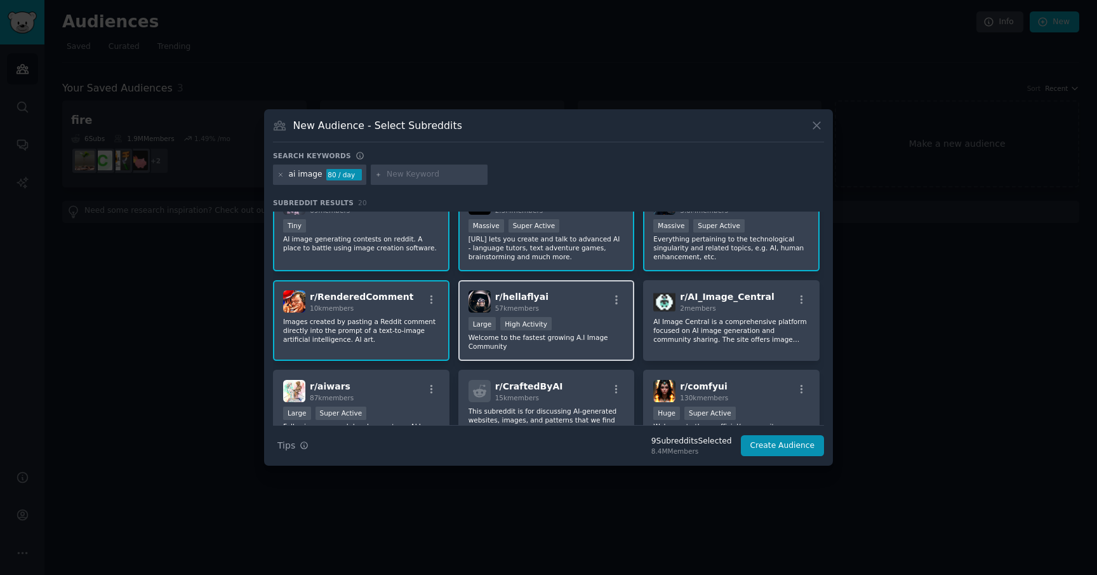
click at [592, 316] on div "r/ hellaflyai 57k members >= 80th percentile for submissions / day Large High A…" at bounding box center [546, 320] width 177 height 81
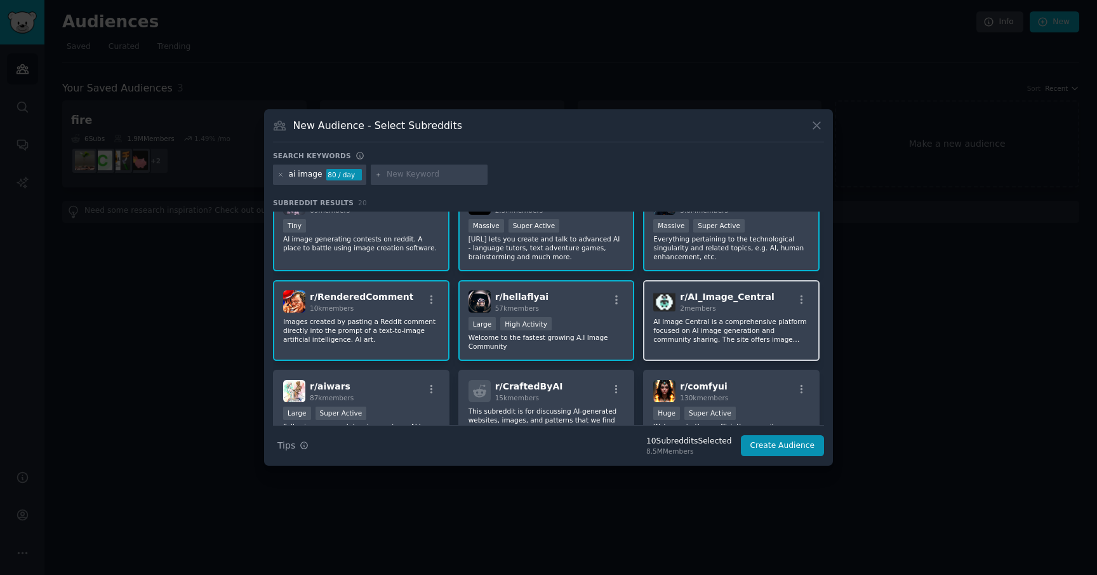
click at [702, 330] on p "AI Image Central is a comprehensive platform focused on AI image generation and…" at bounding box center [731, 330] width 156 height 27
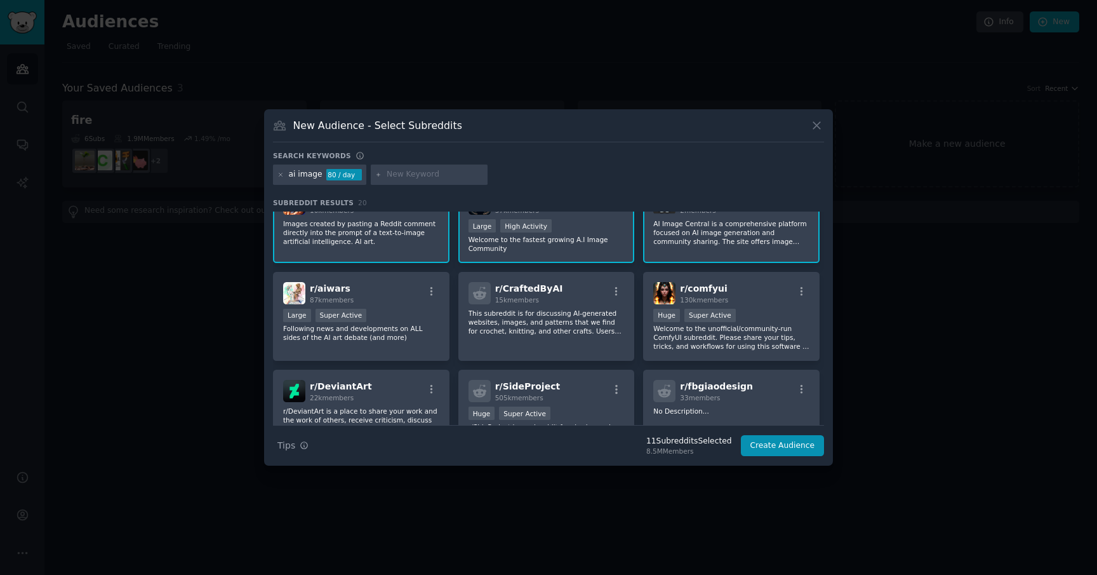
scroll to position [338, 0]
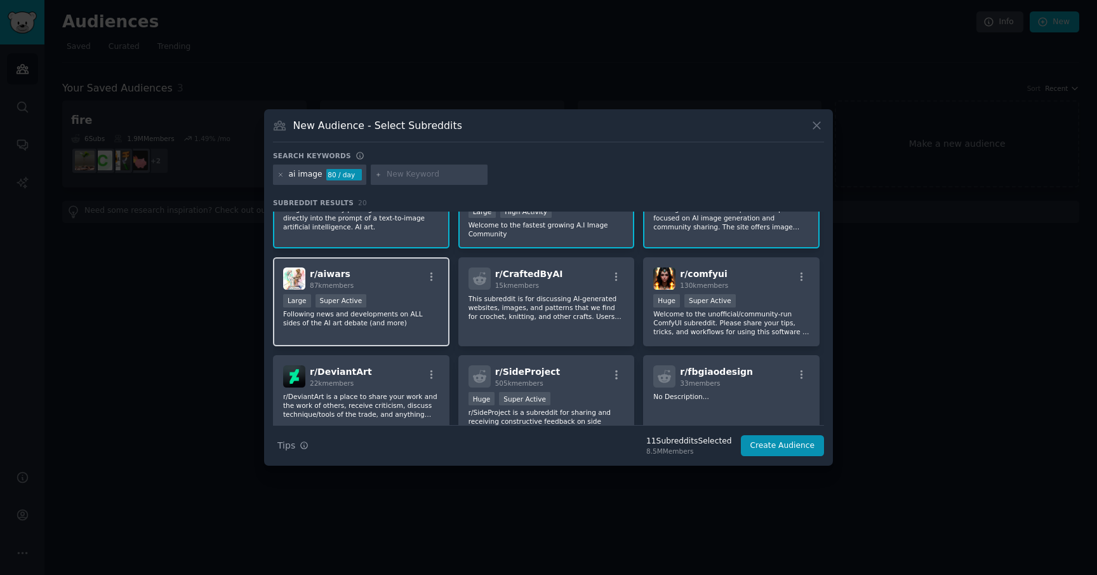
click at [396, 319] on p "Following news and developments on ALL sides of the AI art debate (and more)" at bounding box center [361, 318] width 156 height 18
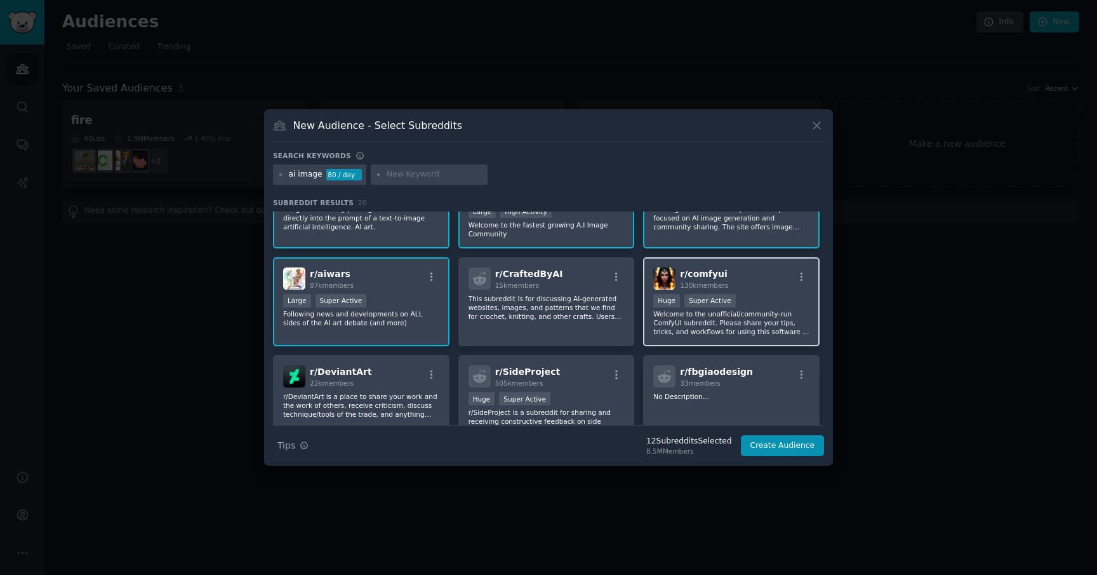
click at [706, 309] on div "100,000 - 1,000,000 members Huge Super Active" at bounding box center [731, 302] width 156 height 16
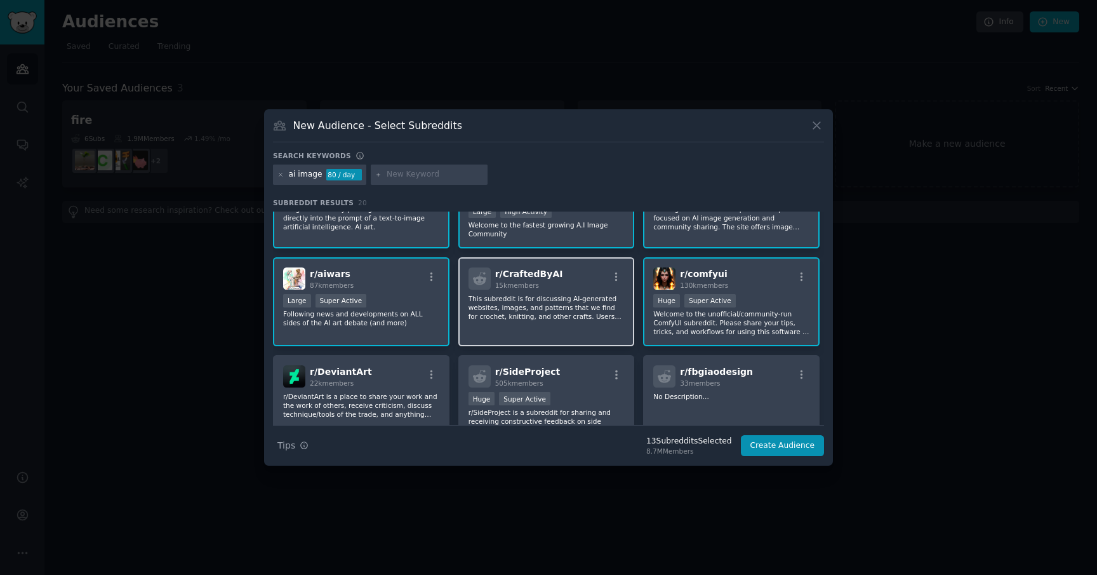
click at [593, 309] on p "This subreddit is for discussing AI-generated websites, images, and patterns th…" at bounding box center [547, 307] width 156 height 27
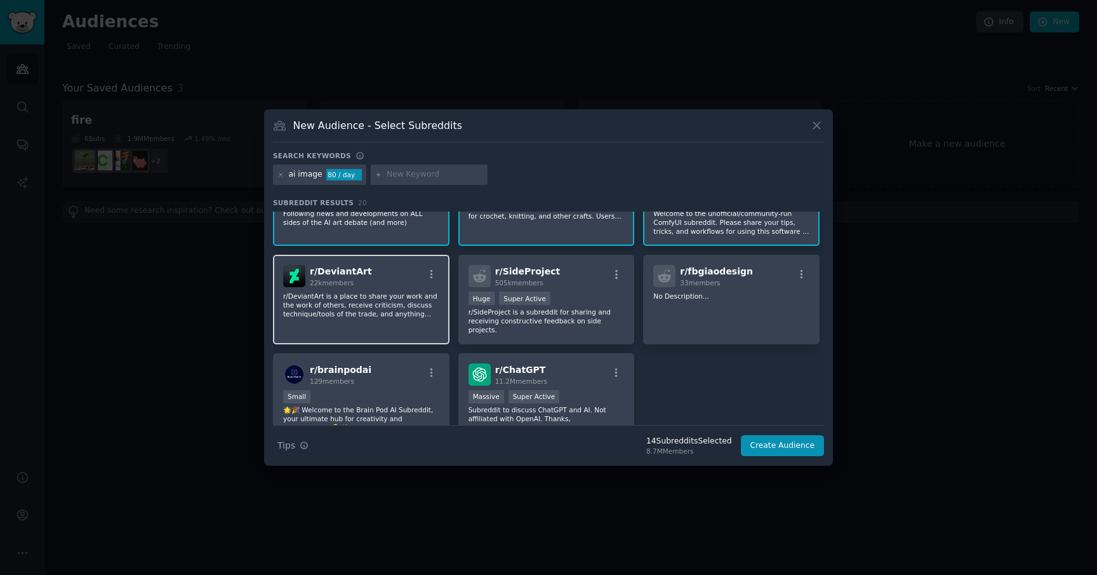
click at [408, 313] on p "r/DeviantArt is a place to share your work and the work of others, receive crit…" at bounding box center [361, 304] width 156 height 27
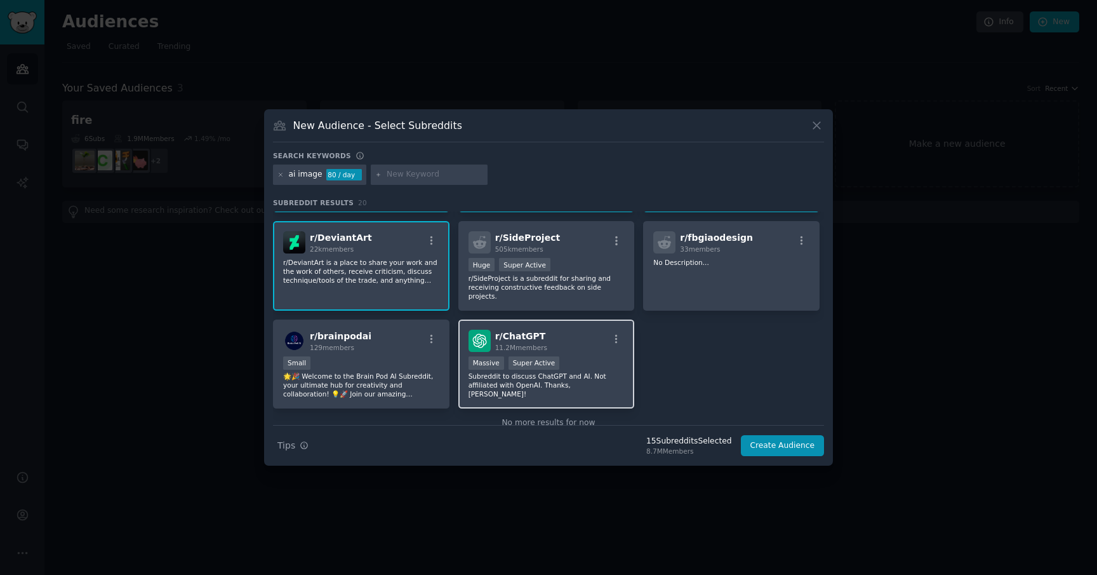
scroll to position [500, 0]
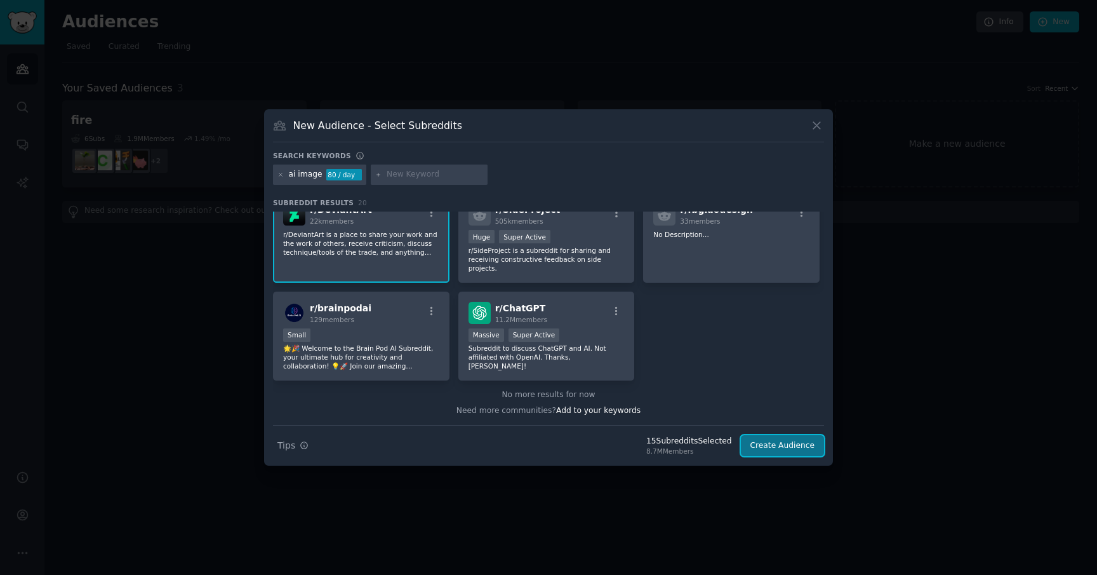
click at [796, 441] on button "Create Audience" at bounding box center [783, 446] width 84 height 22
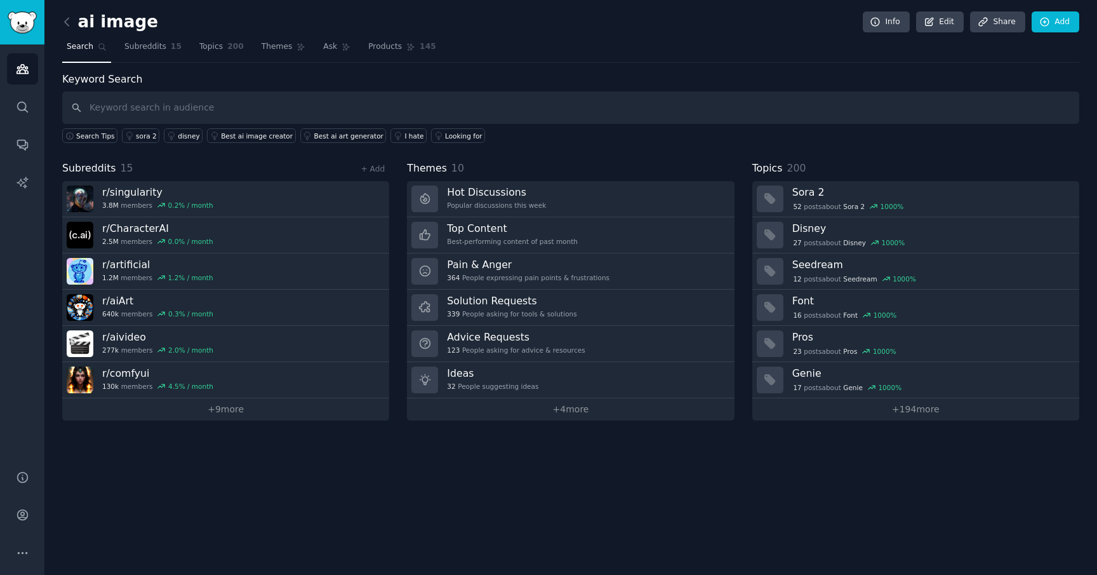
click at [157, 111] on input "text" at bounding box center [570, 107] width 1017 height 32
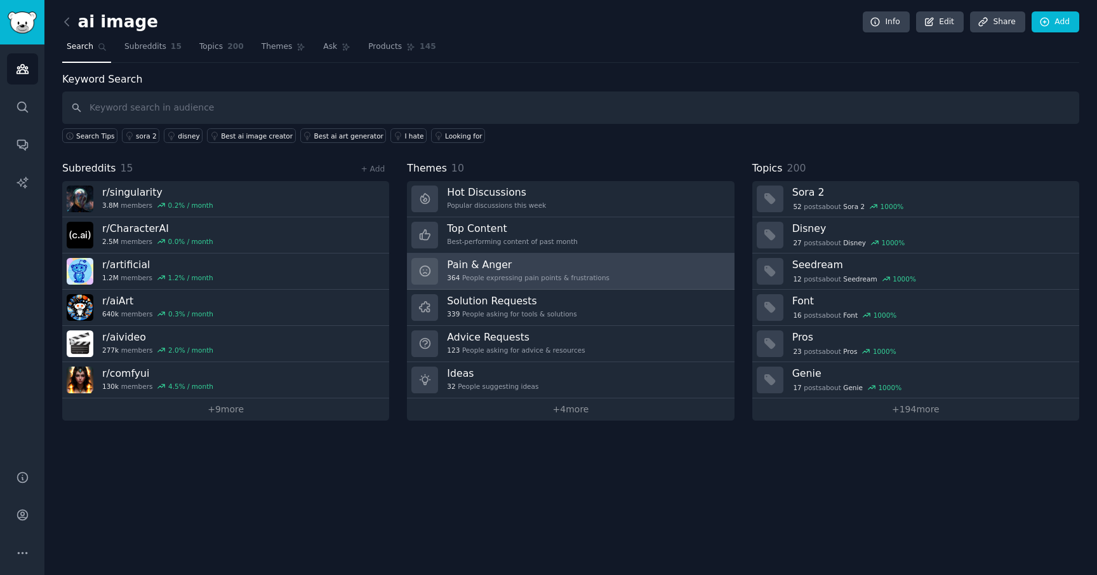
click at [542, 270] on div "Pain & Anger 364 People expressing pain points & frustrations" at bounding box center [528, 271] width 163 height 27
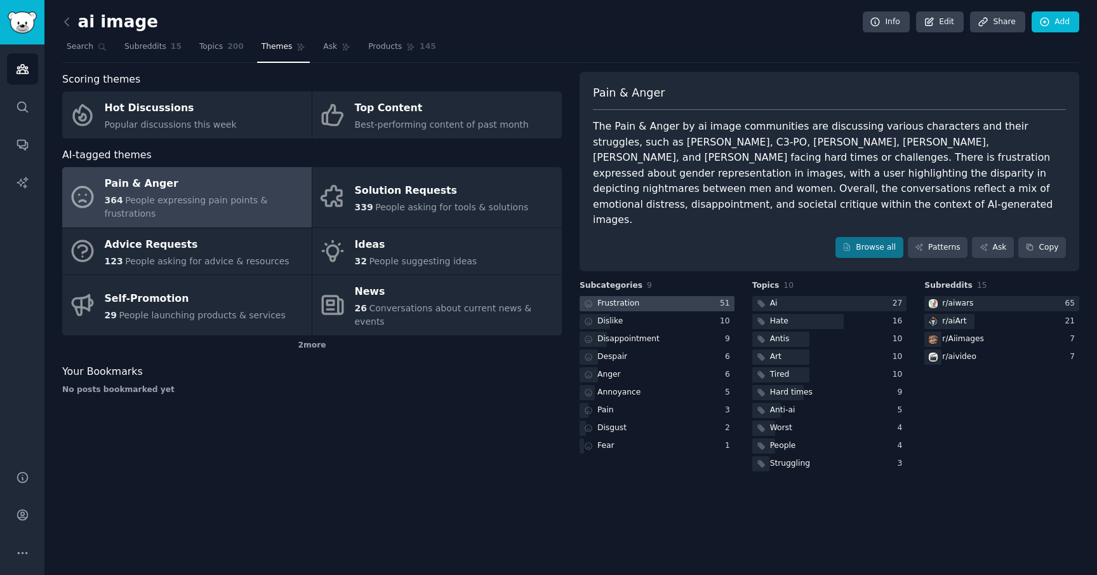
click at [660, 296] on div at bounding box center [657, 304] width 155 height 16
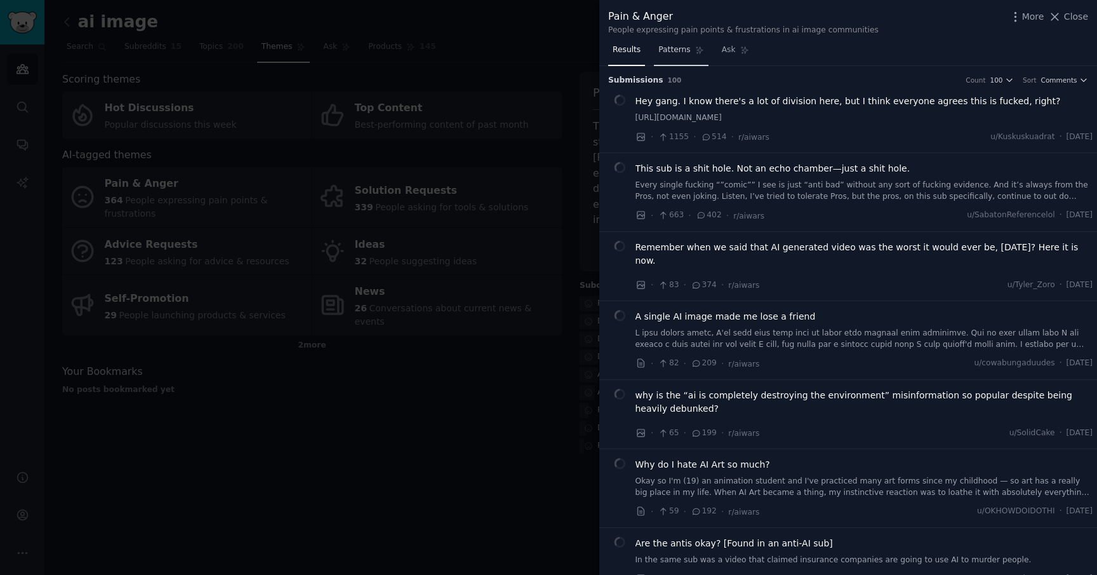
click at [683, 59] on link "Patterns" at bounding box center [681, 53] width 54 height 26
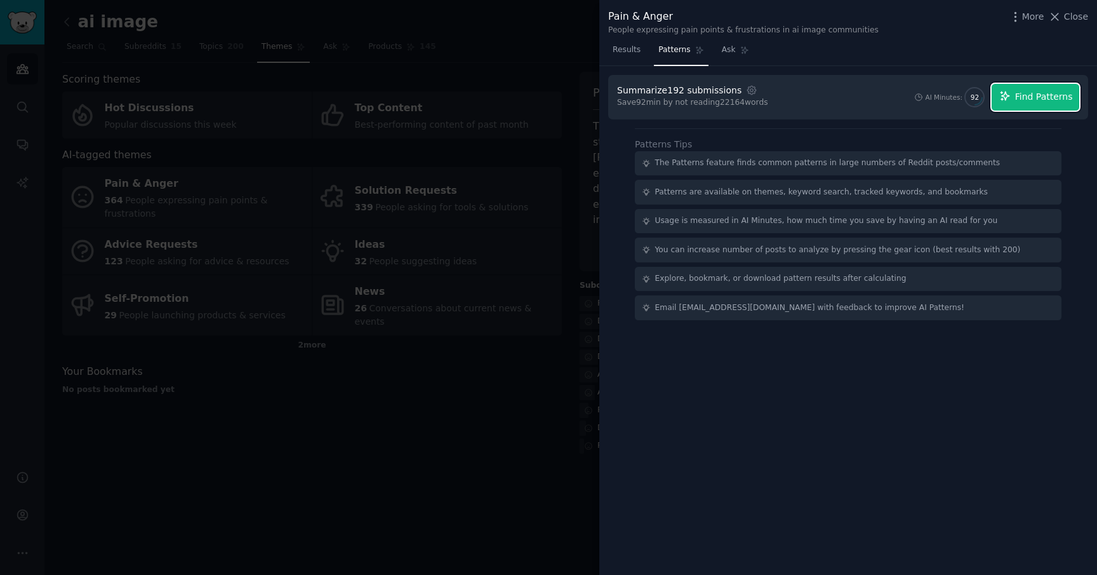
click at [1029, 90] on span "Find Patterns" at bounding box center [1044, 96] width 58 height 13
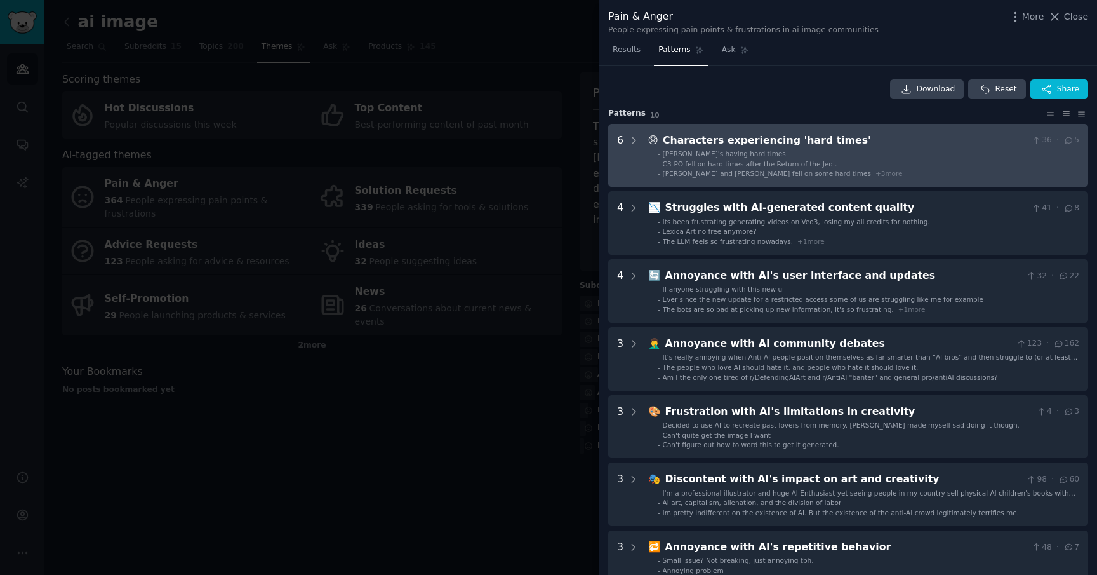
click at [738, 168] on ul "- Mario's having hard times - C3-PO fell on hard times after the Return of the …" at bounding box center [864, 163] width 430 height 29
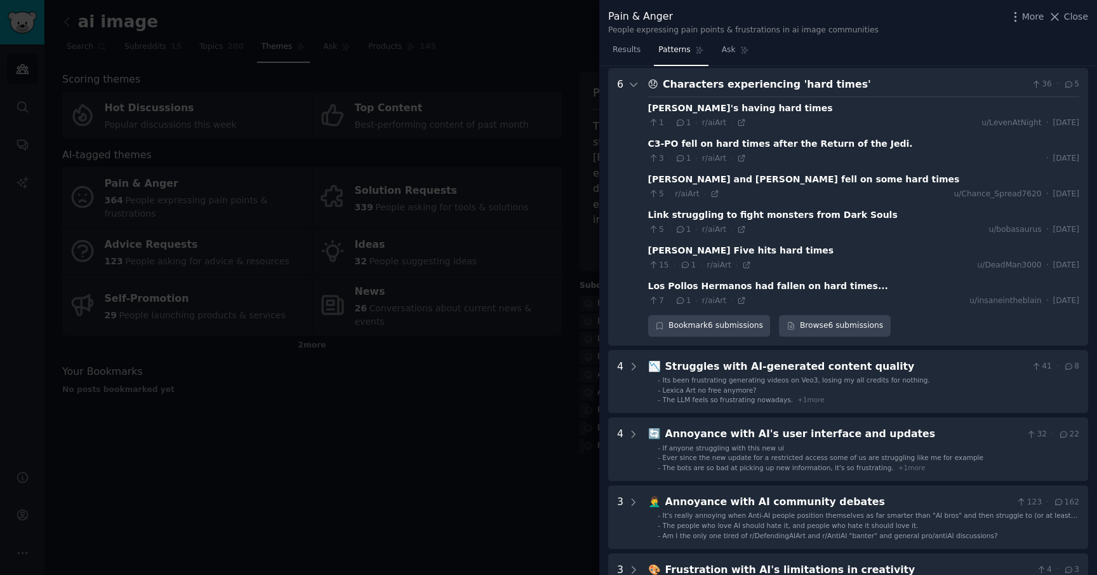
scroll to position [58, 0]
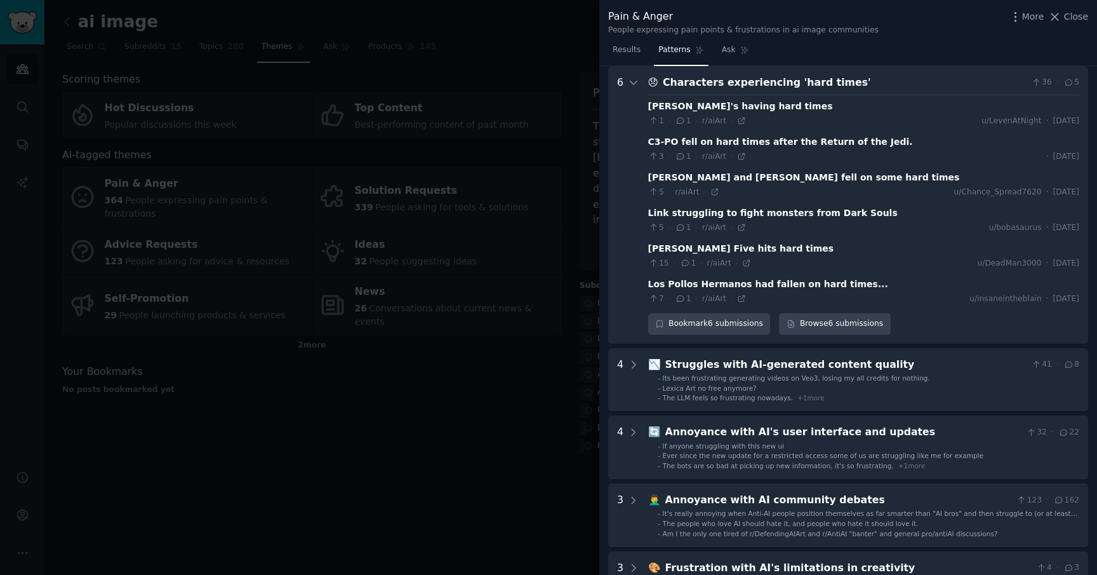
click at [639, 83] on times\' "6 😞 Characters experiencing 'hard times' 36 · 5 Mario's having hard times 1 · 1…" at bounding box center [848, 204] width 480 height 277
click at [636, 83] on icon at bounding box center [633, 82] width 11 height 11
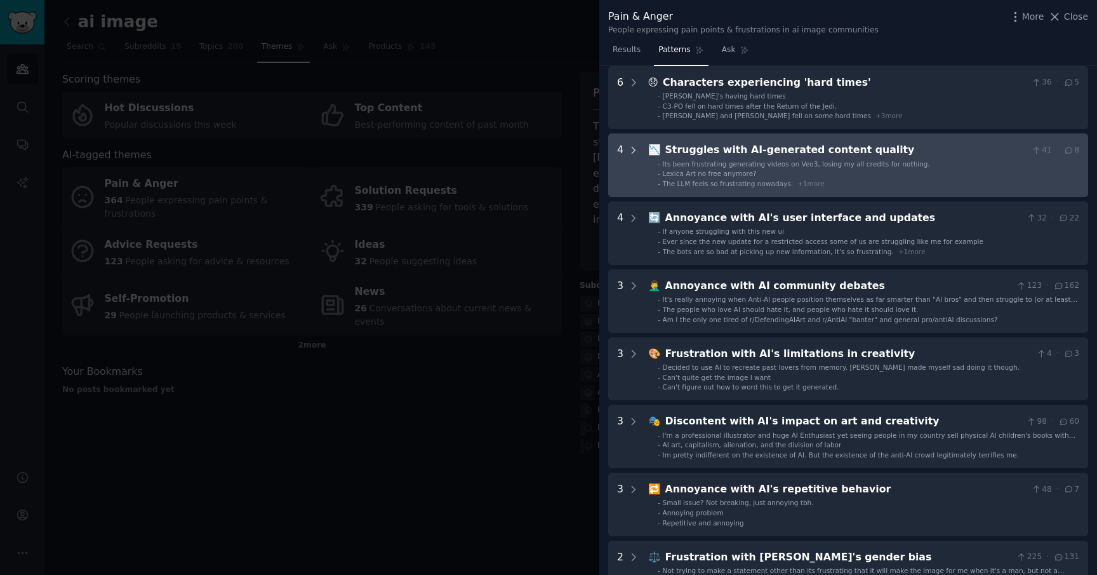
click at [636, 147] on icon at bounding box center [633, 150] width 11 height 11
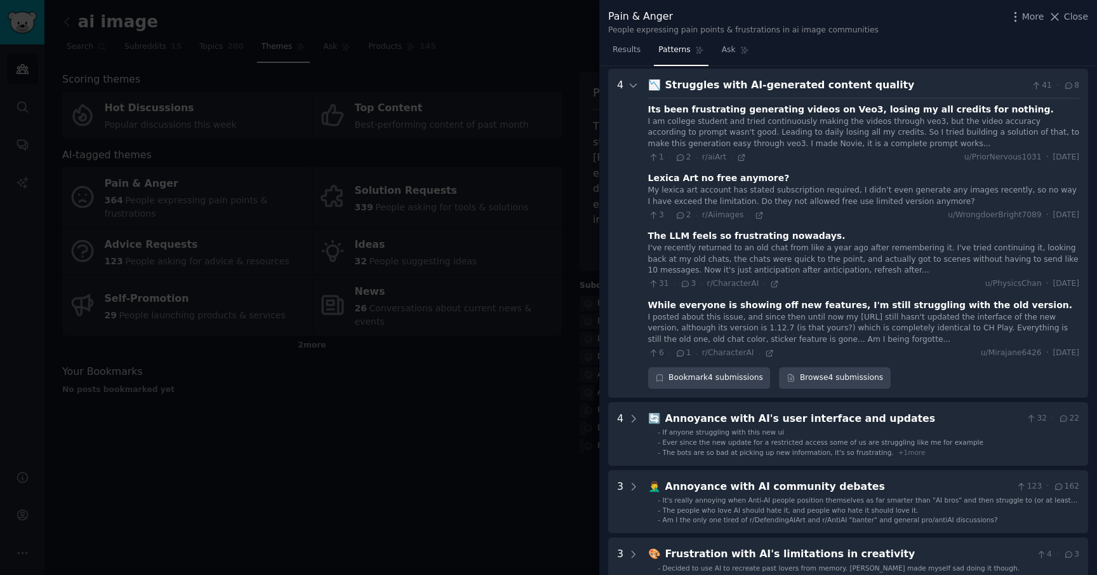
scroll to position [126, 0]
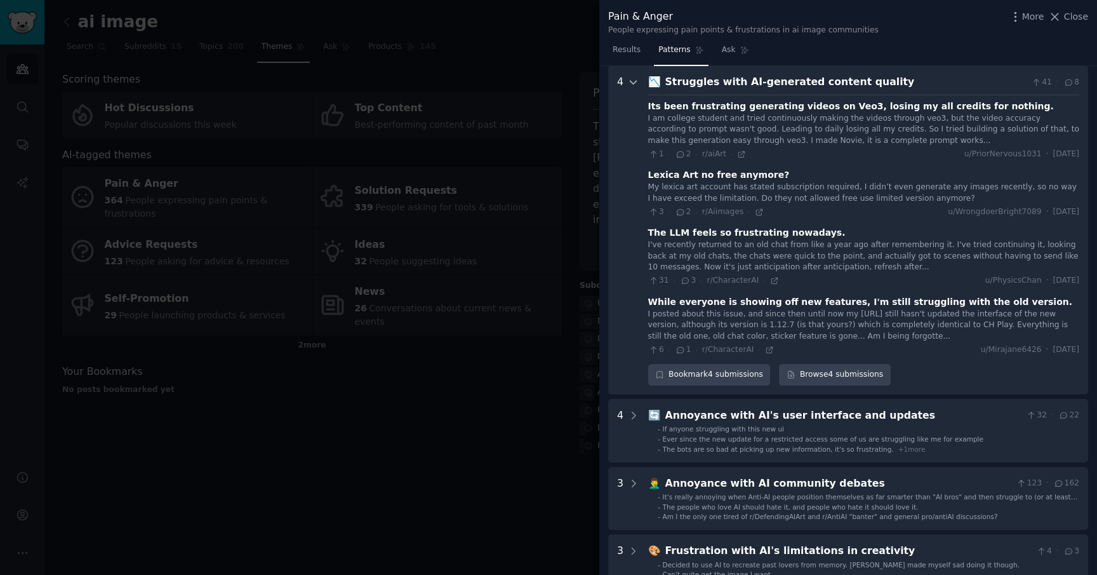
click at [635, 81] on icon at bounding box center [633, 82] width 11 height 11
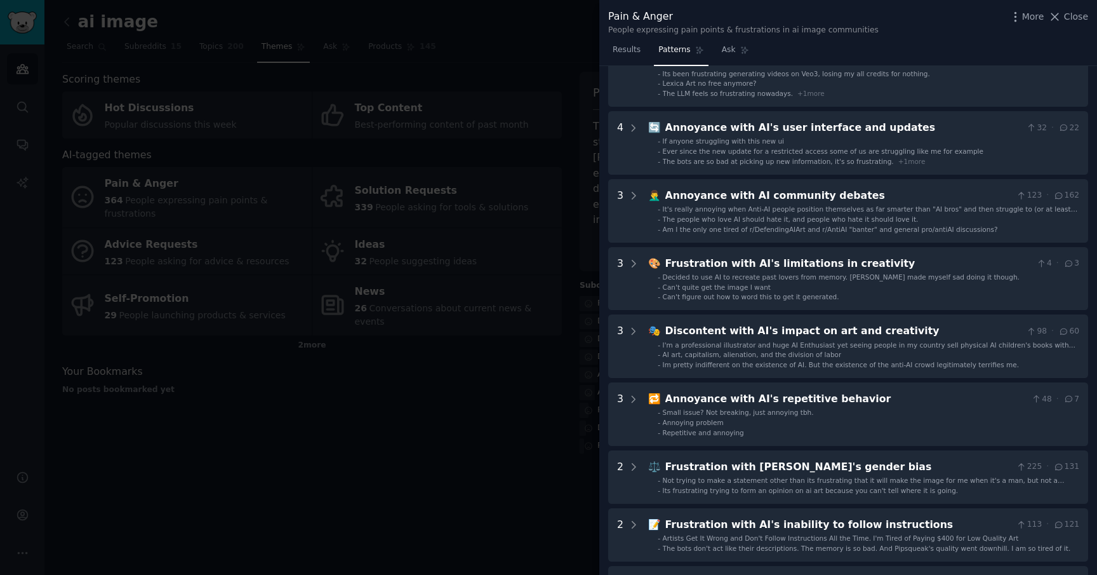
scroll to position [136, 0]
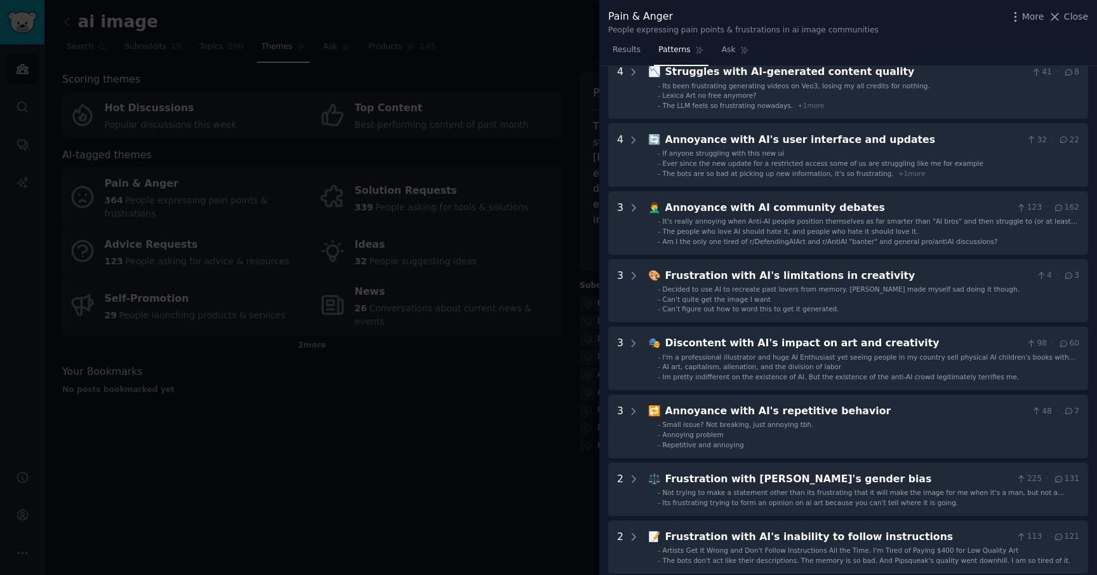
click at [556, 404] on div at bounding box center [548, 287] width 1097 height 575
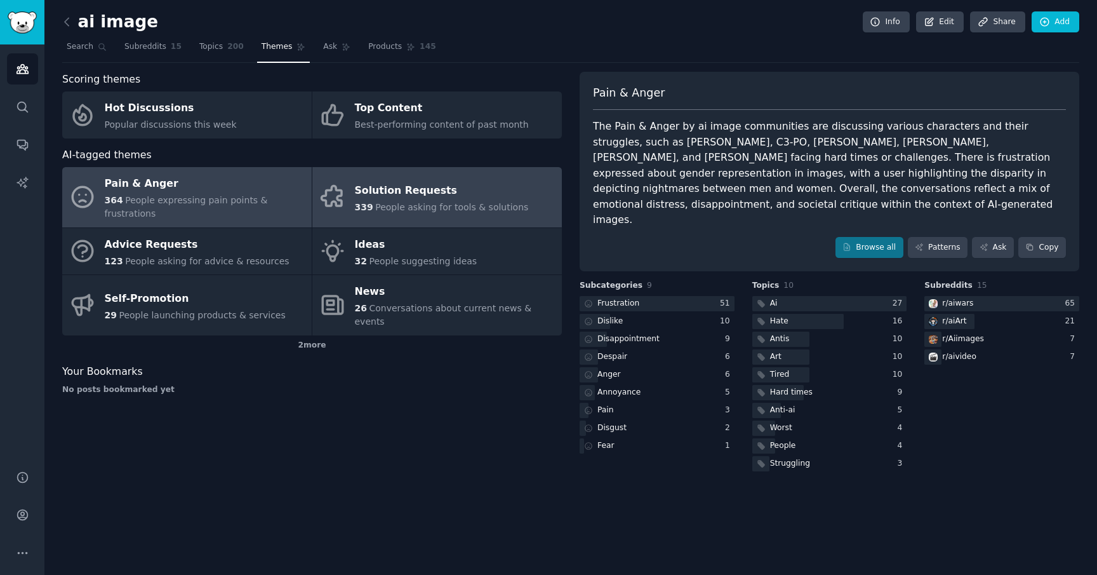
click at [467, 187] on div "Solution Requests" at bounding box center [442, 190] width 174 height 20
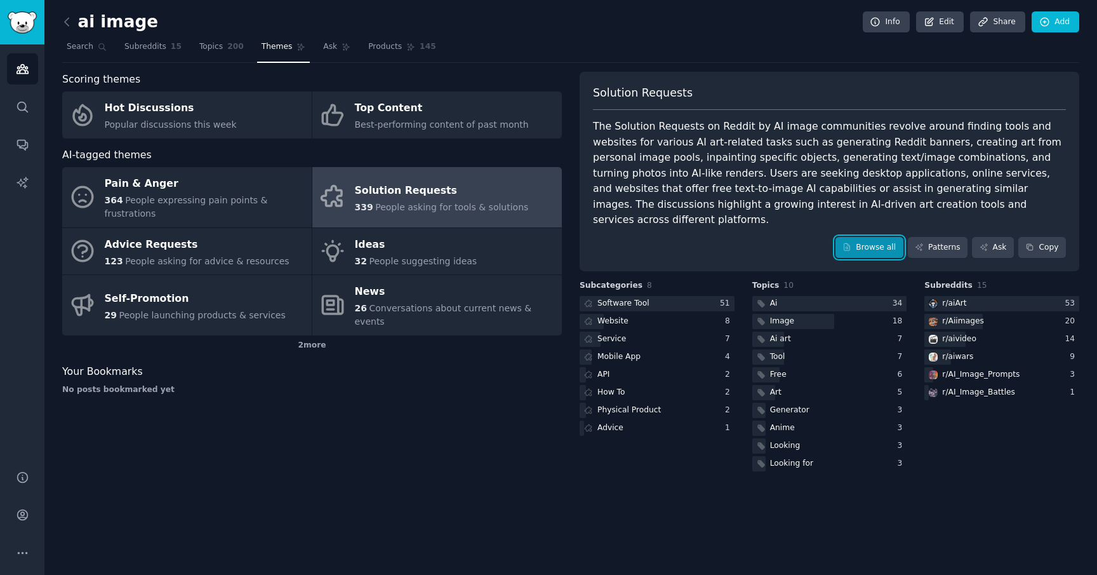
click at [873, 237] on link "Browse all" at bounding box center [870, 248] width 68 height 22
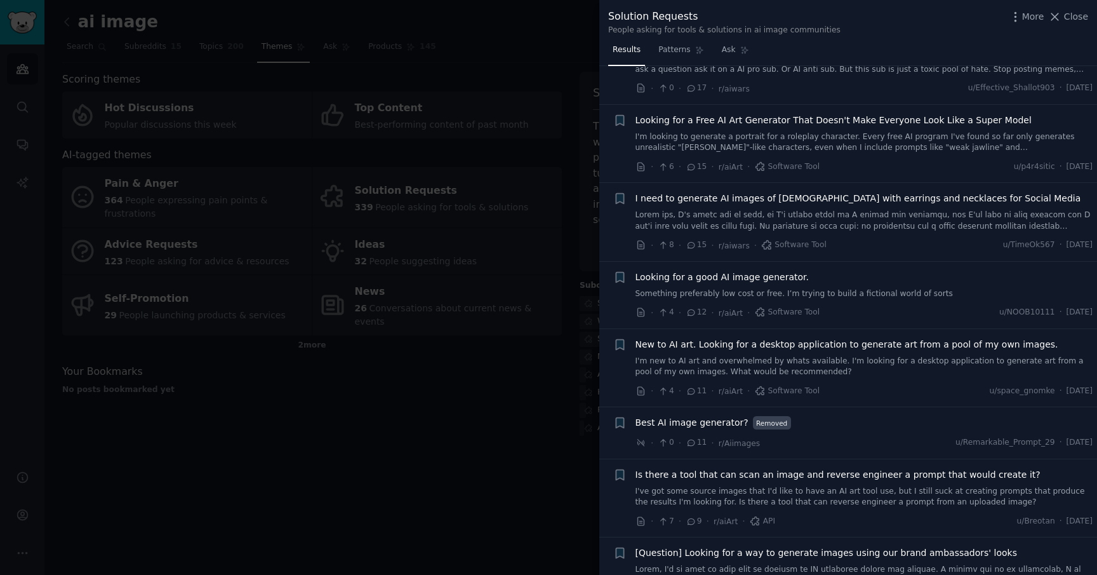
scroll to position [264, 0]
click at [584, 374] on div at bounding box center [548, 287] width 1097 height 575
